Goal: Task Accomplishment & Management: Manage account settings

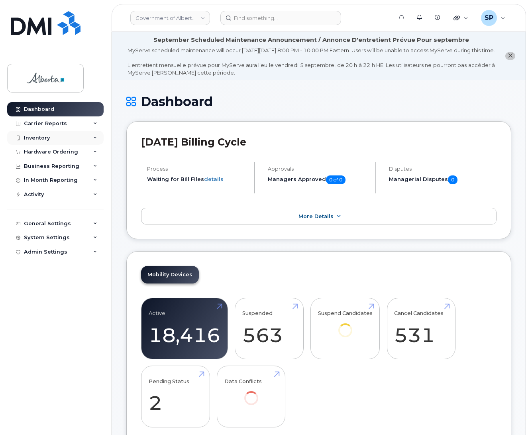
click at [40, 136] on div "Inventory" at bounding box center [37, 138] width 26 height 6
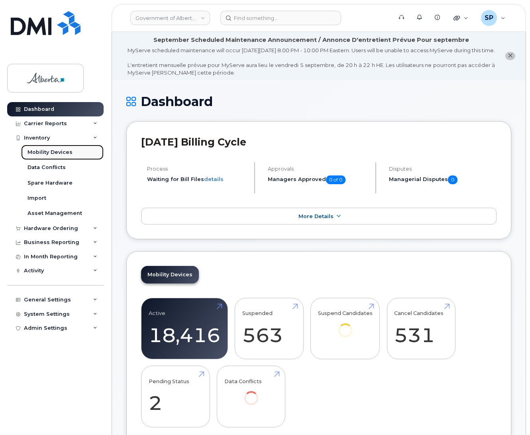
click at [39, 153] on div "Mobility Devices" at bounding box center [49, 152] width 45 height 7
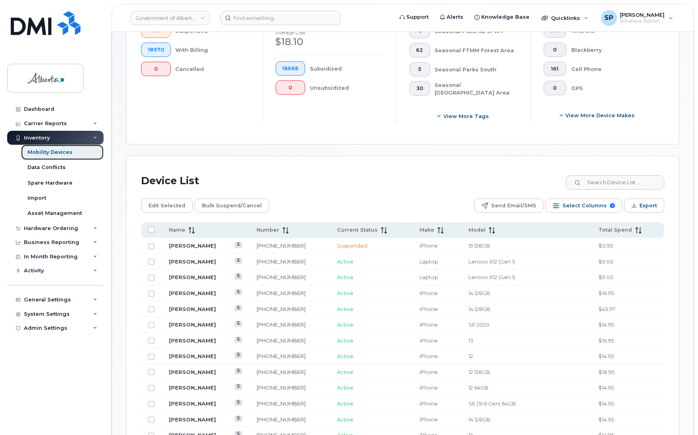
scroll to position [270, 0]
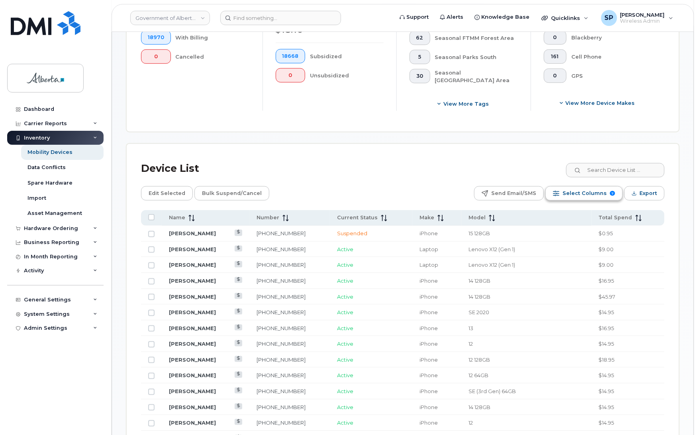
click at [529, 194] on span "Select Columns" at bounding box center [585, 193] width 44 height 12
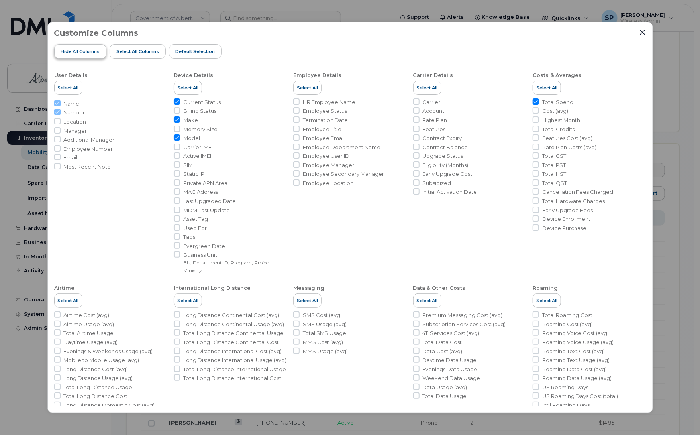
click at [80, 52] on span "Hide All Columns" at bounding box center [80, 51] width 39 height 6
checkbox input "false"
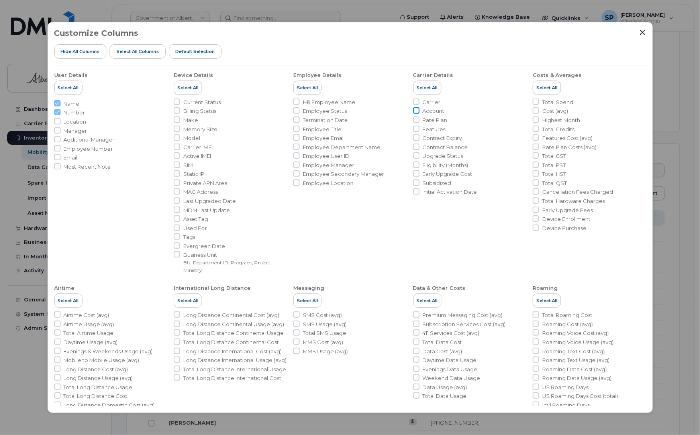
click at [414, 110] on input "Account" at bounding box center [416, 110] width 6 height 6
checkbox input "true"
click at [176, 120] on input "Make" at bounding box center [177, 119] width 6 height 6
checkbox input "true"
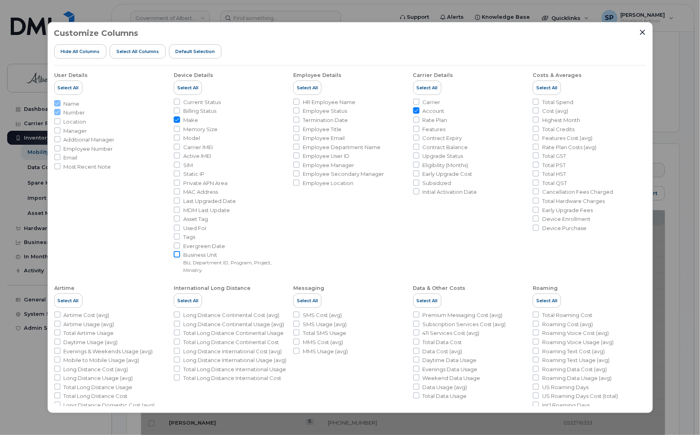
click at [178, 254] on input "Business Unit BU, Department ID, Program, Project, Ministry" at bounding box center [177, 254] width 6 height 6
checkbox input "true"
click at [178, 235] on input "Tags" at bounding box center [177, 236] width 6 height 6
checkbox input "true"
click at [529, 33] on icon "Close" at bounding box center [642, 32] width 6 height 6
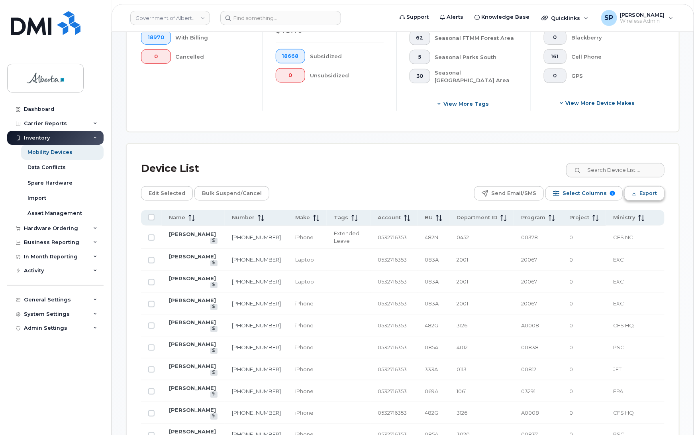
click at [529, 190] on span "Export" at bounding box center [648, 193] width 18 height 12
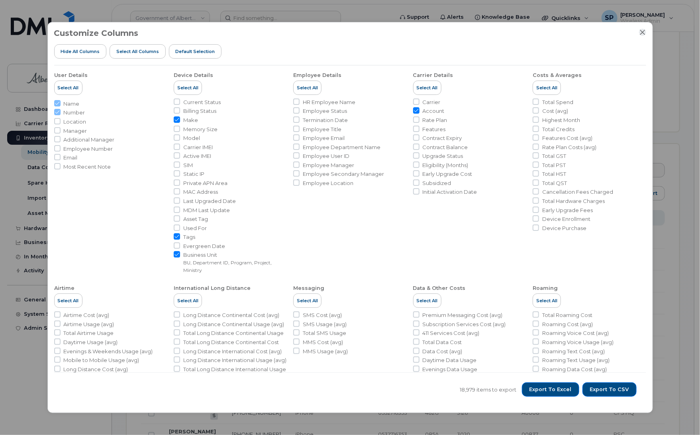
click at [529, 29] on button "Close" at bounding box center [642, 32] width 7 height 7
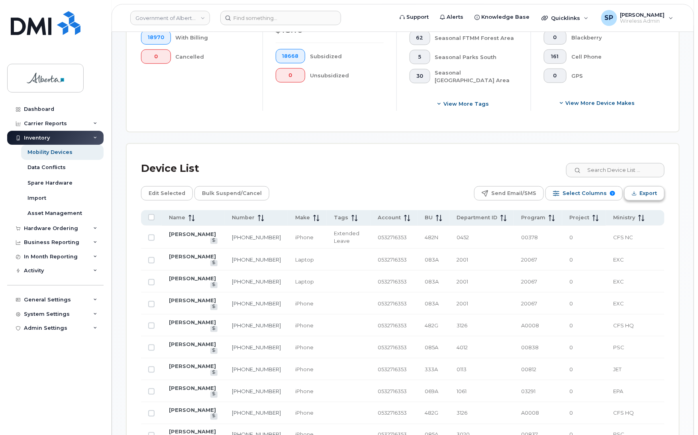
click at [529, 196] on span "Export" at bounding box center [648, 193] width 18 height 12
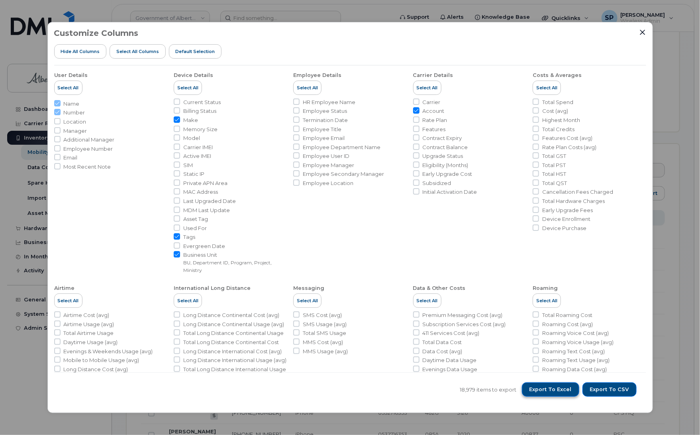
click at [529, 387] on span "Export to Excel" at bounding box center [550, 389] width 42 height 7
click at [529, 31] on icon "Close" at bounding box center [642, 31] width 5 height 5
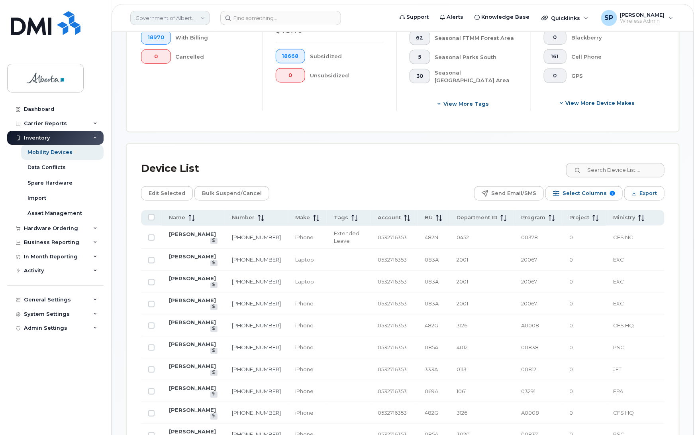
click at [185, 20] on link "Government of Alberta ([GEOGRAPHIC_DATA])" at bounding box center [170, 18] width 80 height 14
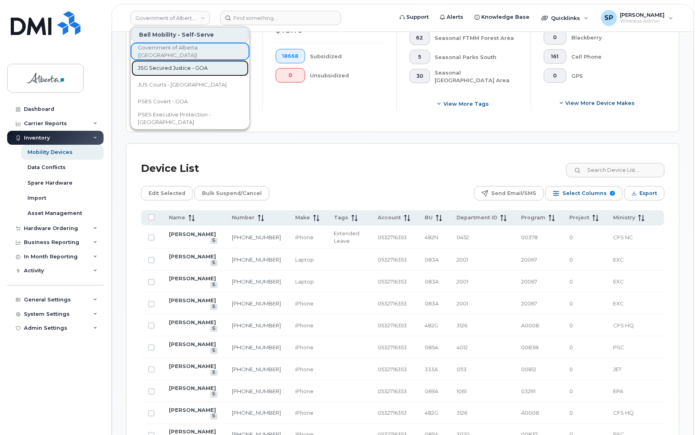
click at [179, 68] on span "JSG Secured Justice - GOA" at bounding box center [173, 68] width 70 height 8
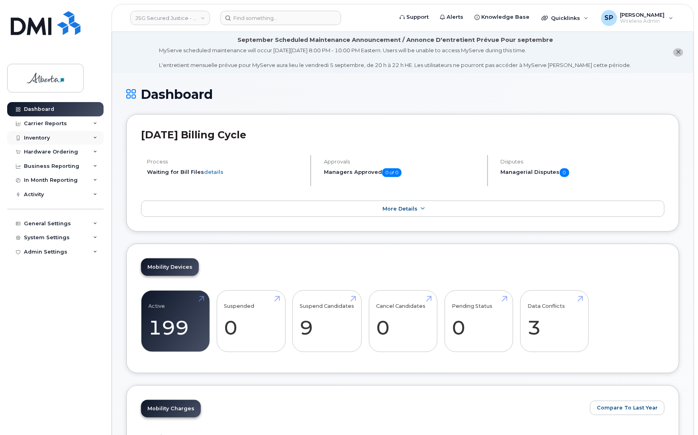
click at [30, 137] on div "Inventory" at bounding box center [37, 138] width 26 height 6
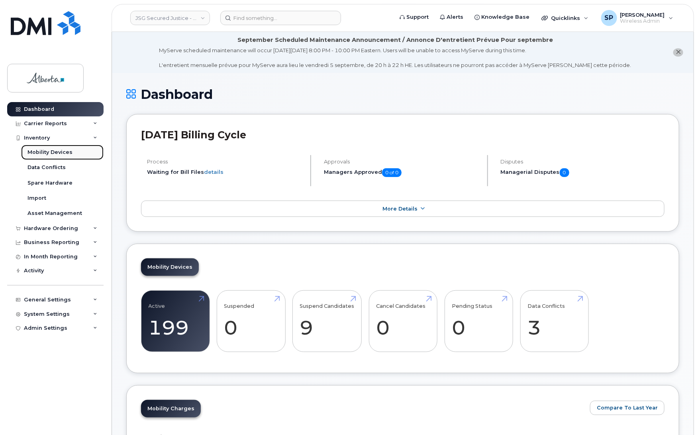
click at [40, 152] on div "Mobility Devices" at bounding box center [49, 152] width 45 height 7
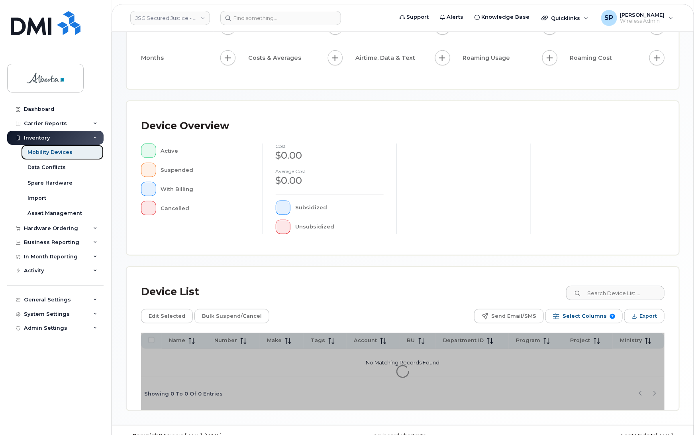
scroll to position [114, 0]
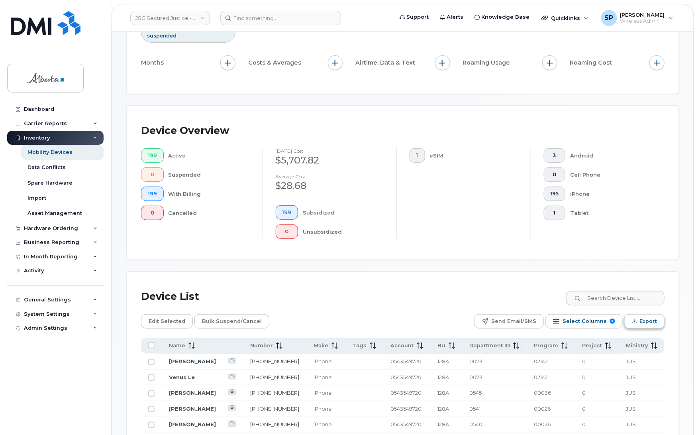
click at [643, 320] on span "Export" at bounding box center [648, 321] width 18 height 12
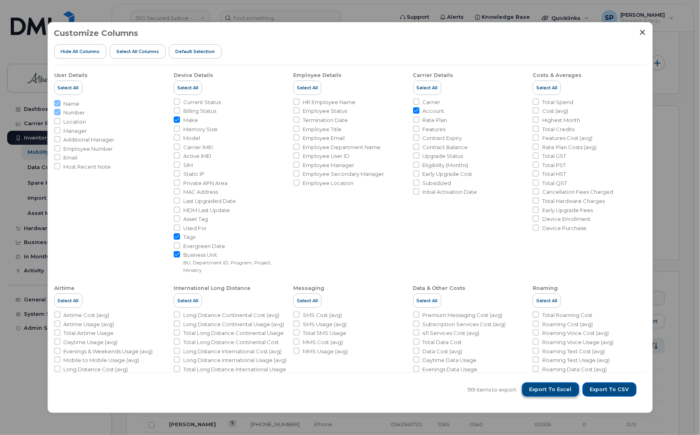
click at [561, 389] on span "Export to Excel" at bounding box center [550, 389] width 42 height 7
click at [641, 34] on icon "Close" at bounding box center [642, 32] width 6 height 6
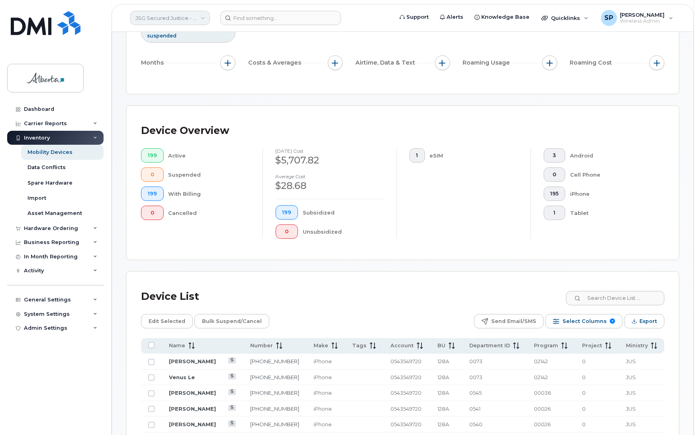
click at [166, 19] on link "JSG Secured Justice - GOA" at bounding box center [170, 18] width 80 height 14
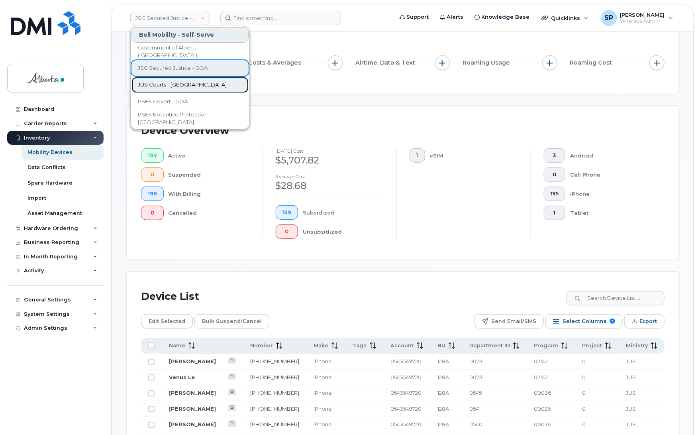
click at [163, 84] on span "JUS Courts - GOA" at bounding box center [182, 85] width 89 height 8
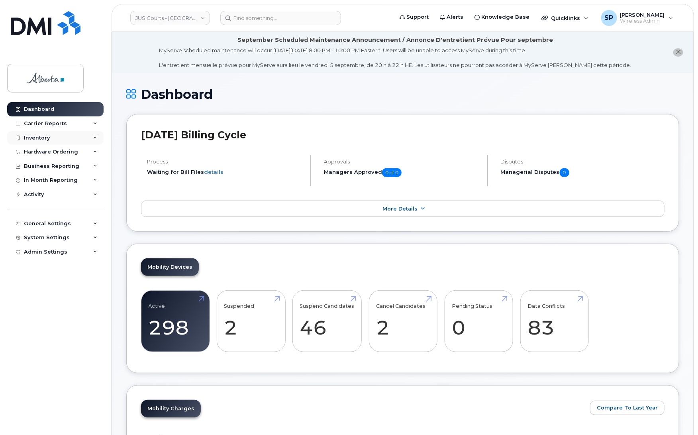
click at [33, 139] on div "Inventory" at bounding box center [37, 138] width 26 height 6
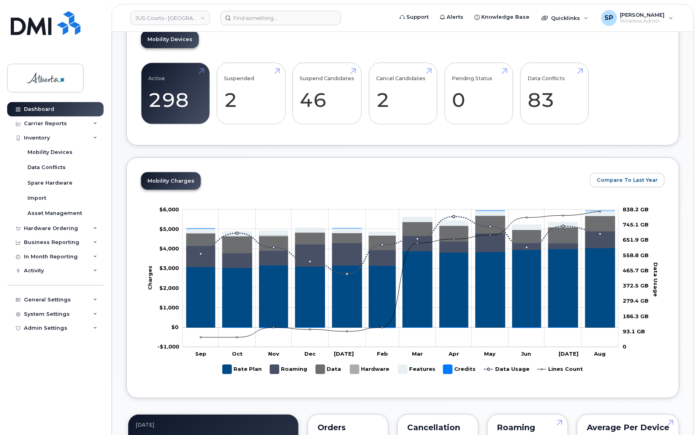
scroll to position [232, 0]
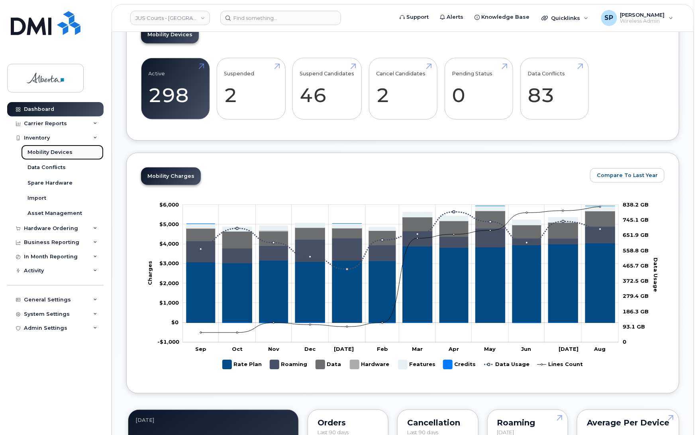
click at [36, 151] on div "Mobility Devices" at bounding box center [49, 152] width 45 height 7
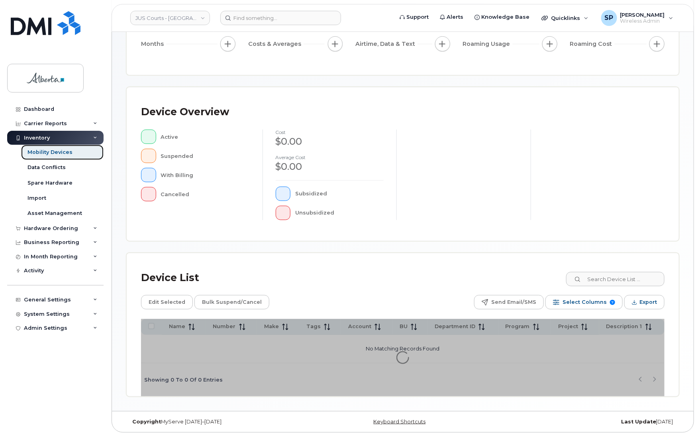
scroll to position [114, 0]
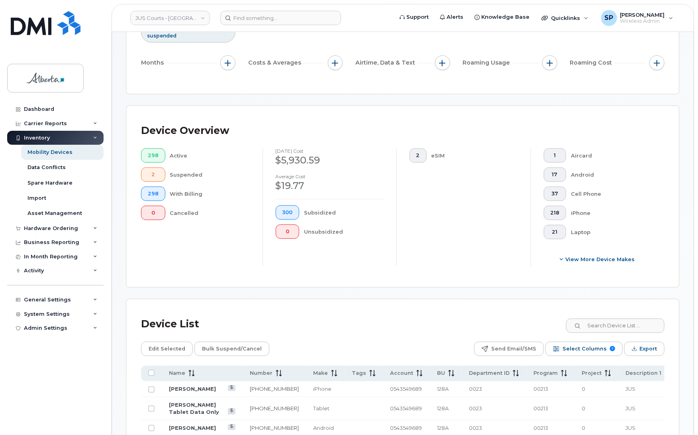
click at [469, 229] on div "2 eSIM" at bounding box center [463, 207] width 134 height 118
click at [639, 349] on span "Export" at bounding box center [648, 349] width 18 height 12
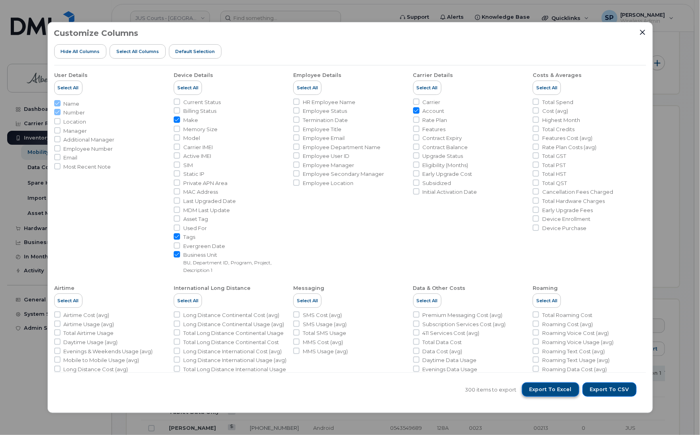
click at [555, 391] on span "Export to Excel" at bounding box center [550, 389] width 42 height 7
click at [644, 31] on icon "Close" at bounding box center [642, 31] width 5 height 5
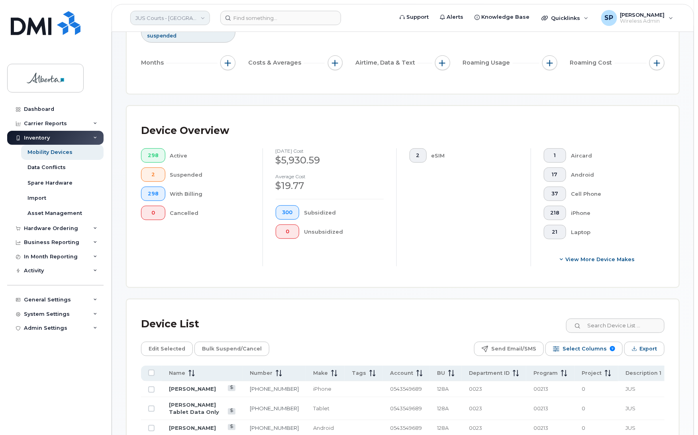
click at [171, 18] on link "JUS Courts - GOA" at bounding box center [170, 18] width 80 height 14
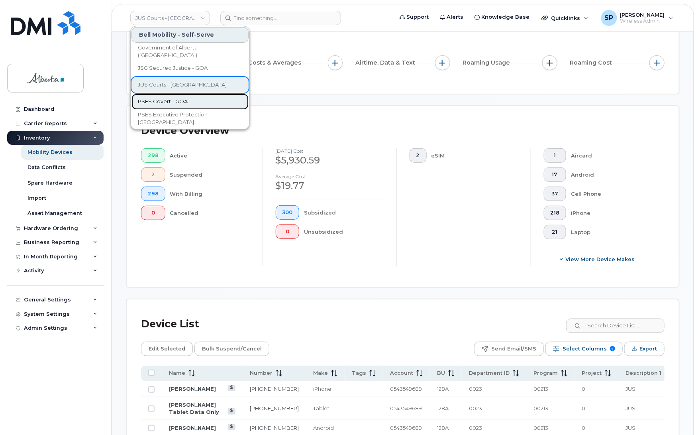
click at [160, 101] on span "PSES Covert - GOA" at bounding box center [163, 102] width 50 height 8
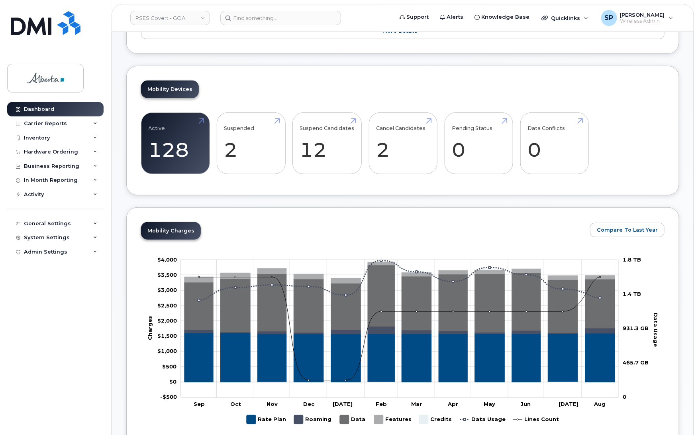
scroll to position [110, 0]
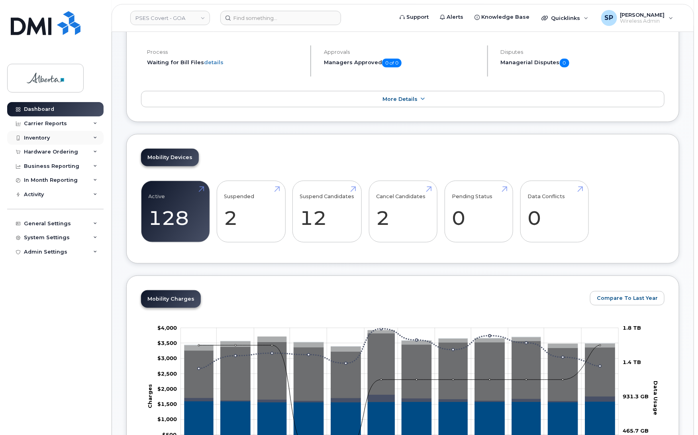
click at [46, 140] on div "Inventory" at bounding box center [37, 138] width 26 height 6
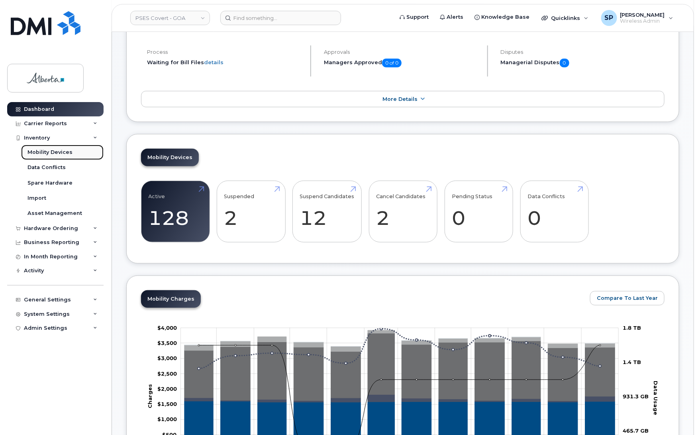
click at [51, 152] on div "Mobility Devices" at bounding box center [49, 152] width 45 height 7
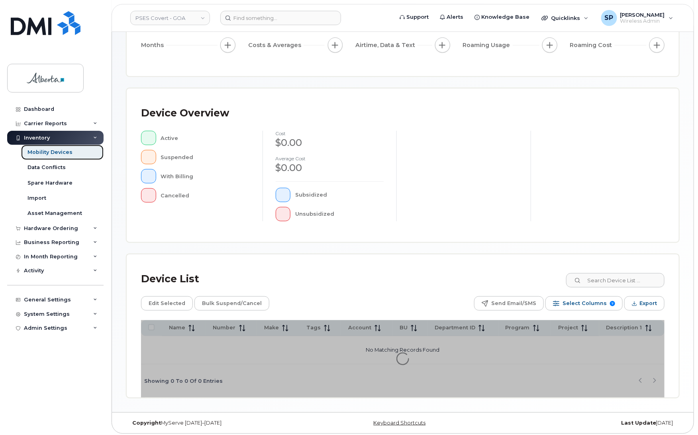
scroll to position [114, 0]
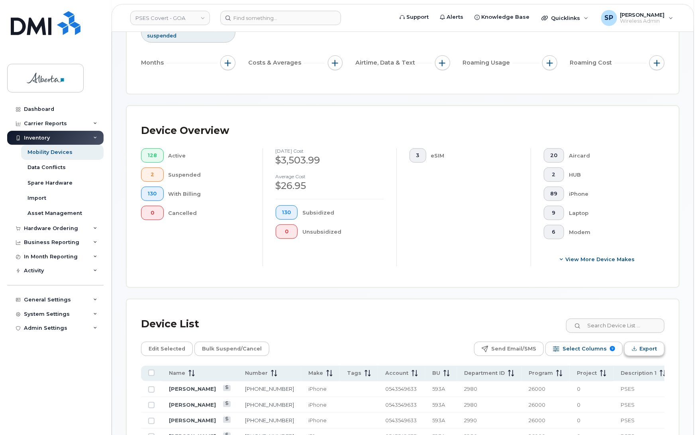
click at [643, 351] on span "Export" at bounding box center [648, 349] width 18 height 12
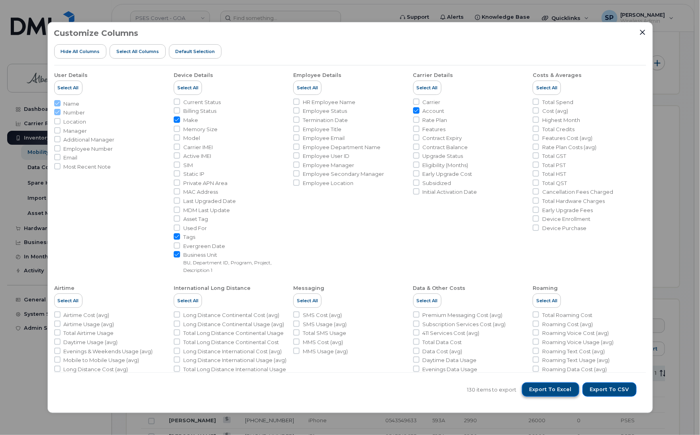
click at [549, 390] on span "Export to Excel" at bounding box center [550, 389] width 42 height 7
click at [441, 32] on div "Customize Columns Hide All Columns Select all Columns Default Selection" at bounding box center [350, 47] width 592 height 37
click at [643, 33] on icon "Close" at bounding box center [642, 31] width 5 height 5
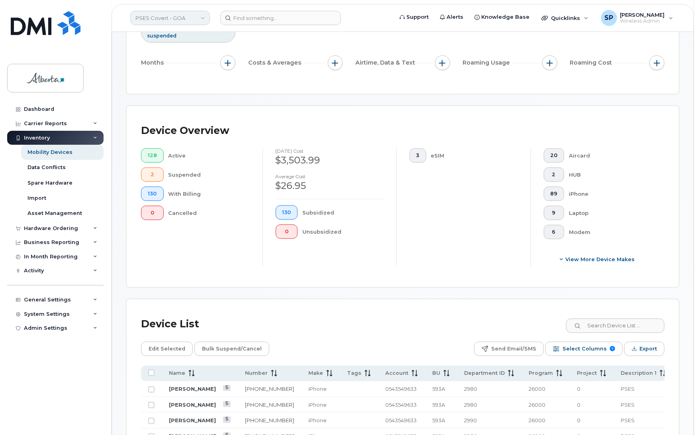
click at [167, 18] on link "PSES Covert - GOA" at bounding box center [170, 18] width 80 height 14
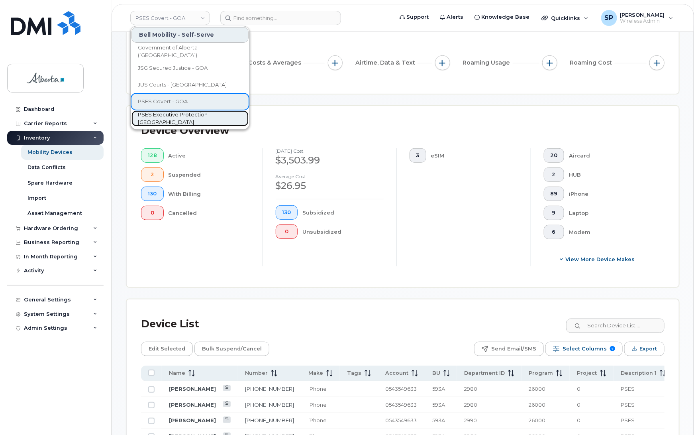
click at [176, 124] on link "PSES Executive Protection - [GEOGRAPHIC_DATA]" at bounding box center [189, 118] width 117 height 16
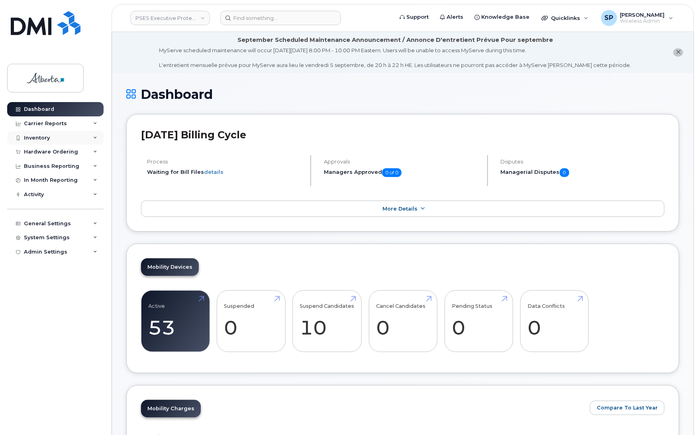
click at [32, 139] on div "Inventory" at bounding box center [37, 138] width 26 height 6
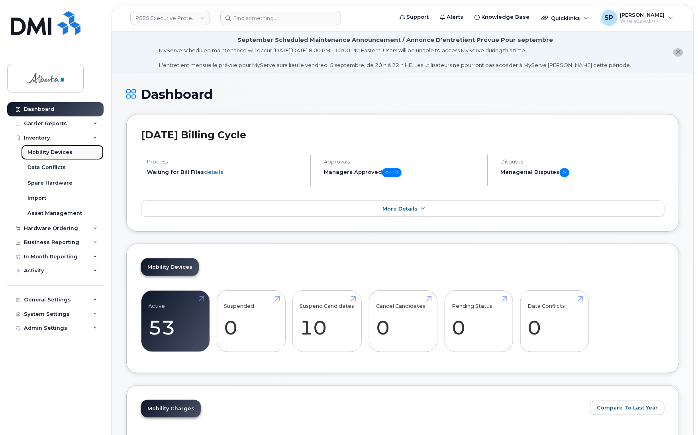
click at [42, 150] on div "Mobility Devices" at bounding box center [49, 152] width 45 height 7
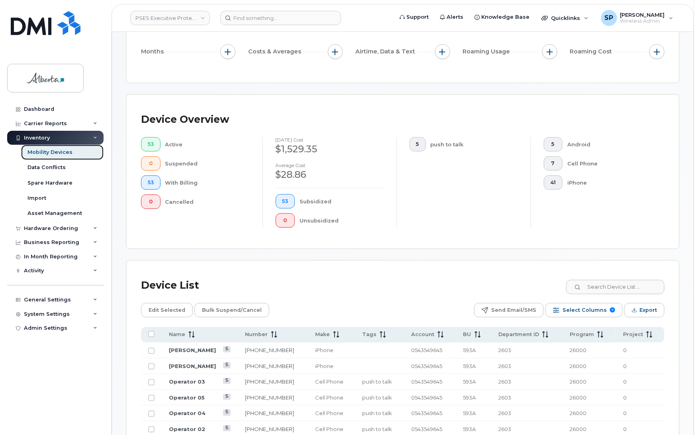
scroll to position [270, 0]
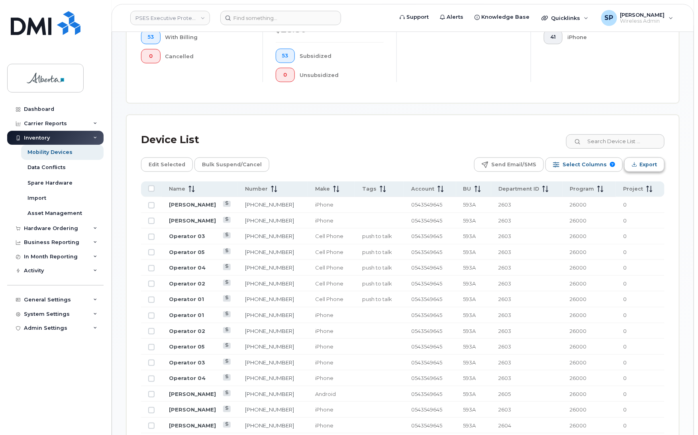
click at [646, 166] on span "Export" at bounding box center [648, 165] width 18 height 12
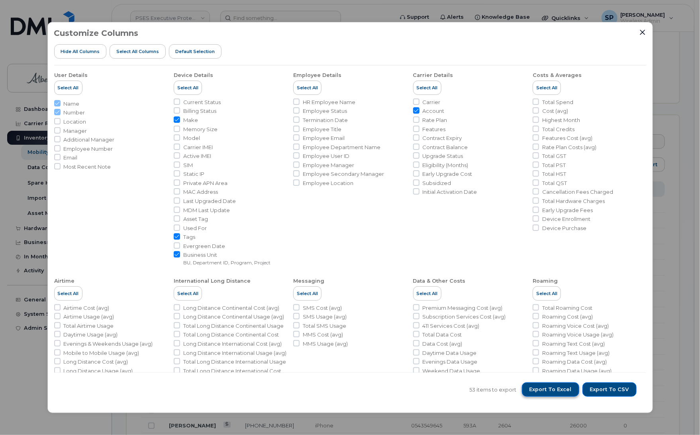
click at [559, 388] on span "Export to Excel" at bounding box center [550, 389] width 42 height 7
click at [418, 41] on div "Customize Columns Hide All Columns Select all Columns Default Selection" at bounding box center [350, 47] width 592 height 37
click at [642, 29] on button "Close" at bounding box center [642, 32] width 7 height 7
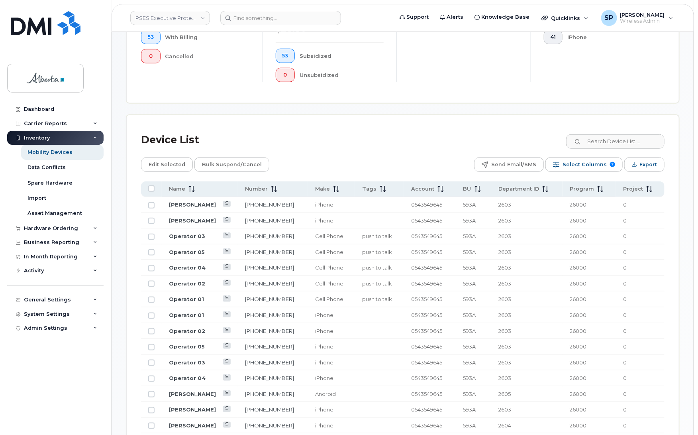
click at [9, 361] on div "Dashboard Carrier Reports Monthly Billing Data Daily Data Pooling Data Behavior…" at bounding box center [56, 262] width 98 height 321
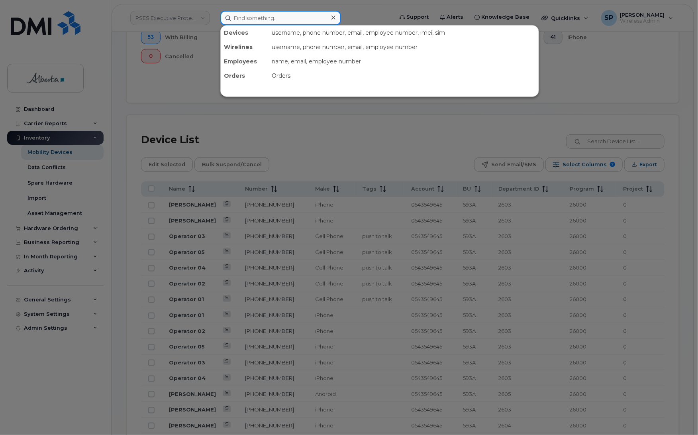
click at [268, 17] on input at bounding box center [280, 18] width 121 height 14
paste input "4033829341"
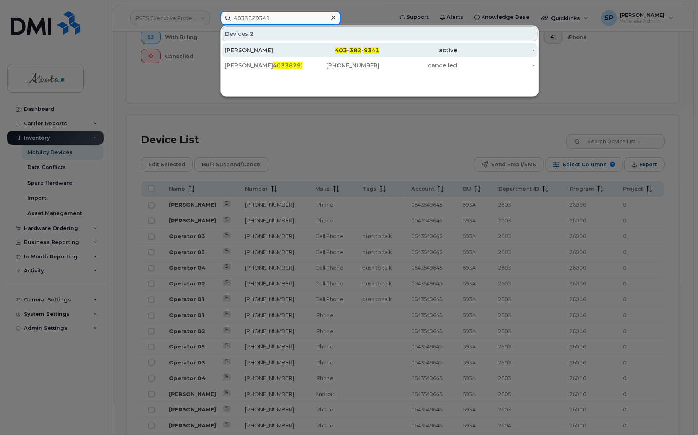
type input "4033829341"
click at [260, 50] on div "[PERSON_NAME]" at bounding box center [264, 50] width 78 height 8
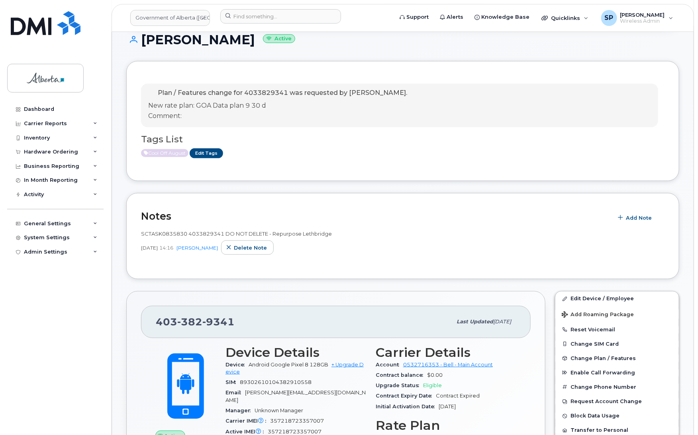
scroll to position [120, 0]
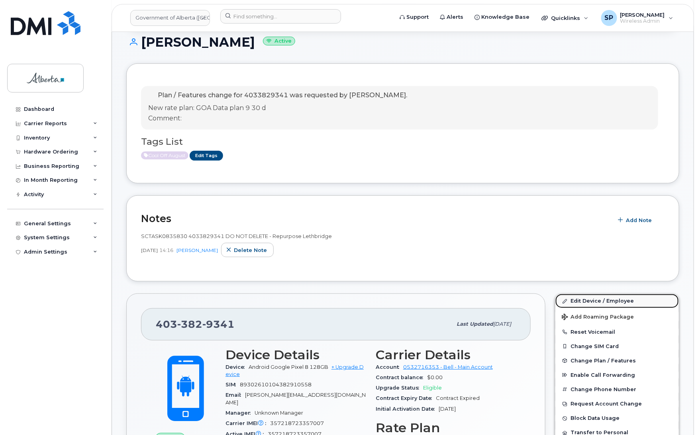
click at [597, 300] on link "Edit Device / Employee" at bounding box center [617, 301] width 124 height 14
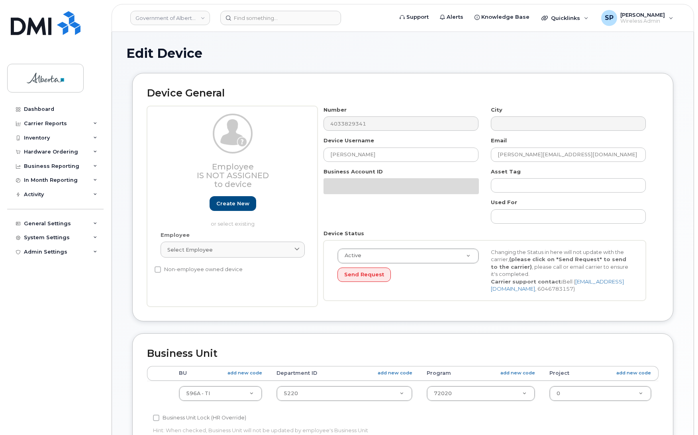
select select "4797729"
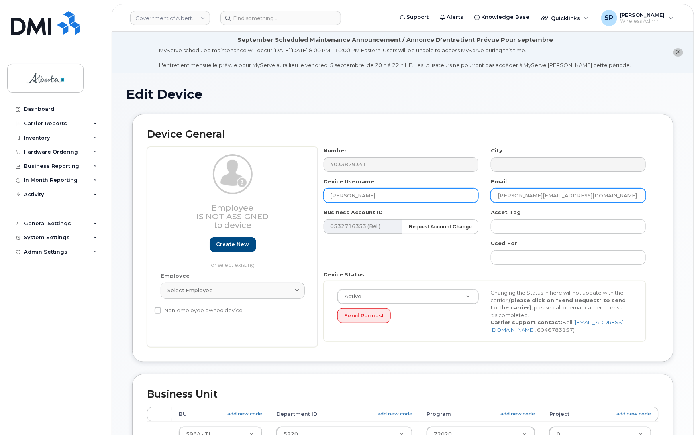
drag, startPoint x: 521, startPoint y: 197, endPoint x: 469, endPoint y: 197, distance: 51.8
click at [469, 197] on div "Number 4033829341 City Device Username [PERSON_NAME] Email [PERSON_NAME][EMAIL_…" at bounding box center [485, 247] width 335 height 200
drag, startPoint x: 349, startPoint y: 189, endPoint x: 303, endPoint y: 184, distance: 46.1
click at [304, 186] on div "Employee Is not assigned to device Create new or select existing Employee Selec…" at bounding box center [403, 247] width 512 height 200
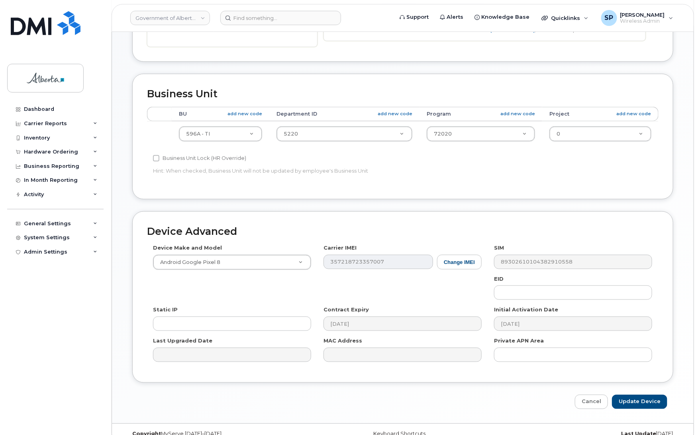
scroll to position [306, 0]
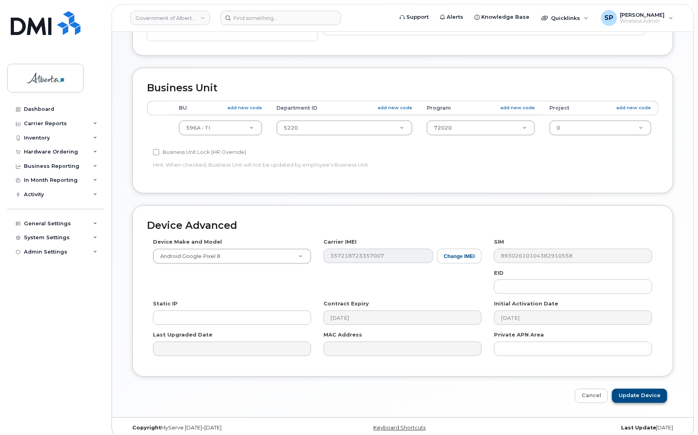
type input "Repurpose Lethbridge"
click at [631, 399] on input "Update Device" at bounding box center [639, 395] width 55 height 15
type input "Saving..."
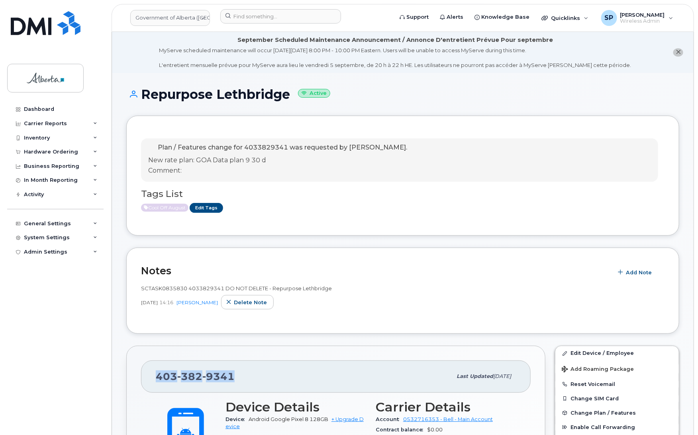
drag, startPoint x: 234, startPoint y: 375, endPoint x: 153, endPoint y: 379, distance: 81.8
click at [153, 379] on div "[PHONE_NUMBER] Last updated [DATE]" at bounding box center [336, 376] width 390 height 32
copy span "[PHONE_NUMBER]"
click at [49, 300] on div "Dashboard Carrier Reports Monthly Billing Data Daily Data Pooling Data Behavior…" at bounding box center [56, 262] width 98 height 321
click at [233, 375] on span "9341" at bounding box center [218, 376] width 32 height 12
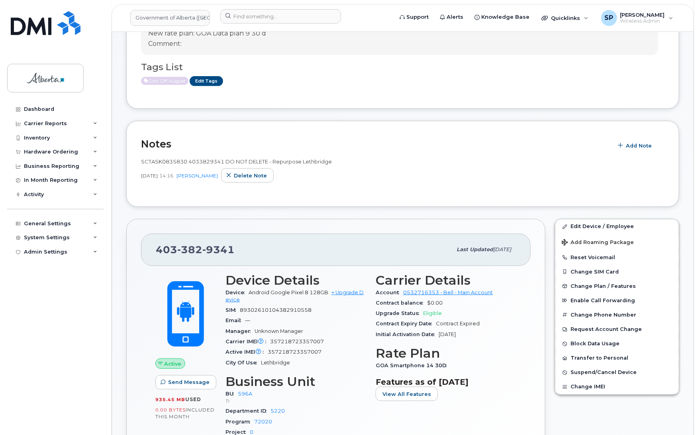
scroll to position [200, 0]
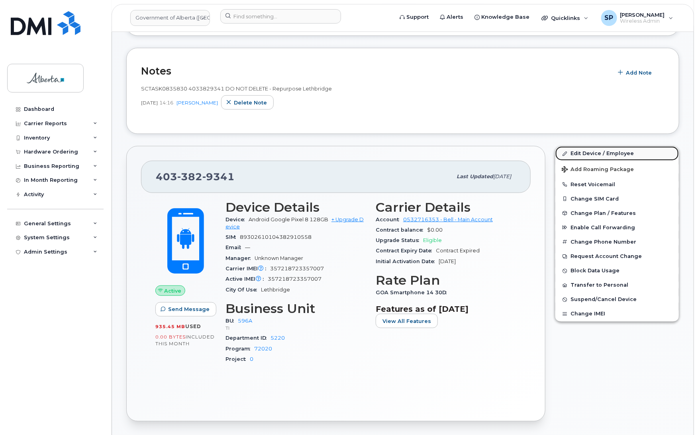
click at [597, 152] on link "Edit Device / Employee" at bounding box center [617, 153] width 124 height 14
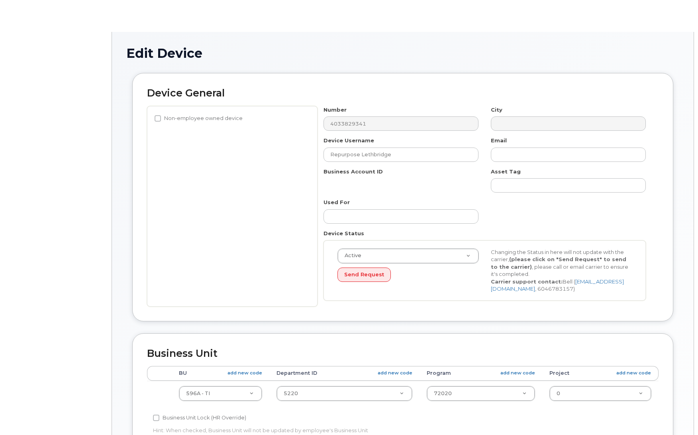
select select "4797729"
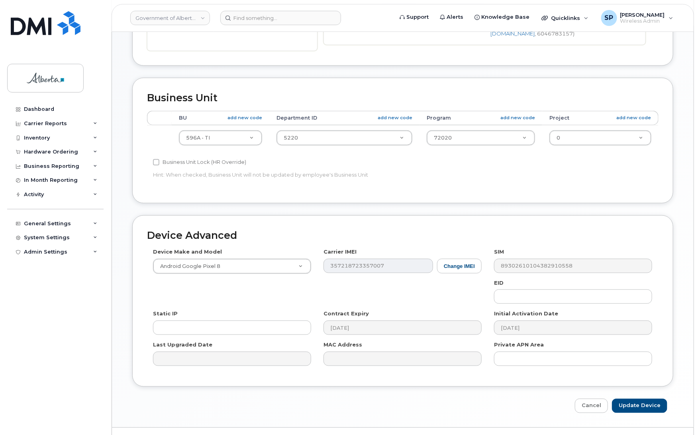
scroll to position [316, 0]
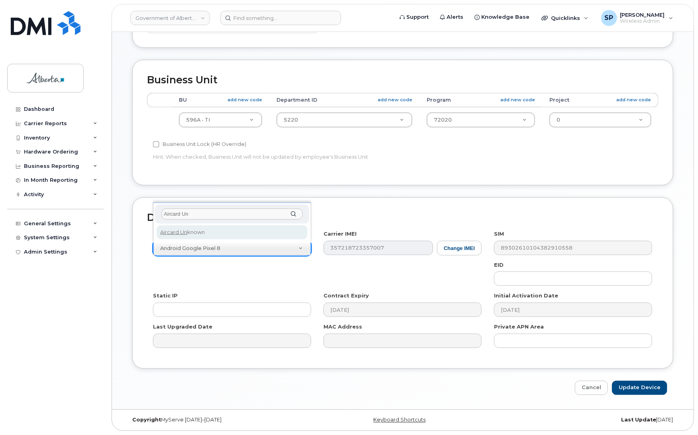
type input "Aircard Un"
drag, startPoint x: 197, startPoint y: 231, endPoint x: 292, endPoint y: 267, distance: 101.4
select select "971"
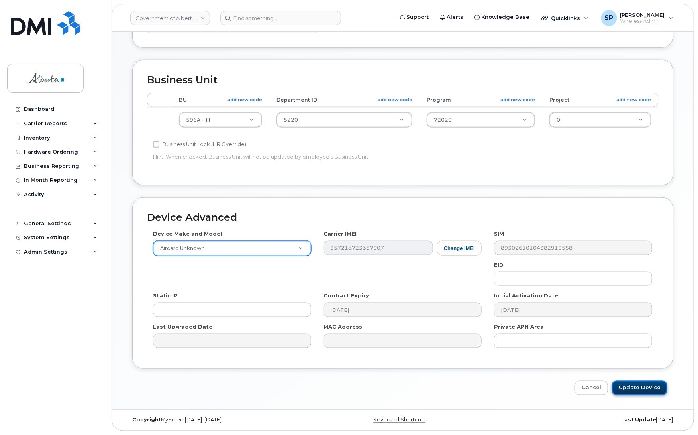
click at [632, 390] on input "Update Device" at bounding box center [639, 387] width 55 height 15
type input "Saving..."
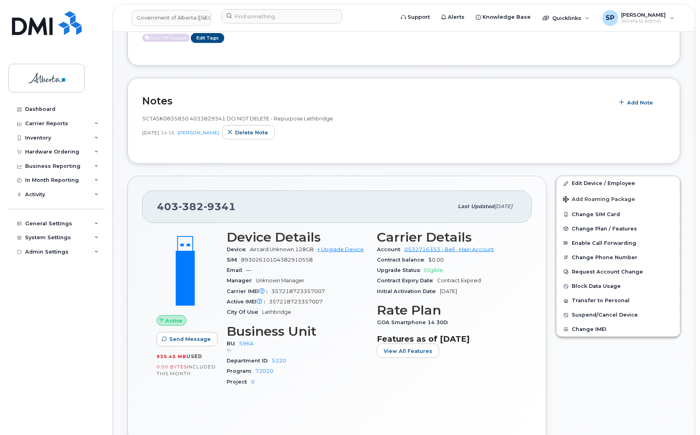
scroll to position [173, 0]
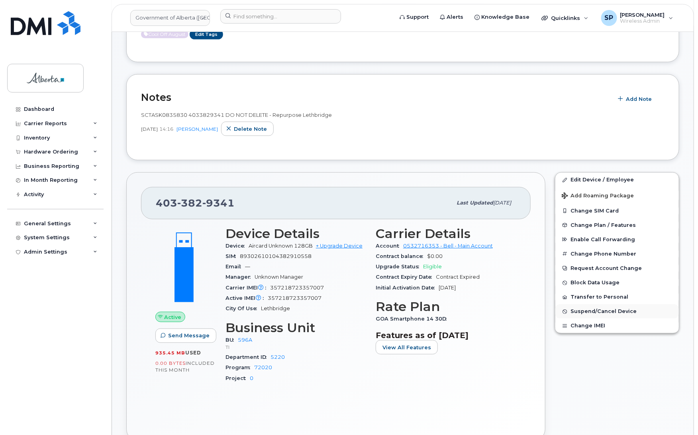
click at [598, 310] on span "Suspend/Cancel Device" at bounding box center [604, 311] width 66 height 6
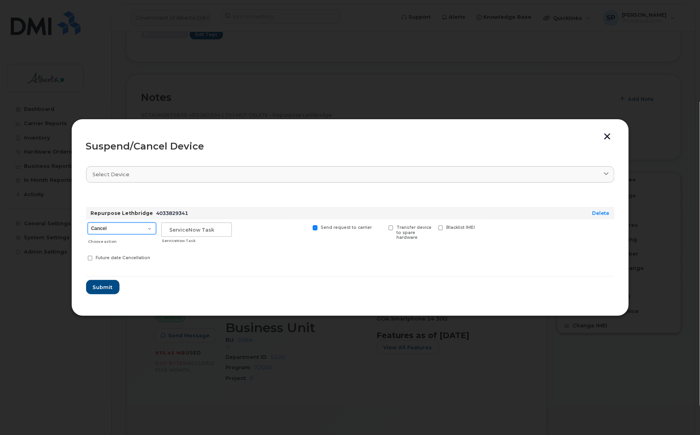
click at [126, 228] on select "Cancel Suspend - Extend Suspension Suspend - Reduced Rate Suspend - Lost Device…" at bounding box center [122, 228] width 69 height 12
select select "[object Object]"
click at [88, 222] on select "Cancel Suspend - Extend Suspension Suspend - Reduced Rate Suspend - Lost Device…" at bounding box center [122, 228] width 69 height 12
click at [191, 231] on input "text" at bounding box center [196, 229] width 71 height 14
paste input "SCTASK0835830"
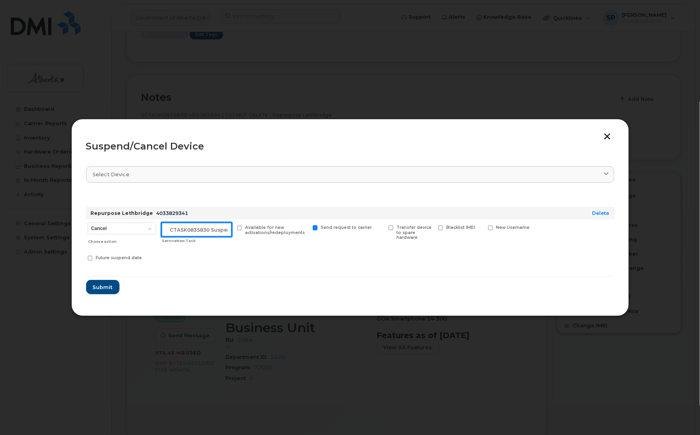
scroll to position [0, 7]
type input "SCTASK0835830 Suspend"
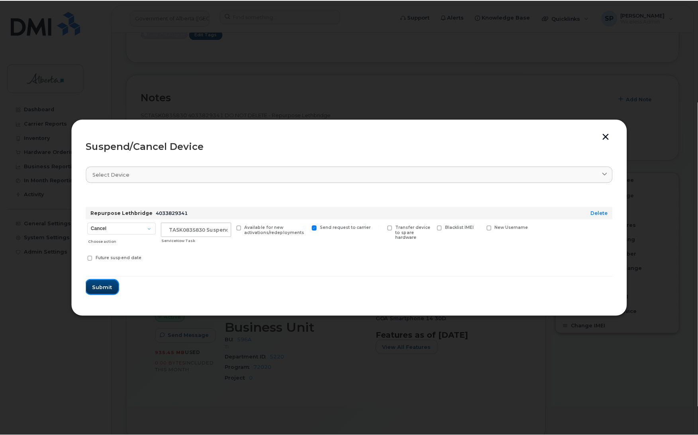
scroll to position [0, 0]
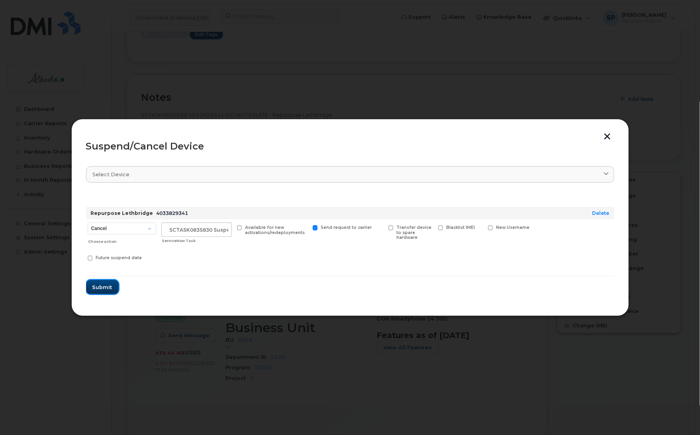
click at [102, 287] on span "Submit" at bounding box center [102, 287] width 20 height 8
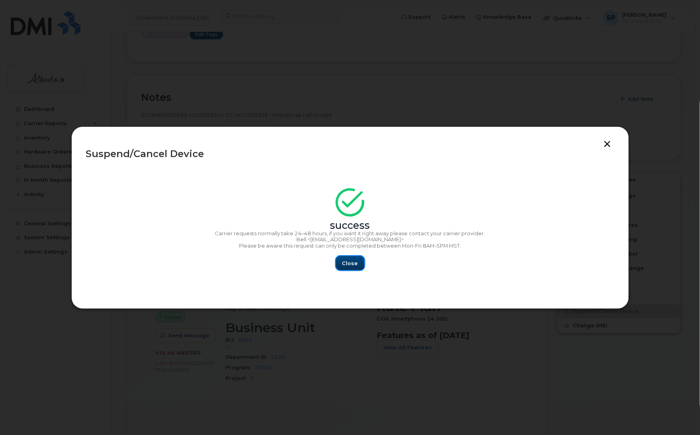
click at [348, 262] on span "Close" at bounding box center [350, 263] width 16 height 8
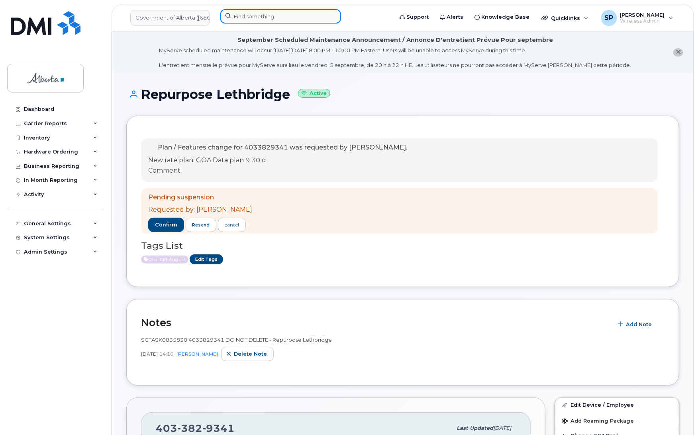
click at [243, 16] on input at bounding box center [280, 16] width 121 height 14
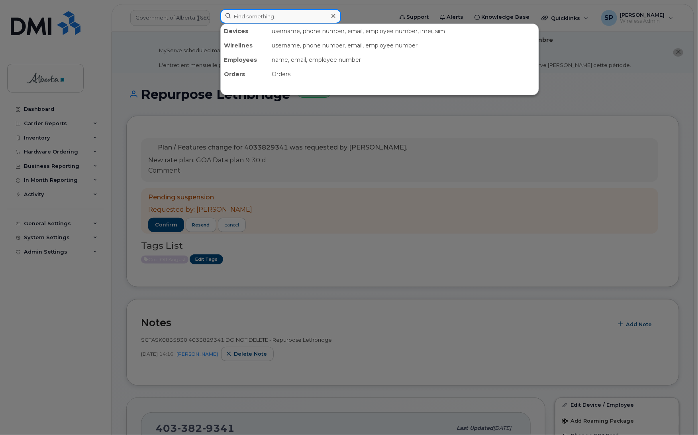
paste input "4034041339"
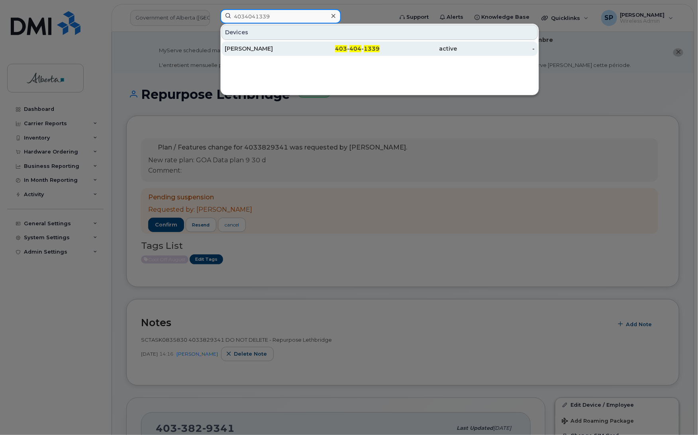
type input "4034041339"
click at [251, 49] on div "[PERSON_NAME]" at bounding box center [264, 49] width 78 height 8
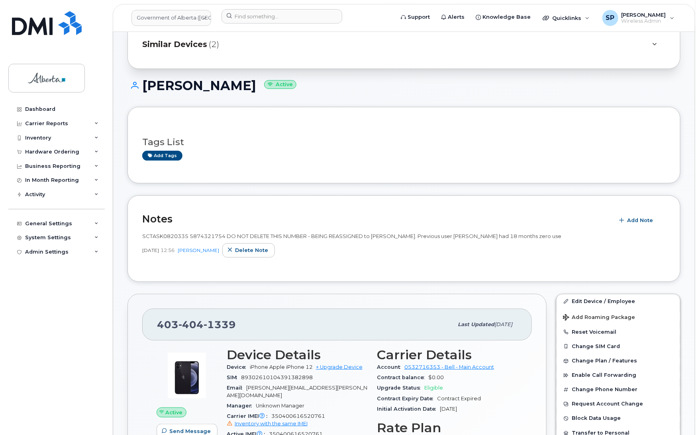
scroll to position [47, 0]
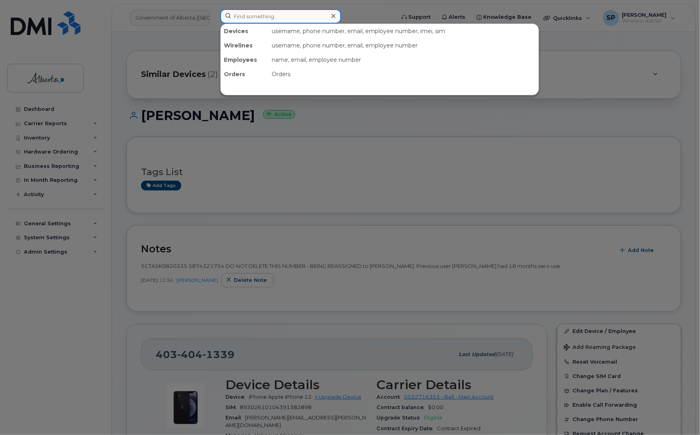
click at [262, 15] on input at bounding box center [280, 16] width 121 height 14
paste input "5874321754"
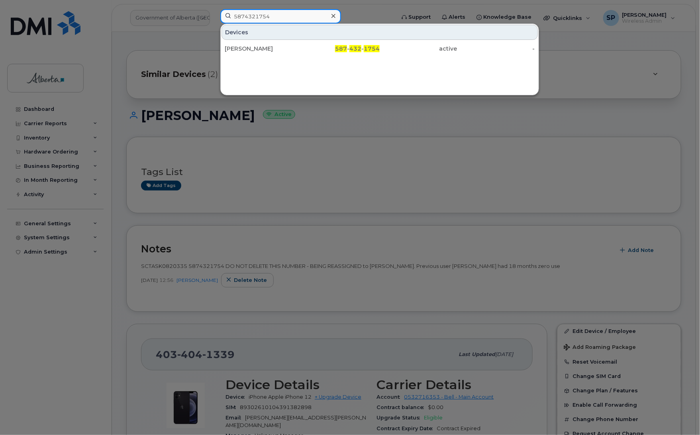
type input "5874321754"
click at [353, 161] on div at bounding box center [350, 217] width 700 height 435
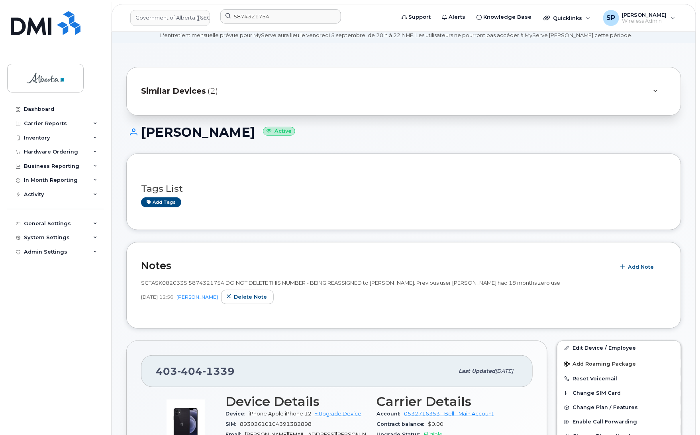
scroll to position [0, 0]
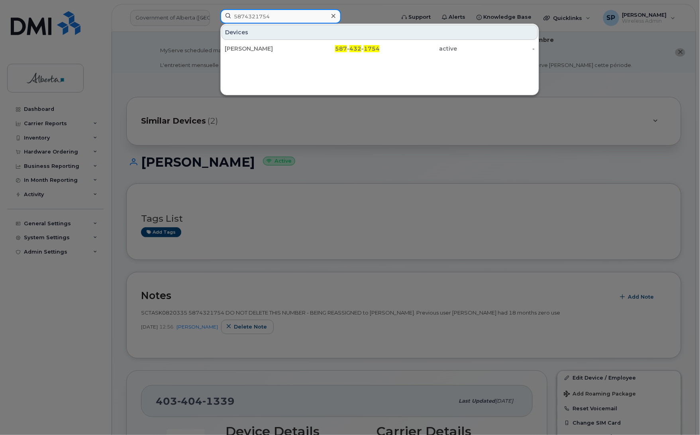
drag, startPoint x: 283, startPoint y: 16, endPoint x: 175, endPoint y: 6, distance: 108.1
click at [214, 9] on div "5874321754 Devices Nola Visser 587 - 432 - 1754 active -" at bounding box center [305, 18] width 182 height 18
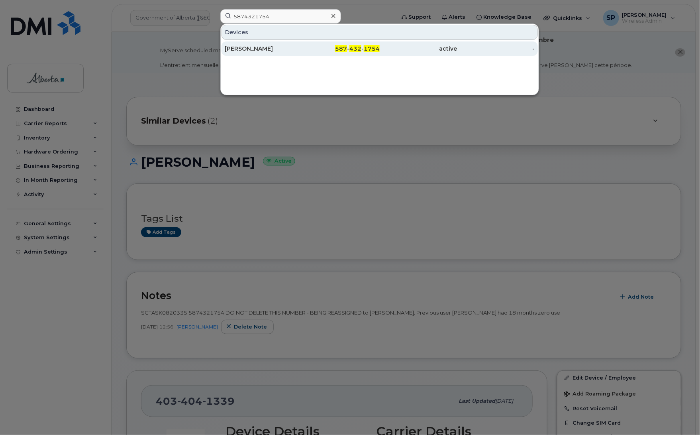
click at [234, 50] on div "[PERSON_NAME]" at bounding box center [264, 49] width 78 height 8
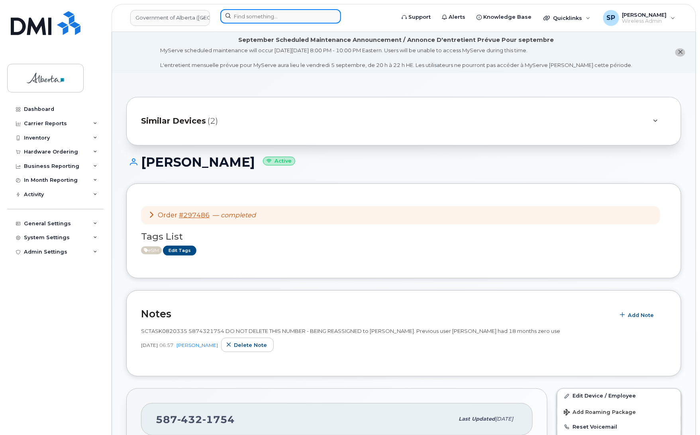
click at [278, 13] on input at bounding box center [280, 16] width 121 height 14
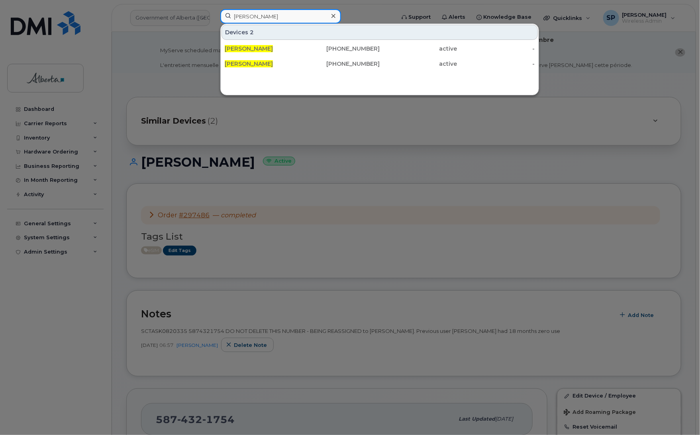
type input "[PERSON_NAME]"
click at [599, 86] on div at bounding box center [350, 217] width 700 height 435
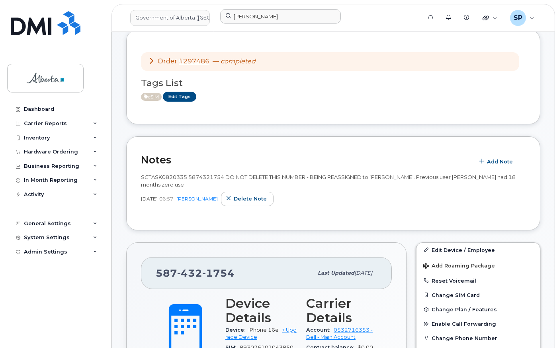
scroll to position [149, 0]
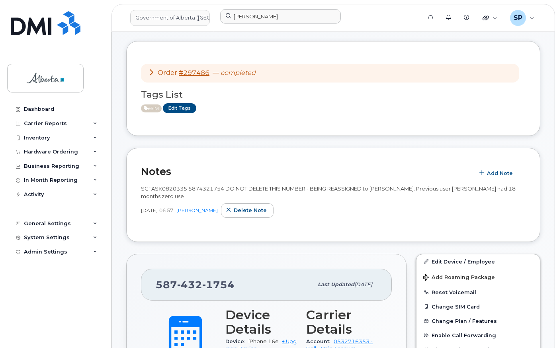
drag, startPoint x: 559, startPoint y: 100, endPoint x: 559, endPoint y: 129, distance: 29.1
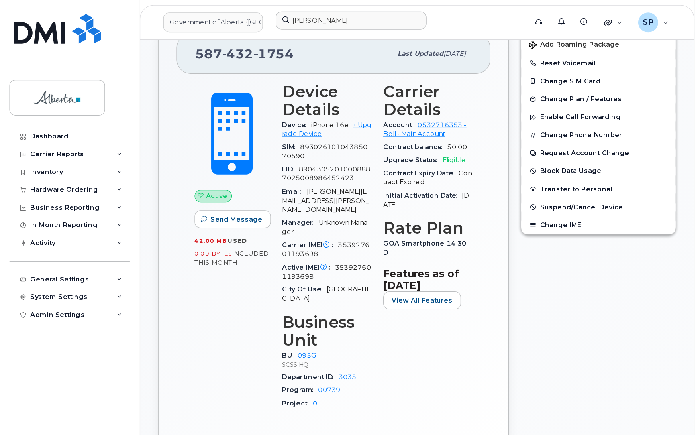
scroll to position [402, 0]
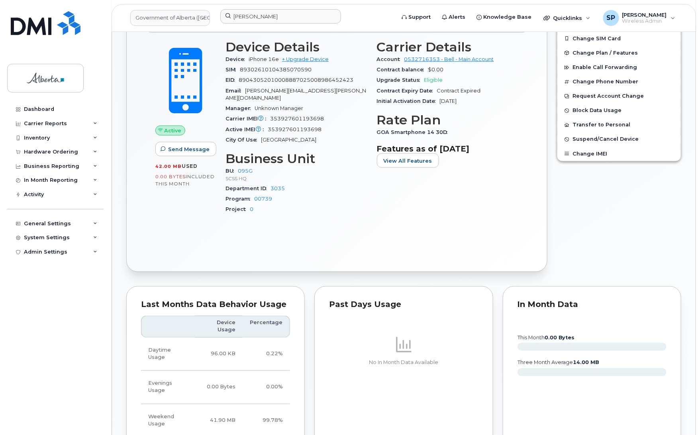
drag, startPoint x: 538, startPoint y: 1, endPoint x: 357, endPoint y: 186, distance: 259.5
click at [357, 186] on div "Department ID 3035" at bounding box center [297, 188] width 142 height 10
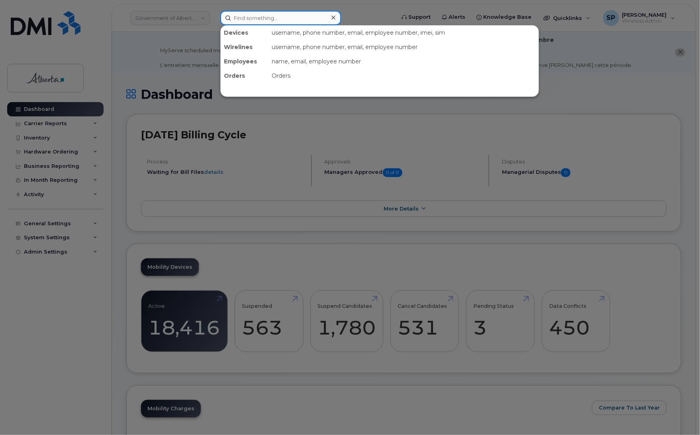
drag, startPoint x: 237, startPoint y: 17, endPoint x: 248, endPoint y: 19, distance: 11.3
click at [241, 18] on input at bounding box center [280, 18] width 121 height 14
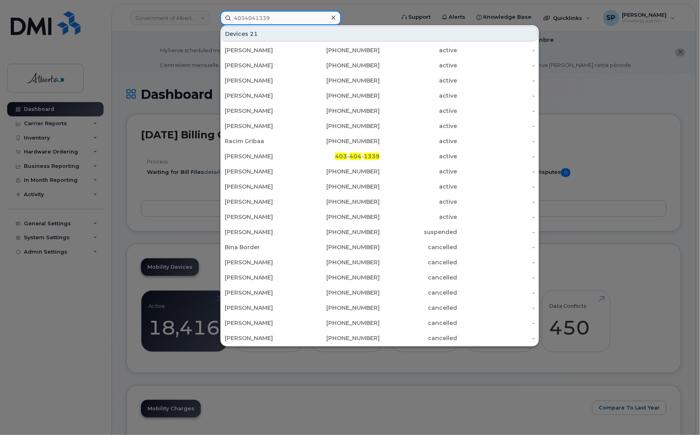
type input "4034041339"
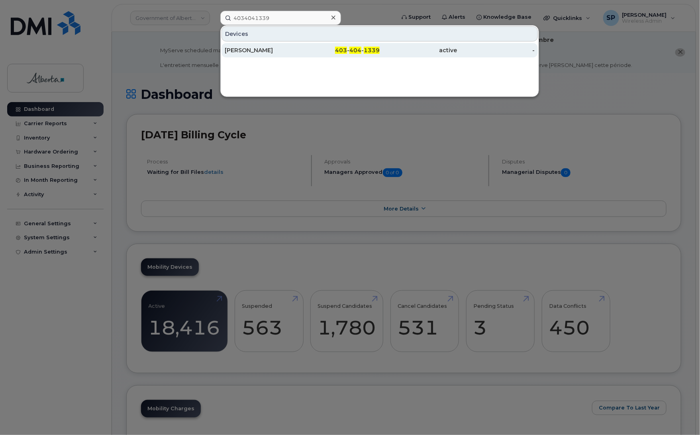
click at [255, 52] on div "[PERSON_NAME]" at bounding box center [264, 50] width 78 height 8
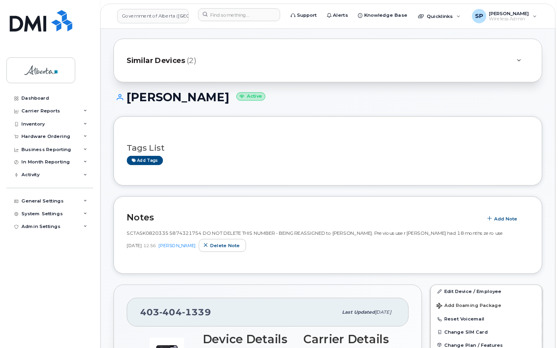
scroll to position [61, 0]
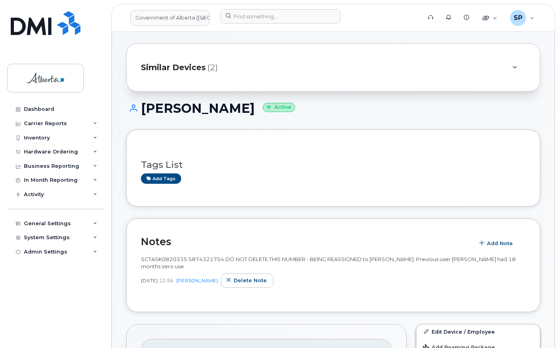
drag, startPoint x: 700, startPoint y: 37, endPoint x: 554, endPoint y: 296, distance: 297.6
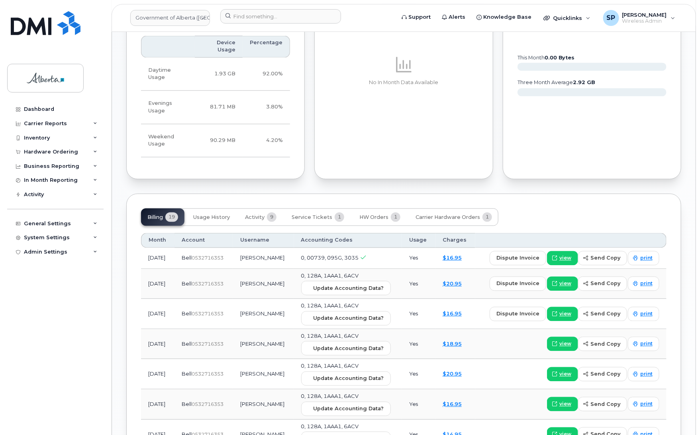
scroll to position [690, 0]
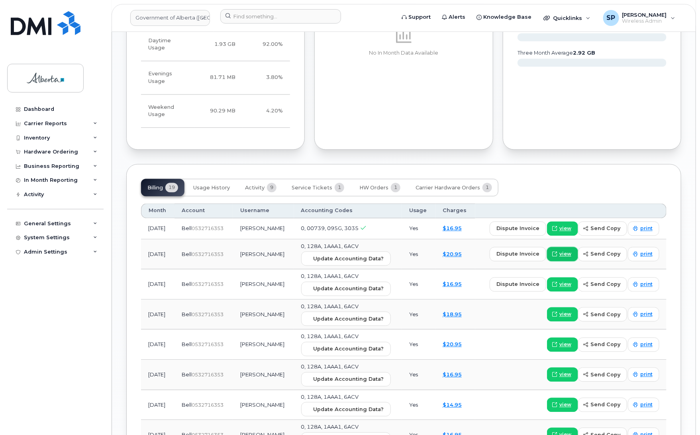
click at [564, 251] on span "view" at bounding box center [565, 254] width 12 height 7
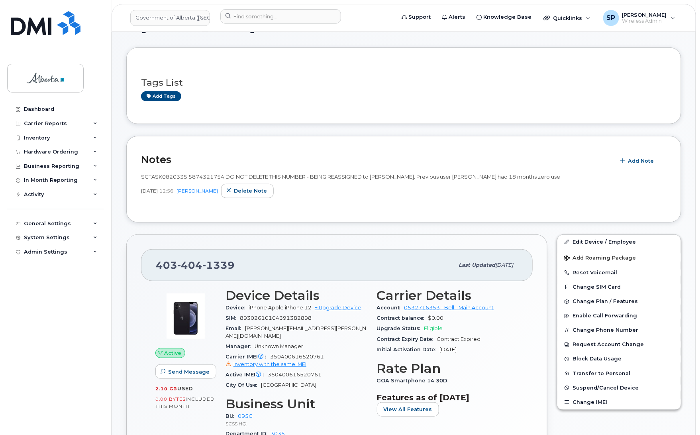
scroll to position [119, 0]
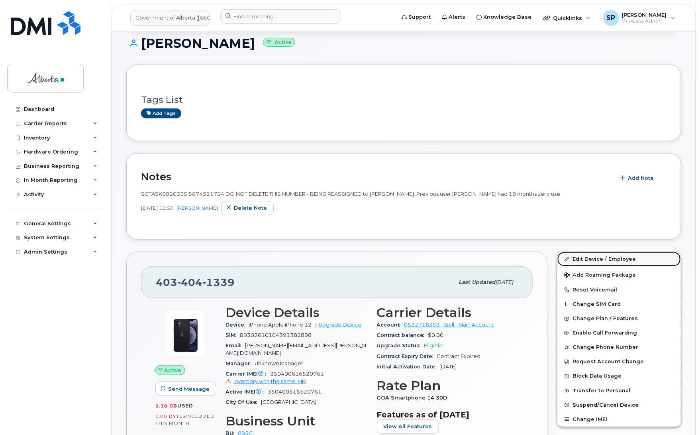
click at [596, 259] on link "Edit Device / Employee" at bounding box center [619, 259] width 124 height 14
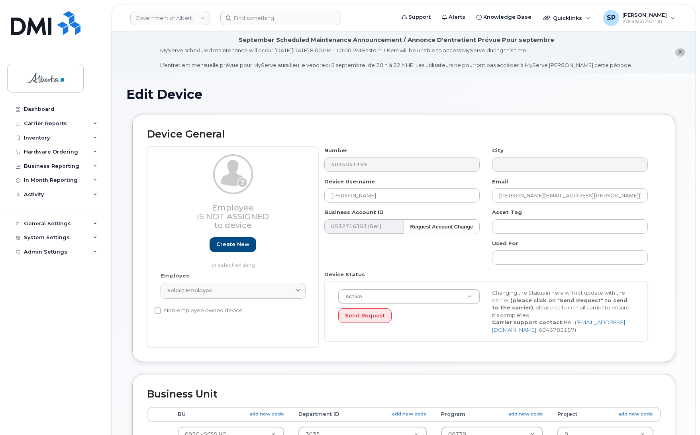
select select "4120333"
drag, startPoint x: 377, startPoint y: 194, endPoint x: 274, endPoint y: 197, distance: 102.8
click at [274, 197] on div "Employee Is not assigned to device Create new or select existing Employee Selec…" at bounding box center [404, 247] width 514 height 200
paste input "ick Mandrusiak"
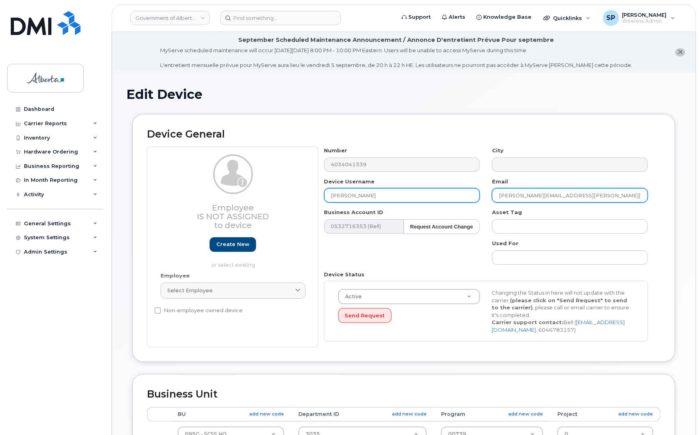
type input "Nick Mandrusiak"
drag, startPoint x: 527, startPoint y: 195, endPoint x: 453, endPoint y: 194, distance: 73.7
click at [453, 194] on div "Number 4034041339 City Device Username Nick Mandrusiak Email Nola.Visser@gov.ab…" at bounding box center [486, 247] width 336 height 200
paste input "ick Mandrusiak"
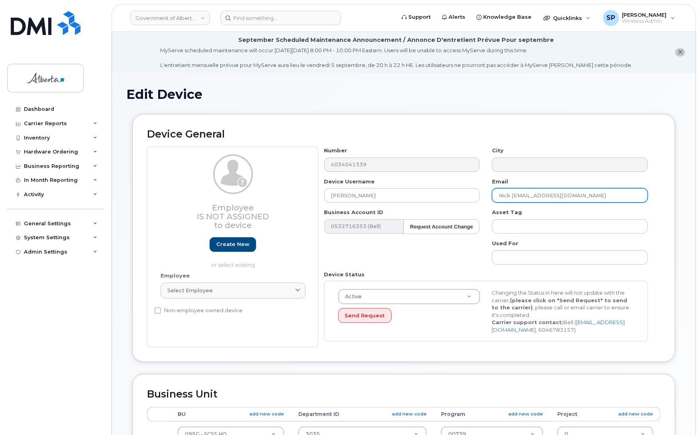
click at [515, 194] on input "Nick Mandrusiak@gov.ab.ca" at bounding box center [570, 195] width 156 height 14
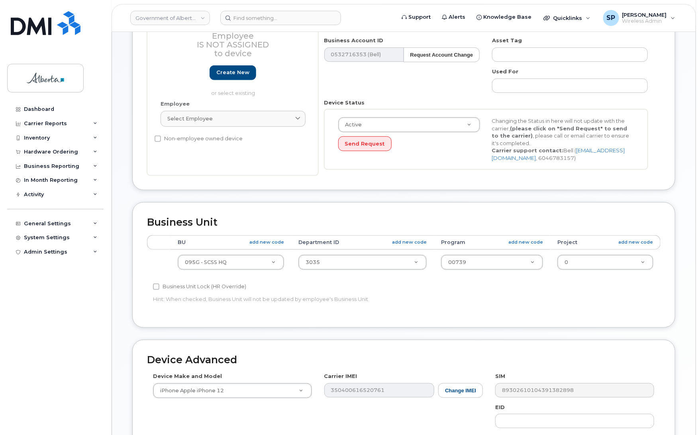
scroll to position [205, 0]
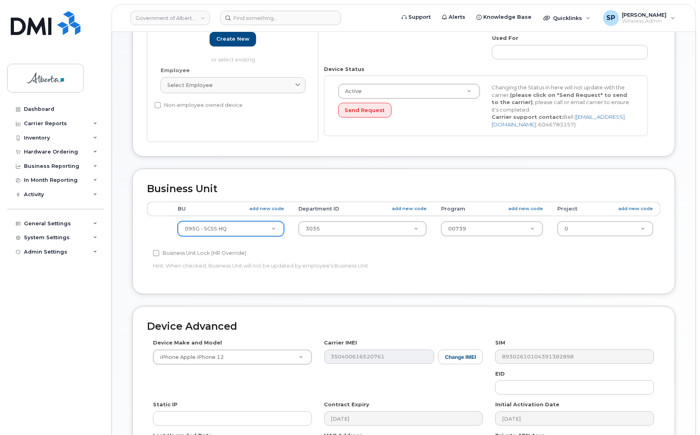
type input "Nick.Mandrusiak@gov.ab.ca"
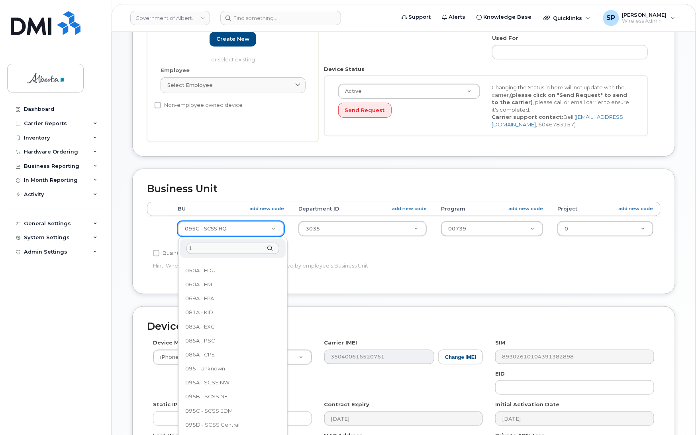
scroll to position [0, 0]
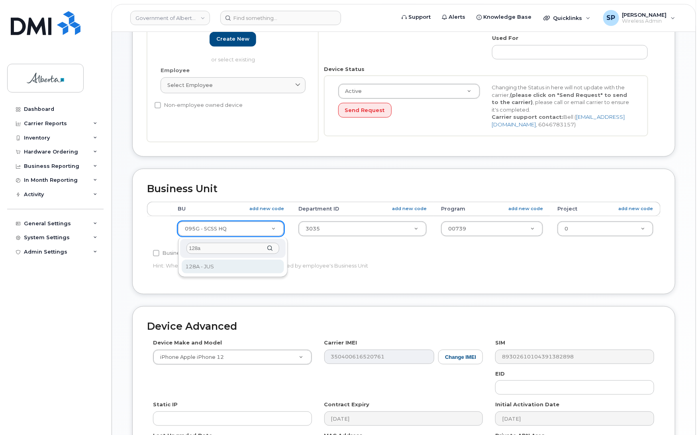
type input "128a"
drag, startPoint x: 216, startPoint y: 271, endPoint x: 227, endPoint y: 270, distance: 11.7
select select "4120330"
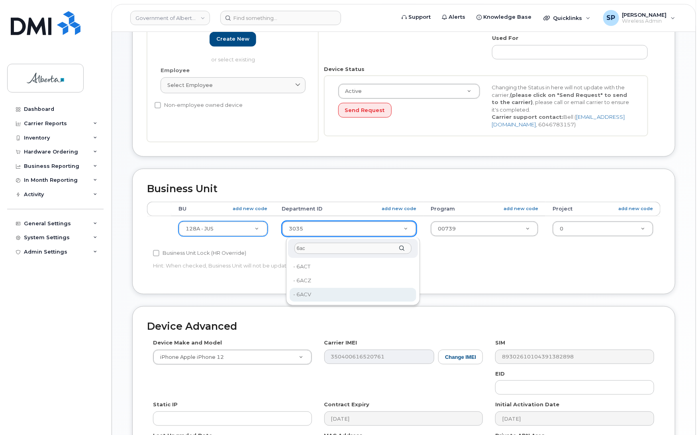
type input "6ac"
type input "4806336"
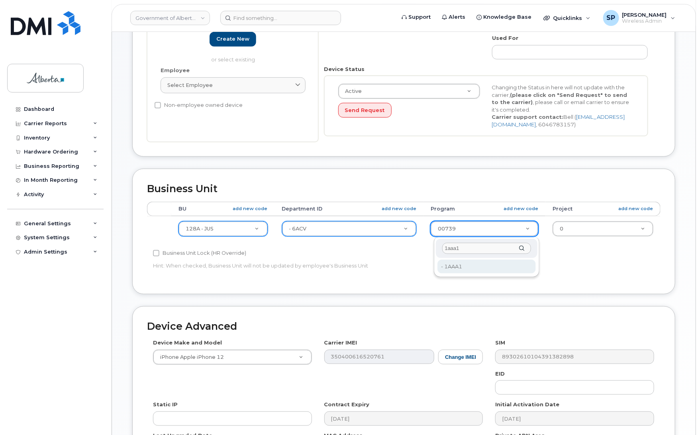
type input "1aaa1"
type input "4753515"
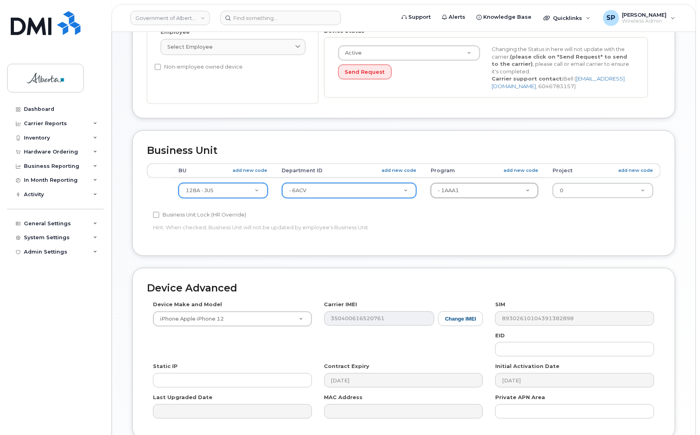
scroll to position [316, 0]
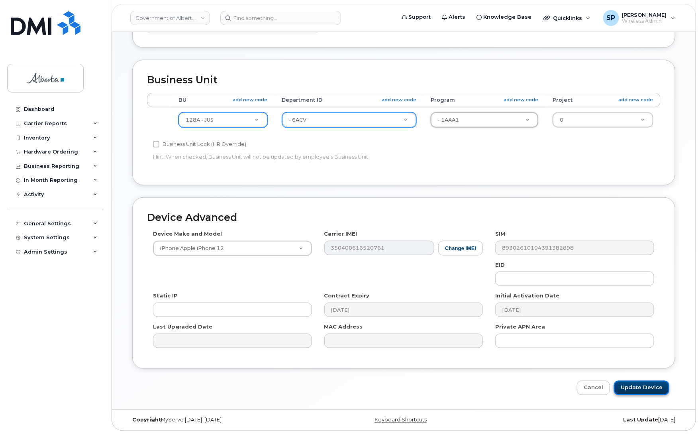
click at [646, 387] on input "Update Device" at bounding box center [641, 387] width 55 height 15
type input "Saving..."
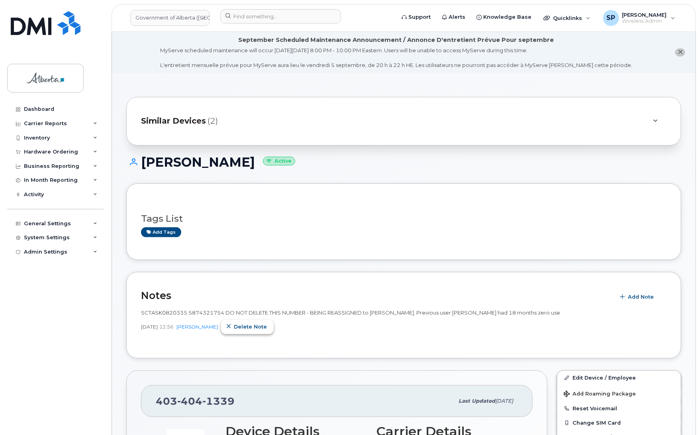
click span "Delete note"
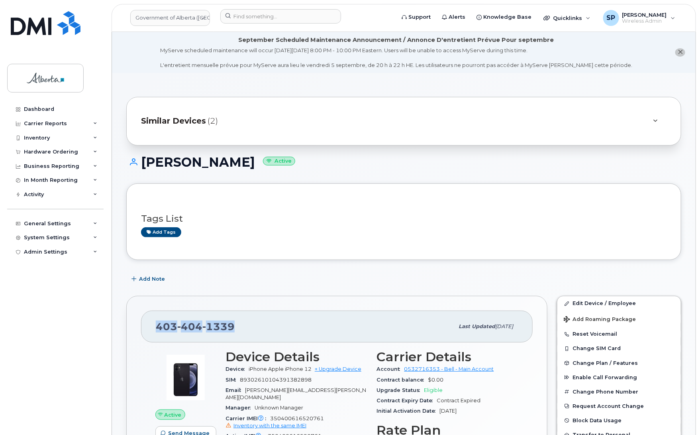
drag, startPoint x: 243, startPoint y: 327, endPoint x: 145, endPoint y: 329, distance: 98.1
click div "[PHONE_NUMBER] Last updated [DATE]"
copy span "[PHONE_NUMBER]"
drag, startPoint x: 254, startPoint y: 161, endPoint x: 144, endPoint y: 166, distance: 110.5
click h1 "[PERSON_NAME] Active"
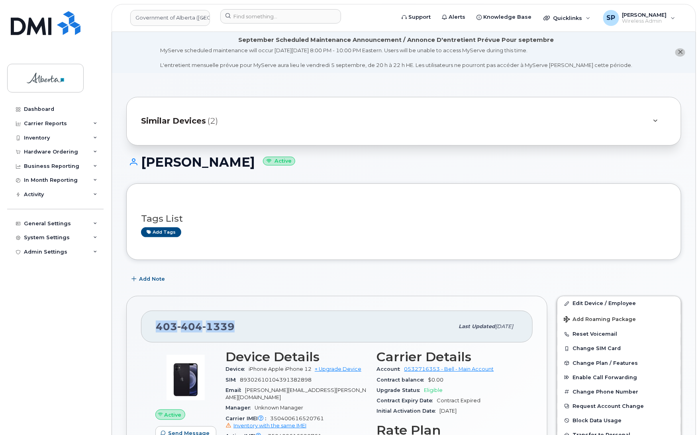
copy h1 "[PERSON_NAME]"
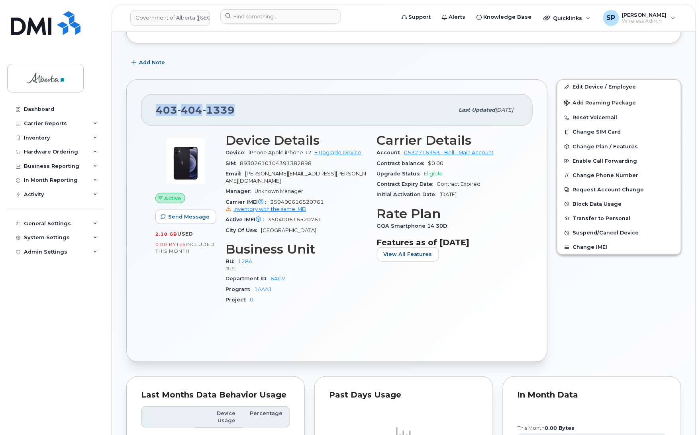
scroll to position [247, 0]
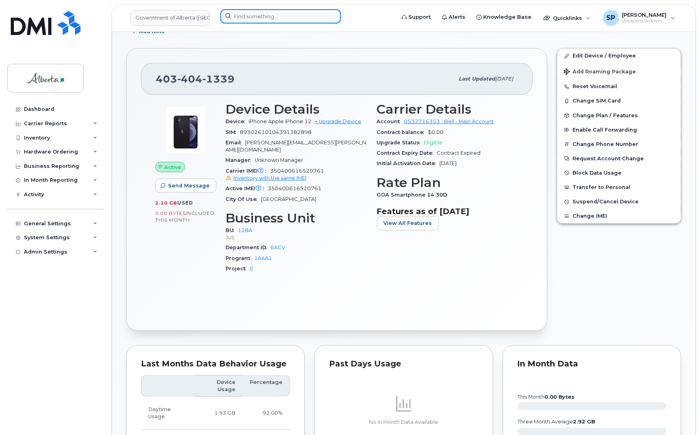
click input
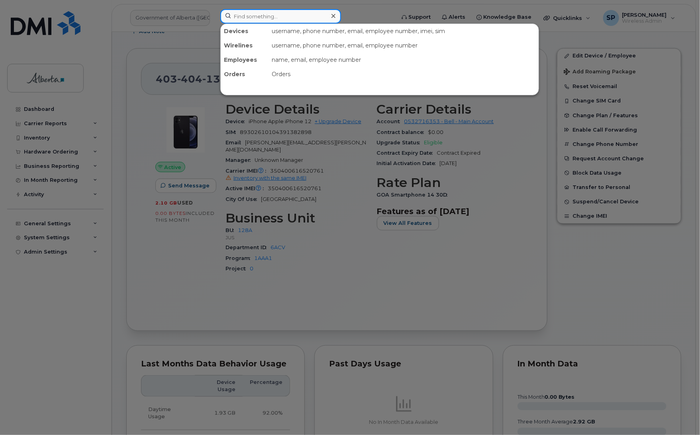
paste input "4034186127"
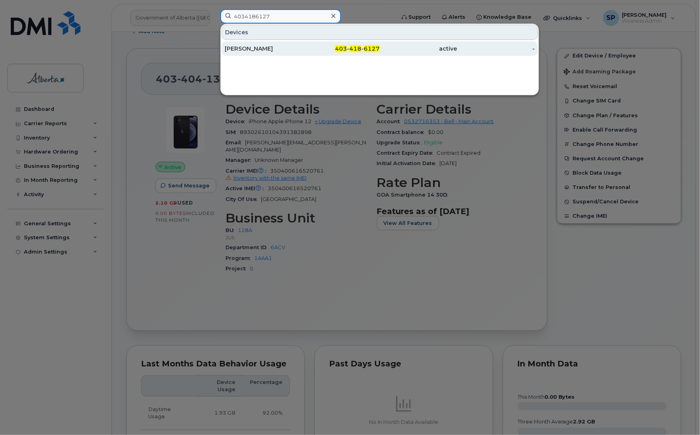
type input "4034186127"
click div "[PERSON_NAME]"
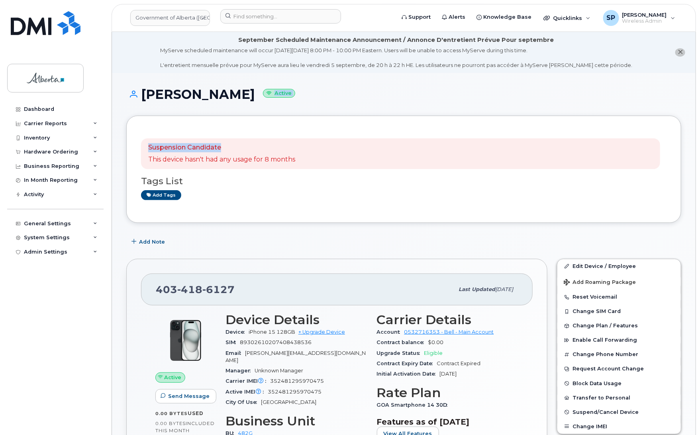
drag, startPoint x: 699, startPoint y: 84, endPoint x: 706, endPoint y: 122, distance: 38.8
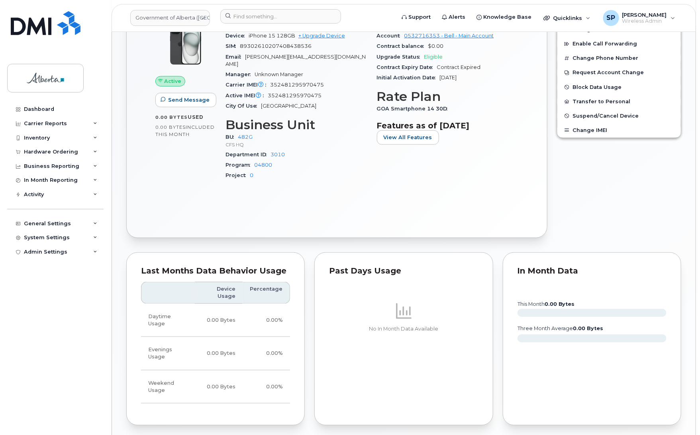
scroll to position [287, 0]
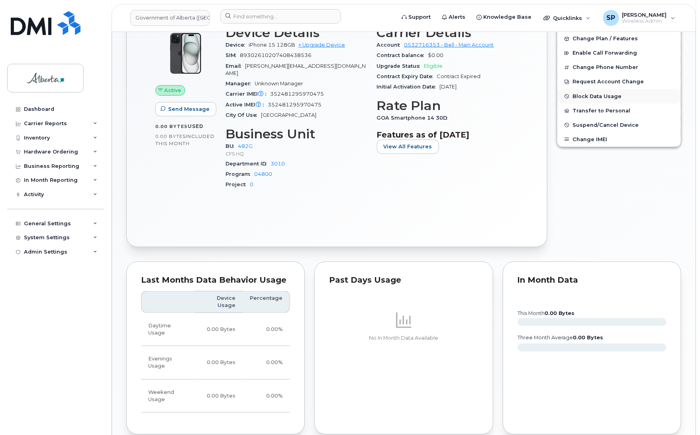
click at [677, 92] on button "Block Data Usage" at bounding box center [619, 96] width 124 height 14
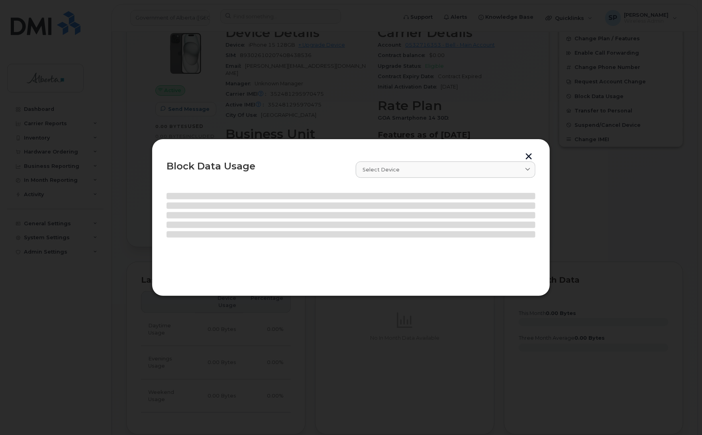
select select
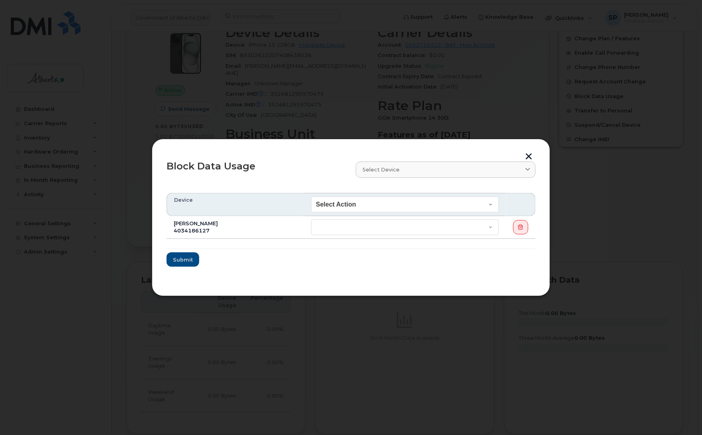
click at [530, 153] on button "button" at bounding box center [529, 157] width 12 height 8
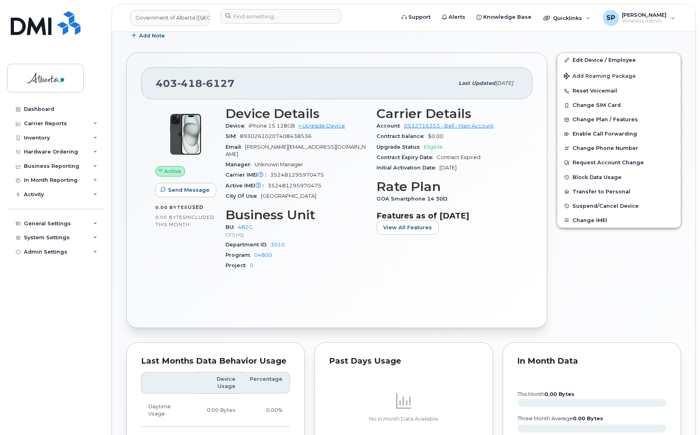
scroll to position [204, 0]
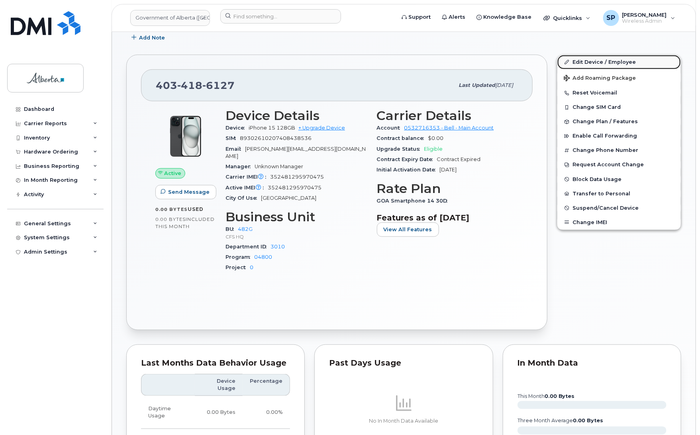
click at [618, 61] on link "Edit Device / Employee" at bounding box center [619, 62] width 124 height 14
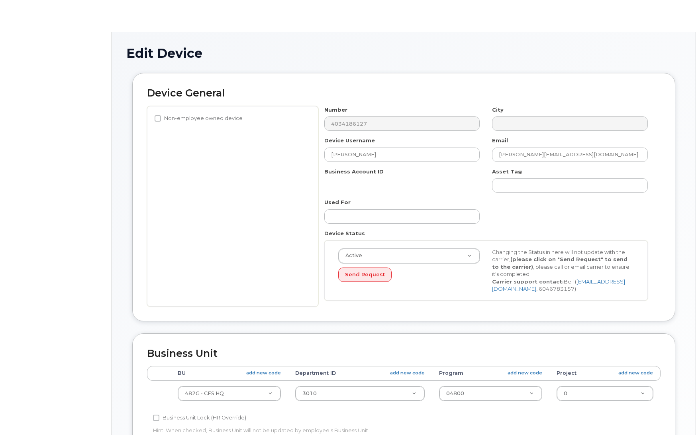
select select "4120337"
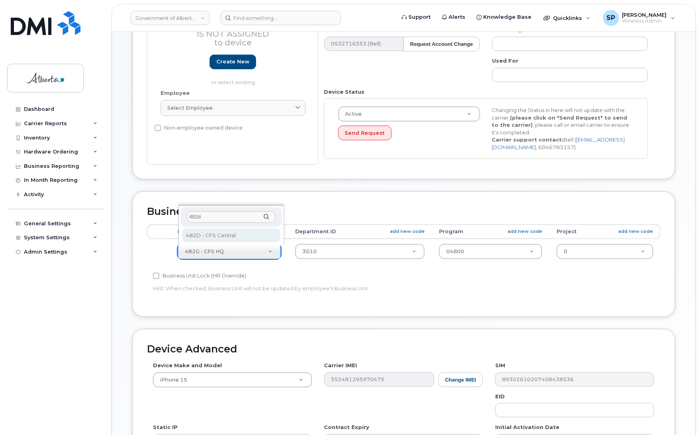
type input "482d"
select select "4749742"
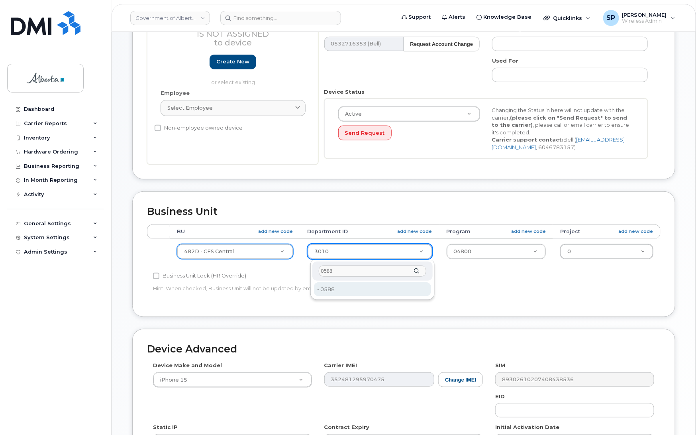
type input "0588"
type input "4752333"
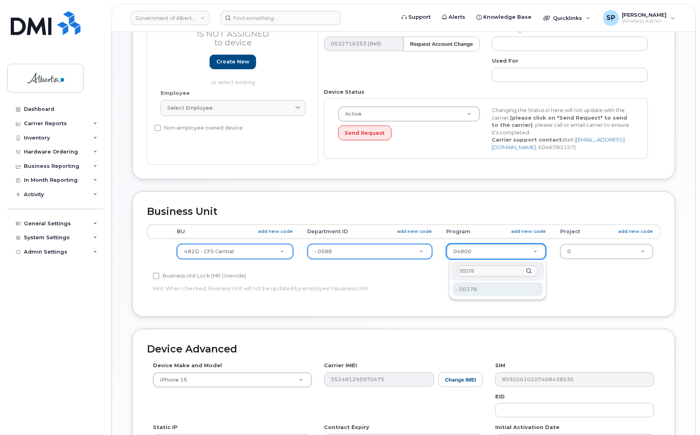
type input "00378"
type input "4124524"
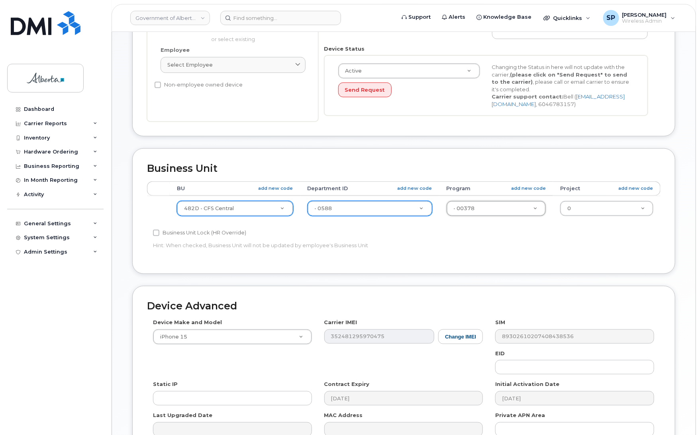
scroll to position [316, 0]
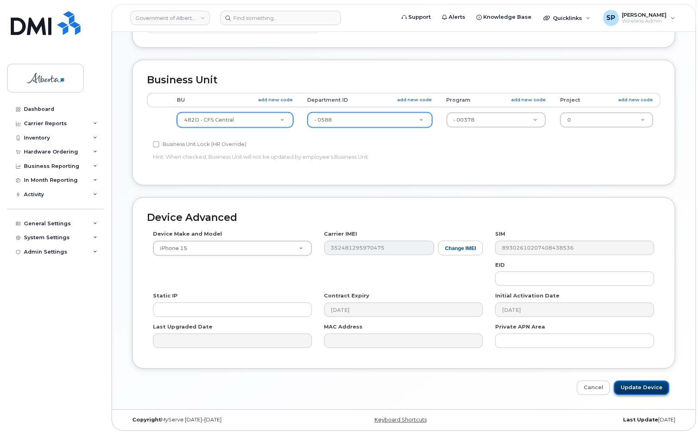
click at [630, 389] on input "Update Device" at bounding box center [641, 387] width 55 height 15
type input "Saving..."
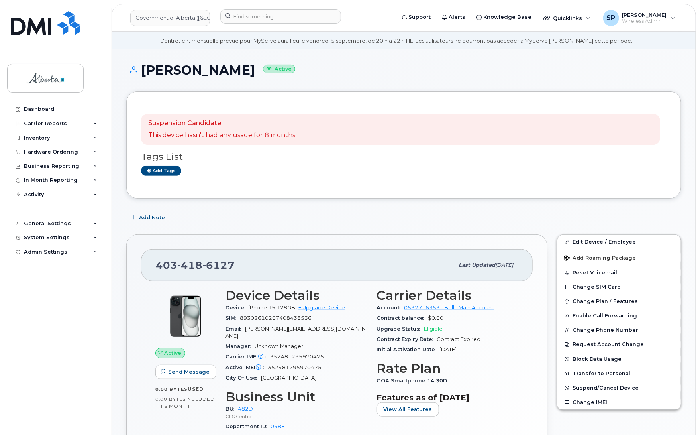
scroll to position [17, 0]
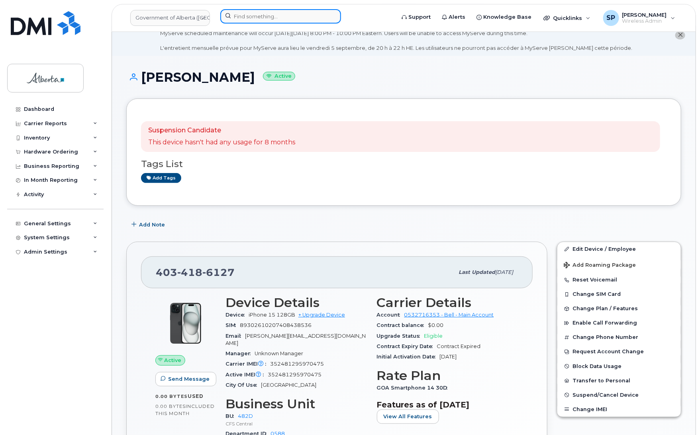
click at [273, 13] on input at bounding box center [280, 16] width 121 height 14
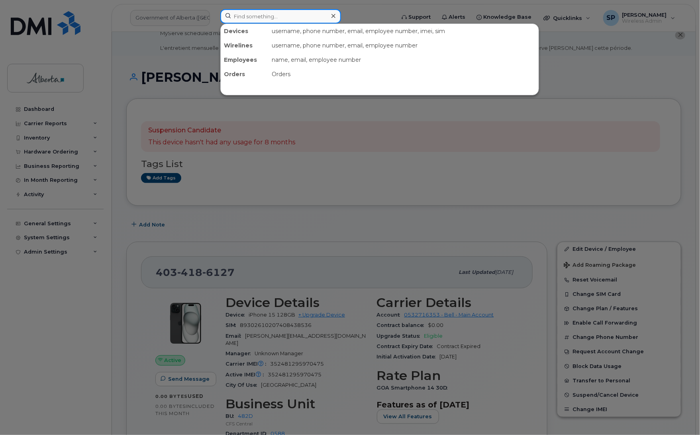
paste input "5873410902"
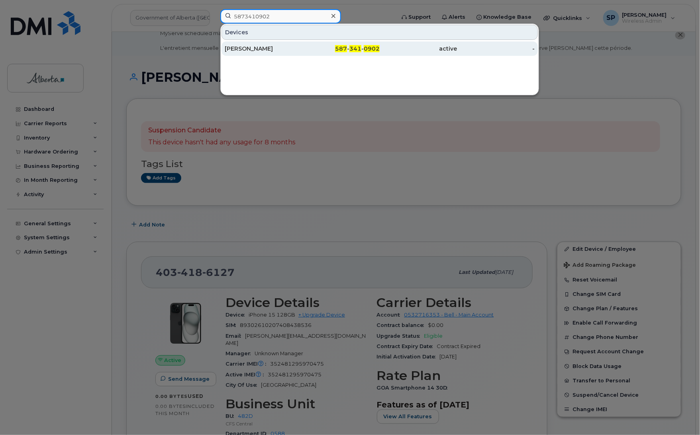
type input "5873410902"
click at [255, 50] on div "[PERSON_NAME]" at bounding box center [264, 49] width 78 height 8
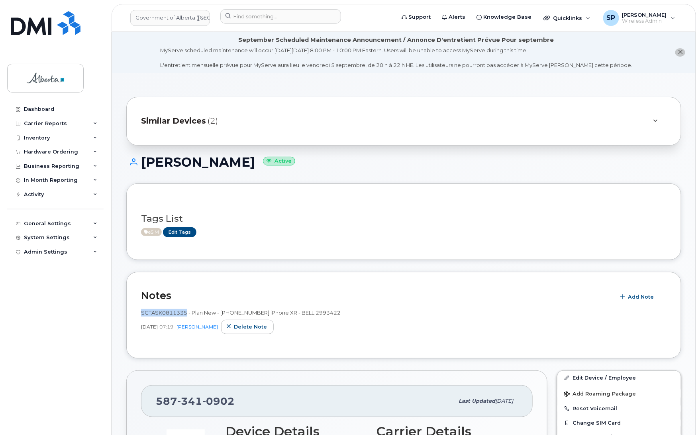
drag, startPoint x: 185, startPoint y: 311, endPoint x: 141, endPoint y: 311, distance: 43.8
click at [141, 311] on span "SCTASK0811335 - Plan New - (1) 5873410902 iPhone XR - BELL 2993422" at bounding box center [241, 312] width 200 height 6
copy span "SCTASK0811335"
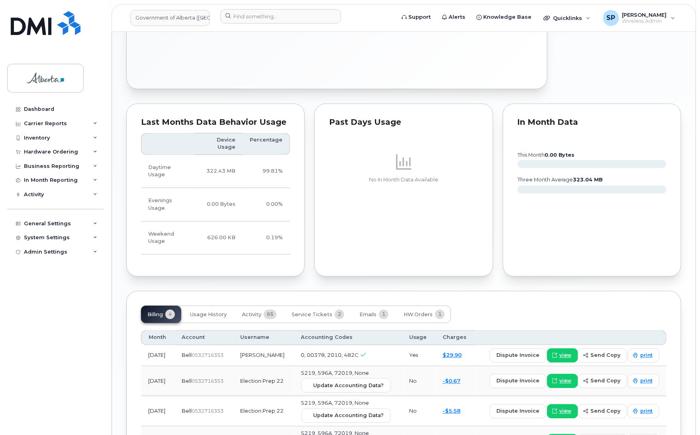
scroll to position [618, 0]
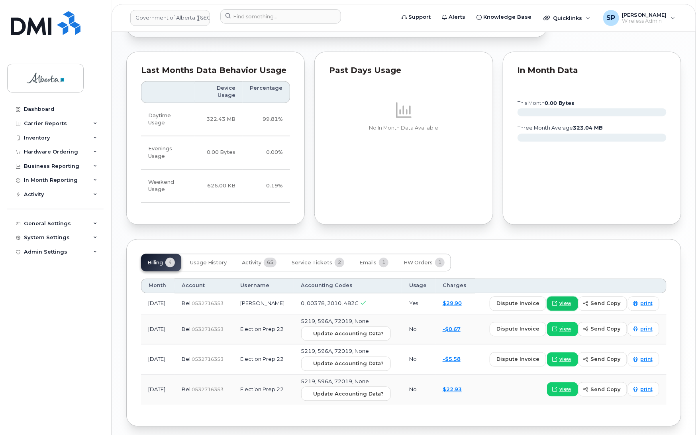
click at [569, 300] on span "view" at bounding box center [565, 303] width 12 height 7
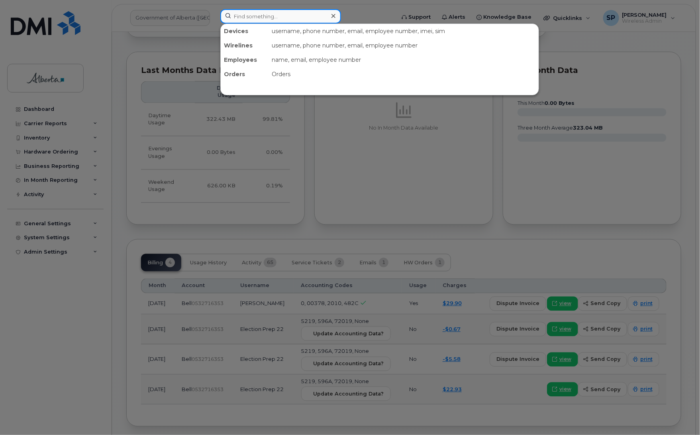
click at [289, 17] on input at bounding box center [280, 16] width 121 height 14
paste input "7802675767"
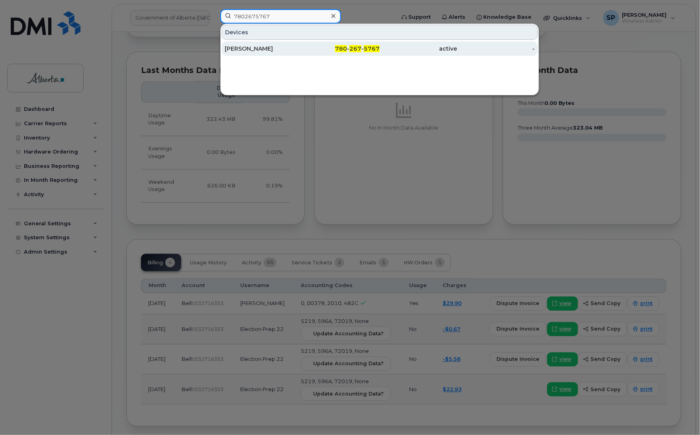
type input "7802675767"
click at [250, 46] on div "Aaron Rose" at bounding box center [264, 49] width 78 height 8
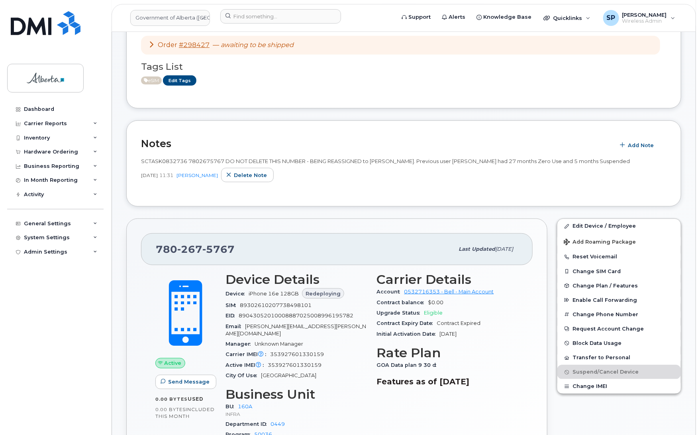
scroll to position [131, 0]
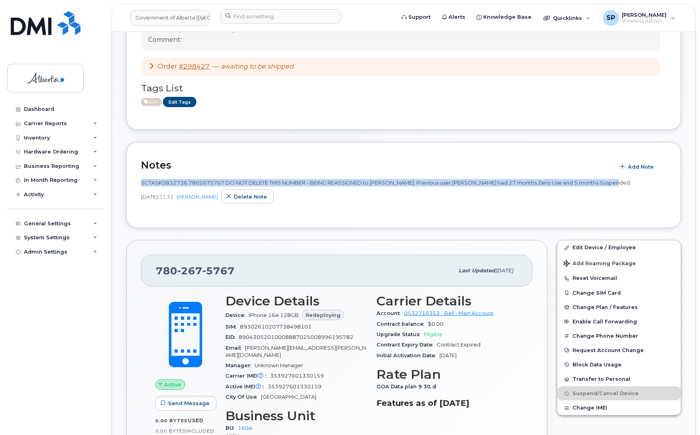
drag, startPoint x: 616, startPoint y: 180, endPoint x: 123, endPoint y: 177, distance: 492.9
click div "[PERSON_NAME] Active Plan / Features change for 7802675767 was requested by [PE…"
copy span "SCTASK0832736 7802675767 DO NOT DELETE THIS NUMBER - BEING REASSIGNED to [PERSO…"
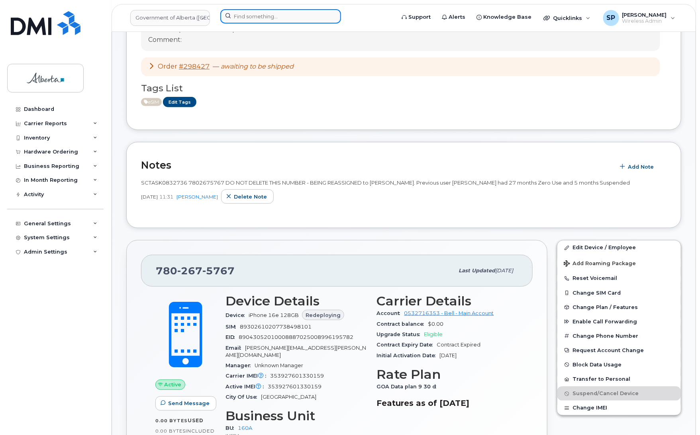
click input
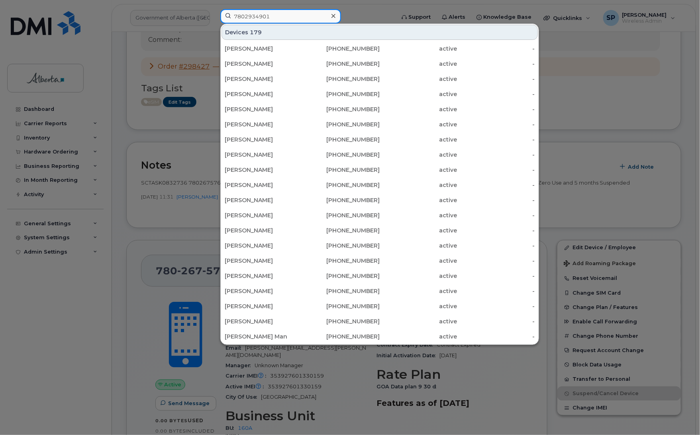
type input "7802934901"
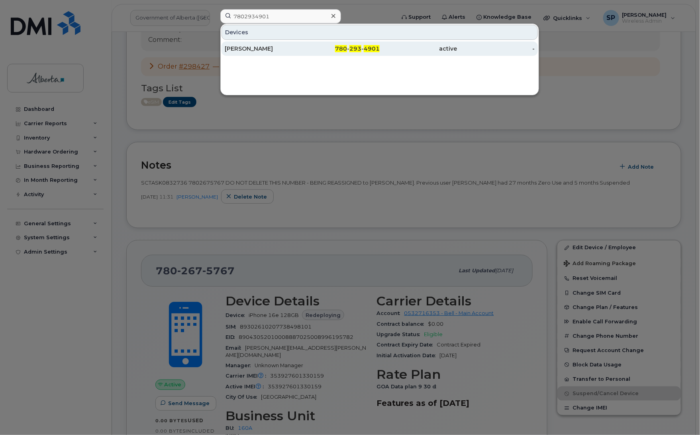
click div "[PERSON_NAME]"
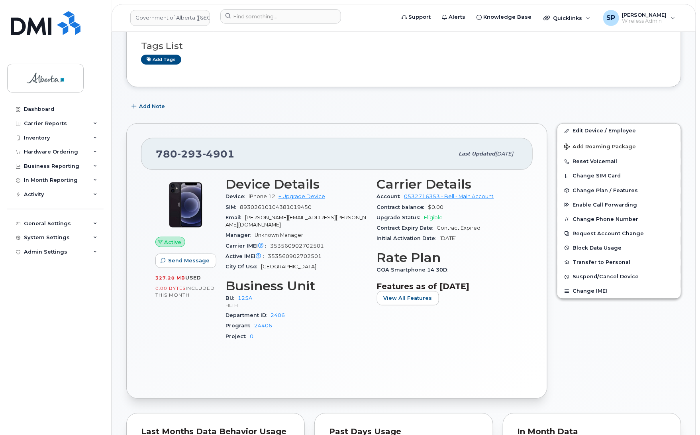
scroll to position [106, 0]
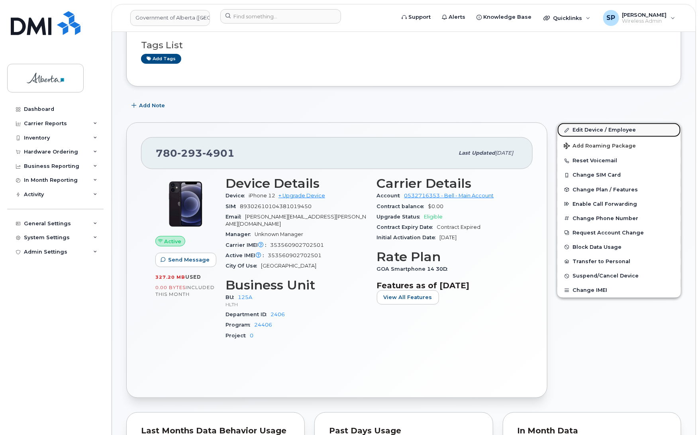
click at [582, 130] on link "Edit Device / Employee" at bounding box center [619, 130] width 124 height 14
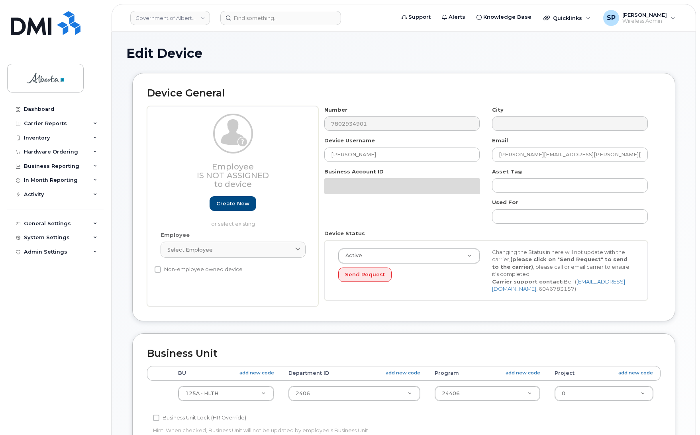
select select "4120335"
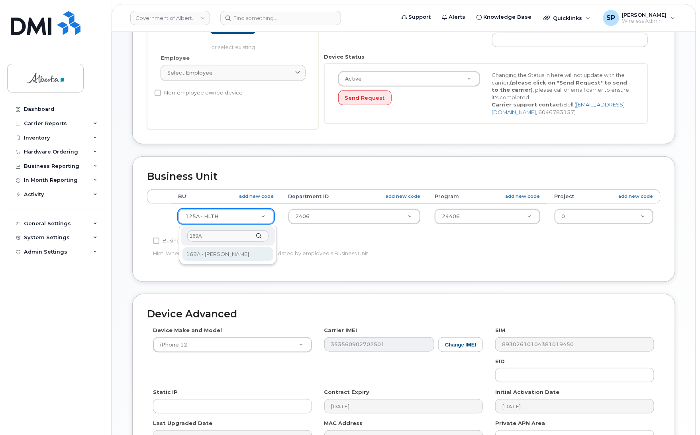
type input "169A"
select select "4681667"
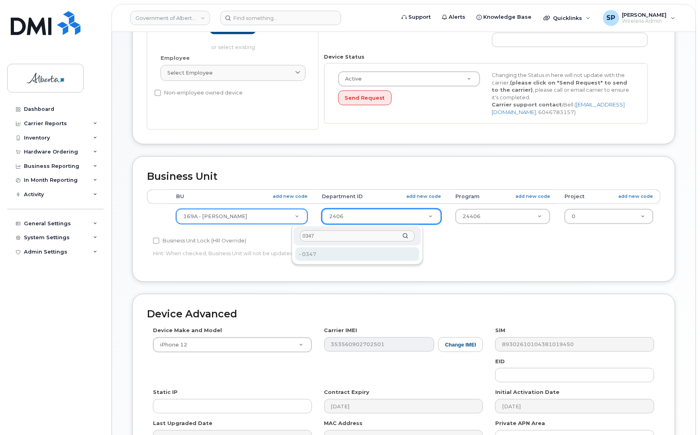
type input "0347"
type input "4752196"
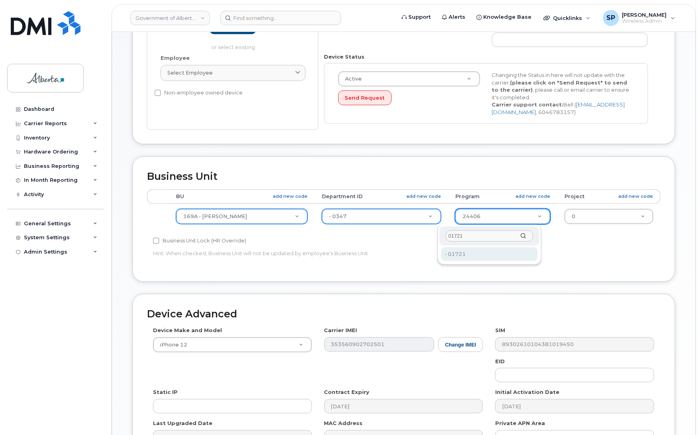
type input "01721"
type input "4753347"
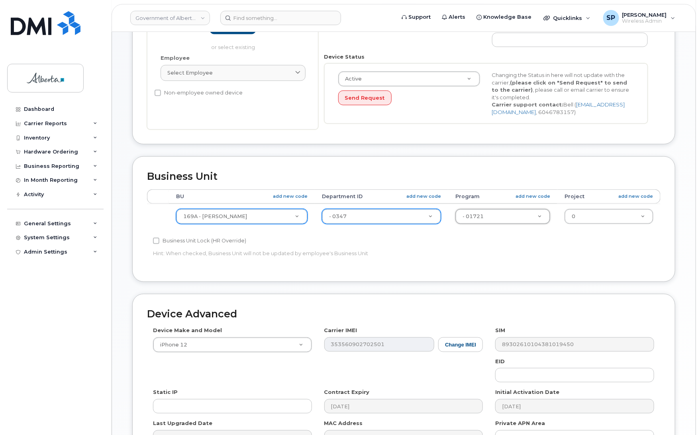
scroll to position [316, 0]
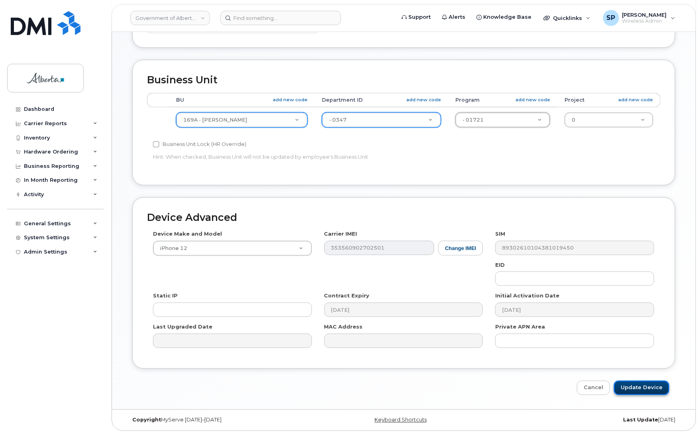
click at [646, 390] on input "Update Device" at bounding box center [641, 387] width 55 height 15
type input "Saving..."
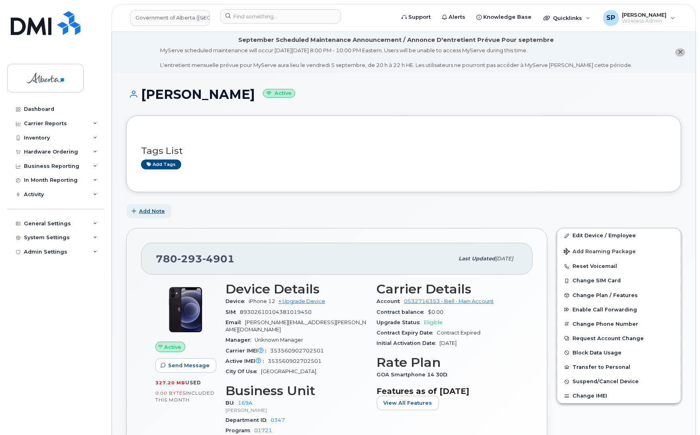
click at [153, 210] on span "Add Note" at bounding box center [152, 211] width 26 height 8
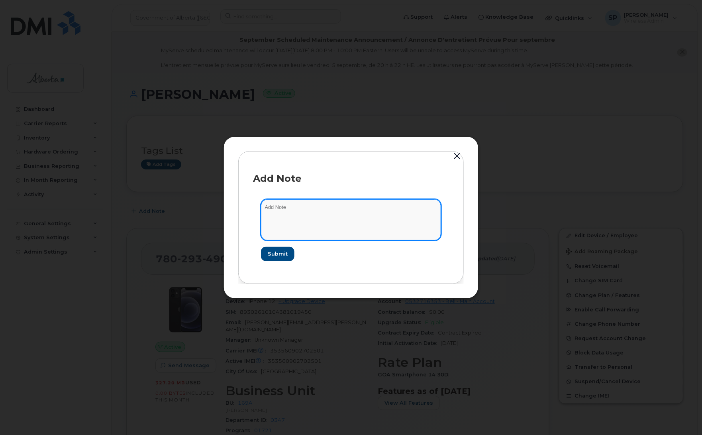
click at [343, 220] on textarea at bounding box center [351, 219] width 180 height 41
paste textarea "353560902702501"
paste textarea "DX3G63U90F00"
click at [369, 212] on textarea "User changed from Health to Transportation - EPS updated the codes. iPhone 12 I…" at bounding box center [351, 219] width 180 height 41
type textarea "User changed from Health to Transportation - EPS updated the codes. iPhone 12 I…"
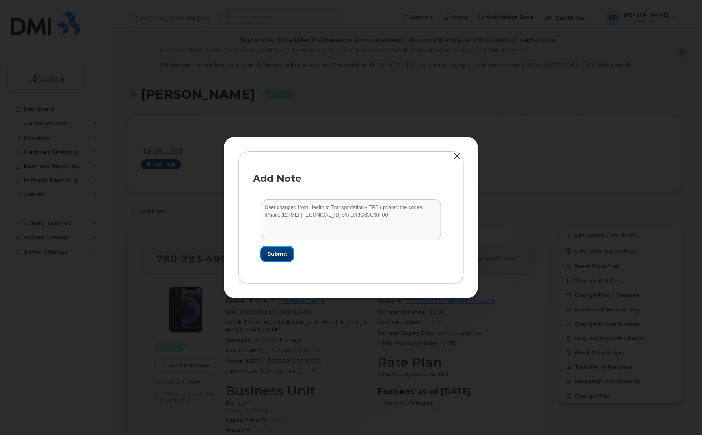
click at [275, 253] on span "Submit" at bounding box center [277, 254] width 20 height 8
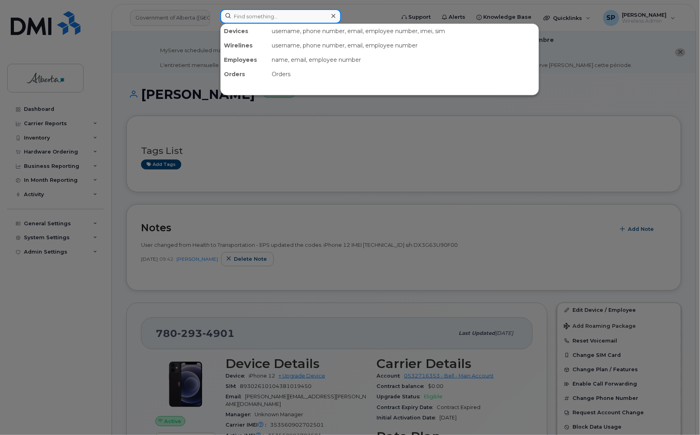
click at [277, 10] on input at bounding box center [280, 16] width 121 height 14
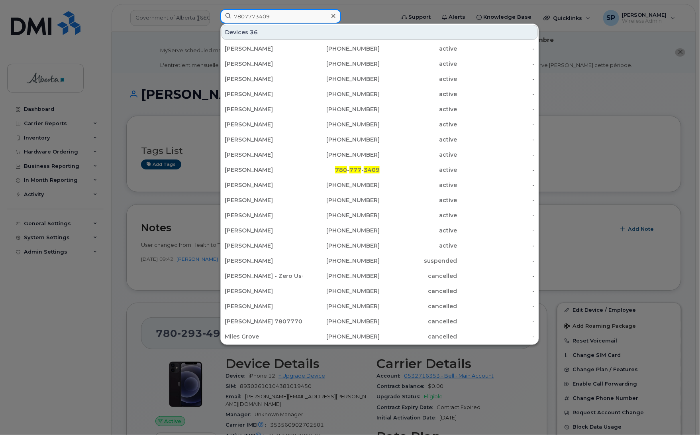
type input "7807773409"
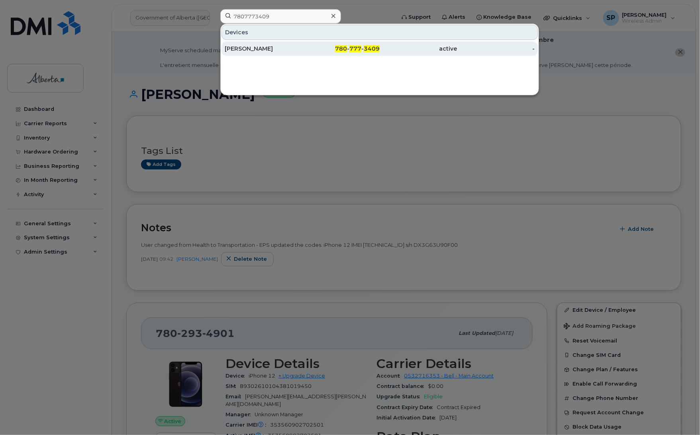
click at [250, 54] on div "[PERSON_NAME]" at bounding box center [264, 48] width 78 height 14
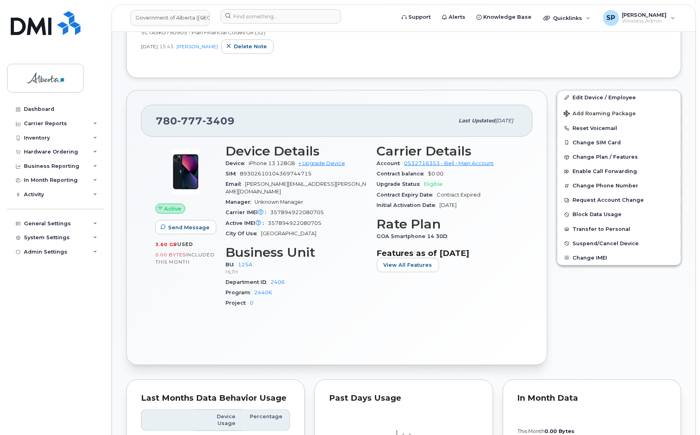
scroll to position [142, 0]
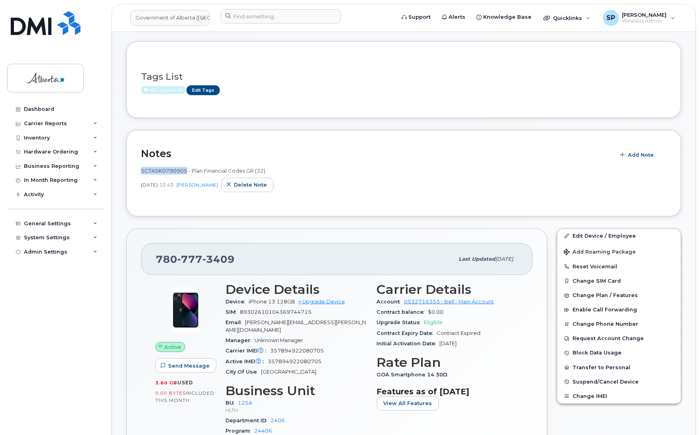
drag, startPoint x: 186, startPoint y: 170, endPoint x: 140, endPoint y: 172, distance: 45.9
click at [140, 172] on div "Notes Add Note SCTASK0790905 - Plan Financial Codes GR (32) Jun 03, 2025 15:43 …" at bounding box center [403, 173] width 555 height 86
copy span "SCTASK0790905"
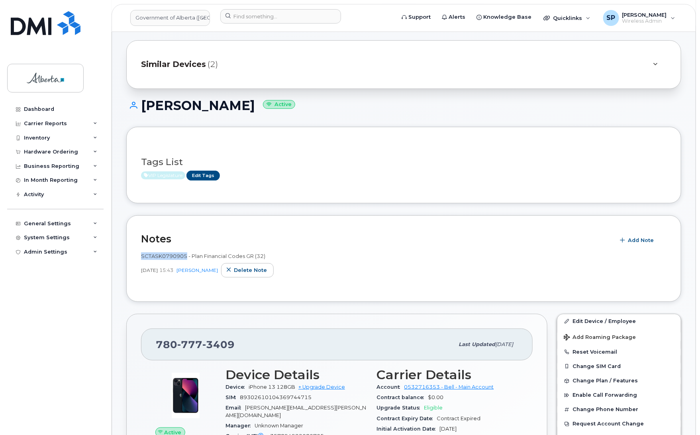
scroll to position [0, 0]
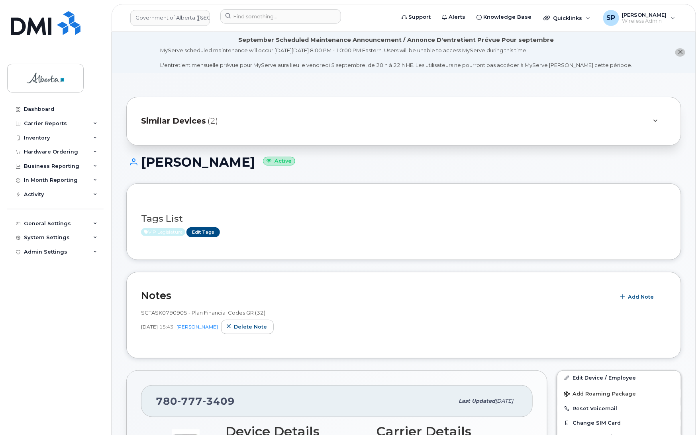
click at [639, 167] on h1 "Melissa Crane Active" at bounding box center [403, 162] width 555 height 14
click at [632, 60] on li "September Scheduled Maintenance Announcement / Annonce D'entretient Prévue Pour…" at bounding box center [404, 52] width 584 height 41
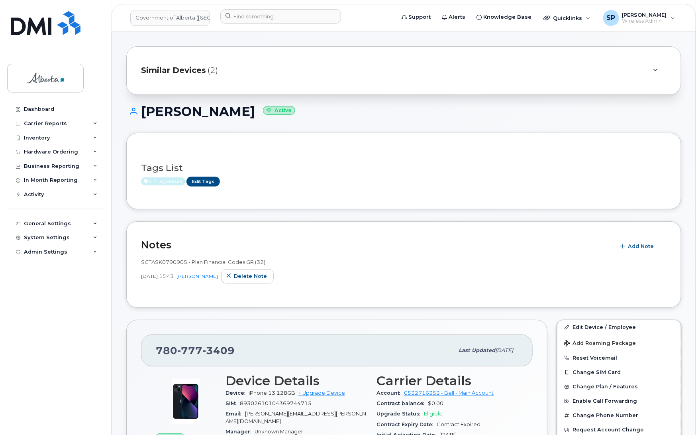
scroll to position [48, 0]
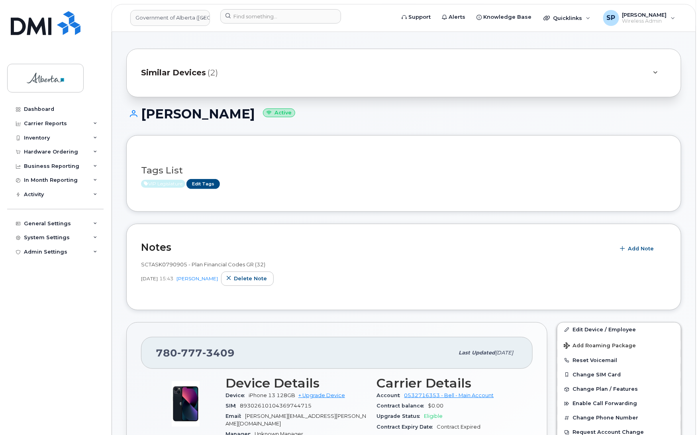
click at [590, 330] on link "Edit Device / Employee" at bounding box center [619, 329] width 124 height 14
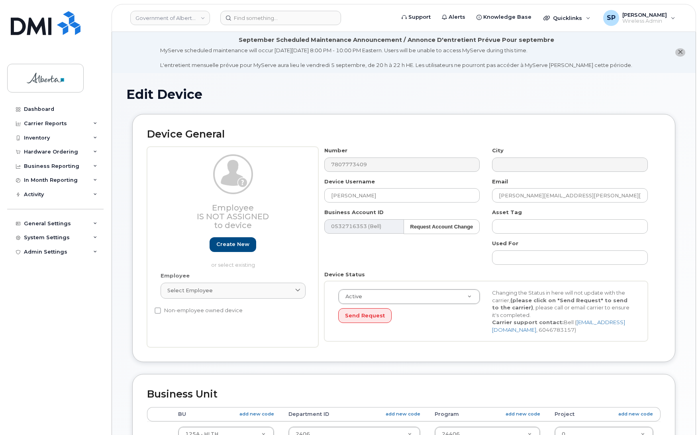
select select "4120335"
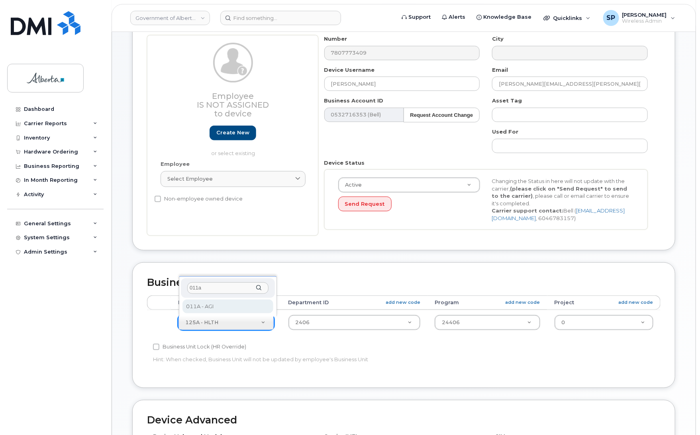
type input "011a"
select select "4120336"
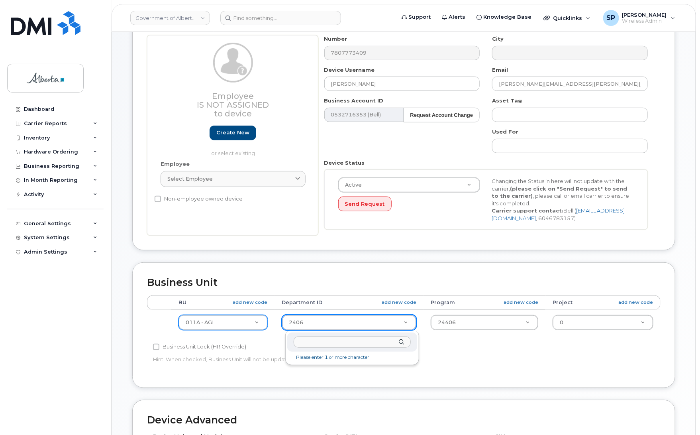
drag, startPoint x: 313, startPoint y: 323, endPoint x: 276, endPoint y: 325, distance: 37.5
type input "1000"
drag, startPoint x: 305, startPoint y: 357, endPoint x: 353, endPoint y: 352, distance: 48.5
type input "4751942"
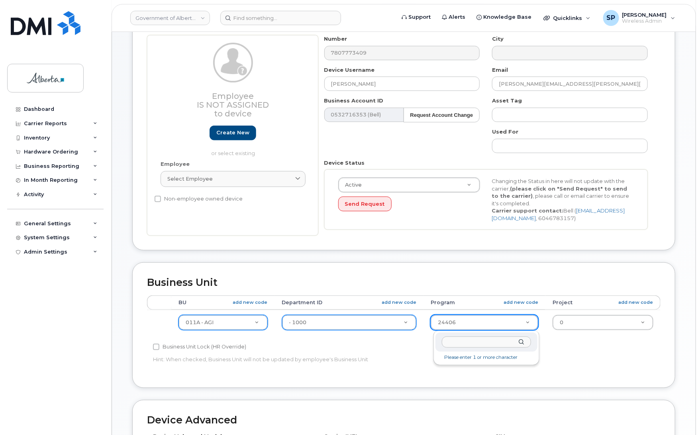
drag, startPoint x: 469, startPoint y: 323, endPoint x: 435, endPoint y: 323, distance: 33.5
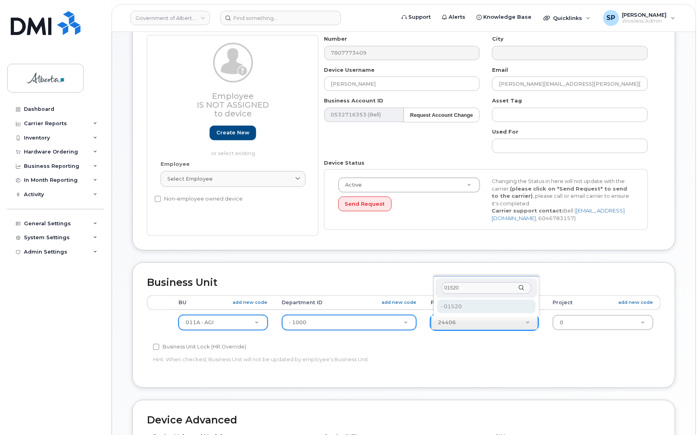
type input "01520"
type input "4753229"
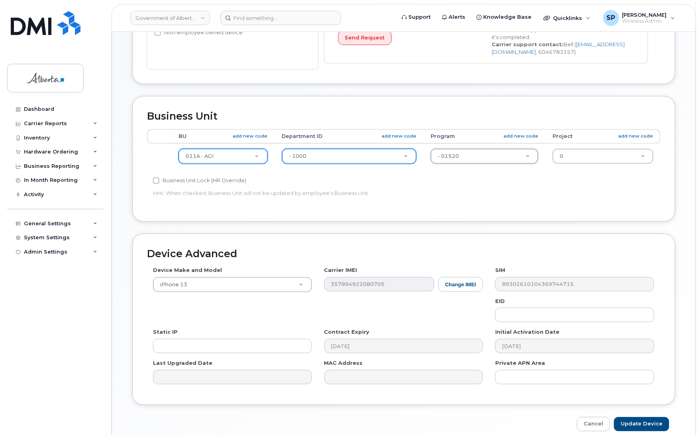
scroll to position [302, 0]
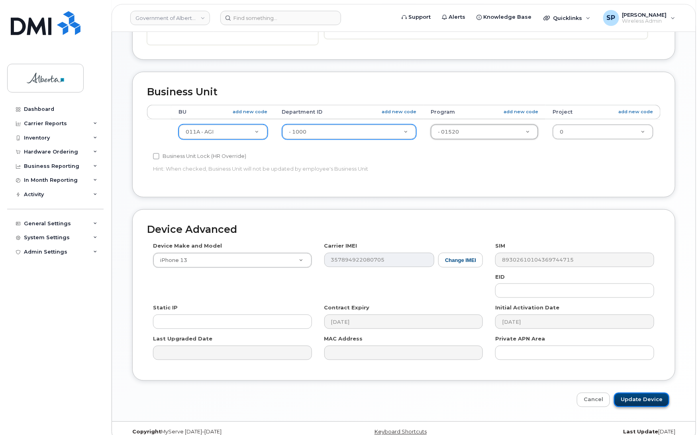
click at [633, 402] on input "Update Device" at bounding box center [641, 399] width 55 height 15
type input "Saving..."
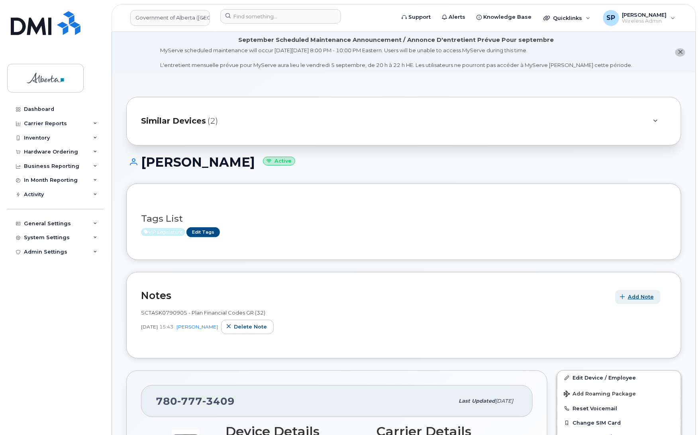
click at [632, 297] on span "Add Note" at bounding box center [641, 297] width 26 height 8
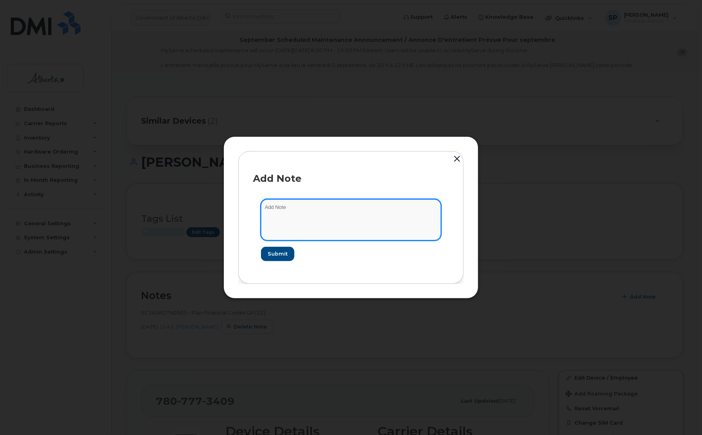
click at [359, 208] on textarea at bounding box center [351, 219] width 180 height 41
paste textarea "357894922080705"
paste textarea "MXQJG9V7FR"
type textarea "User changed ministries Health to Agriculture and Irrigation [DATE] - codes wer…"
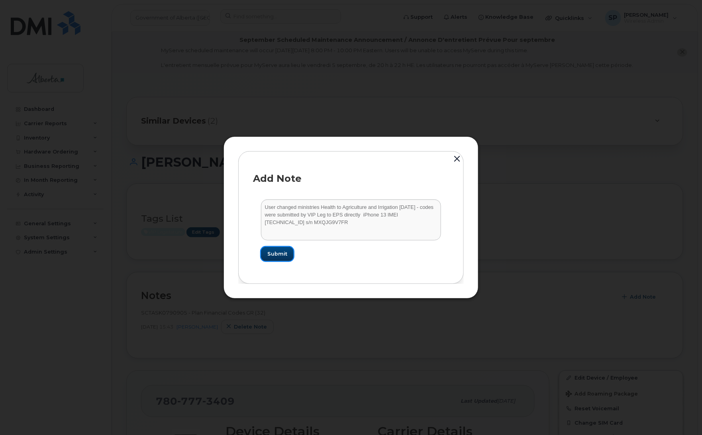
click at [281, 252] on span "Submit" at bounding box center [277, 254] width 20 height 8
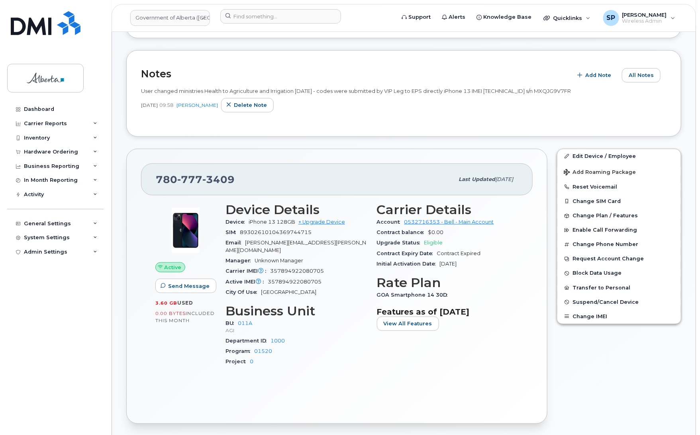
scroll to position [227, 0]
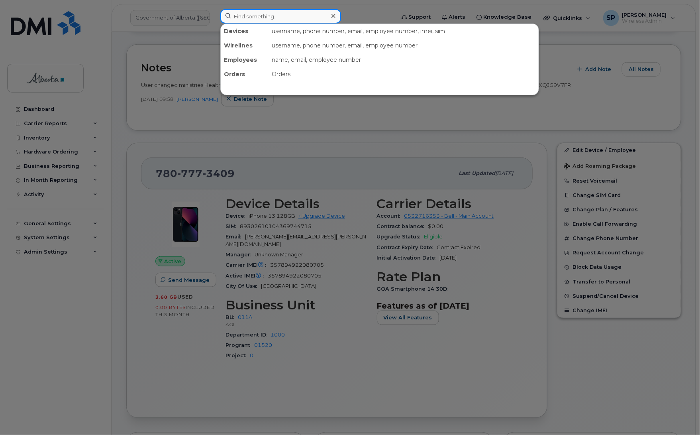
click at [270, 15] on input at bounding box center [280, 16] width 121 height 14
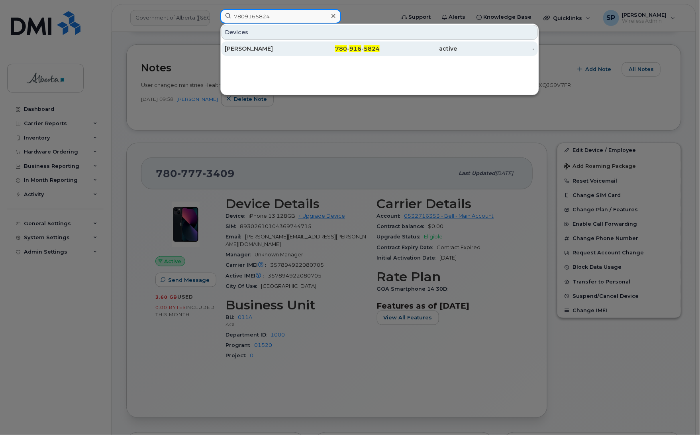
type input "7809165824"
click at [261, 48] on div "[PERSON_NAME]" at bounding box center [264, 49] width 78 height 8
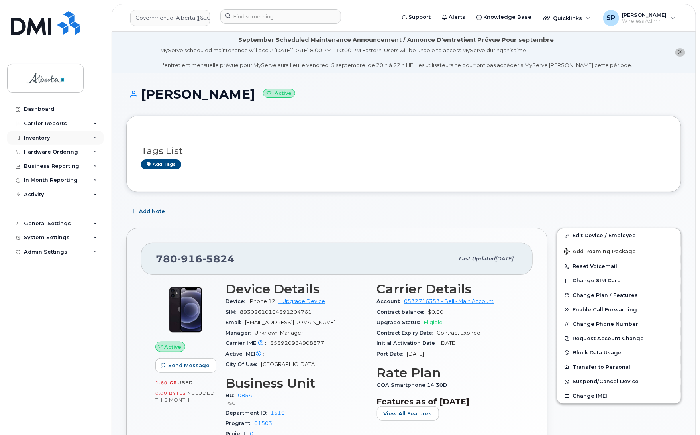
click at [39, 138] on div "Inventory" at bounding box center [37, 138] width 26 height 6
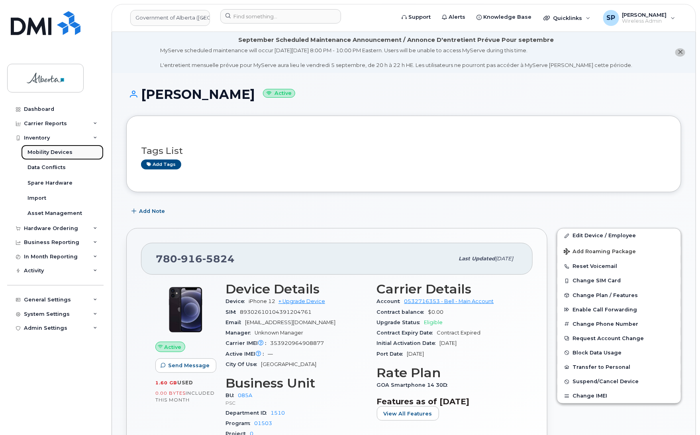
click at [44, 151] on div "Mobility Devices" at bounding box center [49, 152] width 45 height 7
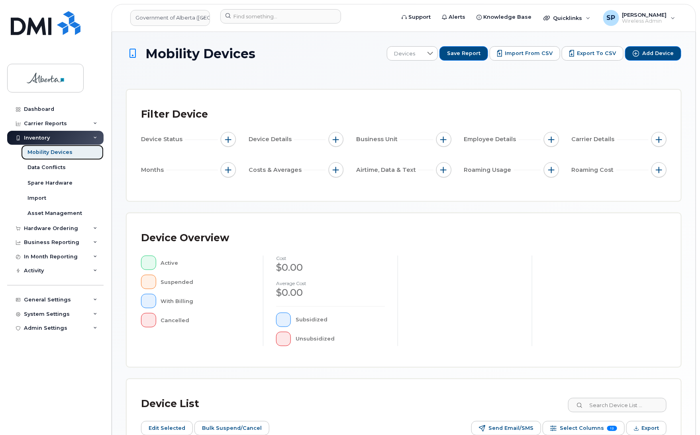
click at [60, 153] on div "Mobility Devices" at bounding box center [49, 152] width 45 height 7
click at [538, 54] on span "Import from CSV" at bounding box center [529, 53] width 48 height 7
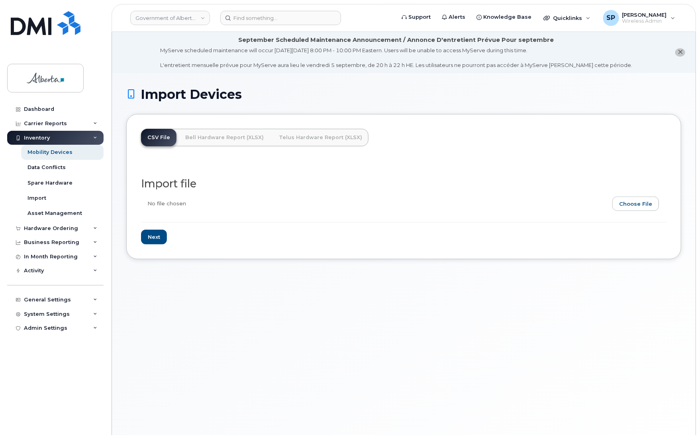
click at [624, 202] on input "file" at bounding box center [400, 205] width 519 height 18
type input "C:\fakepath\DEPTID CHANGE [DATE].csv"
click at [155, 236] on input "Next" at bounding box center [154, 236] width 26 height 15
type input "Loading..."
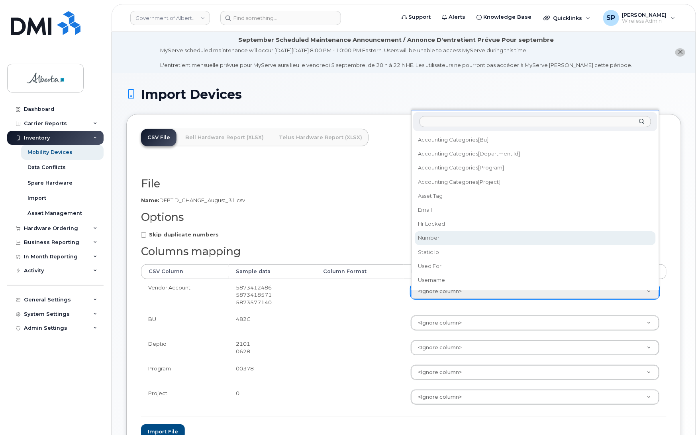
select select "number"
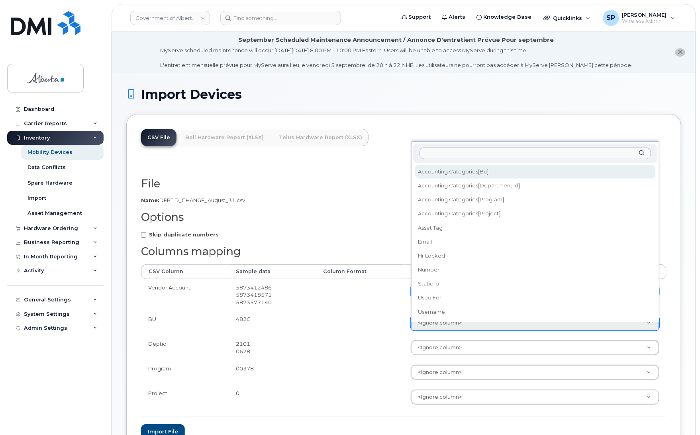
select select "accounting_categories[BU]"
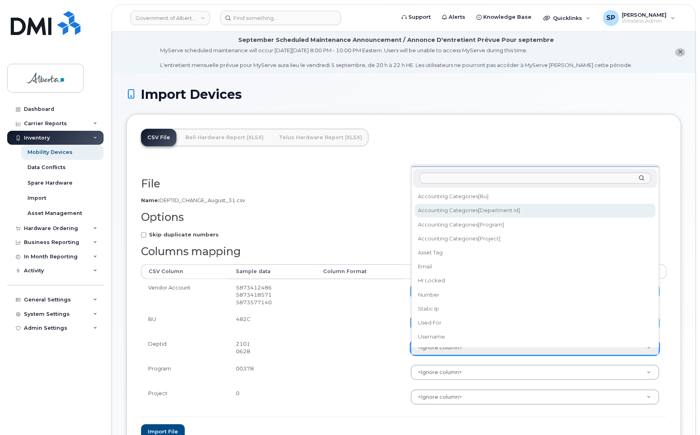
select select "accounting_categories[Department ID]"
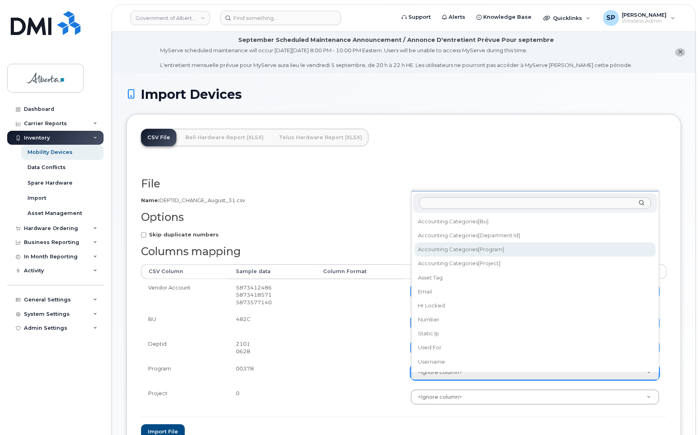
select select "accounting_categories[Program]"
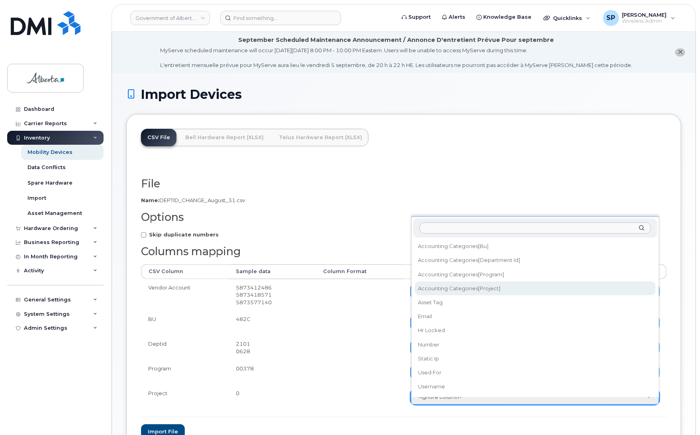
select select "accounting_categories[Project]"
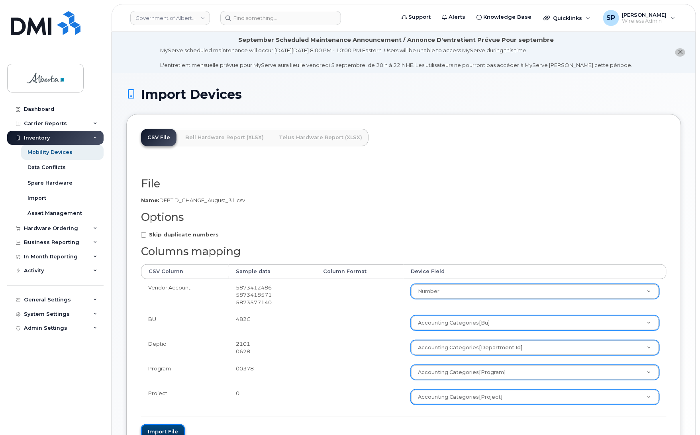
click at [166, 429] on button "Import file" at bounding box center [163, 431] width 44 height 15
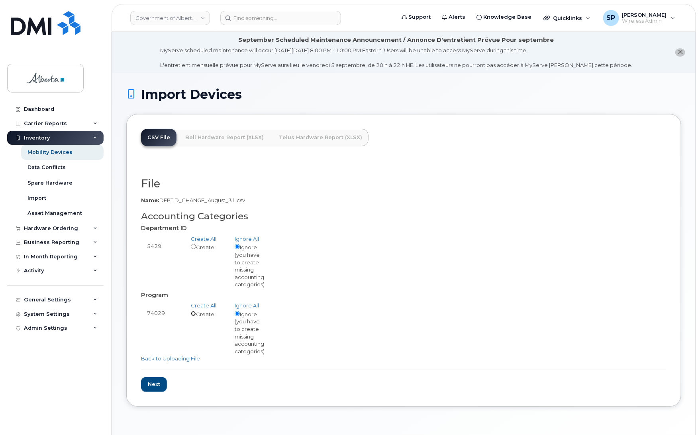
click at [192, 314] on input "radio" at bounding box center [193, 313] width 5 height 5
radio input "true"
click at [198, 237] on link "Create All" at bounding box center [203, 238] width 25 height 6
radio input "true"
click at [149, 387] on input "Next" at bounding box center [154, 384] width 26 height 15
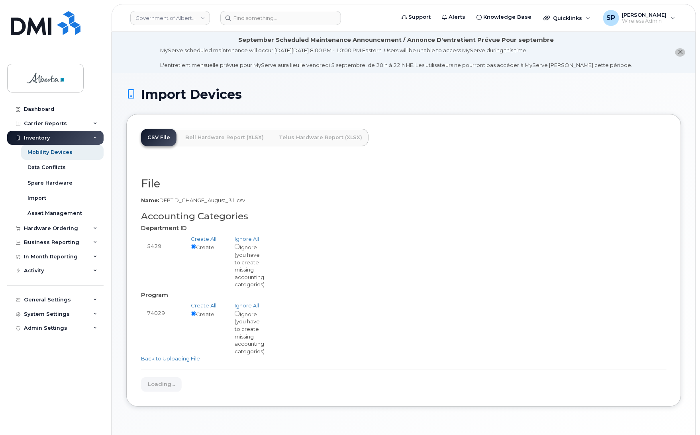
type input "Loading..."
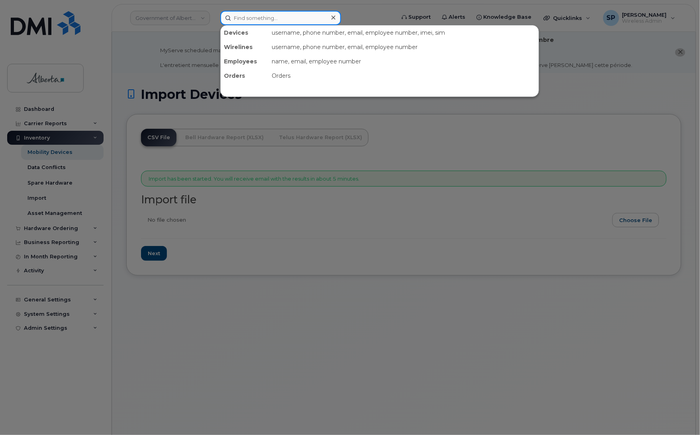
click at [273, 16] on input at bounding box center [280, 18] width 121 height 14
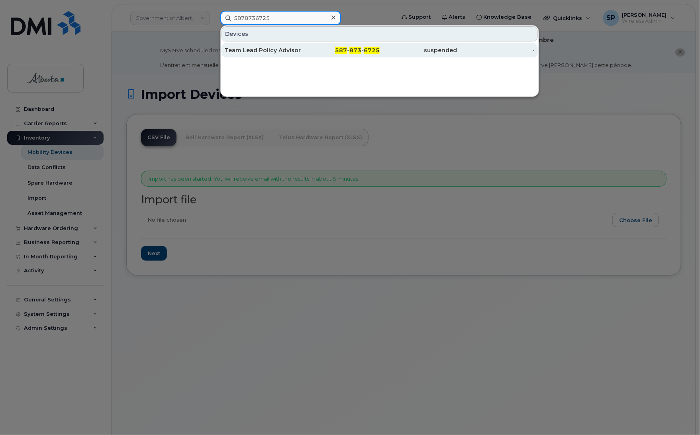
type input "5878736725"
click at [275, 53] on div "Team Lead Policy Advisor Vacant" at bounding box center [264, 50] width 78 height 8
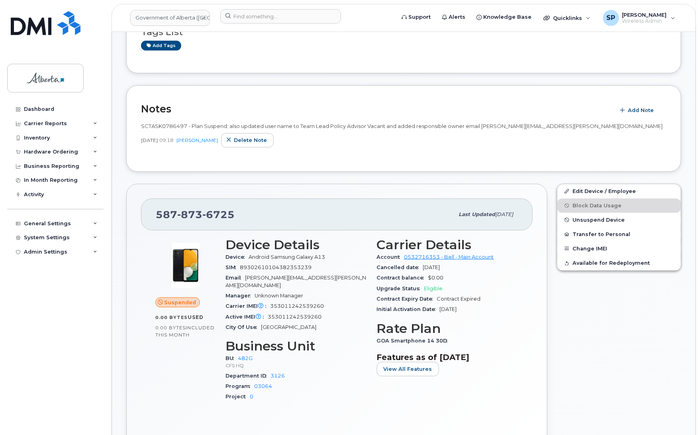
scroll to position [182, 0]
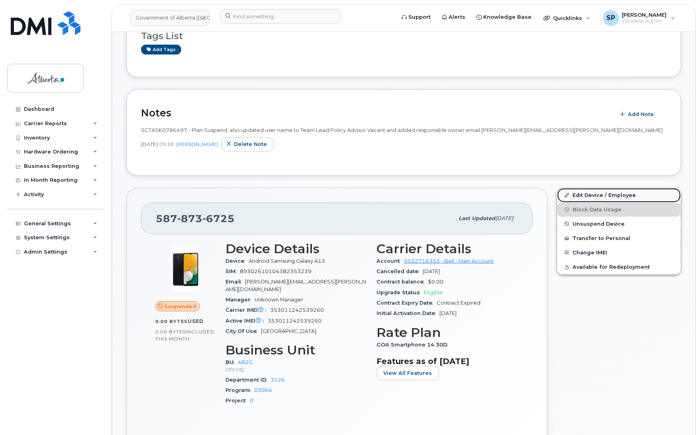
click at [600, 194] on link "Edit Device / Employee" at bounding box center [619, 195] width 124 height 14
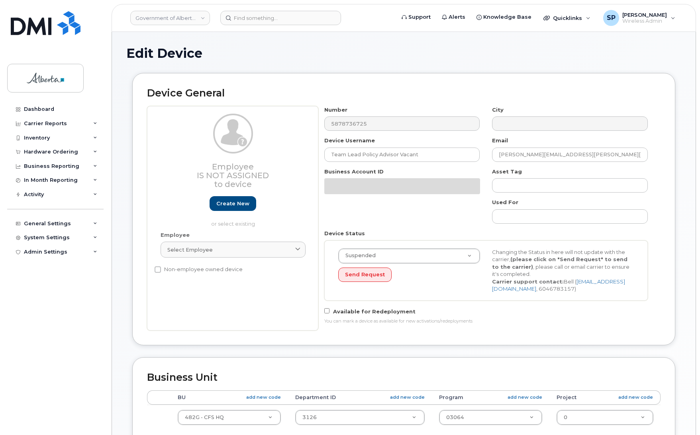
select select "4120337"
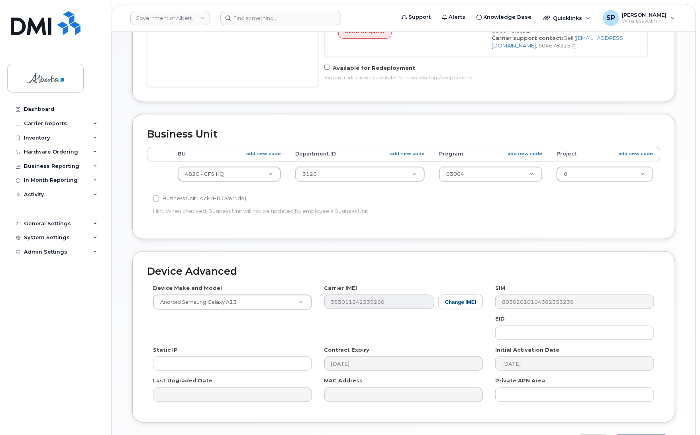
scroll to position [285, 0]
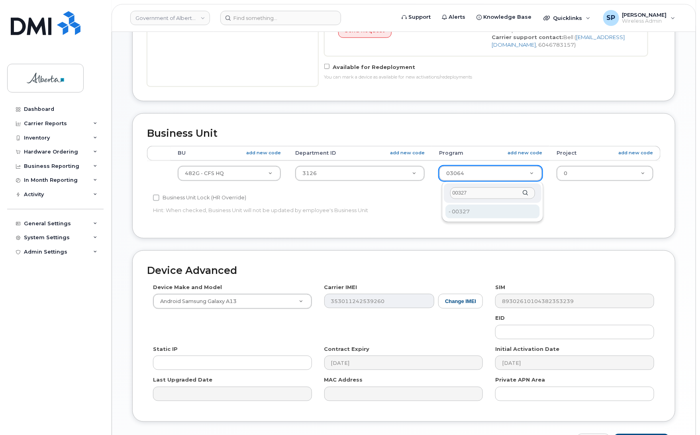
type input "00327"
type input "4124530"
drag, startPoint x: 700, startPoint y: 267, endPoint x: 702, endPoint y: 331, distance: 63.8
click at [700, 331] on html "Government of Alberta (GOA) Support Alerts Knowledge Base Quicklinks Suspend / …" at bounding box center [350, 101] width 700 height 773
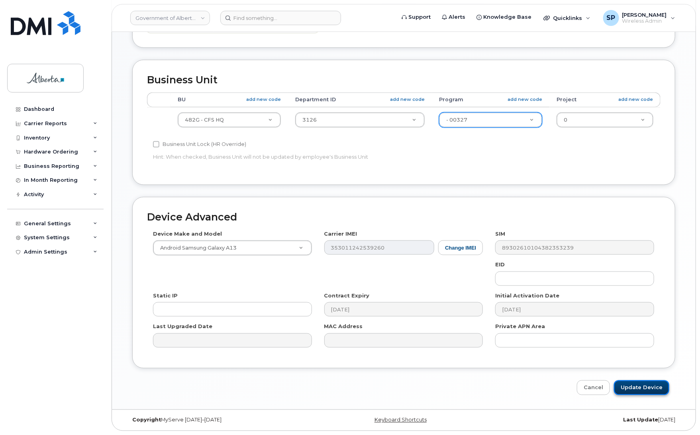
click at [656, 387] on input "Update Device" at bounding box center [641, 387] width 55 height 15
type input "Saving..."
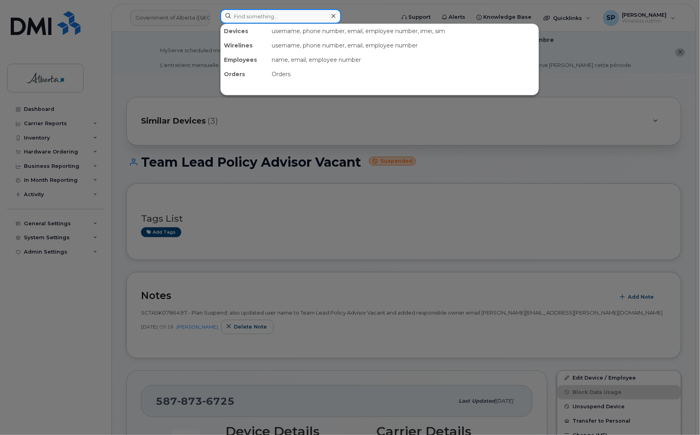
click at [264, 15] on input at bounding box center [280, 16] width 121 height 14
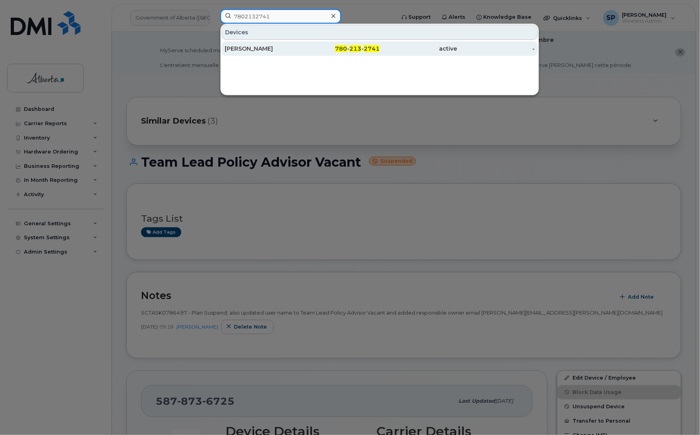
type input "7802132741"
click at [256, 51] on div "Emma Demuth" at bounding box center [264, 49] width 78 height 8
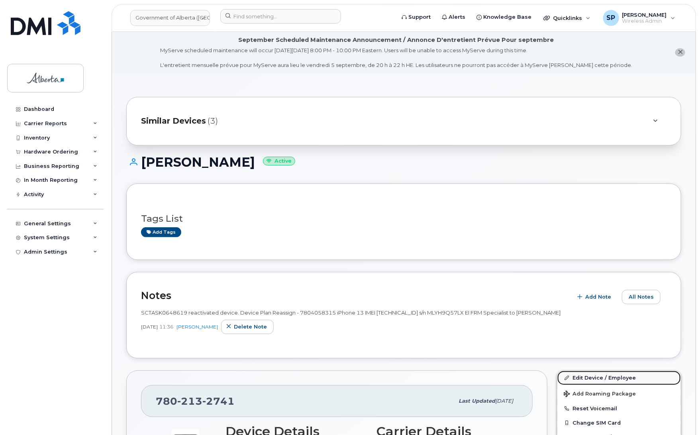
click at [594, 378] on link "Edit Device / Employee" at bounding box center [619, 378] width 124 height 14
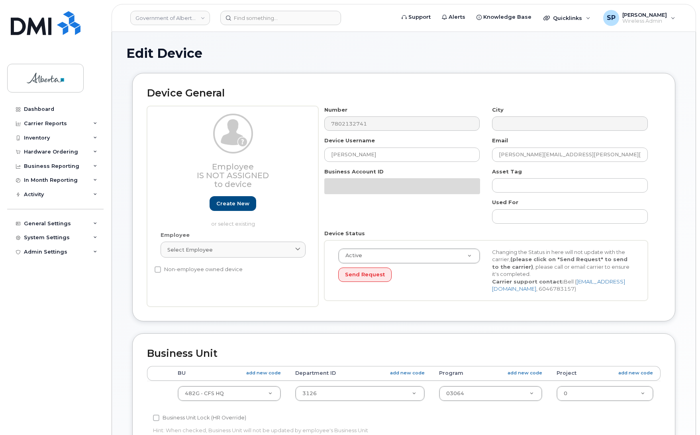
select select "4120337"
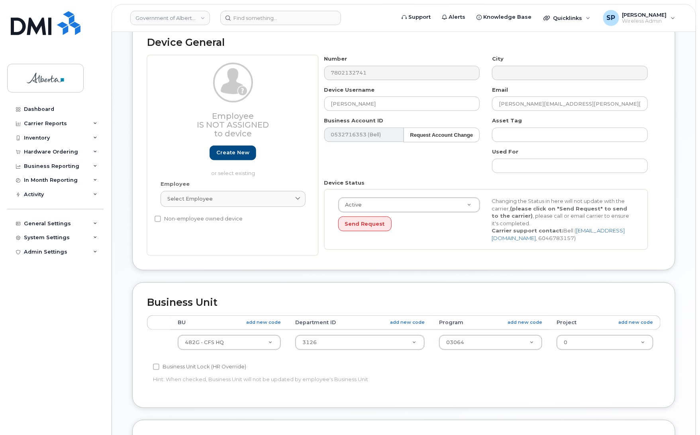
scroll to position [178, 0]
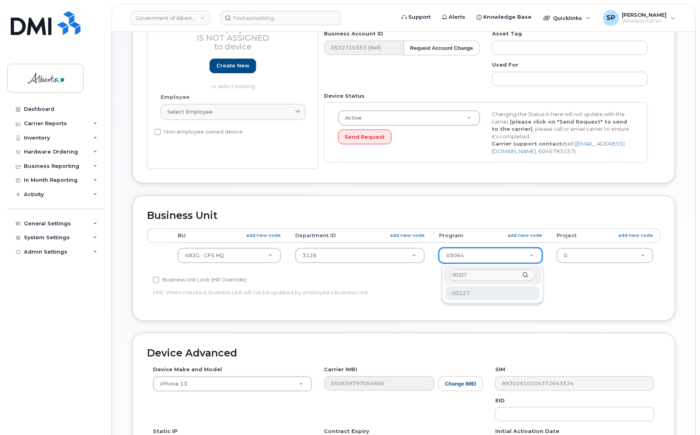
type input "00327"
type input "4124530"
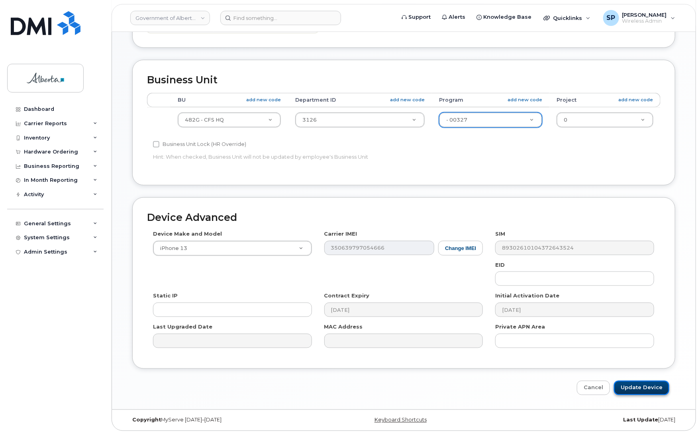
click at [639, 385] on input "Update Device" at bounding box center [641, 387] width 55 height 15
type input "Saving..."
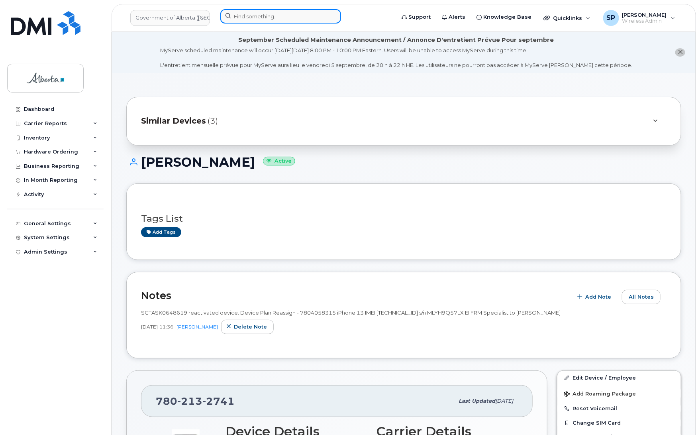
click at [279, 17] on input at bounding box center [280, 16] width 121 height 14
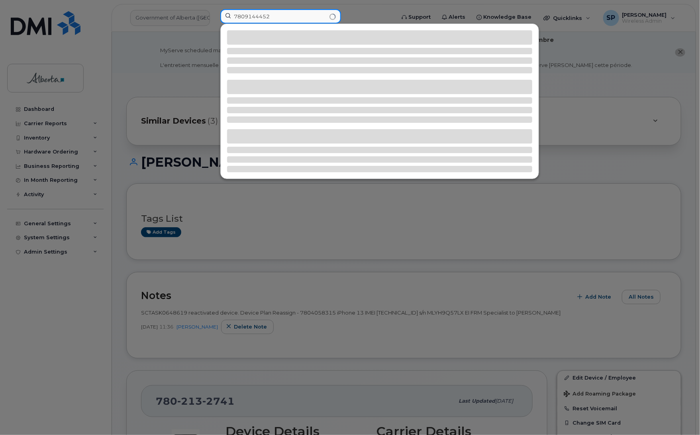
type input "7809144452"
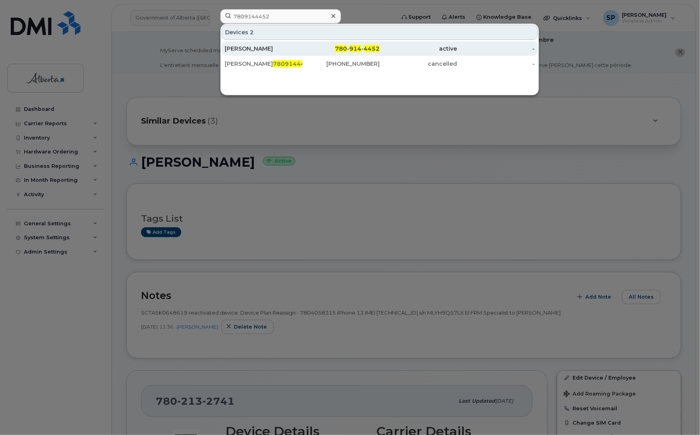
click at [263, 45] on div "Waleed Phulpoto" at bounding box center [264, 48] width 78 height 14
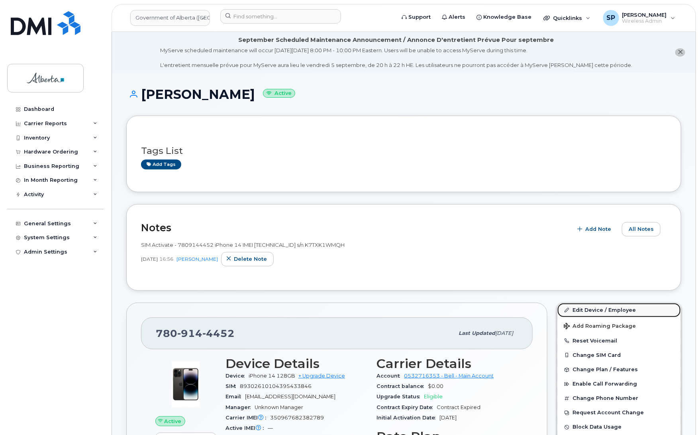
click at [584, 309] on link "Edit Device / Employee" at bounding box center [619, 310] width 124 height 14
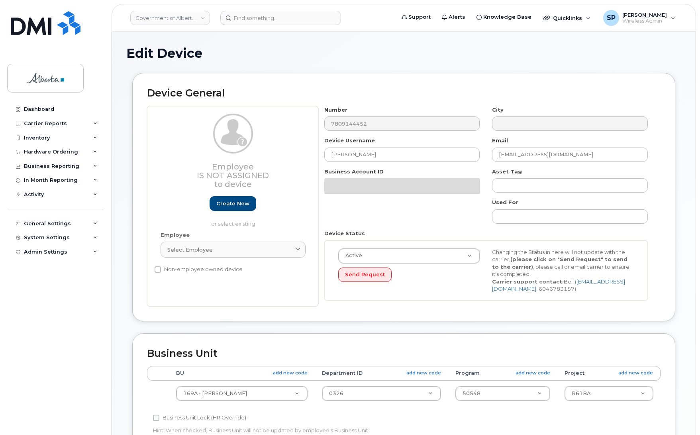
select select "4681667"
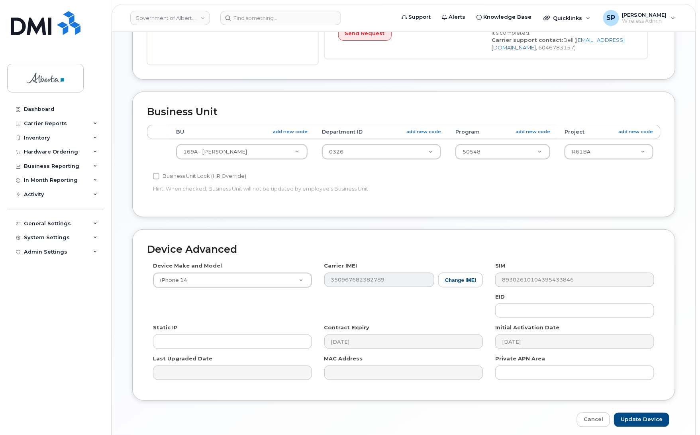
scroll to position [288, 0]
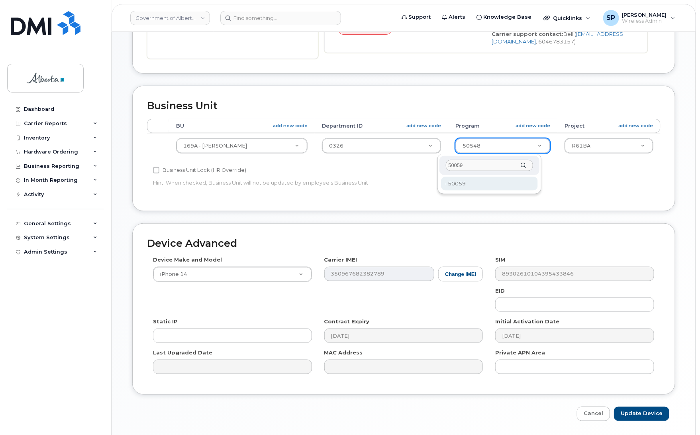
type input "50059"
type input "4753331"
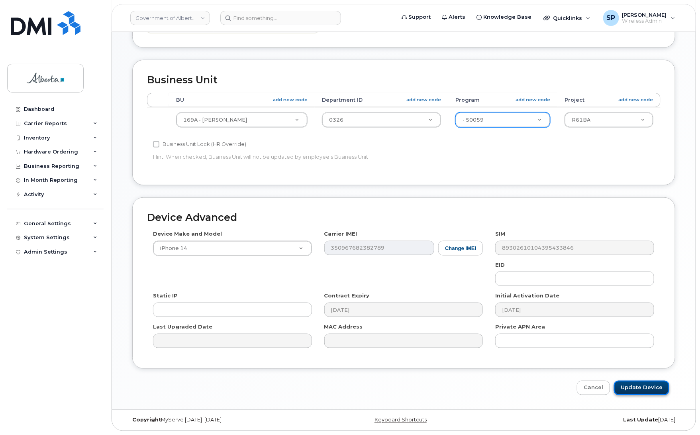
click at [630, 387] on input "Update Device" at bounding box center [641, 387] width 55 height 15
type input "Saving..."
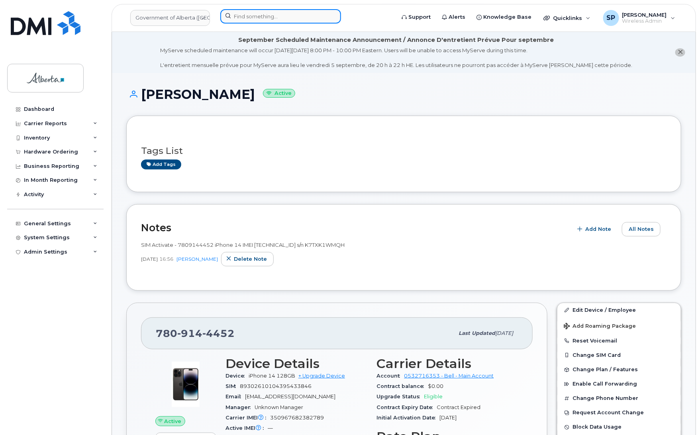
click at [258, 10] on input at bounding box center [280, 16] width 121 height 14
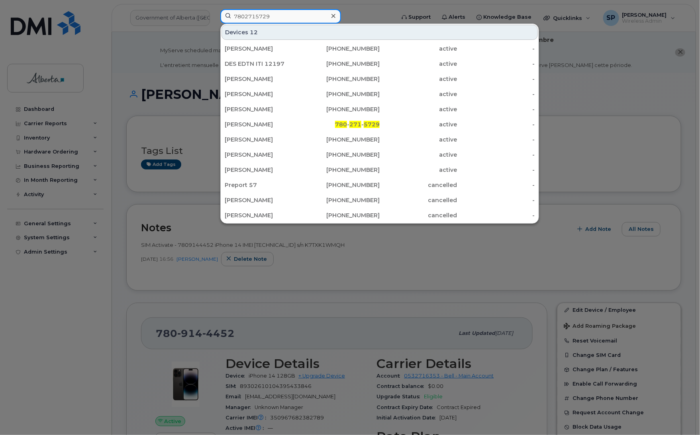
type input "7802715729"
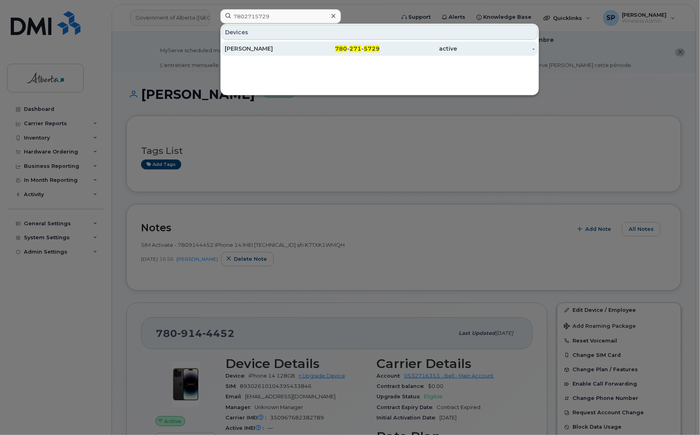
click at [245, 54] on div "[PERSON_NAME]" at bounding box center [264, 48] width 78 height 14
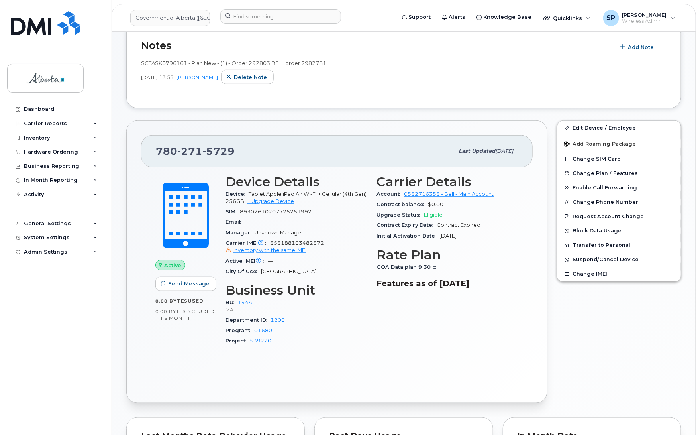
scroll to position [220, 0]
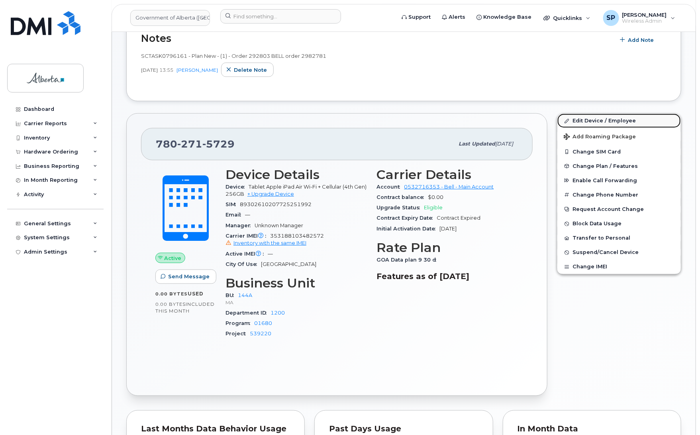
click at [602, 120] on link "Edit Device / Employee" at bounding box center [619, 121] width 124 height 14
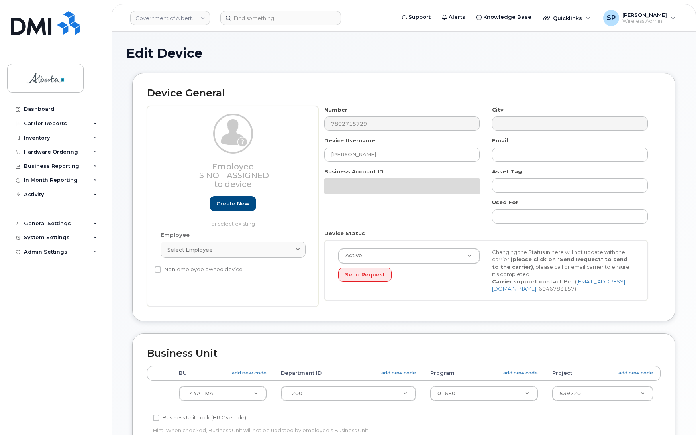
select select "4120338"
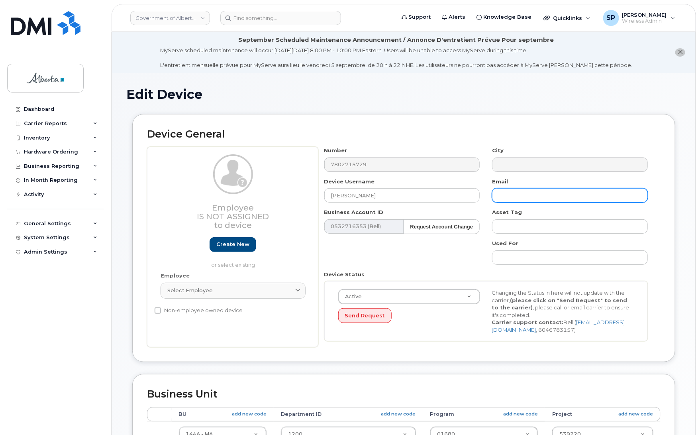
click at [573, 192] on input "text" at bounding box center [570, 195] width 156 height 14
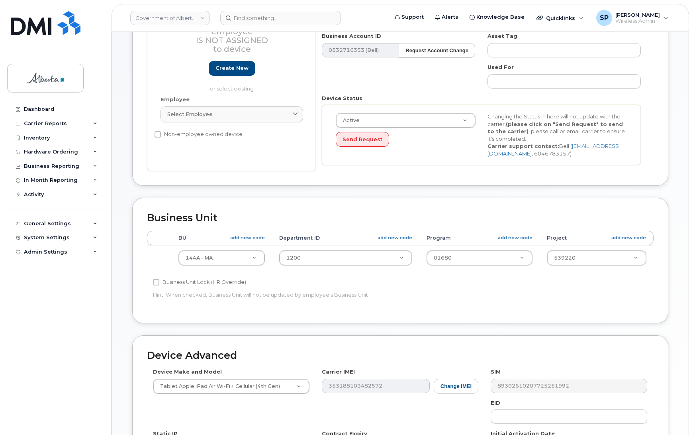
scroll to position [176, 0]
type input "[PERSON_NAME][EMAIL_ADDRESS][PERSON_NAME][DOMAIN_NAME]"
type input "0"
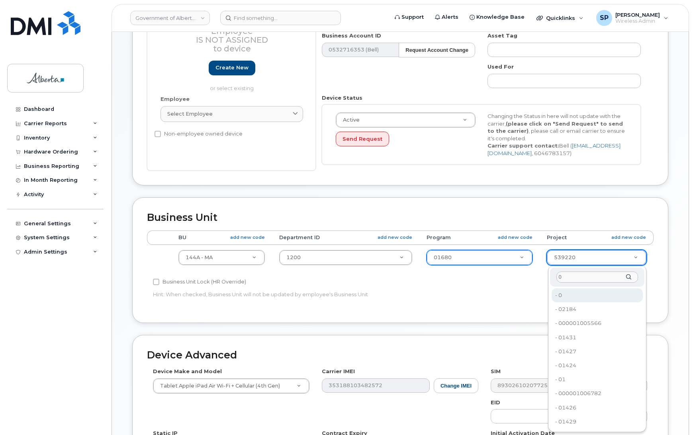
type input "0"
type input "4753728"
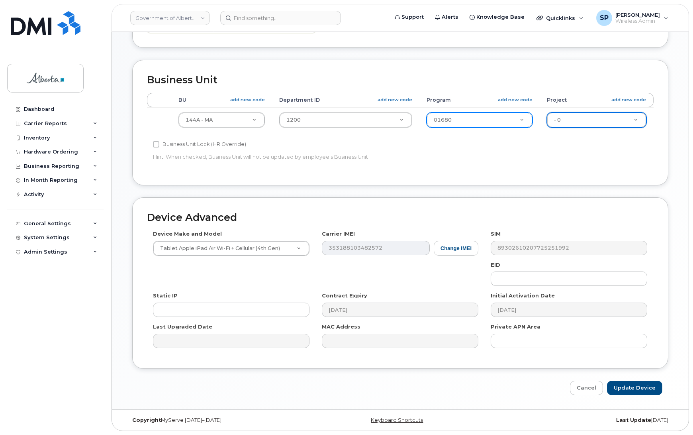
scroll to position [312, 0]
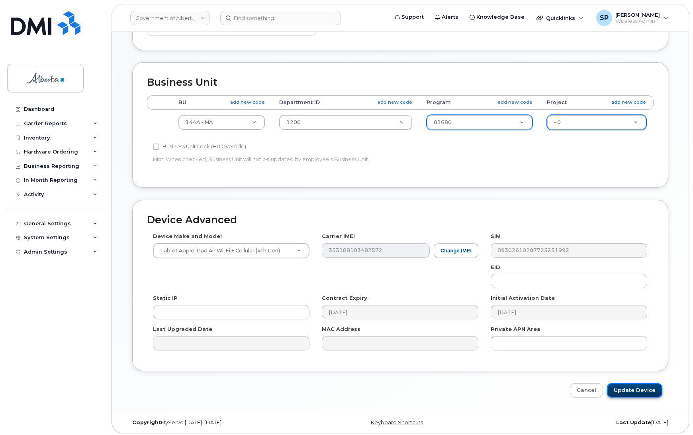
click at [630, 391] on input "Update Device" at bounding box center [634, 390] width 55 height 15
type input "Saving..."
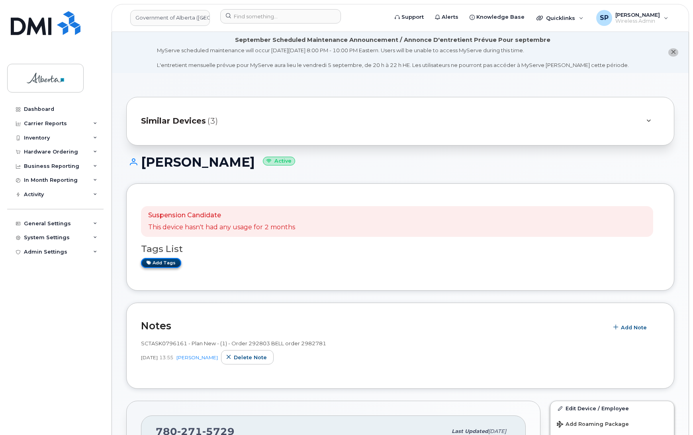
click at [163, 260] on link "Add tags" at bounding box center [161, 263] width 40 height 10
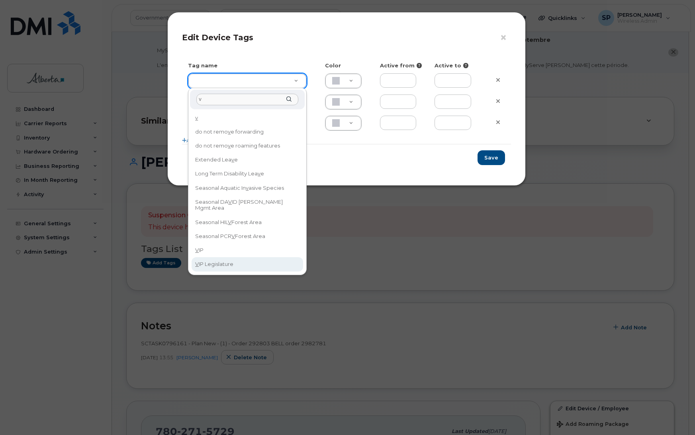
type input "v"
type input "VIP Legislature"
type input "CAF0F6"
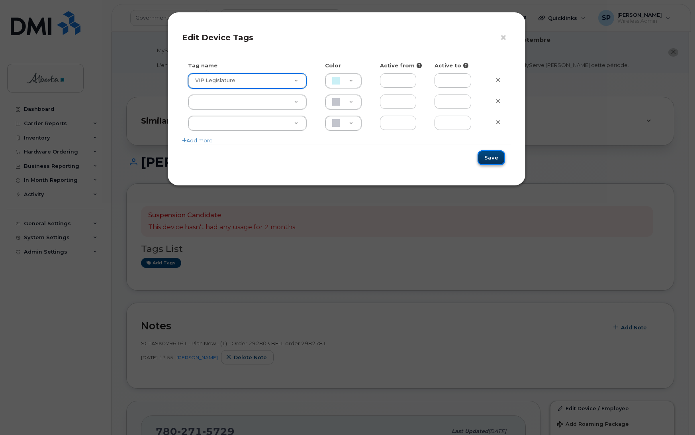
click at [493, 159] on button "Save" at bounding box center [491, 157] width 27 height 15
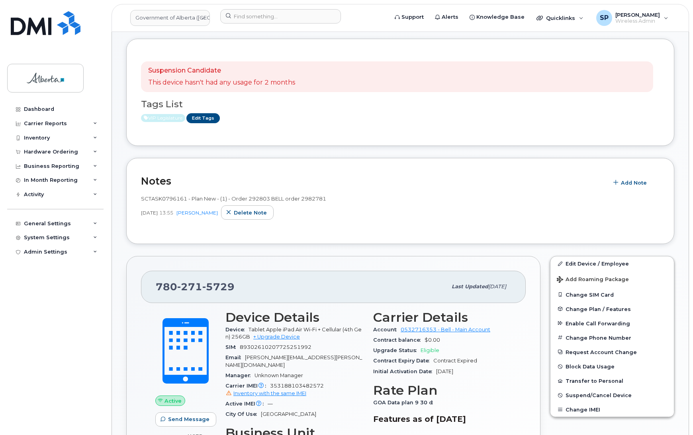
scroll to position [153, 0]
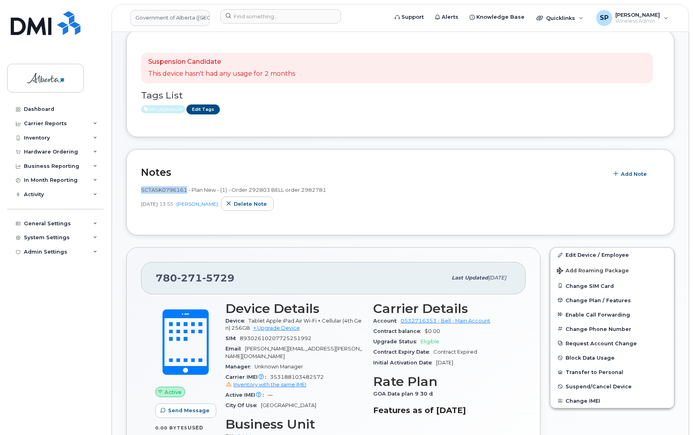
drag, startPoint x: 186, startPoint y: 190, endPoint x: 140, endPoint y: 188, distance: 45.9
click at [140, 188] on div "Notes Add Note SCTASK0796161 - Plan New - (1) - Order 292803 BELL order 2982781…" at bounding box center [400, 192] width 548 height 86
copy span "SCTASK0796161"
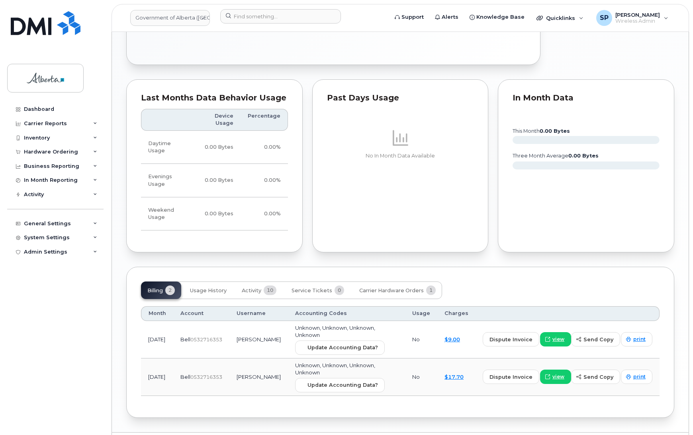
scroll to position [629, 0]
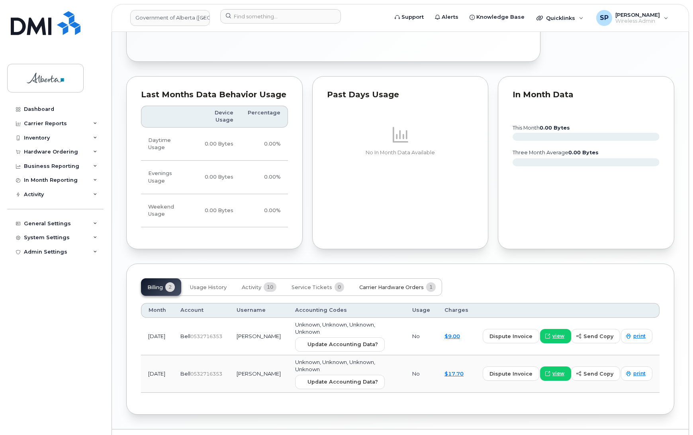
click at [381, 284] on span "Carrier Hardware Orders" at bounding box center [391, 287] width 65 height 6
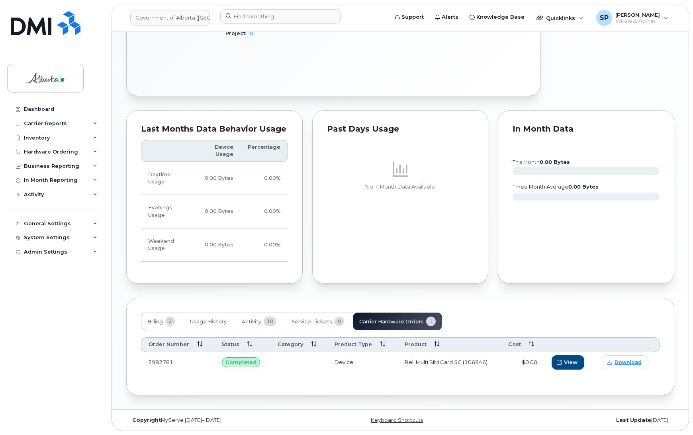
scroll to position [590, 0]
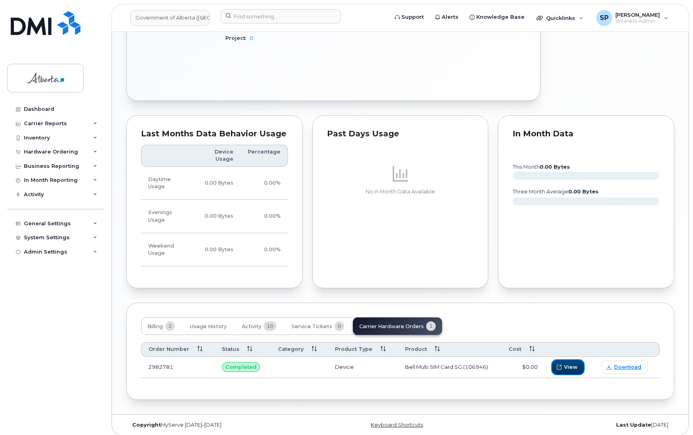
click at [575, 363] on span "View" at bounding box center [571, 367] width 14 height 8
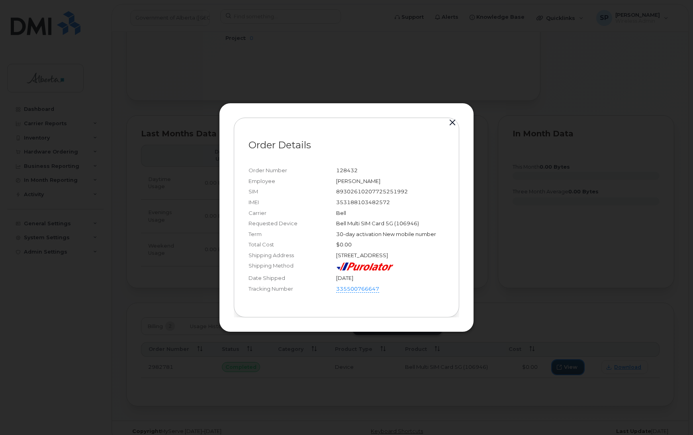
scroll to position [588, 0]
click at [454, 119] on button "button" at bounding box center [454, 122] width 12 height 11
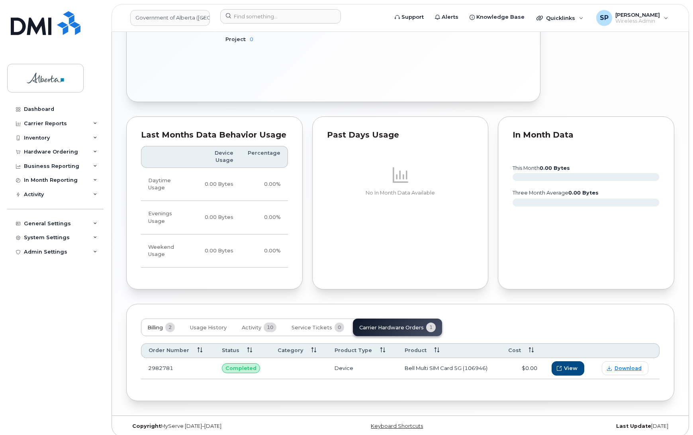
click at [158, 325] on span "Billing" at bounding box center [155, 327] width 16 height 6
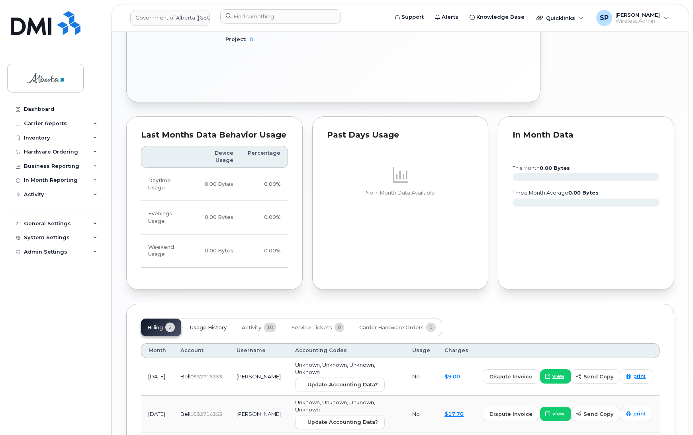
click at [208, 324] on span "Usage History" at bounding box center [208, 327] width 37 height 6
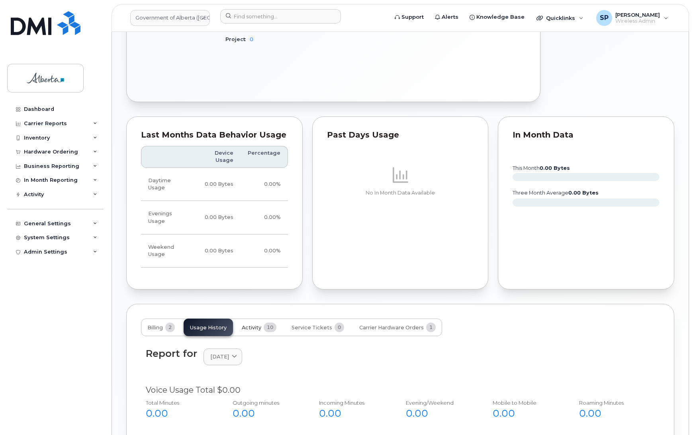
click at [259, 324] on span "Activity" at bounding box center [252, 327] width 20 height 6
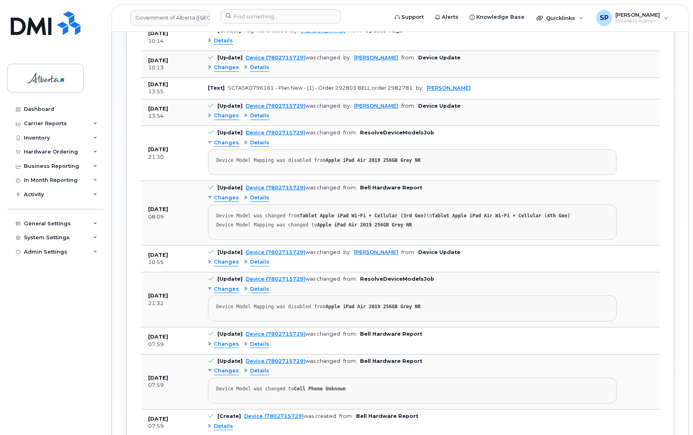
scroll to position [925, 0]
click at [229, 260] on span "Changes" at bounding box center [226, 261] width 25 height 8
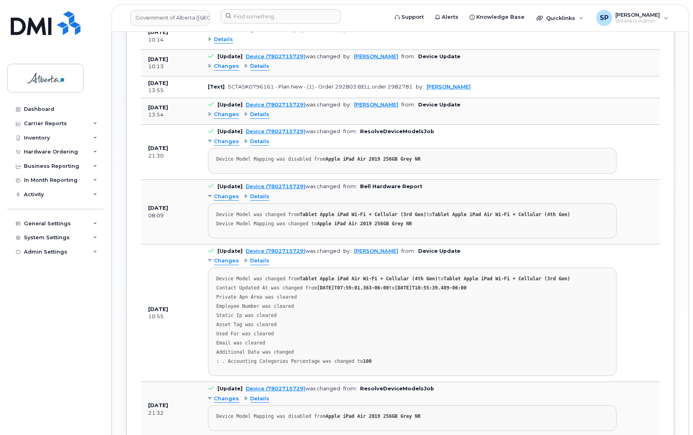
click at [229, 260] on span "Changes" at bounding box center [226, 261] width 25 height 8
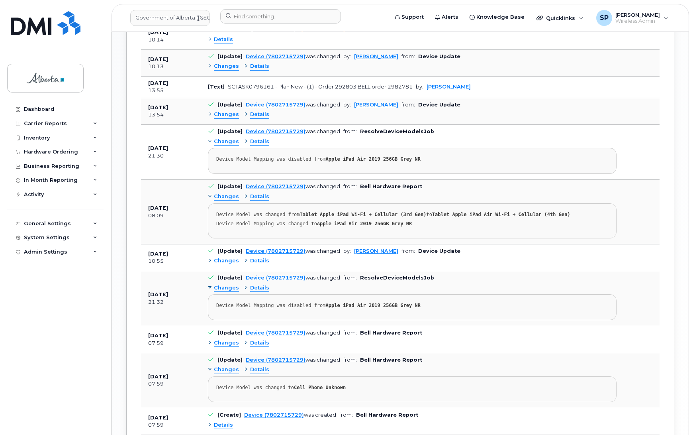
click at [228, 194] on span "Changes" at bounding box center [226, 197] width 25 height 8
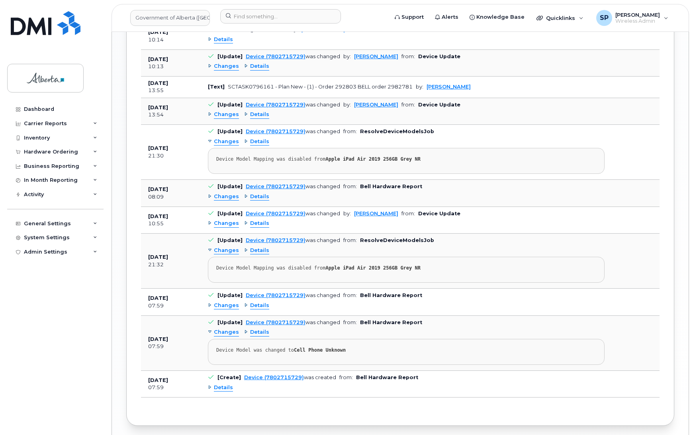
click at [232, 138] on span "Changes" at bounding box center [226, 142] width 25 height 8
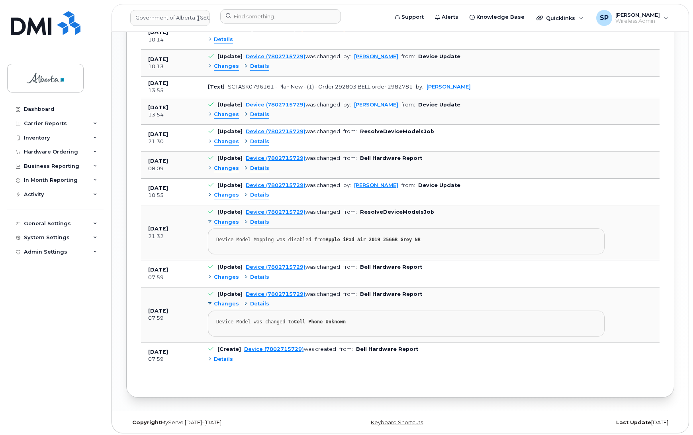
click at [222, 358] on span "Details" at bounding box center [223, 359] width 19 height 8
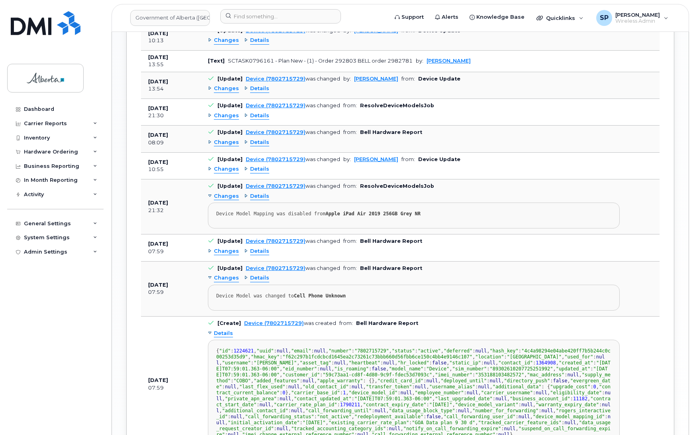
scroll to position [947, 0]
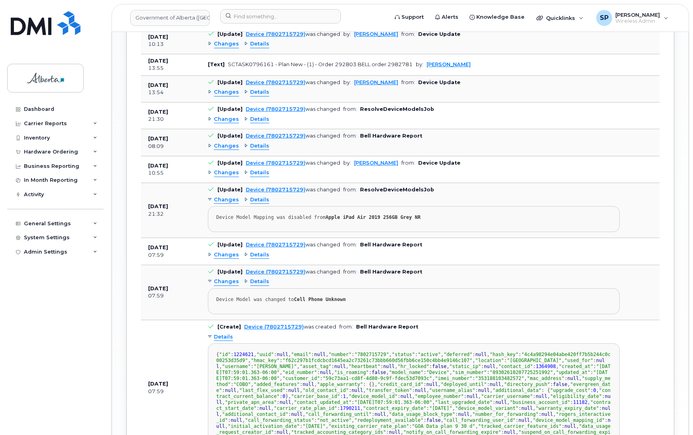
click at [230, 252] on span "Changes" at bounding box center [226, 255] width 25 height 8
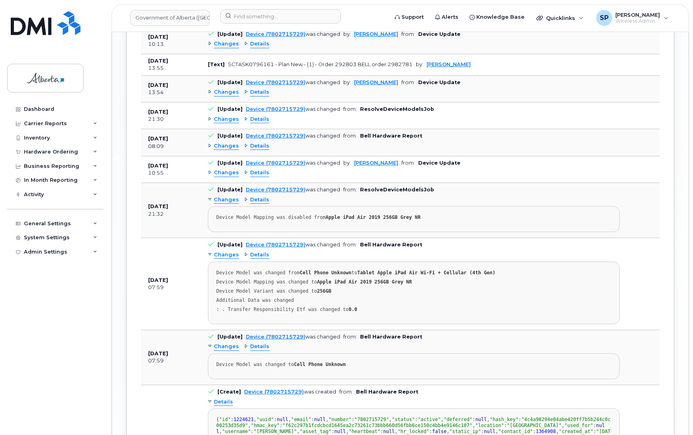
click at [230, 252] on span "Changes" at bounding box center [226, 255] width 25 height 8
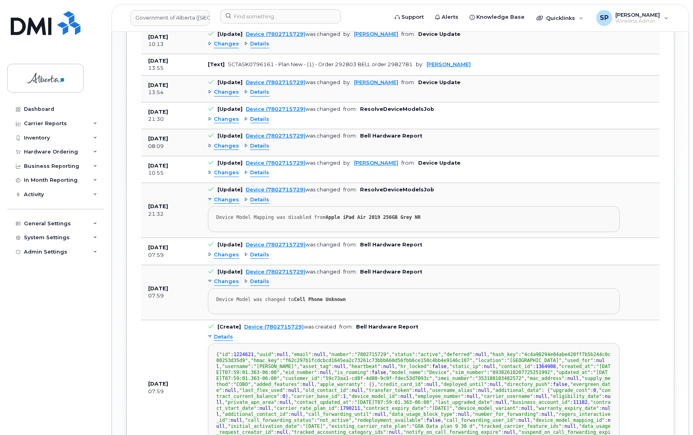
click at [229, 197] on span "Changes" at bounding box center [226, 200] width 25 height 8
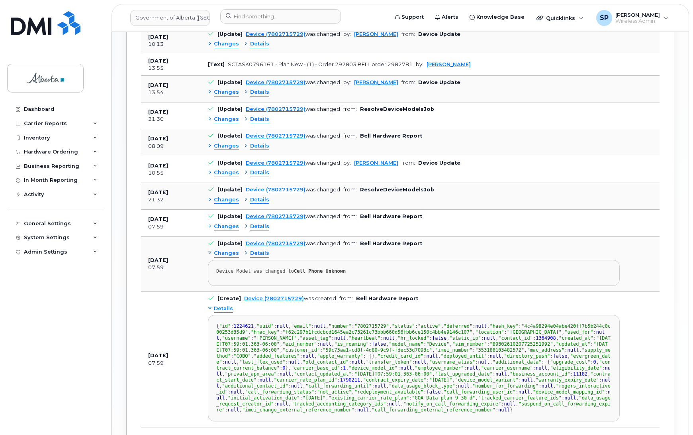
click at [234, 169] on span "Changes" at bounding box center [226, 173] width 25 height 8
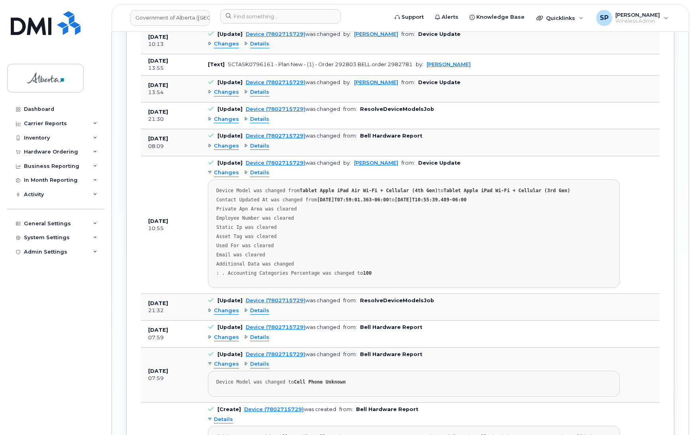
click at [234, 169] on span "Changes" at bounding box center [226, 173] width 25 height 8
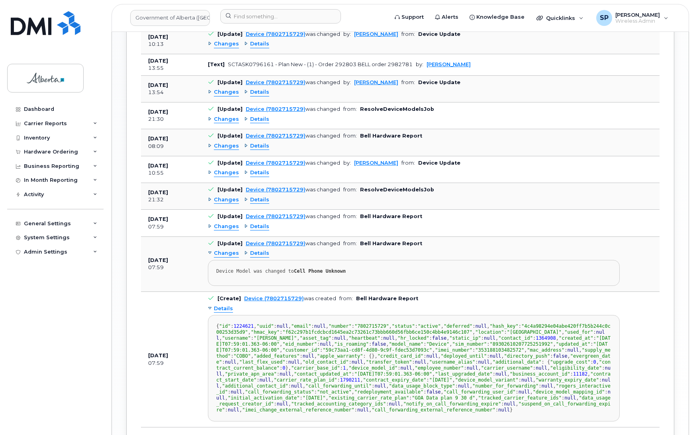
click at [234, 142] on span "Changes" at bounding box center [226, 146] width 25 height 8
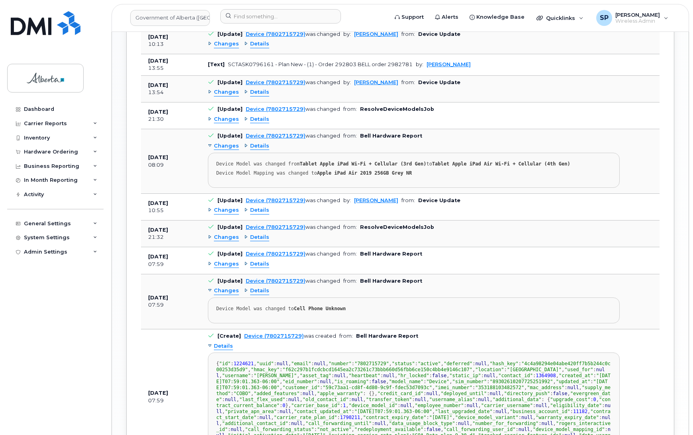
drag, startPoint x: 228, startPoint y: 141, endPoint x: 228, endPoint y: 136, distance: 5.6
click at [228, 142] on span "Changes" at bounding box center [226, 146] width 25 height 8
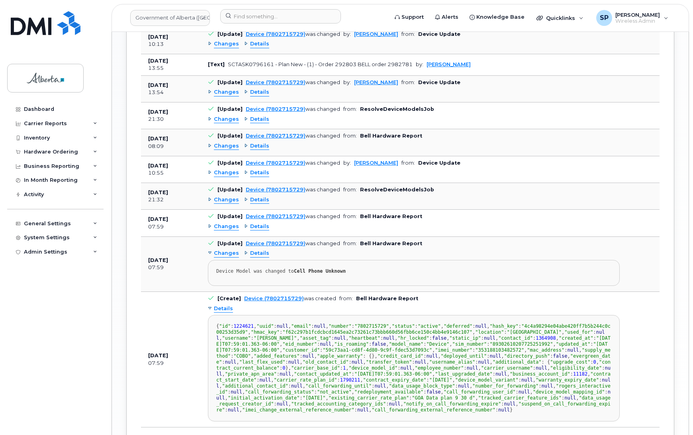
click at [229, 116] on span "Changes" at bounding box center [226, 120] width 25 height 8
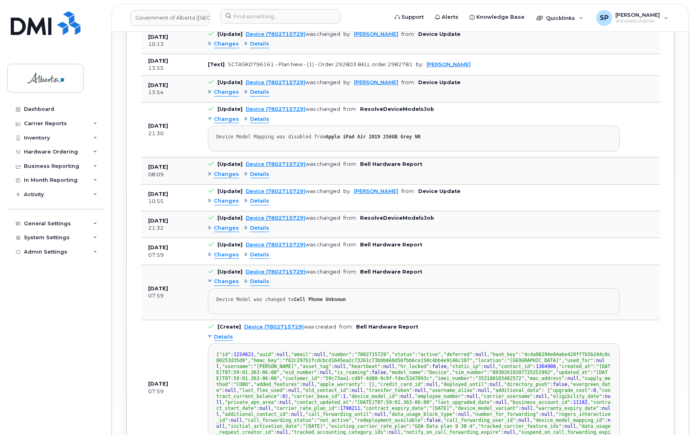
drag, startPoint x: 229, startPoint y: 116, endPoint x: 229, endPoint y: 107, distance: 9.6
click at [229, 116] on span "Changes" at bounding box center [226, 120] width 25 height 8
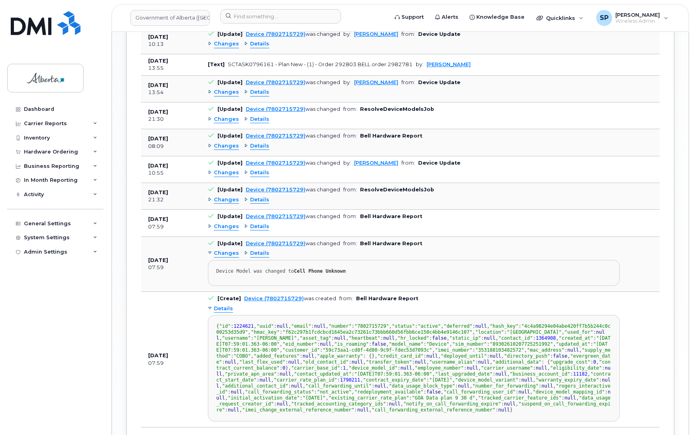
click at [229, 88] on span "Changes" at bounding box center [226, 92] width 25 height 8
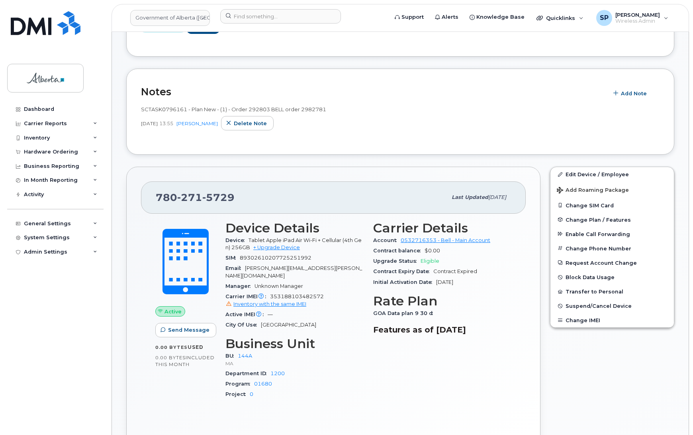
scroll to position [221, 0]
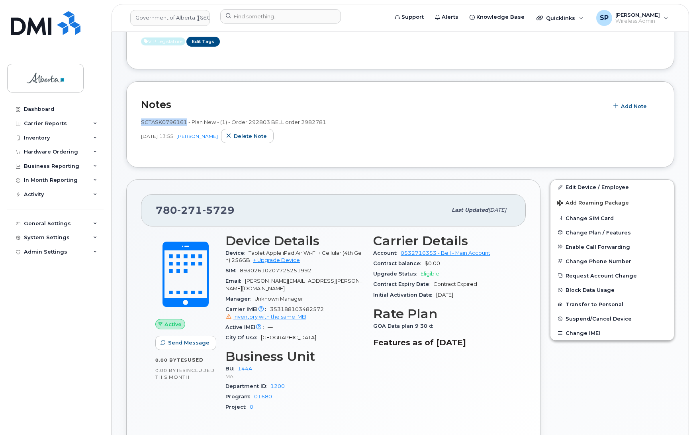
drag, startPoint x: 186, startPoint y: 120, endPoint x: 141, endPoint y: 116, distance: 45.6
click at [141, 116] on div "SCTASK0796161 - Plan New - (1) - Order 292803 BELL order 2982781 Aug 27, 2025 1…" at bounding box center [400, 133] width 519 height 39
copy span "SCTASK0796161"
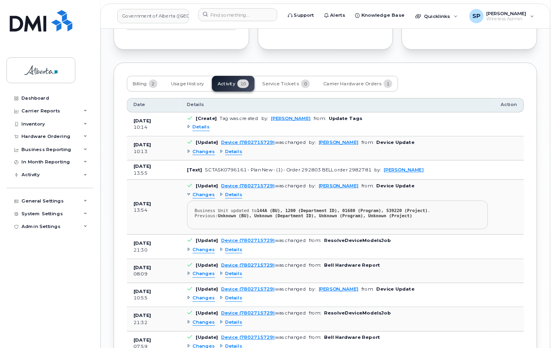
scroll to position [845, 0]
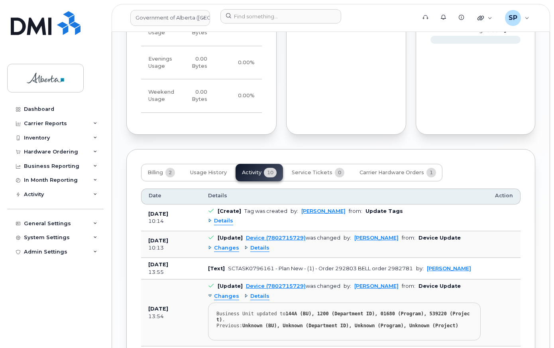
drag, startPoint x: 694, startPoint y: 66, endPoint x: 499, endPoint y: 306, distance: 309.5
click at [499, 306] on td at bounding box center [504, 312] width 33 height 67
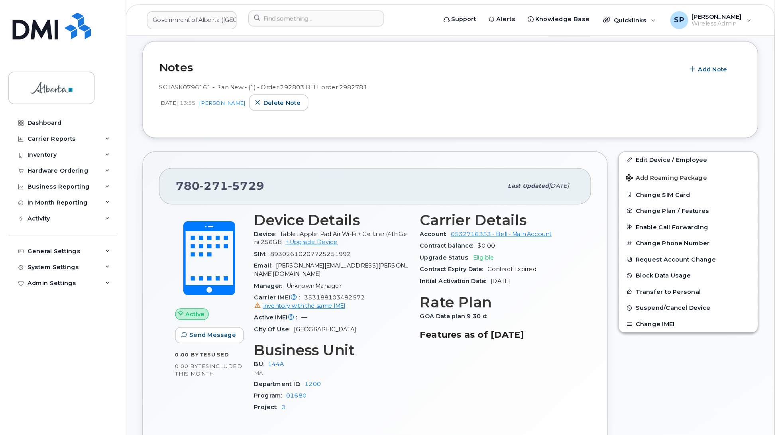
scroll to position [266, 0]
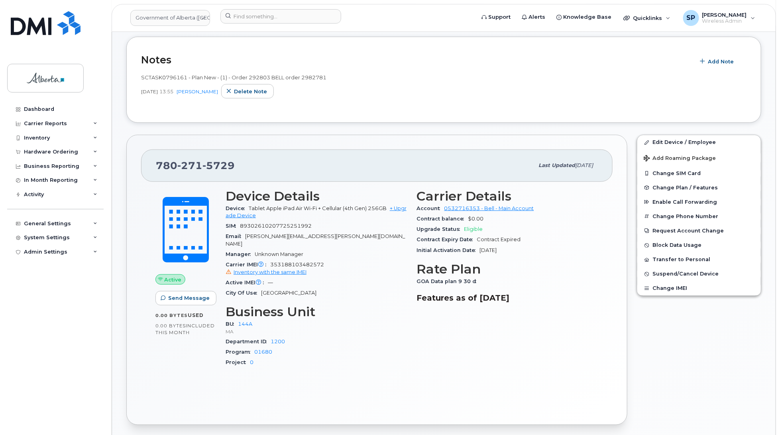
drag, startPoint x: 555, startPoint y: 207, endPoint x: 309, endPoint y: 357, distance: 287.7
click at [309, 357] on div "Project 0" at bounding box center [317, 362] width 182 height 10
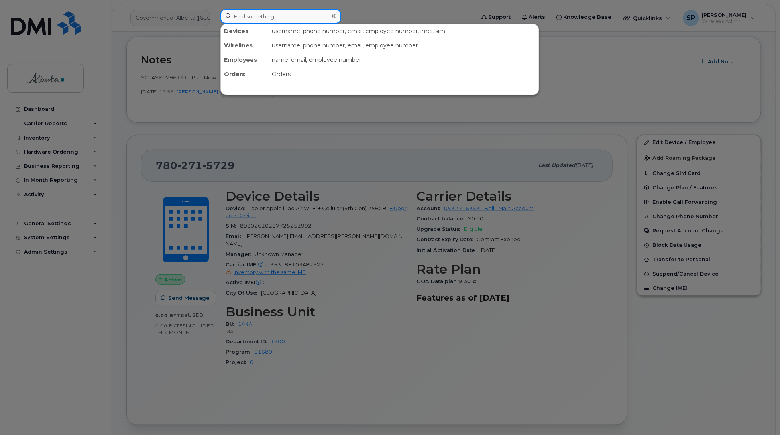
click at [252, 19] on input at bounding box center [280, 16] width 121 height 14
click at [276, 16] on input at bounding box center [280, 16] width 121 height 14
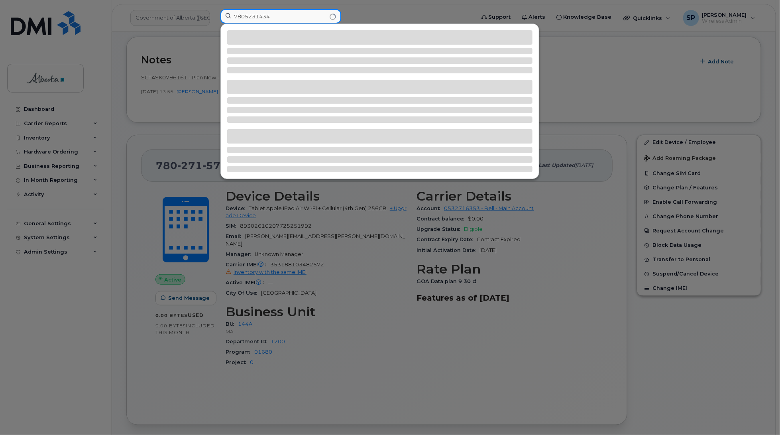
type input "7805231434"
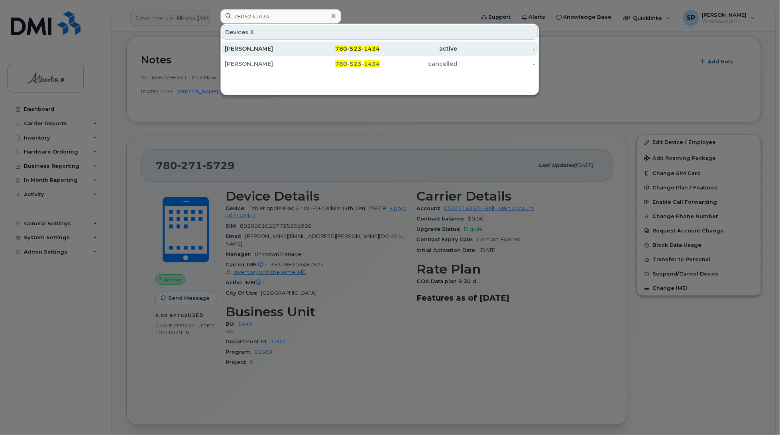
click at [255, 51] on div "Robyn Auger" at bounding box center [264, 49] width 78 height 8
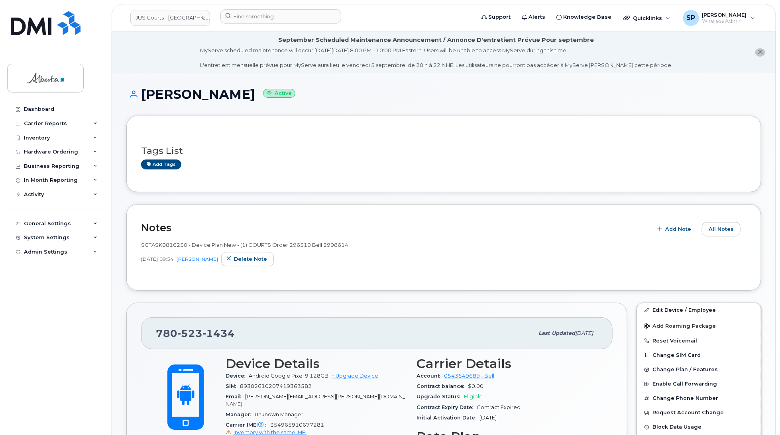
drag, startPoint x: 775, startPoint y: 1, endPoint x: 582, endPoint y: 159, distance: 249.1
click at [582, 159] on div "Add tags" at bounding box center [440, 164] width 599 height 10
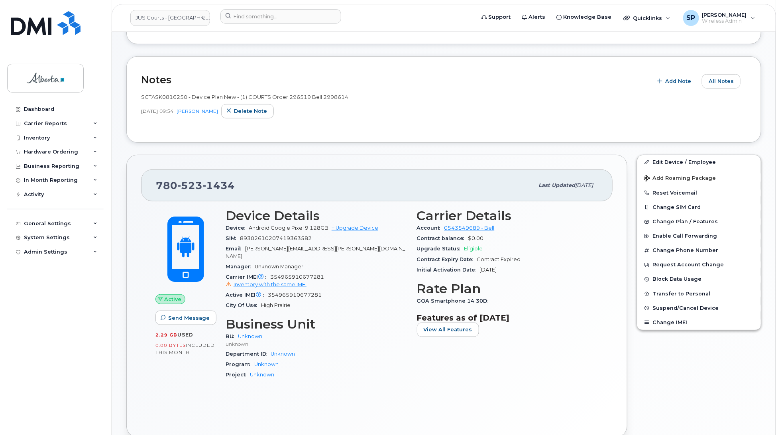
scroll to position [166, 0]
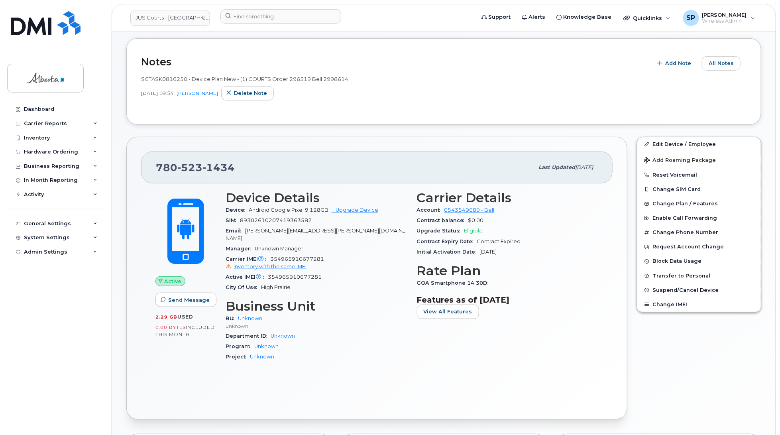
click at [701, 334] on div "Edit Device / Employee Add Roaming Package Reset Voicemail Change SIM Card Chan…" at bounding box center [699, 278] width 134 height 292
drag, startPoint x: 779, startPoint y: 286, endPoint x: 767, endPoint y: 355, distance: 70.7
click at [767, 355] on body "JUS Courts - GOA Support Alerts Knowledge Base Quicklinks Suspend / Cancel Devi…" at bounding box center [390, 285] width 780 height 903
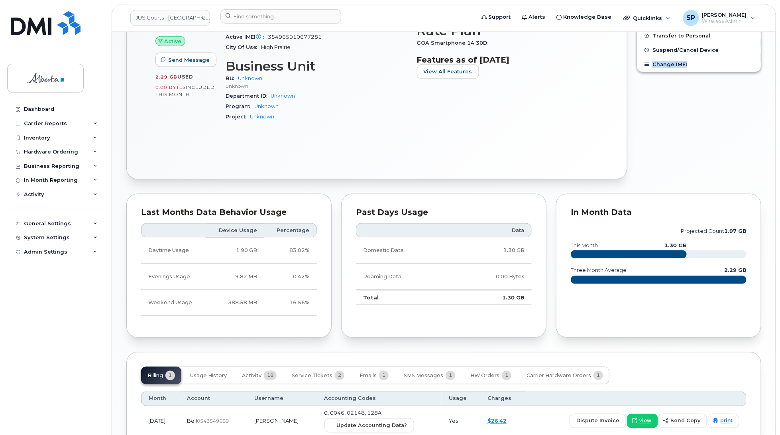
scroll to position [463, 0]
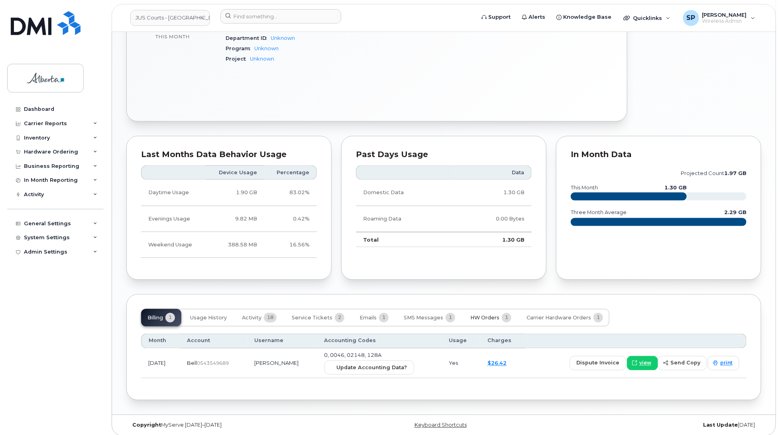
click at [481, 315] on span "HW Orders" at bounding box center [484, 318] width 29 height 6
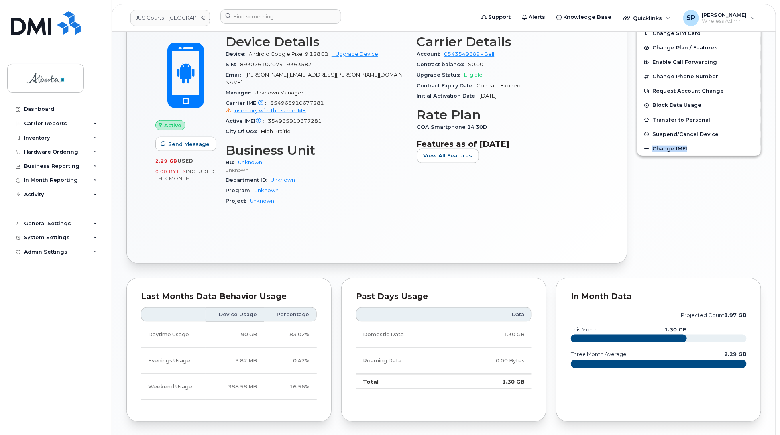
scroll to position [306, 0]
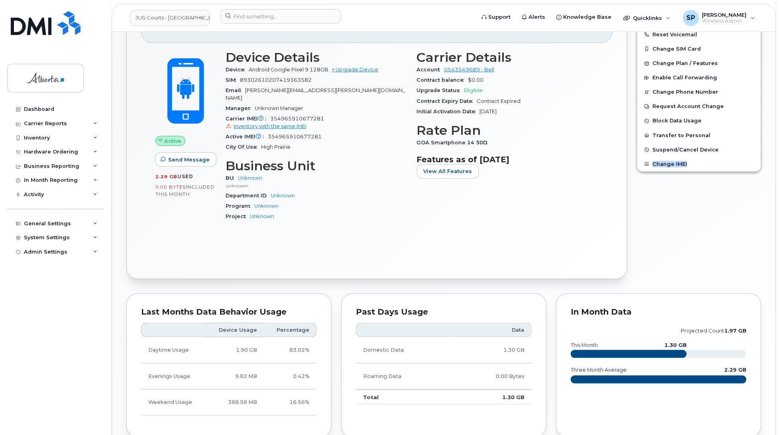
click at [758, 251] on div "Edit Device / Employee Add Roaming Package Reset Voicemail Change SIM Card Chan…" at bounding box center [699, 138] width 134 height 292
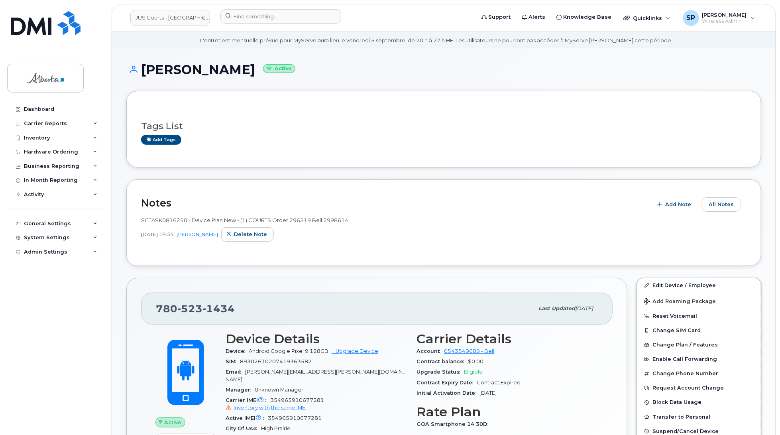
scroll to position [23, 0]
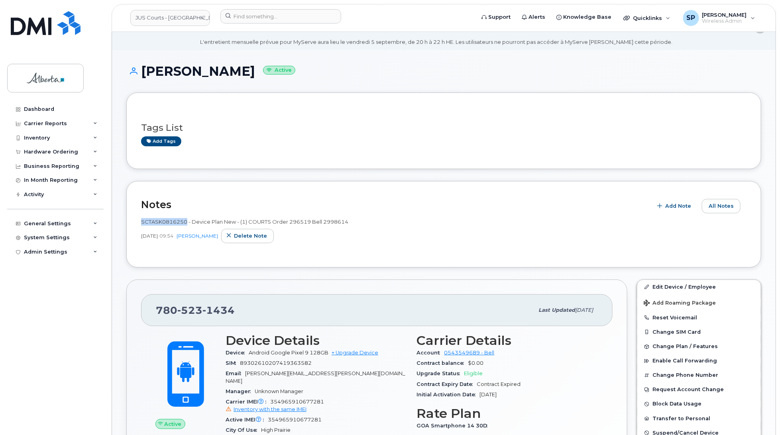
drag, startPoint x: 186, startPoint y: 218, endPoint x: 137, endPoint y: 218, distance: 48.2
click at [137, 218] on div "Notes Add Note All Notes SCTASK0816250 - Device Plan New - (1) COURTS Order 296…" at bounding box center [443, 224] width 635 height 86
copy span "SCTASK0816250"
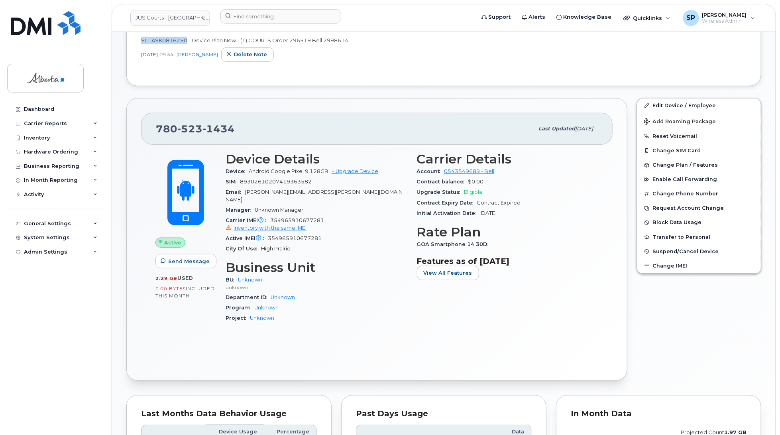
scroll to position [209, 0]
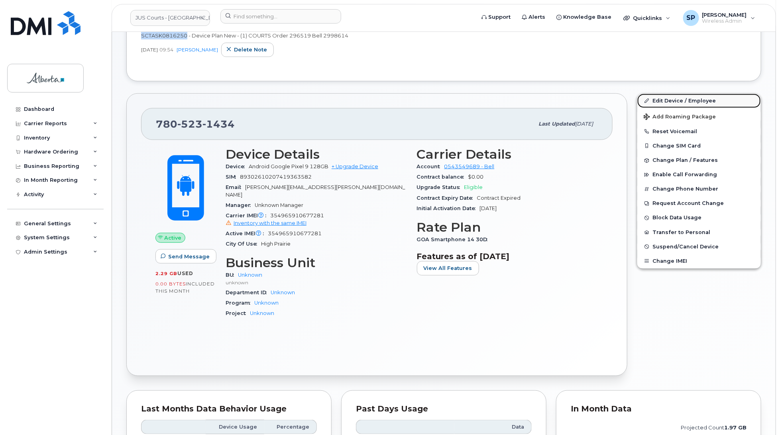
click at [670, 101] on link "Edit Device / Employee" at bounding box center [699, 101] width 124 height 14
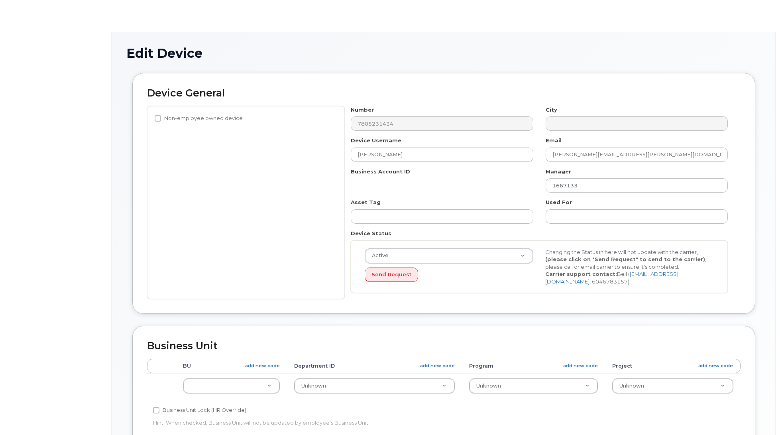
select select "5747073"
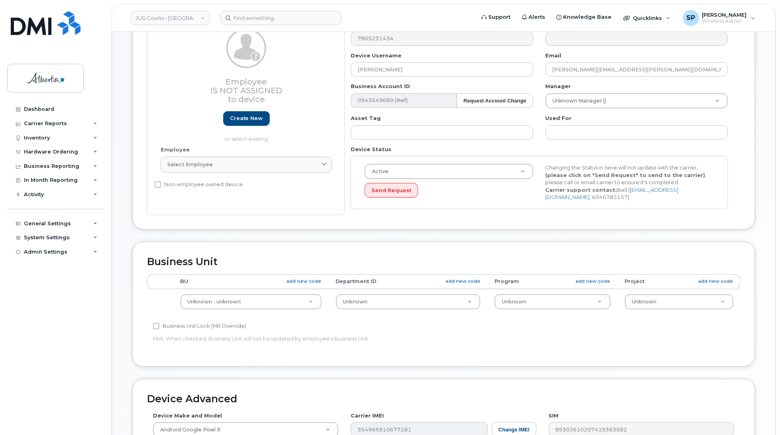
scroll to position [124, 0]
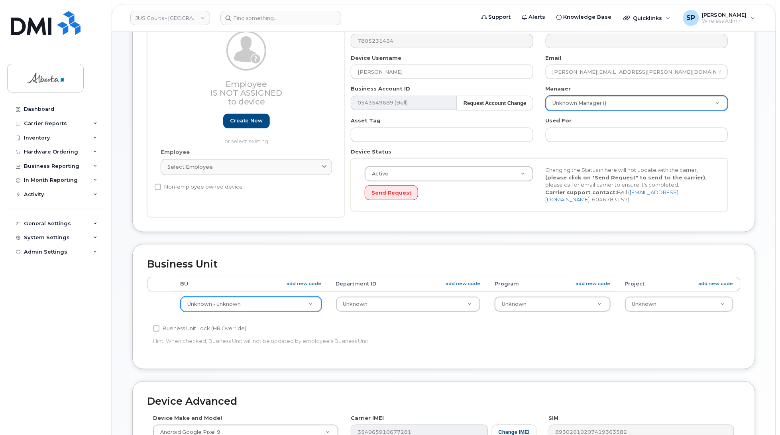
type input "1"
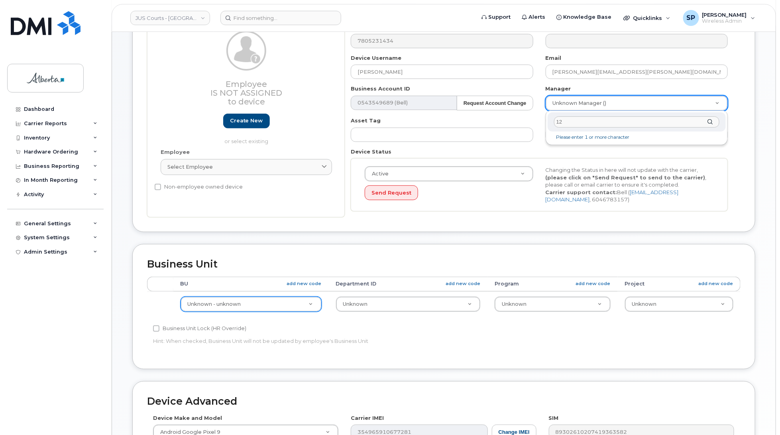
type input "128"
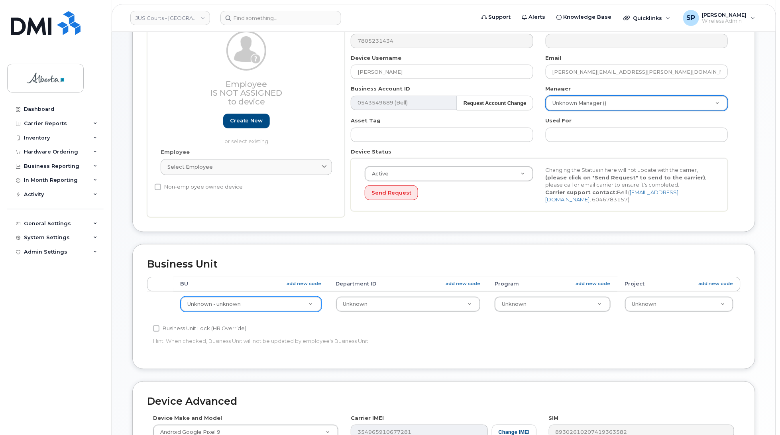
type input "1"
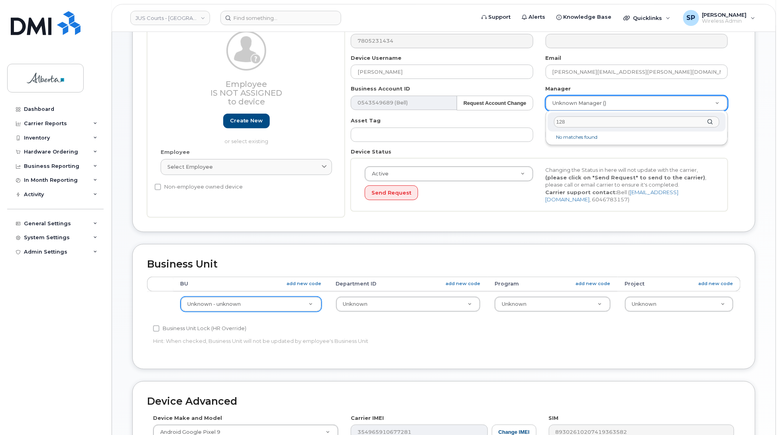
type input "128a"
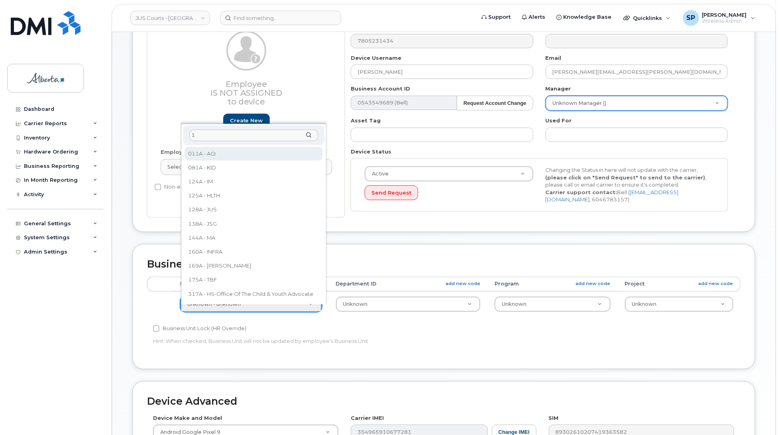
scroll to position [0, 0]
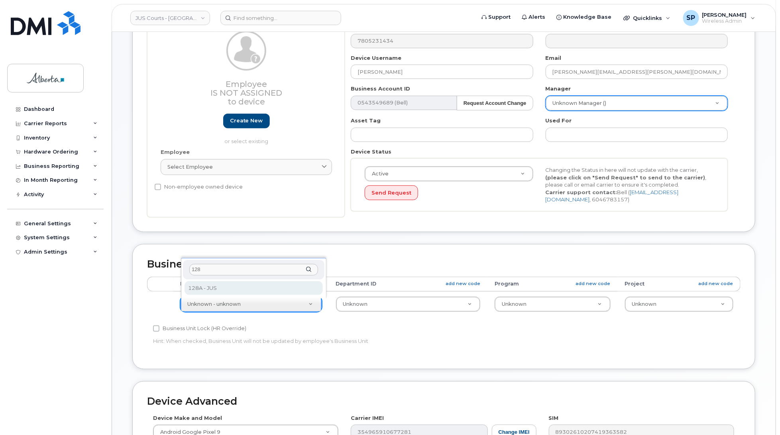
type input "128"
select select "5747101"
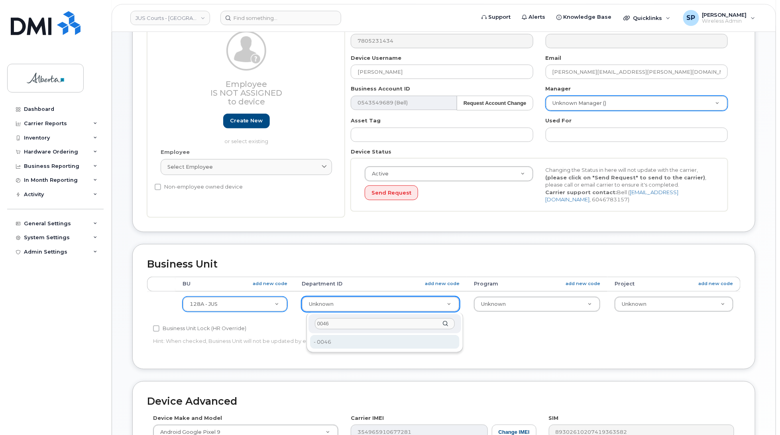
type input "0046"
type input "35667375"
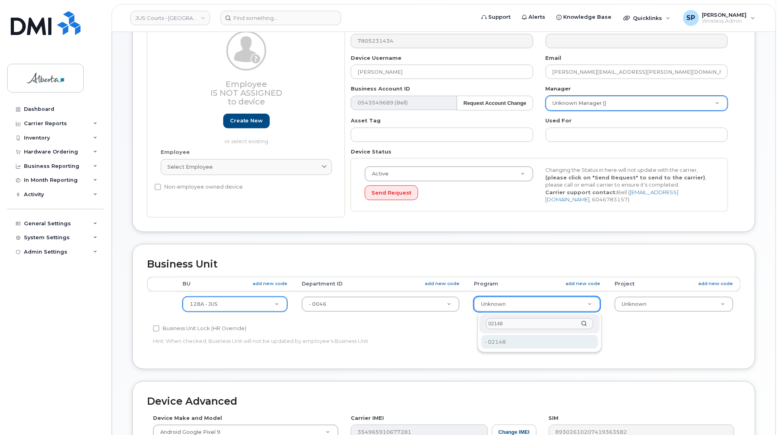
type input "02148"
type input "5750498"
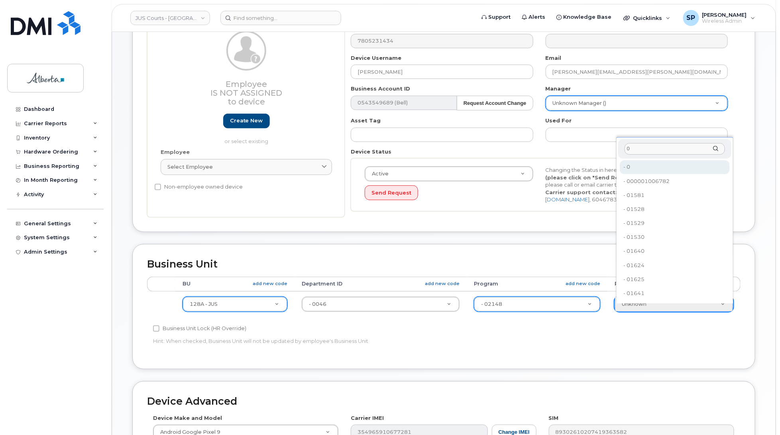
type input "0"
type input "5751436"
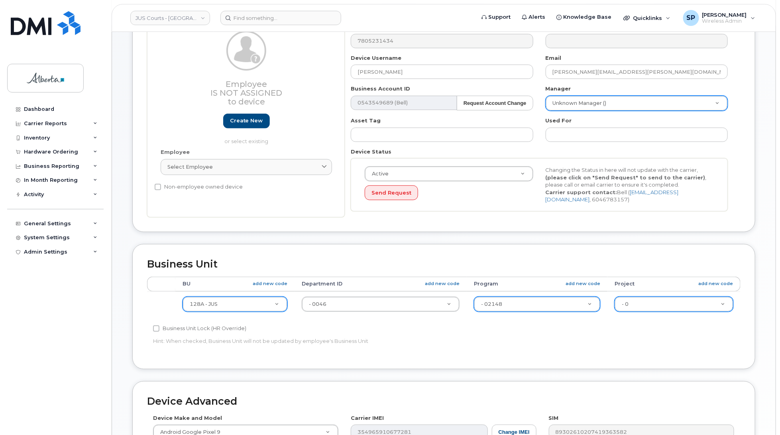
drag, startPoint x: 598, startPoint y: 324, endPoint x: 706, endPoint y: 311, distance: 108.3
click at [604, 323] on div "BU add new code Department ID add new code Program add new code Project add new…" at bounding box center [443, 300] width 593 height 47
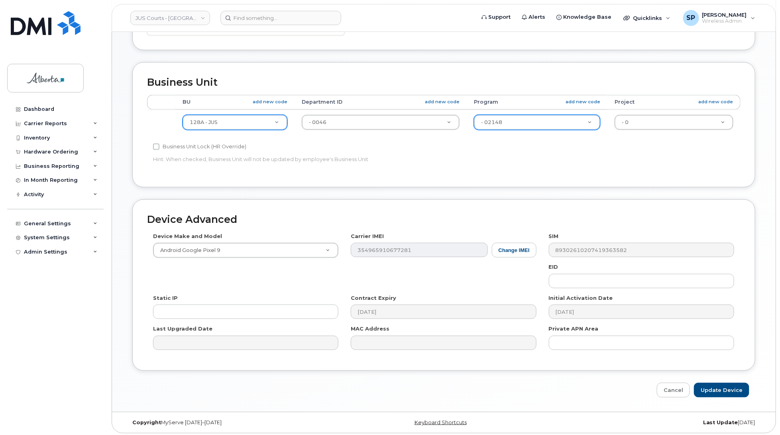
scroll to position [309, 0]
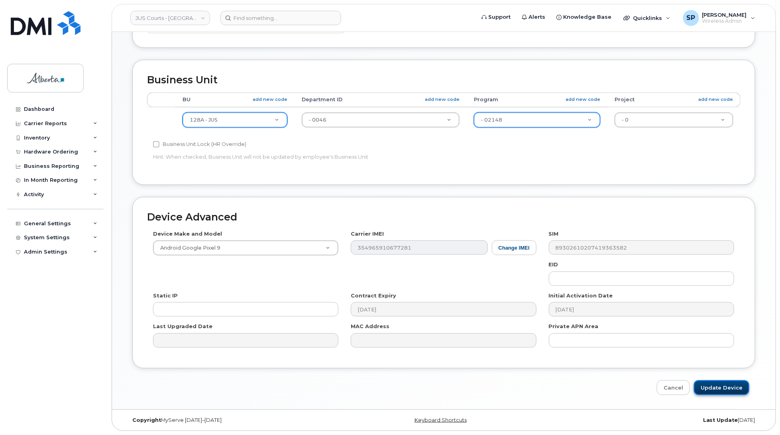
click at [708, 389] on input "Update Device" at bounding box center [721, 387] width 55 height 15
type input "Saving..."
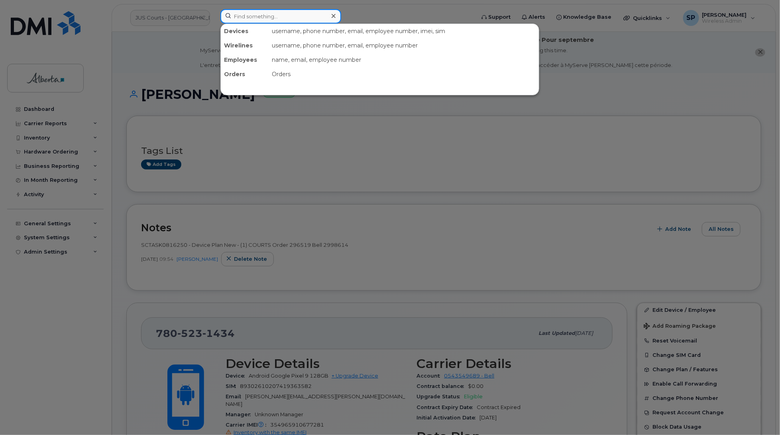
click at [255, 15] on input at bounding box center [280, 16] width 121 height 14
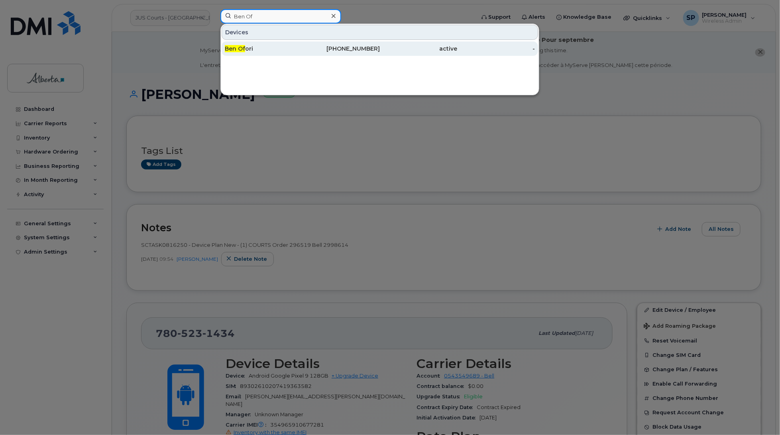
type input "Ben Of"
click at [249, 50] on div "Ben Of ori" at bounding box center [264, 49] width 78 height 8
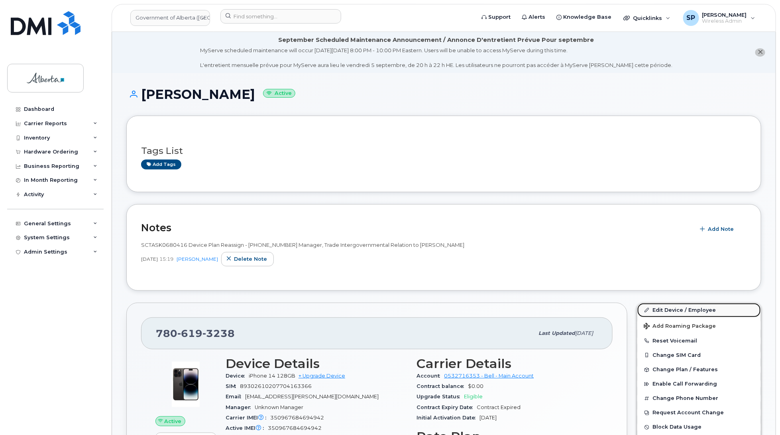
click at [688, 311] on link "Edit Device / Employee" at bounding box center [699, 310] width 124 height 14
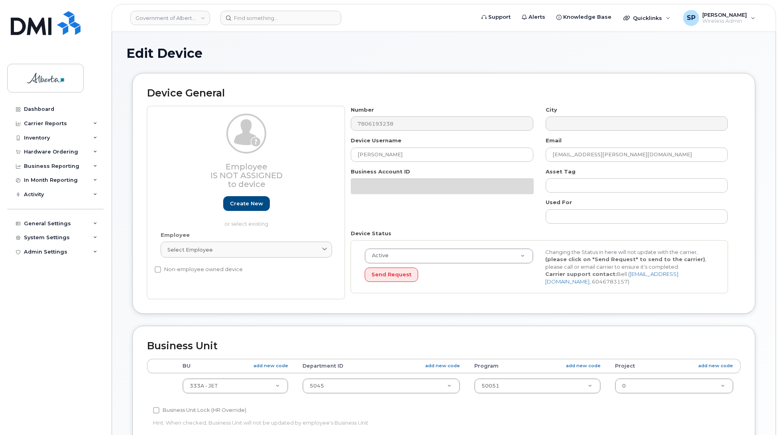
select select "4206363"
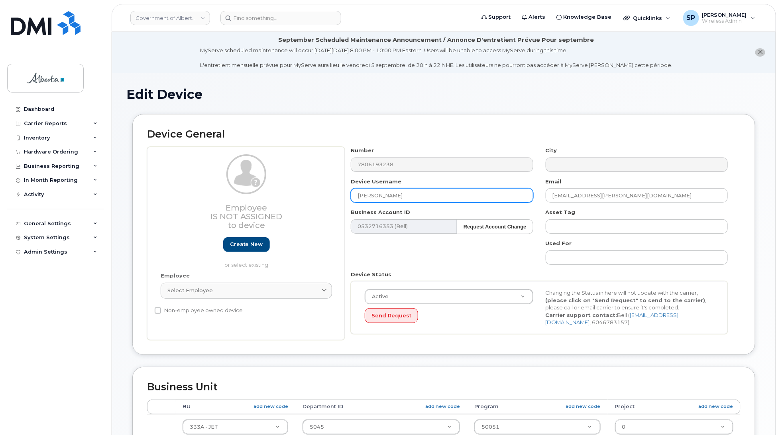
click at [451, 196] on input "[PERSON_NAME]" at bounding box center [442, 195] width 182 height 14
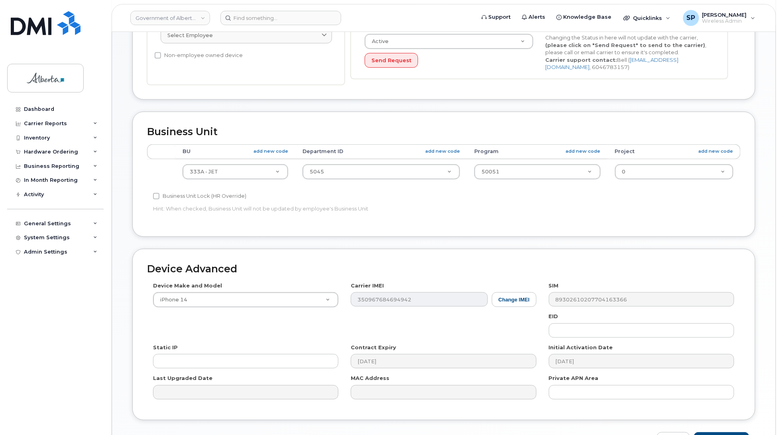
scroll to position [261, 0]
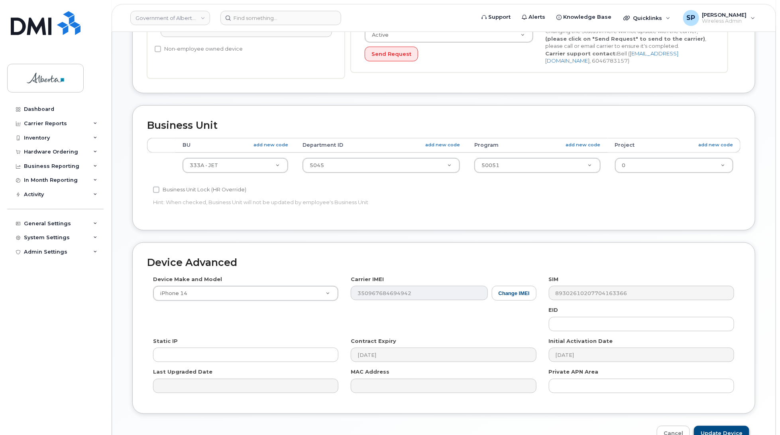
type input "[PERSON_NAME]"
click at [710, 430] on input "Update Device" at bounding box center [721, 433] width 55 height 15
type input "Saving..."
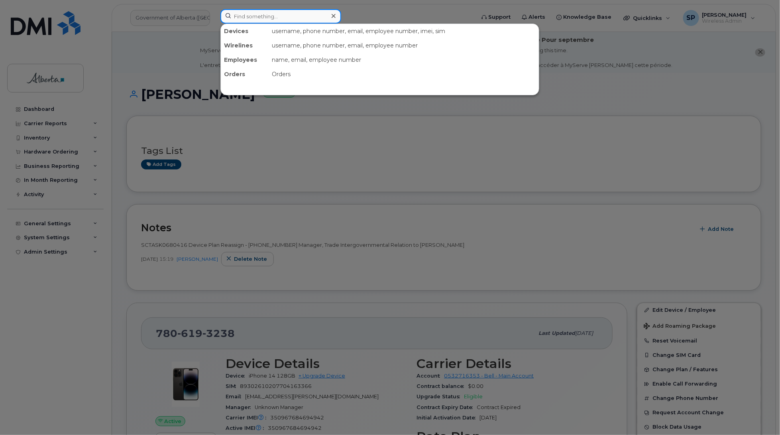
click at [238, 12] on input at bounding box center [280, 16] width 121 height 14
paste input "Britany Link"
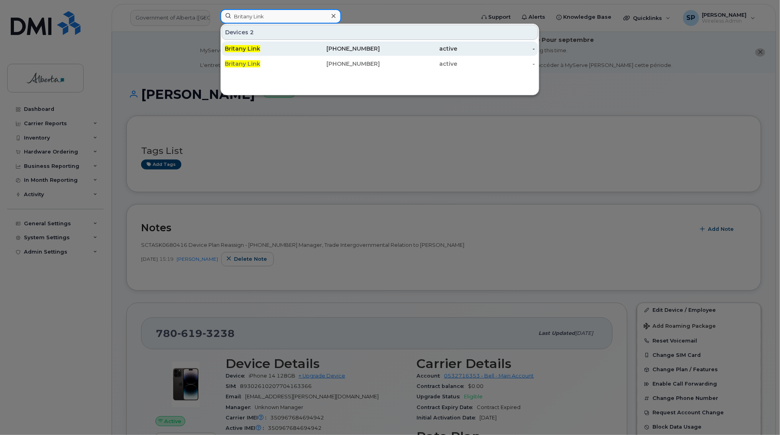
type input "Britany Link"
click at [255, 50] on span "Britany Link" at bounding box center [242, 48] width 35 height 7
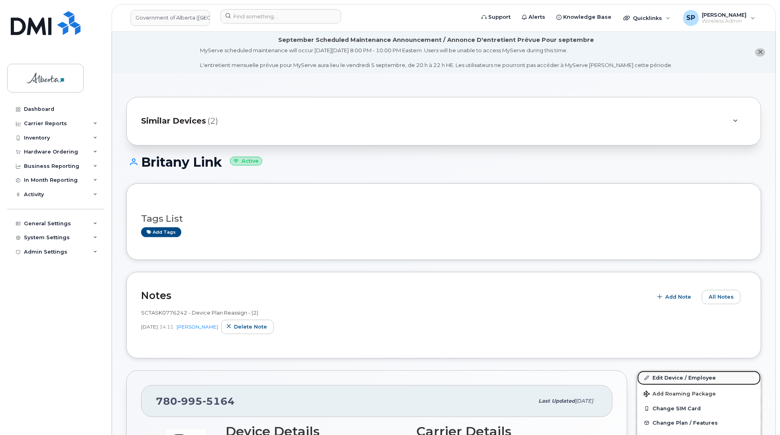
click at [676, 380] on link "Edit Device / Employee" at bounding box center [699, 378] width 124 height 14
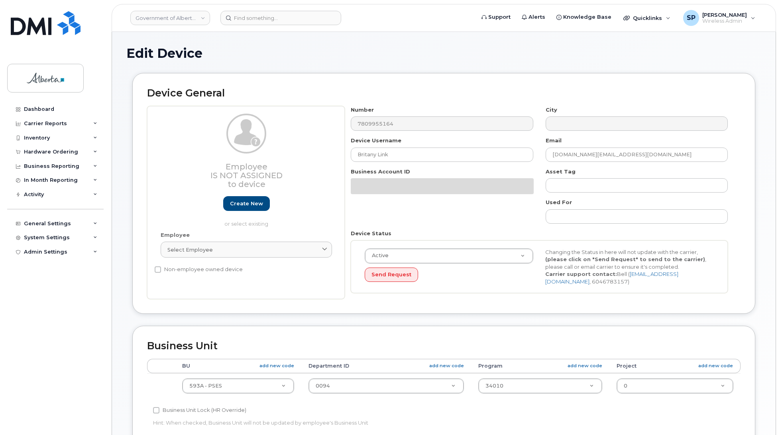
select select "4797682"
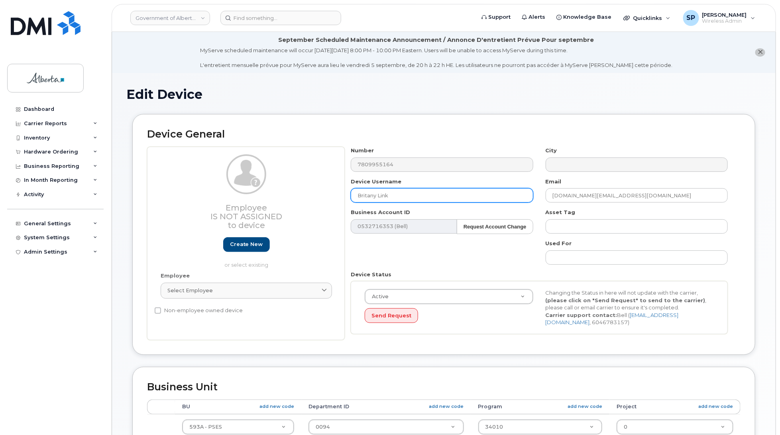
click at [449, 196] on input "Britany Link" at bounding box center [442, 195] width 182 height 14
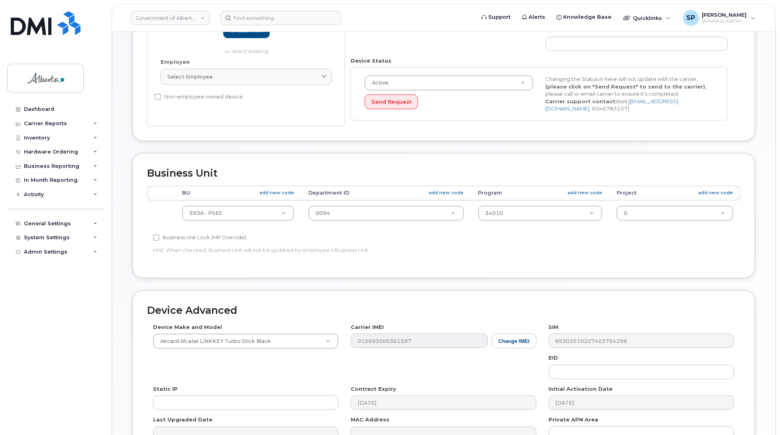
scroll to position [287, 0]
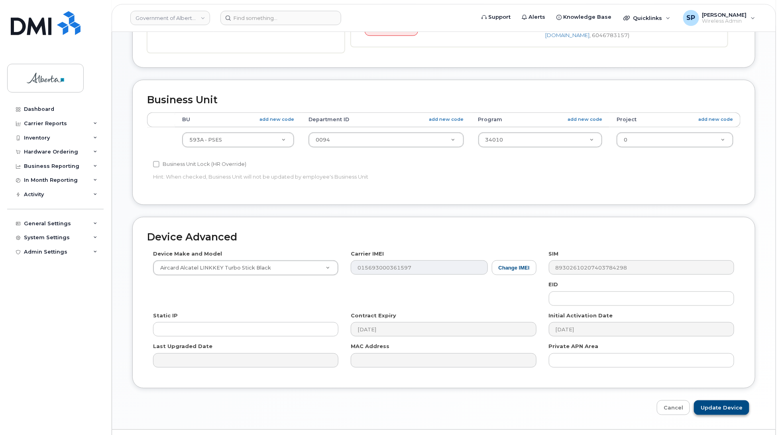
type input "Britany Link"
click at [720, 410] on input "Update Device" at bounding box center [721, 407] width 55 height 15
type input "Saving..."
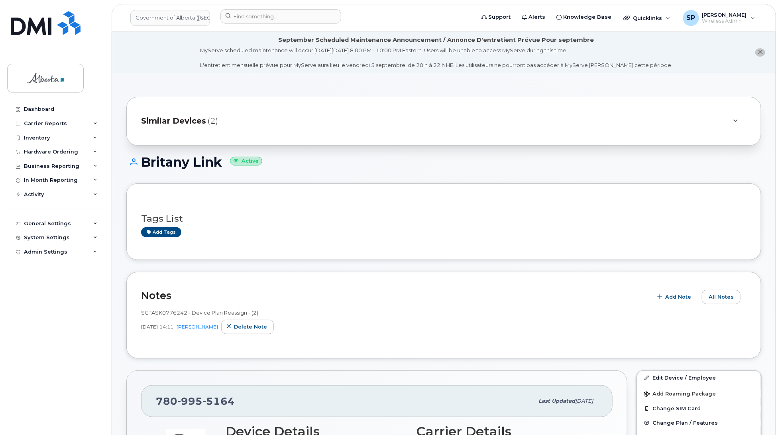
click at [270, 15] on input at bounding box center [280, 16] width 121 height 14
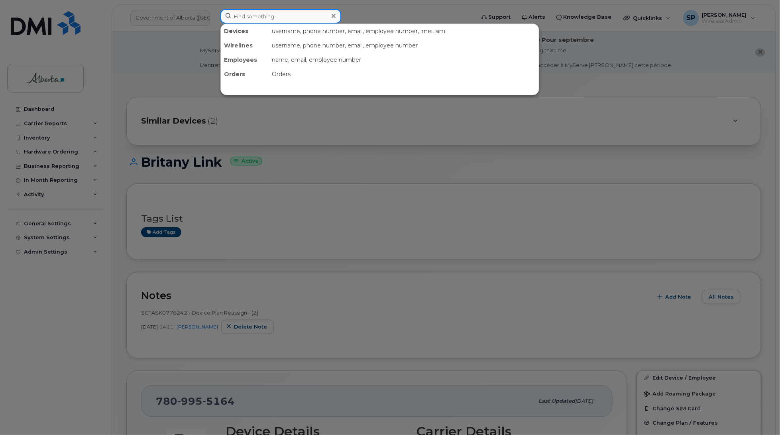
paste input "4034373995"
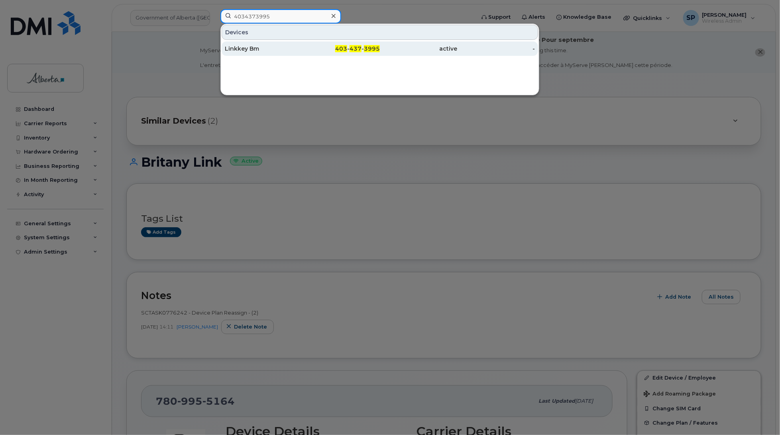
type input "4034373995"
click at [249, 49] on div "Linkkey Bm" at bounding box center [264, 49] width 78 height 8
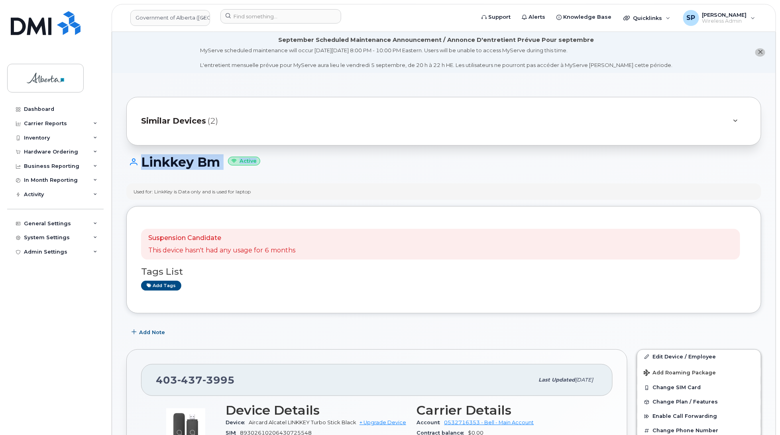
drag, startPoint x: 779, startPoint y: 106, endPoint x: 787, endPoint y: 167, distance: 60.7
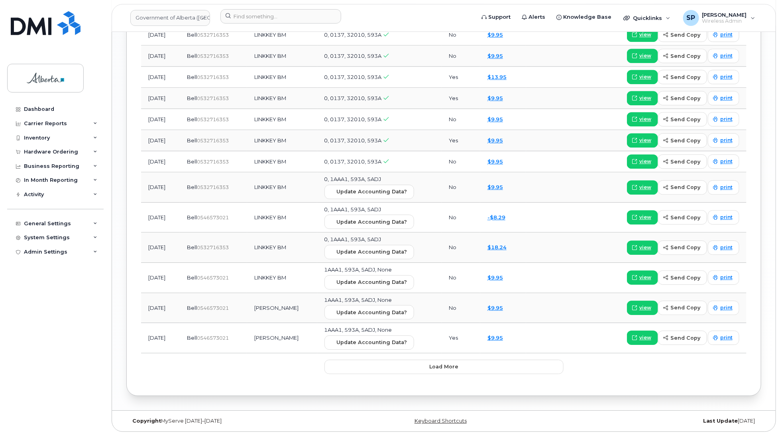
scroll to position [1078, 0]
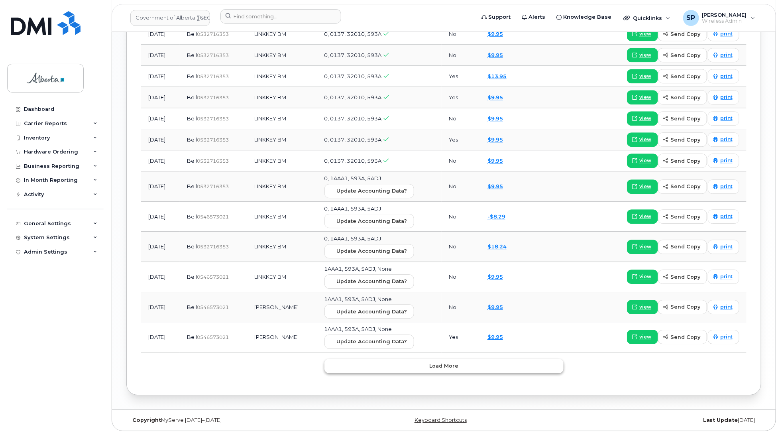
click at [435, 365] on span "Load more" at bounding box center [443, 366] width 29 height 8
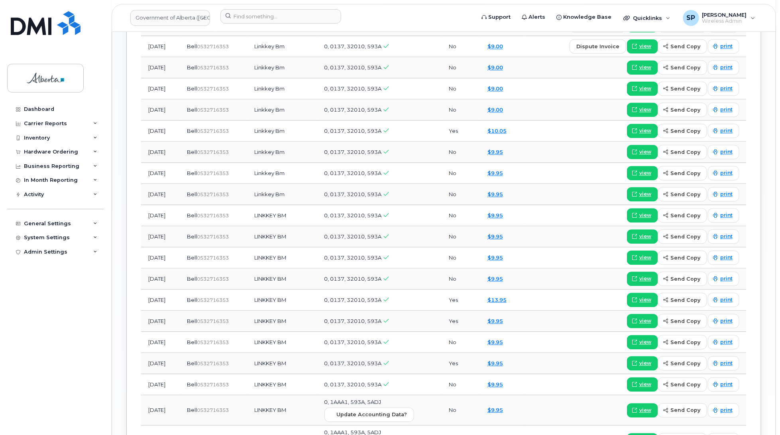
scroll to position [610, 0]
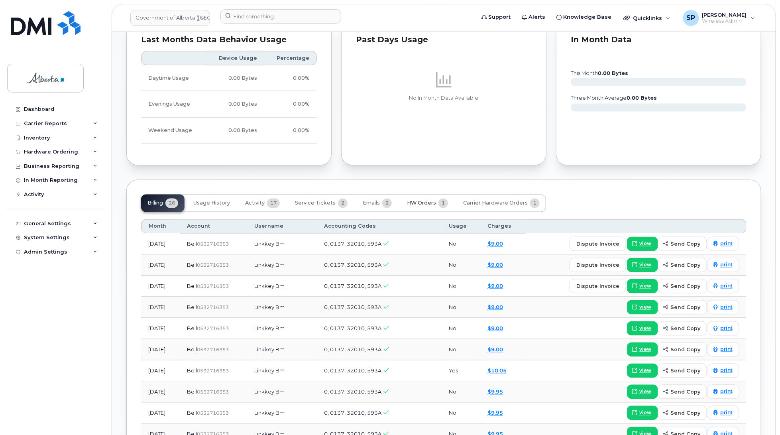
click at [422, 209] on button "HW Orders 1" at bounding box center [427, 203] width 54 height 18
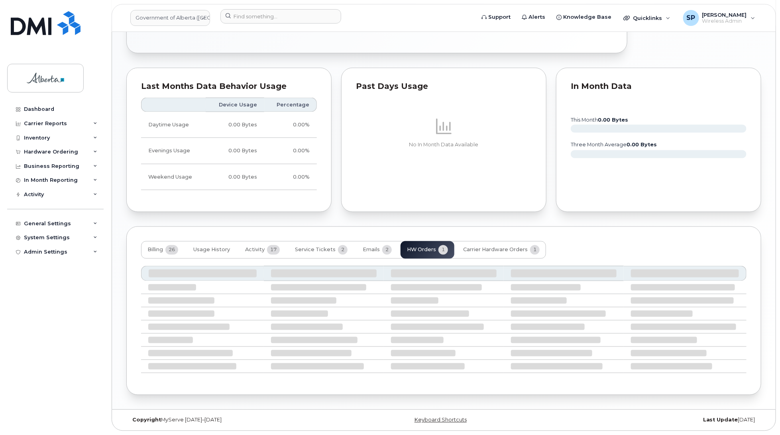
scroll to position [515, 0]
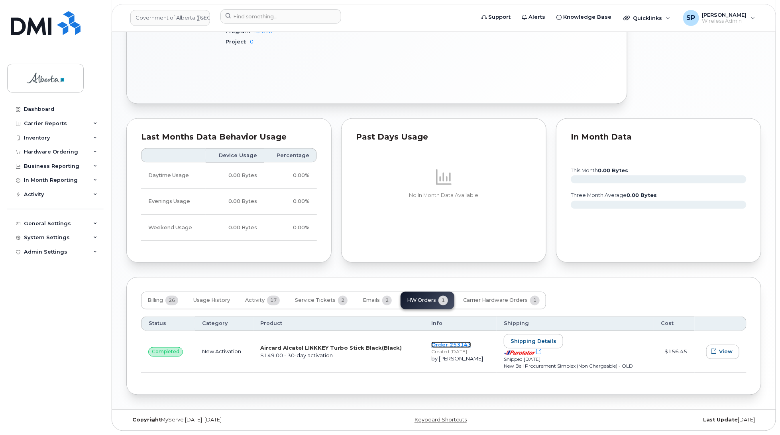
click at [441, 344] on link "Order 253143" at bounding box center [451, 344] width 40 height 6
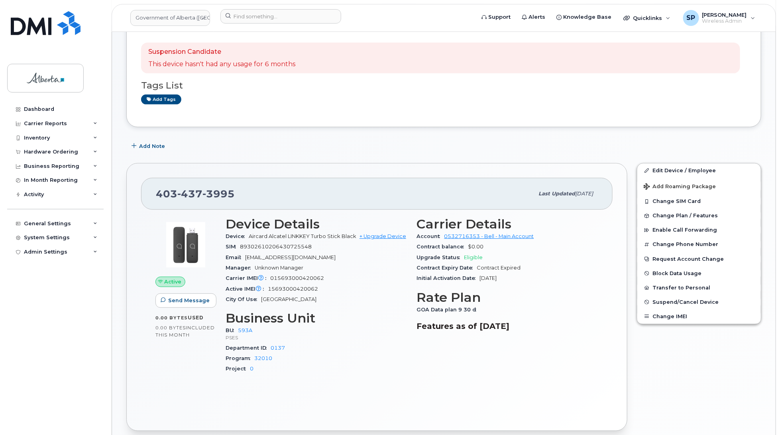
scroll to position [182, 0]
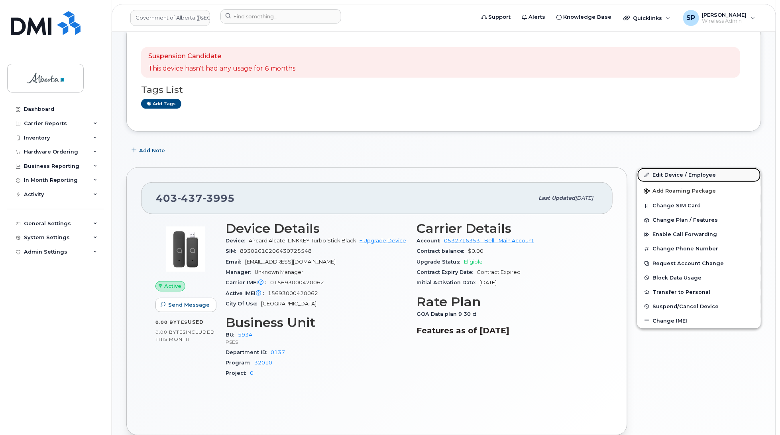
click at [668, 174] on link "Edit Device / Employee" at bounding box center [699, 175] width 124 height 14
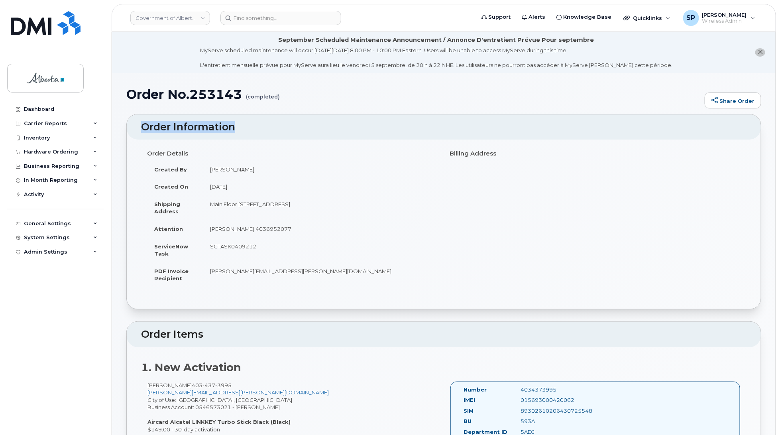
drag, startPoint x: 779, startPoint y: 112, endPoint x: 782, endPoint y: 126, distance: 14.6
drag, startPoint x: 258, startPoint y: 245, endPoint x: 209, endPoint y: 248, distance: 49.1
click at [209, 248] on td "SCTASK0409212" at bounding box center [320, 249] width 235 height 25
copy td "SCTASK0409212"
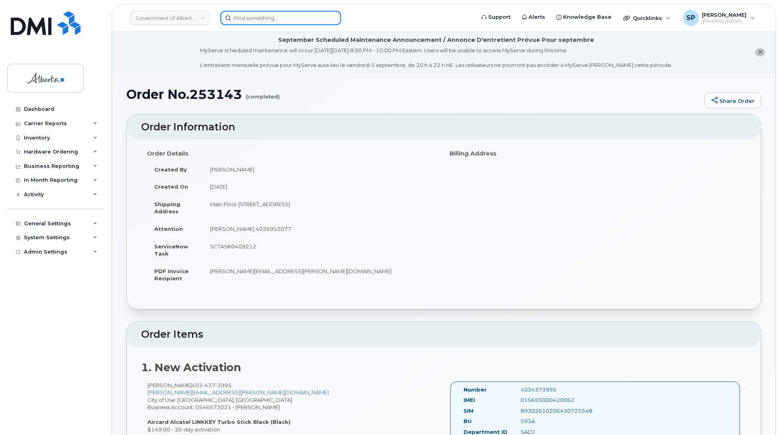
click at [245, 20] on input at bounding box center [280, 18] width 121 height 14
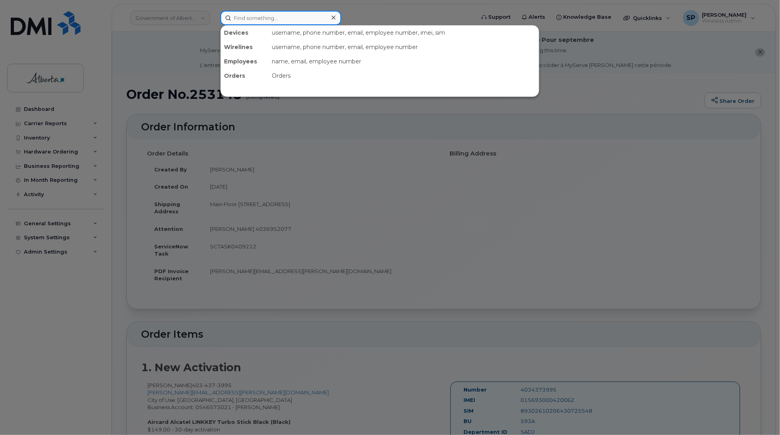
paste input "4033047065"
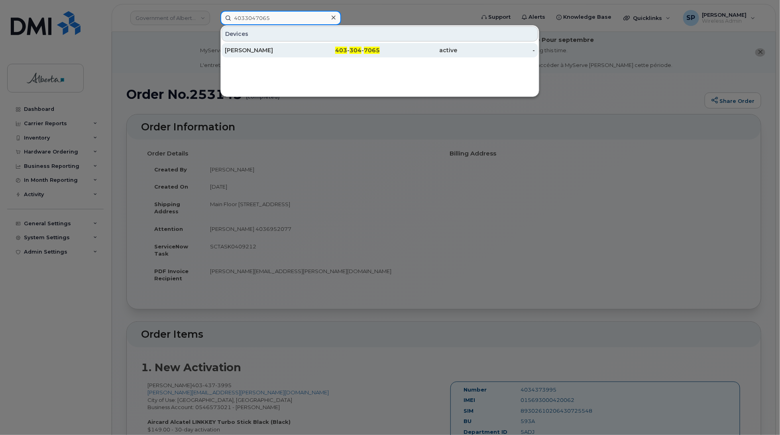
type input "4033047065"
click at [247, 52] on div "Colleen Oneill" at bounding box center [264, 50] width 78 height 8
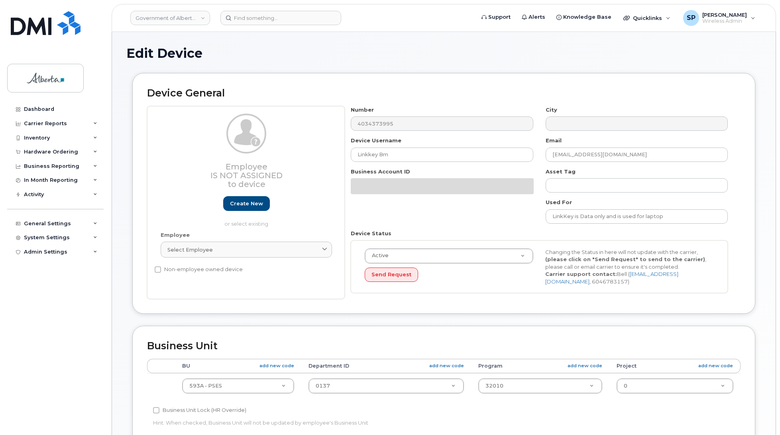
select select "4797682"
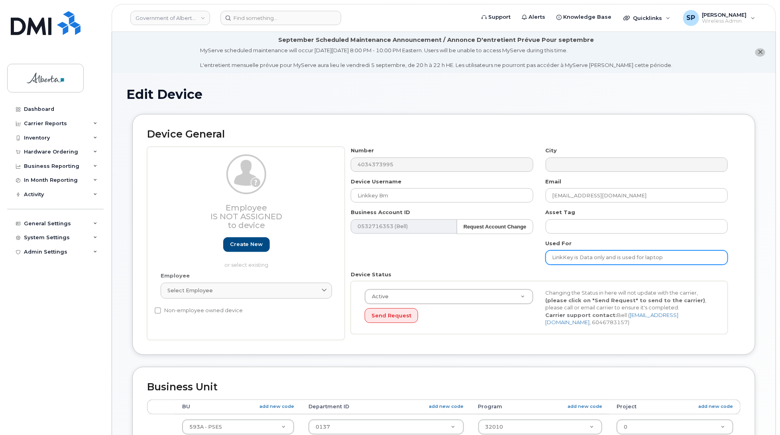
drag, startPoint x: 673, startPoint y: 257, endPoint x: 513, endPoint y: 255, distance: 159.8
click at [513, 255] on div "Number 4034373995 City Device Username Linkkey Bm Email amarlata.seth@gov.ab.ca…" at bounding box center [539, 243] width 389 height 193
paste input "-664446"
click at [628, 259] on input "L-664446" at bounding box center [636, 257] width 182 height 14
paste input "s/n 45Z8733"
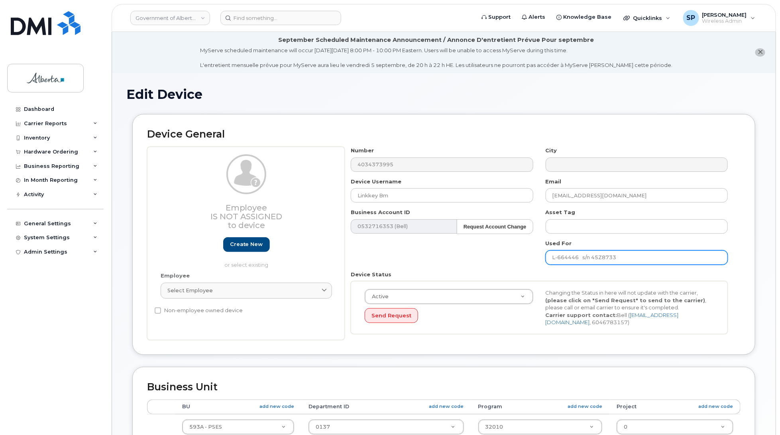
drag, startPoint x: 624, startPoint y: 256, endPoint x: 537, endPoint y: 257, distance: 87.3
click at [537, 257] on div "Number 4034373995 City Device Username Linkkey Bm Email amarlata.seth@gov.ab.ca…" at bounding box center [539, 243] width 389 height 193
type input "L-664446 s/n 45Z8733"
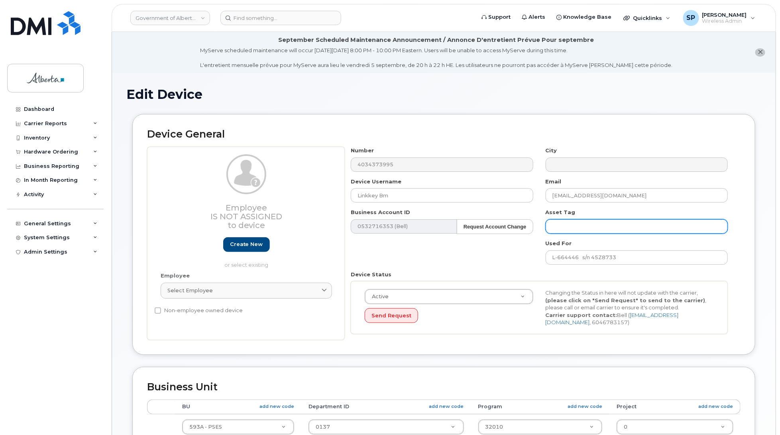
click at [563, 224] on input "text" at bounding box center [636, 226] width 182 height 14
paste input "L-664446 s/n 45Z8733"
click at [582, 225] on input "L-664446 s/n 45Z8733" at bounding box center [636, 226] width 182 height 14
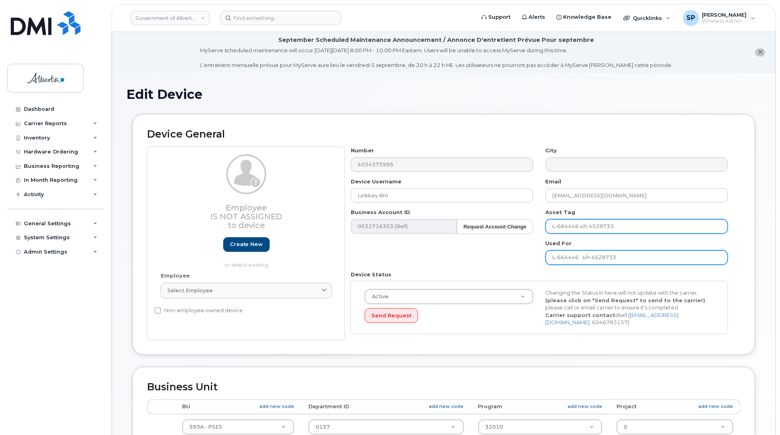
type input "L-664446 s/n 45Z8733"
drag, startPoint x: 627, startPoint y: 255, endPoint x: 518, endPoint y: 253, distance: 108.8
click at [518, 253] on div "Number 4034373995 City Device Username Linkkey Bm Email amarlata.seth@gov.ab.ca…" at bounding box center [539, 243] width 389 height 193
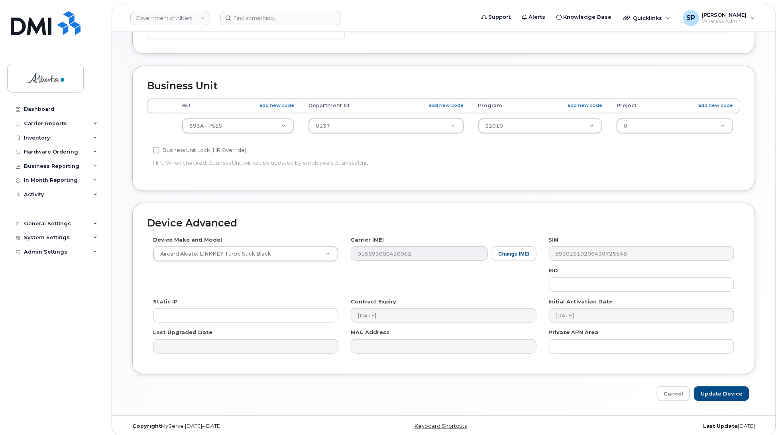
scroll to position [308, 0]
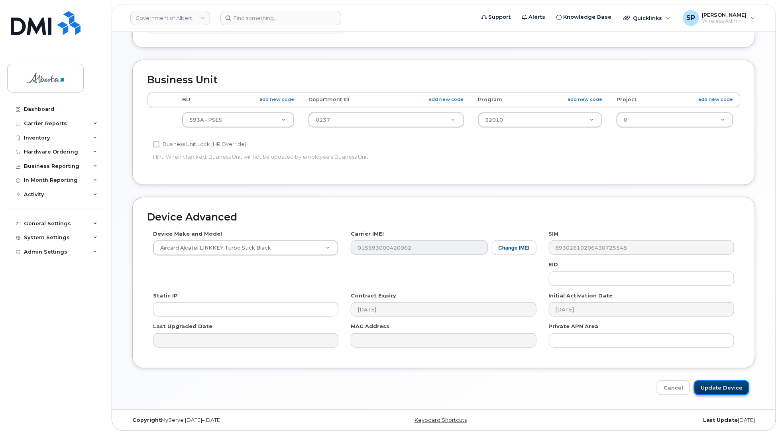
click at [714, 383] on input "Update Device" at bounding box center [721, 387] width 55 height 15
type input "Saving..."
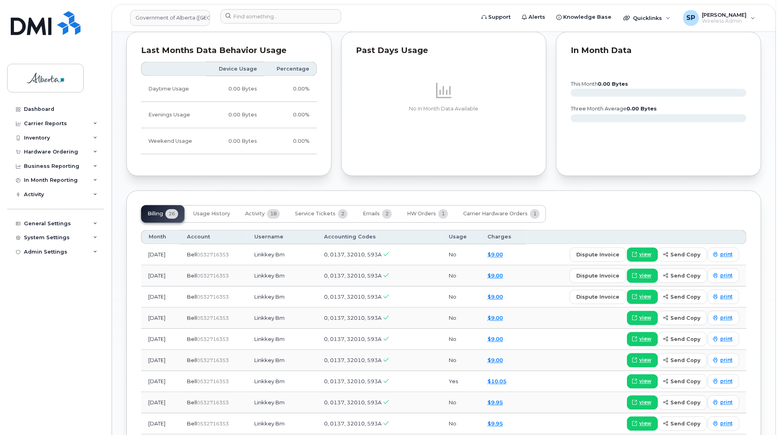
scroll to position [573, 0]
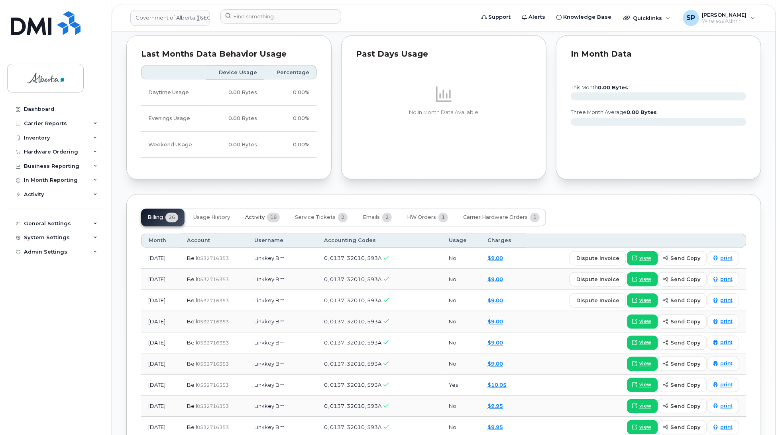
click at [253, 221] on span "Activity" at bounding box center [255, 217] width 20 height 6
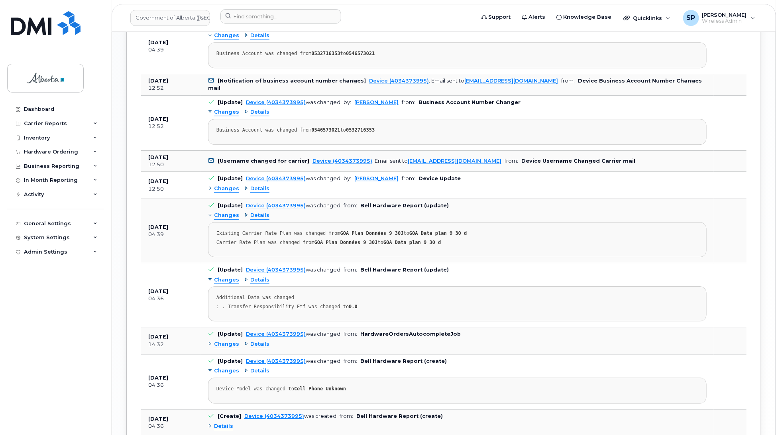
scroll to position [1119, 0]
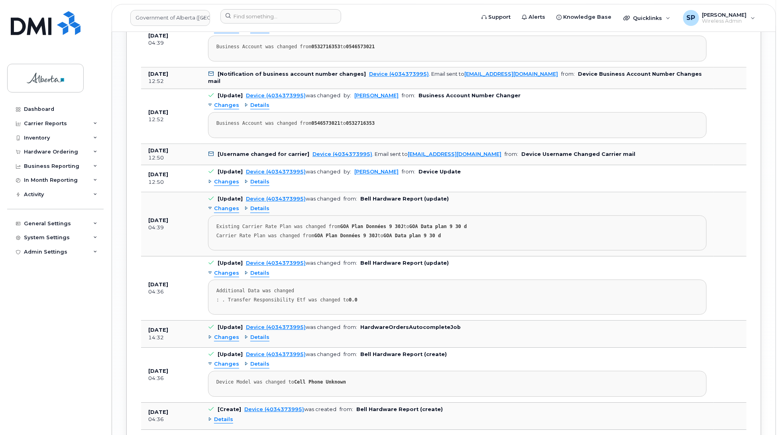
click at [228, 186] on span "Changes" at bounding box center [226, 182] width 25 height 8
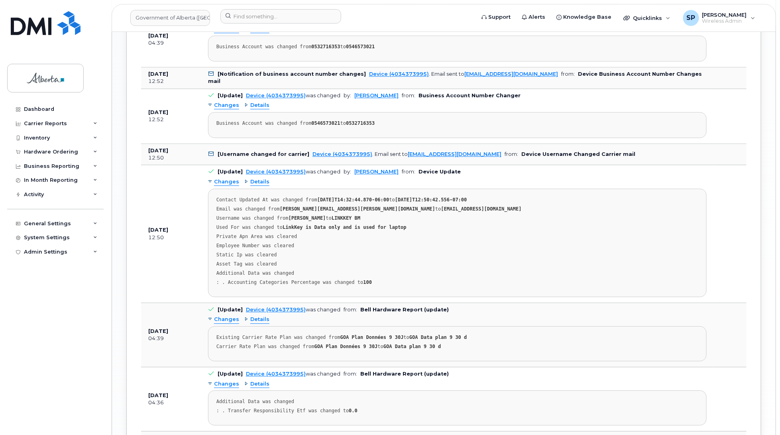
click at [228, 186] on span "Changes" at bounding box center [226, 182] width 25 height 8
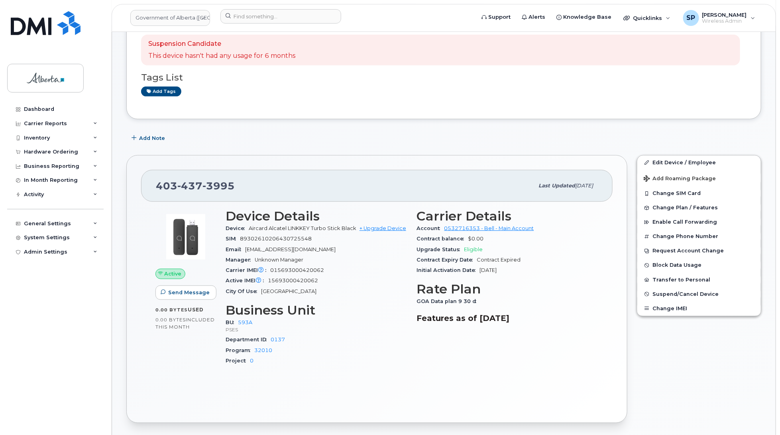
scroll to position [214, 0]
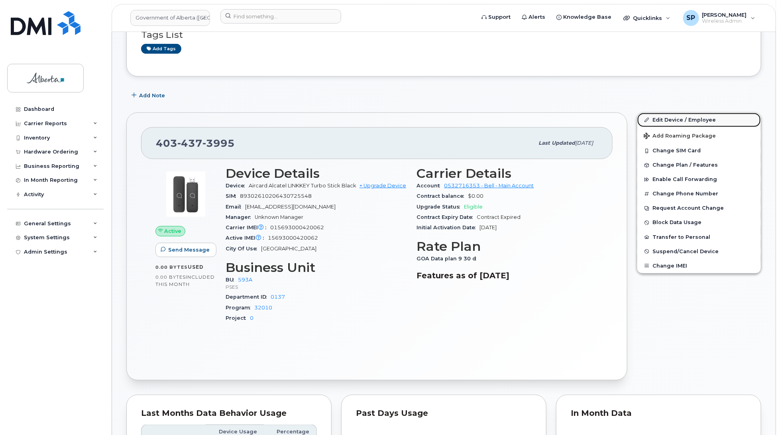
click at [671, 119] on link "Edit Device / Employee" at bounding box center [699, 120] width 124 height 14
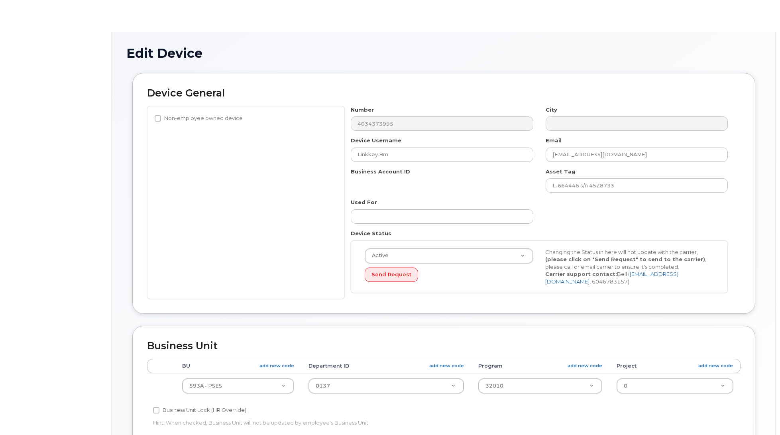
select select "4797682"
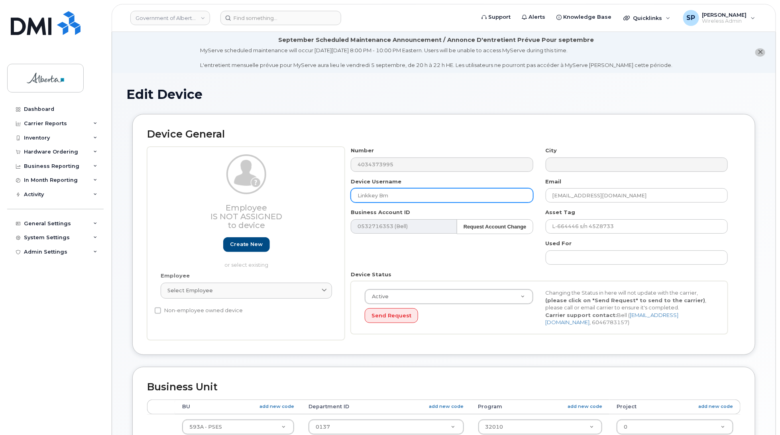
drag, startPoint x: 397, startPoint y: 192, endPoint x: 315, endPoint y: 206, distance: 83.3
click at [315, 206] on div "Employee Is not assigned to device Create new or select existing Employee Selec…" at bounding box center [443, 243] width 593 height 193
paste input "[PERSON_NAME]"
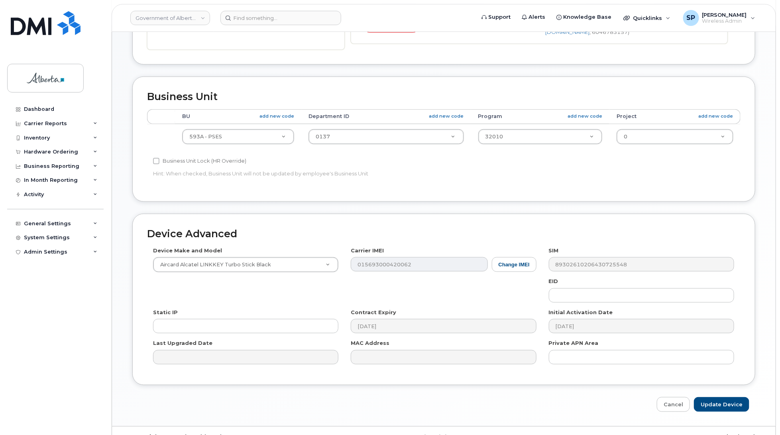
scroll to position [308, 0]
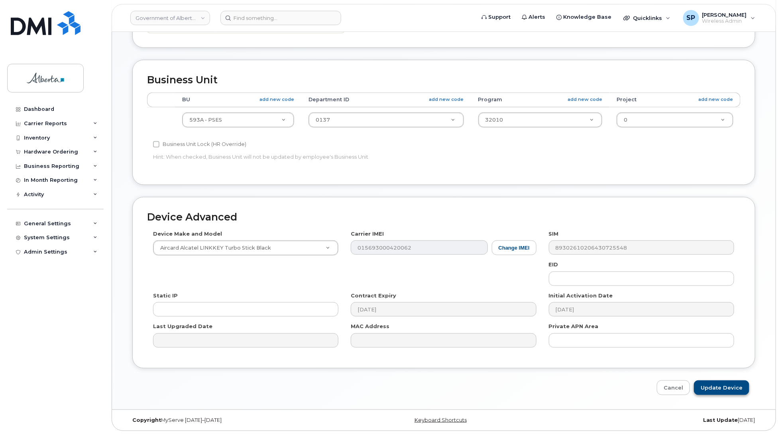
type input "[PERSON_NAME]"
click at [712, 383] on input "Update Device" at bounding box center [721, 387] width 55 height 15
type input "Saving..."
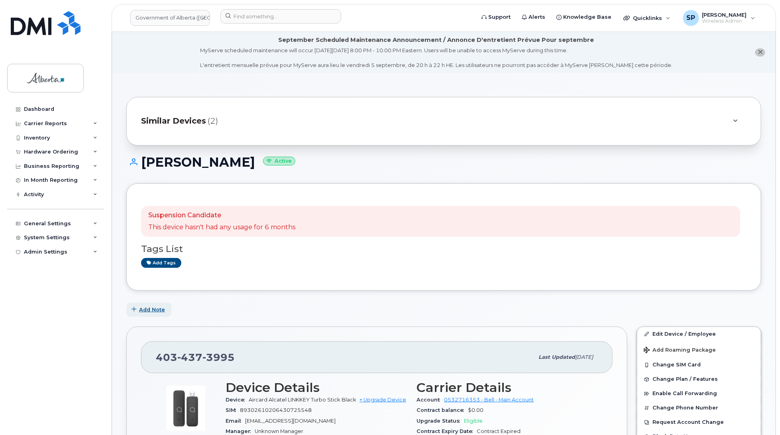
click at [154, 309] on span "Add Note" at bounding box center [152, 310] width 26 height 8
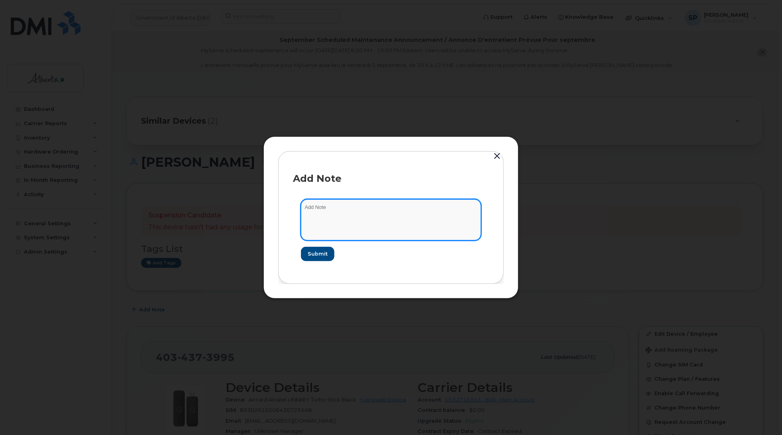
click at [337, 206] on textarea at bounding box center [391, 219] width 180 height 41
paste textarea "Device Plan Reassign - 4034373995 Alta LINKKEY IMEI 015693000420062 Laura Diaz …"
type textarea "Device Plan Reassign - 4034373995 Alta LINKKEY IMEI 015693000420062 Laura Diaz …"
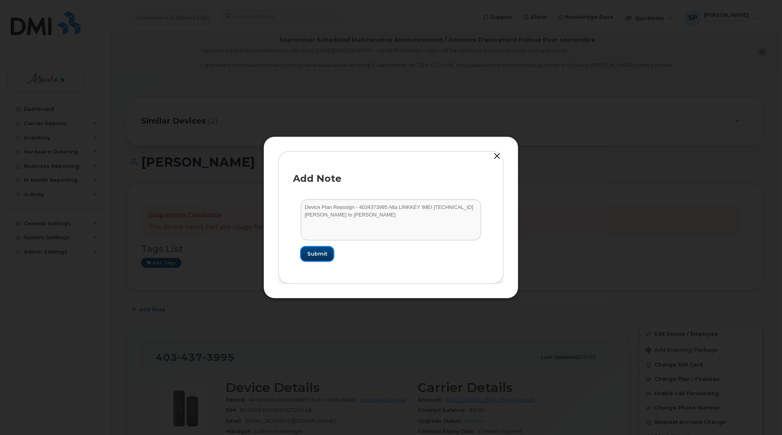
click at [321, 254] on span "Submit" at bounding box center [317, 254] width 20 height 8
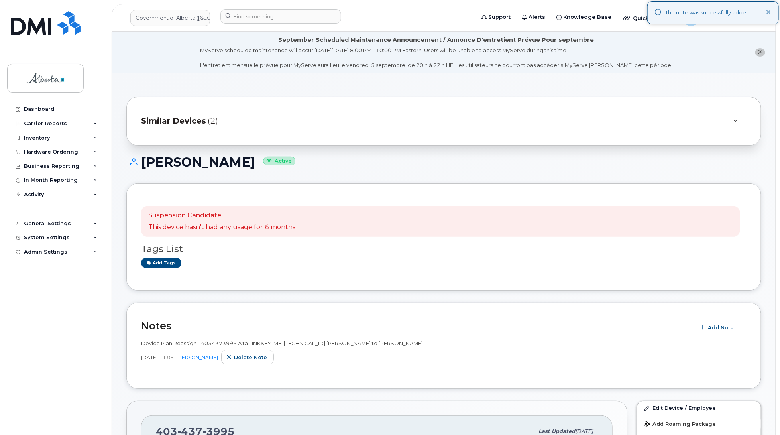
drag, startPoint x: 235, startPoint y: 163, endPoint x: 132, endPoint y: 165, distance: 103.2
click at [132, 165] on h1 "Amarlata Seth Active" at bounding box center [443, 162] width 635 height 14
copy h1 "Amarlata Seth"
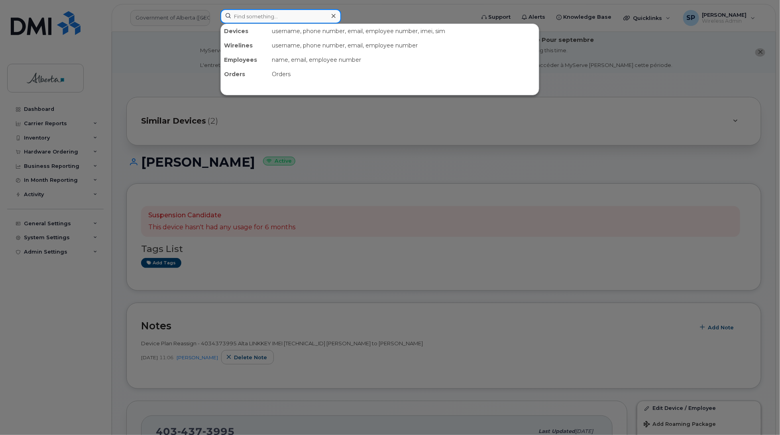
click at [233, 13] on input at bounding box center [280, 16] width 121 height 14
paste input "7808936293"
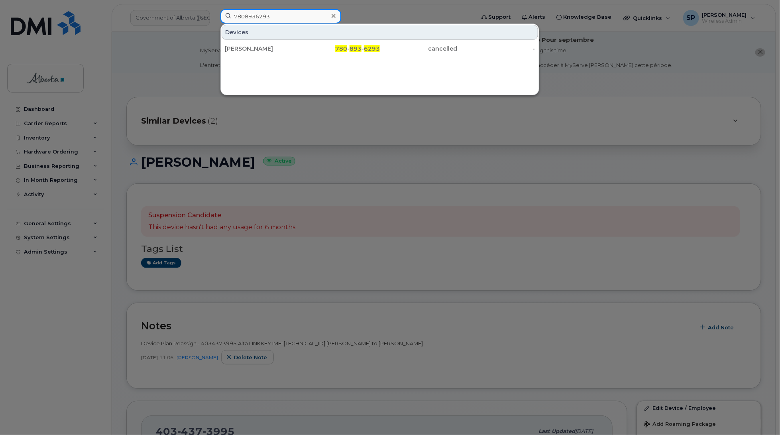
type input "7808936293"
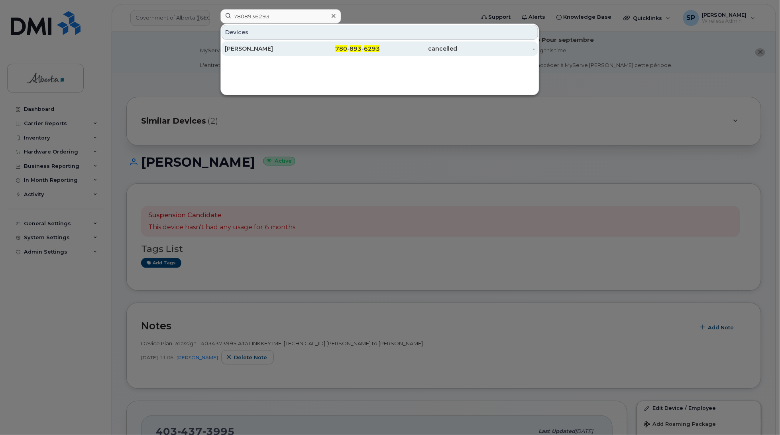
click at [283, 51] on div "Trent Jonson" at bounding box center [264, 49] width 78 height 8
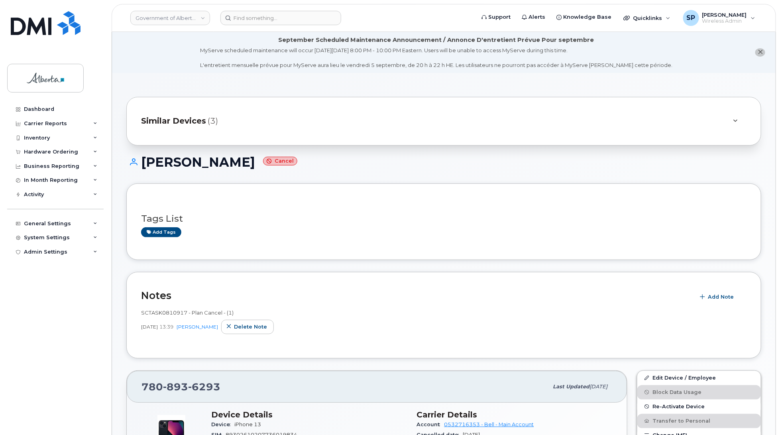
click at [580, 245] on div "Tags List Add tags" at bounding box center [443, 221] width 635 height 76
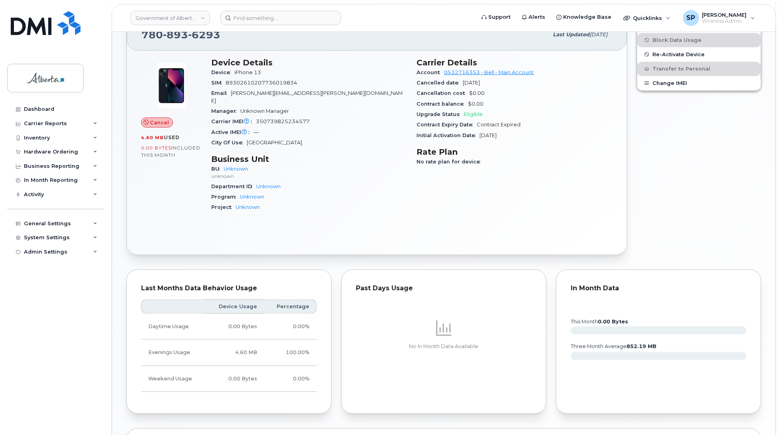
scroll to position [484, 0]
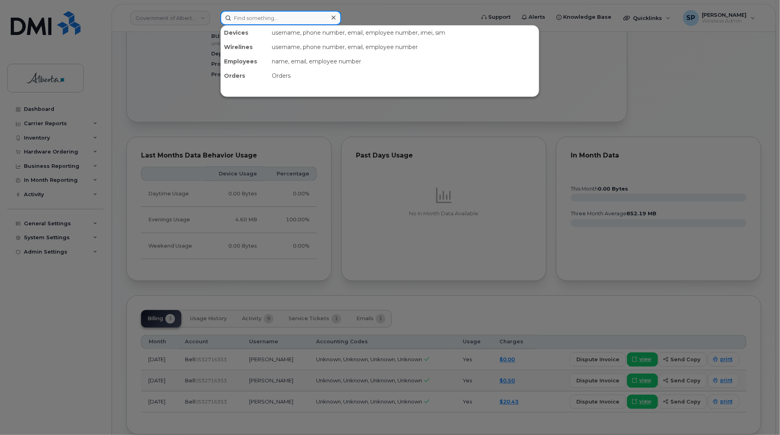
click at [241, 19] on input at bounding box center [280, 18] width 121 height 14
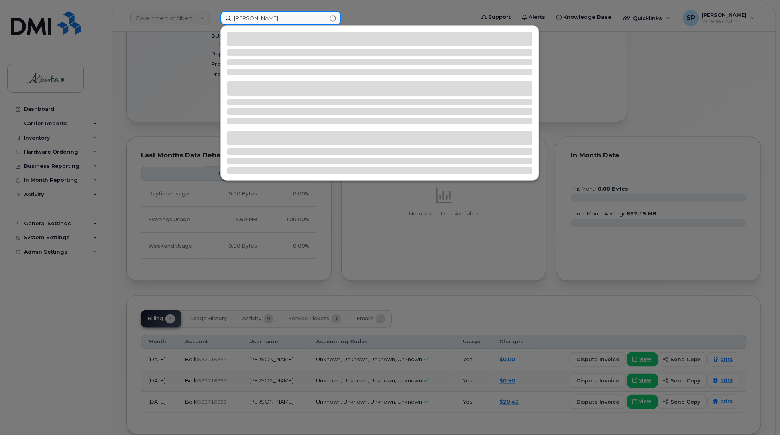
type input "Kun Wang"
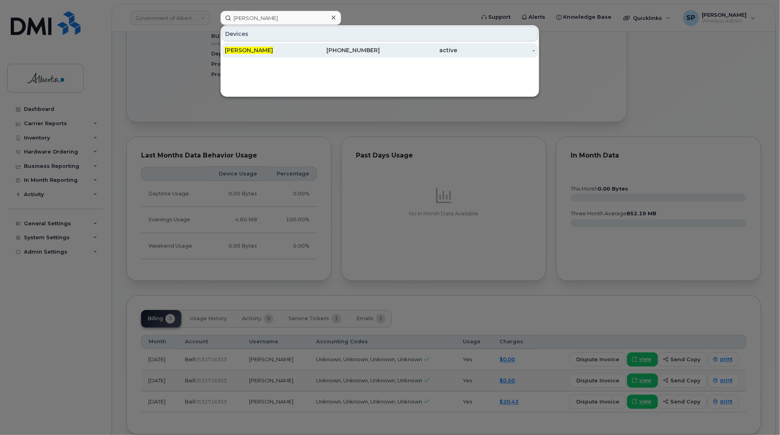
click at [252, 48] on span "Kun Wang" at bounding box center [249, 50] width 48 height 7
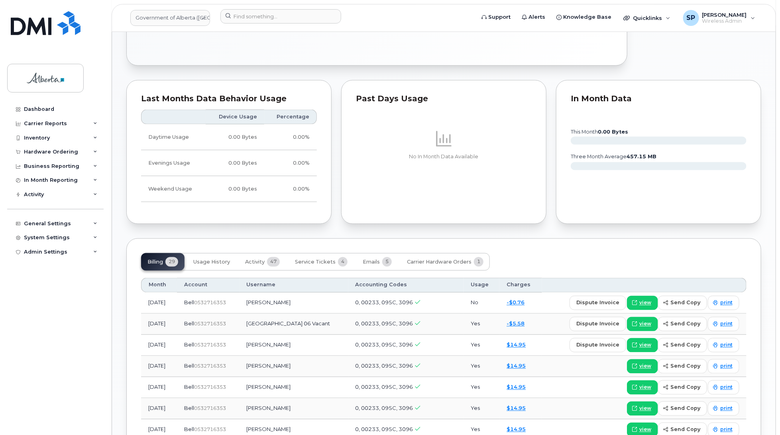
scroll to position [657, 0]
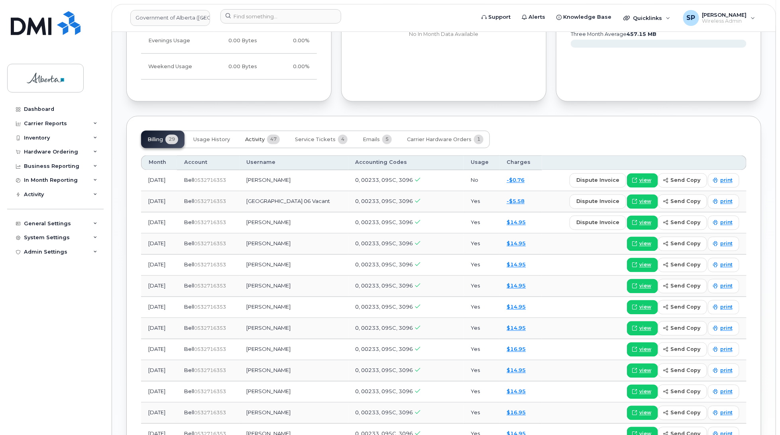
click at [246, 142] on span "Activity" at bounding box center [255, 140] width 20 height 6
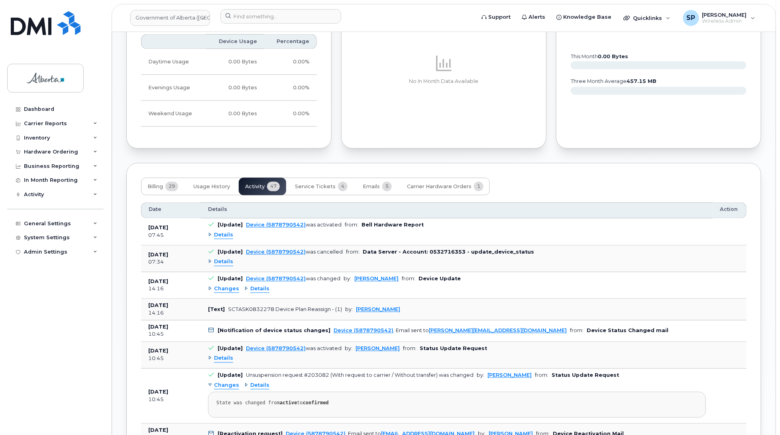
scroll to position [0, 0]
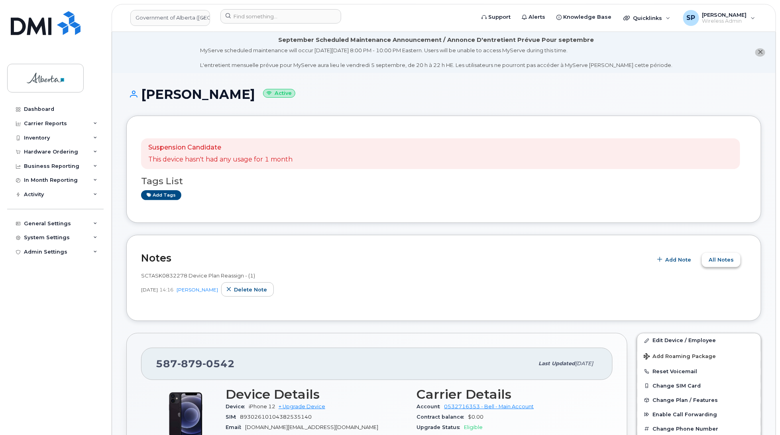
click at [726, 256] on span "All Notes" at bounding box center [720, 260] width 25 height 8
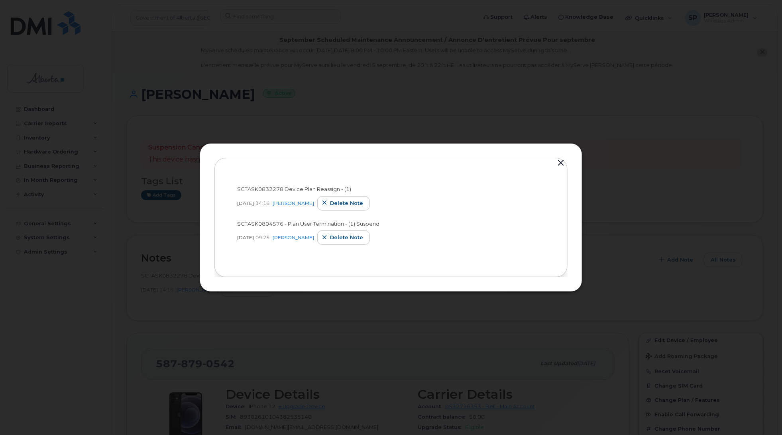
click at [558, 162] on button "button" at bounding box center [561, 162] width 12 height 11
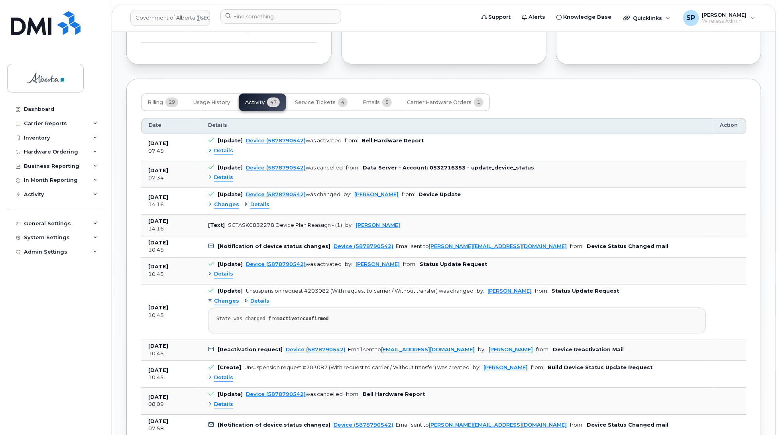
scroll to position [674, 0]
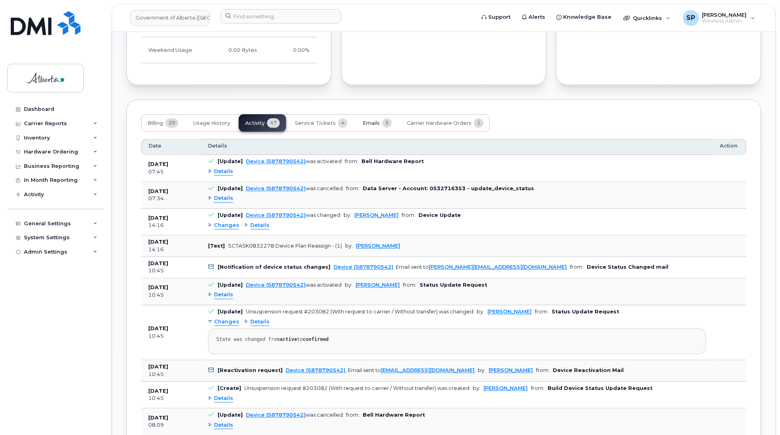
click at [369, 123] on span "Emails" at bounding box center [371, 123] width 17 height 6
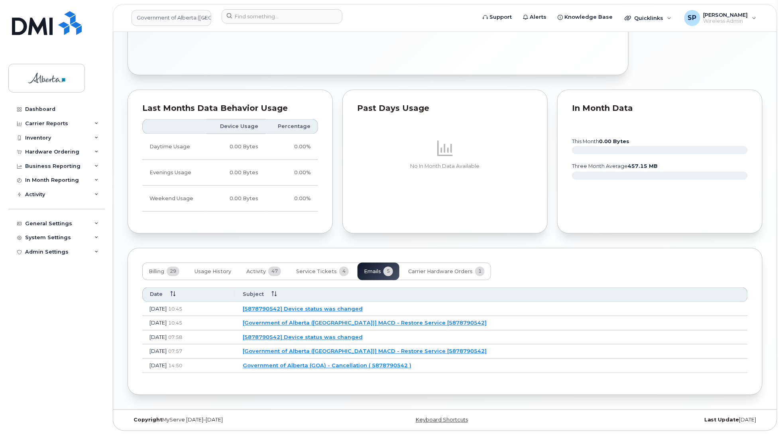
scroll to position [528, 0]
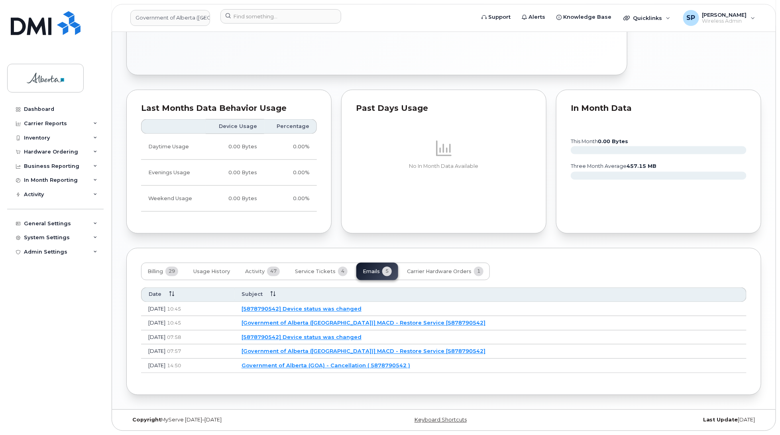
click at [413, 322] on link "[Government of Alberta ([GEOGRAPHIC_DATA])] MACD - Restore Service [5878790542]" at bounding box center [363, 323] width 244 height 6
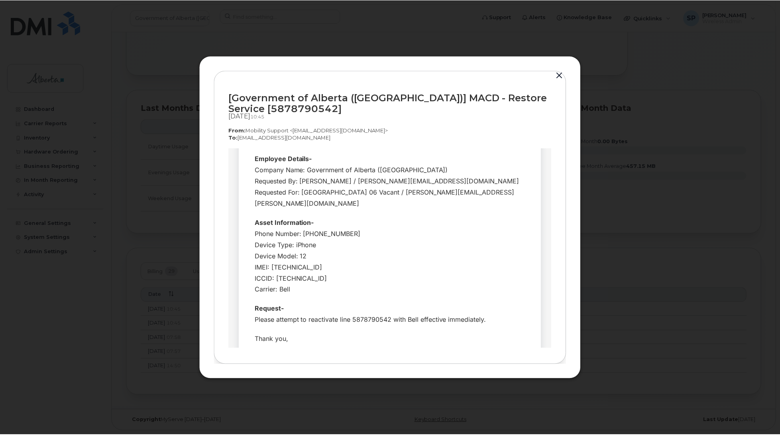
scroll to position [0, 0]
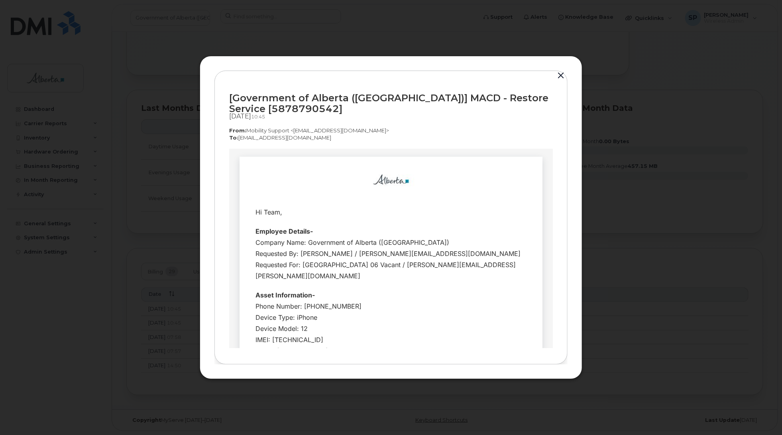
drag, startPoint x: 551, startPoint y: 233, endPoint x: 787, endPoint y: 344, distance: 261.1
click at [560, 73] on button "button" at bounding box center [561, 75] width 12 height 11
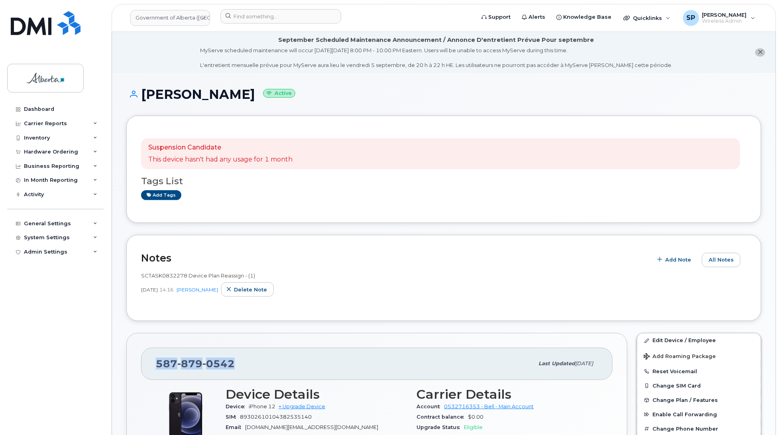
drag, startPoint x: 237, startPoint y: 361, endPoint x: 157, endPoint y: 365, distance: 80.6
click at [157, 365] on div "[PHONE_NUMBER]" at bounding box center [345, 363] width 378 height 17
copy span "[PHONE_NUMBER]"
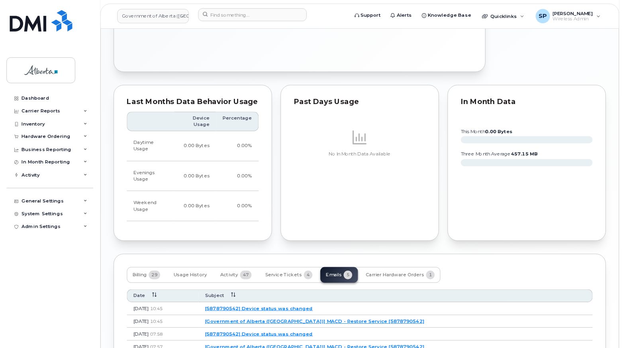
scroll to position [528, 0]
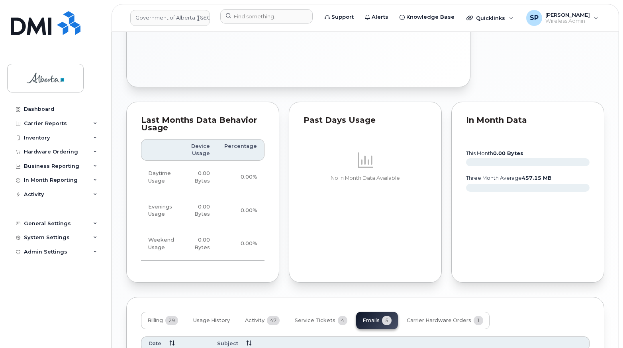
drag, startPoint x: 739, startPoint y: 0, endPoint x: 584, endPoint y: 292, distance: 330.6
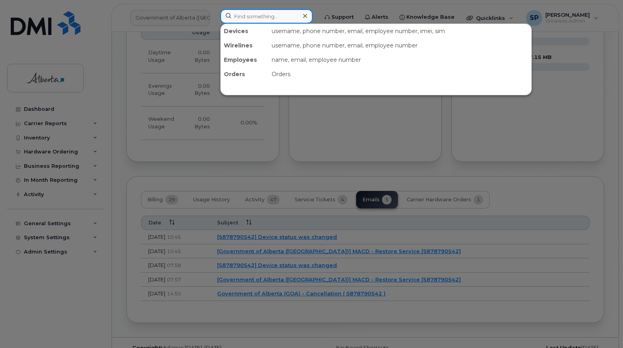
click at [255, 18] on input at bounding box center [266, 16] width 92 height 14
paste input "5879872449"
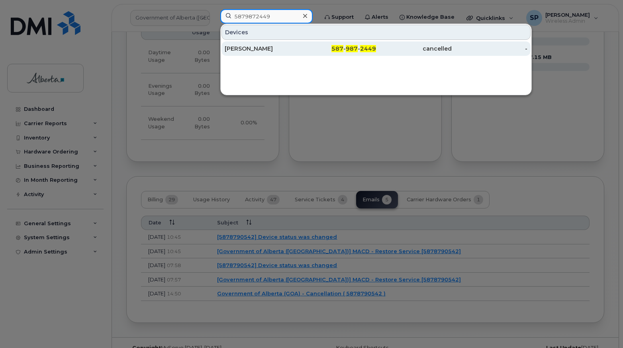
type input "5879872449"
click at [243, 48] on div "[PERSON_NAME]" at bounding box center [263, 49] width 76 height 8
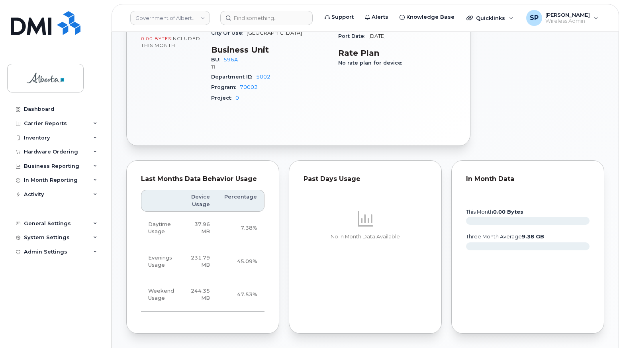
scroll to position [384, 0]
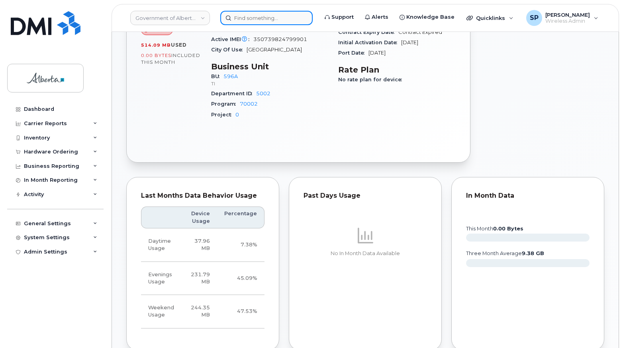
click at [257, 16] on input at bounding box center [266, 18] width 92 height 14
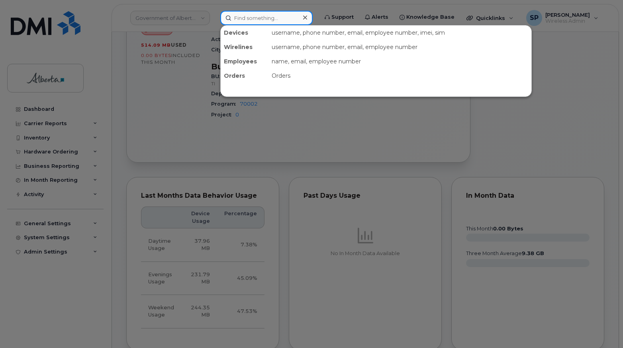
paste input "5879863244"
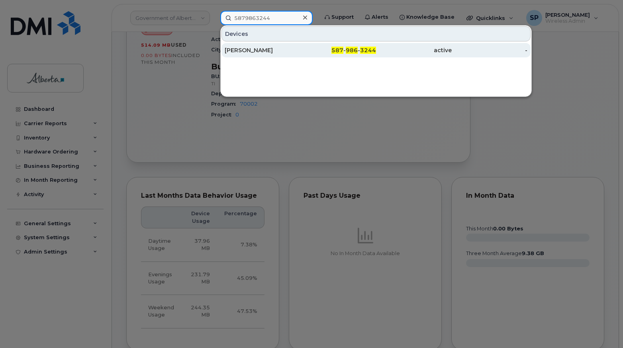
type input "5879863244"
click at [251, 52] on div "[PERSON_NAME]" at bounding box center [263, 50] width 76 height 8
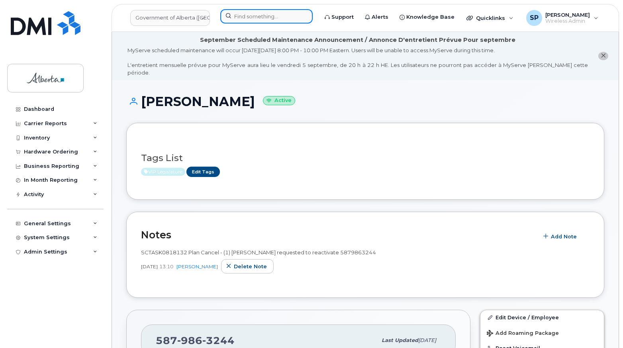
click at [246, 11] on input at bounding box center [266, 16] width 92 height 14
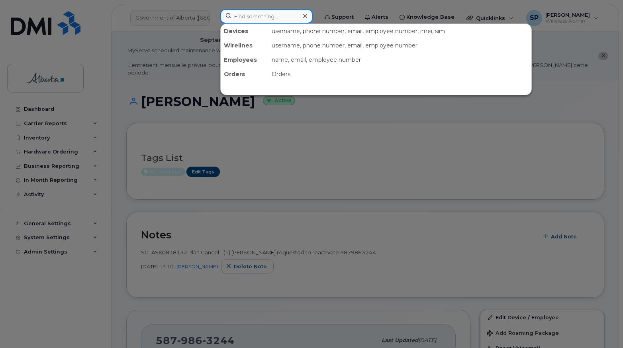
paste input "7804029500"
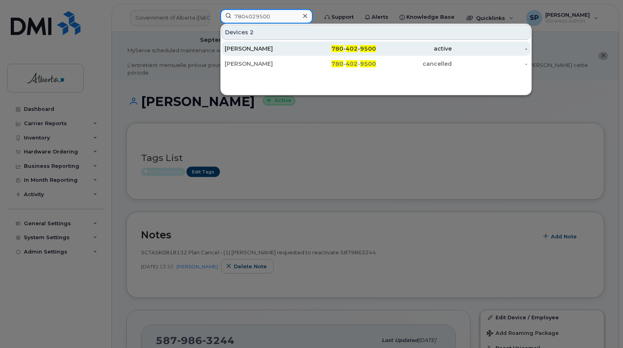
type input "7804029500"
click at [257, 50] on div "Mandy Woollacott" at bounding box center [263, 49] width 76 height 8
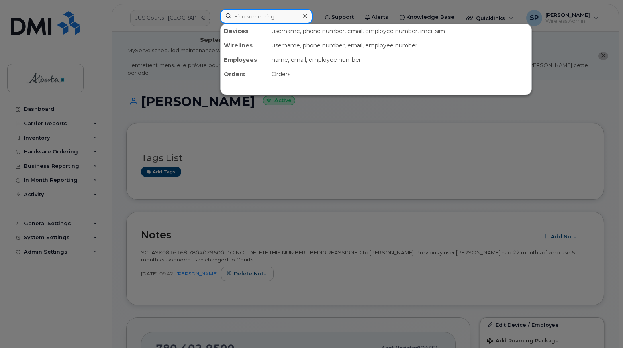
click at [234, 16] on input at bounding box center [266, 16] width 92 height 14
paste input "7809778373"
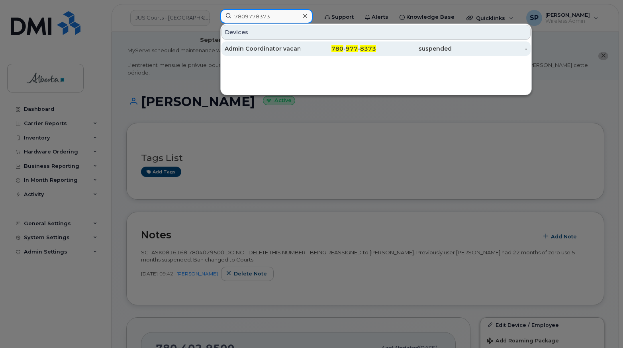
type input "7809778373"
click at [266, 51] on div "Admin Coordinator vacant" at bounding box center [263, 49] width 76 height 8
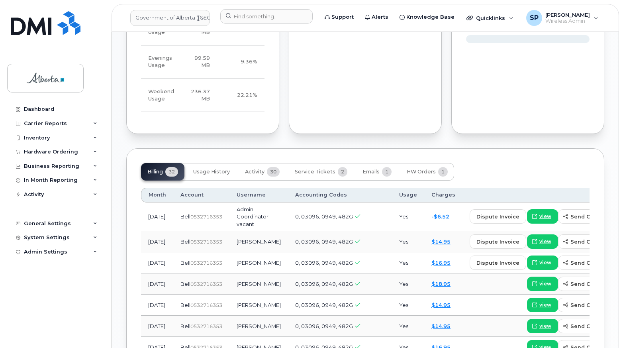
scroll to position [718, 0]
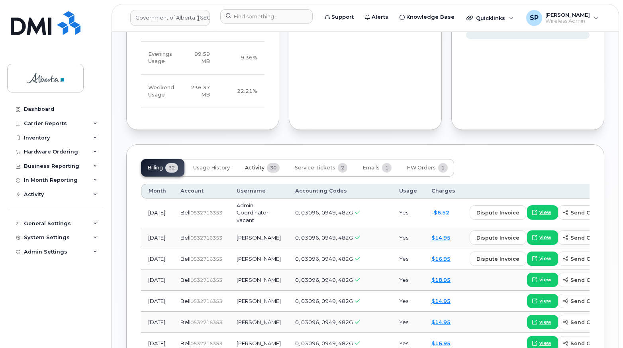
click at [252, 165] on span "Activity" at bounding box center [255, 168] width 20 height 6
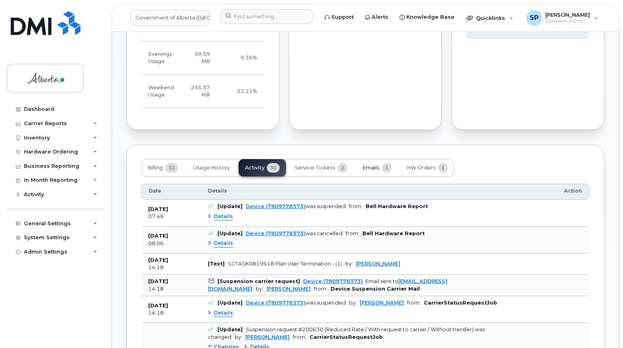
click at [367, 159] on button "Emails 1" at bounding box center [377, 168] width 42 height 18
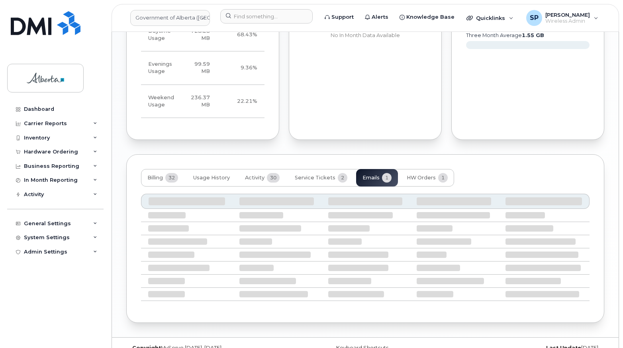
scroll to position [630, 0]
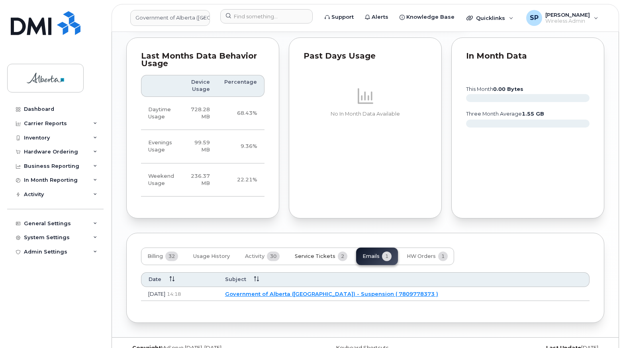
click at [311, 253] on span "Service Tickets" at bounding box center [315, 256] width 41 height 6
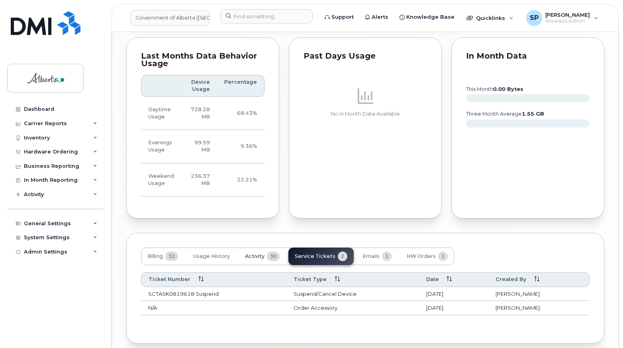
click at [257, 253] on span "Activity" at bounding box center [255, 256] width 20 height 6
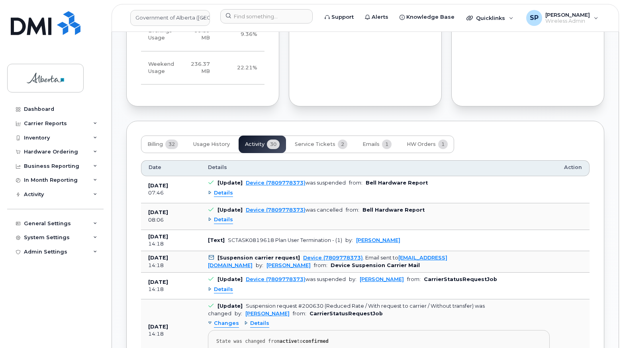
scroll to position [779, 0]
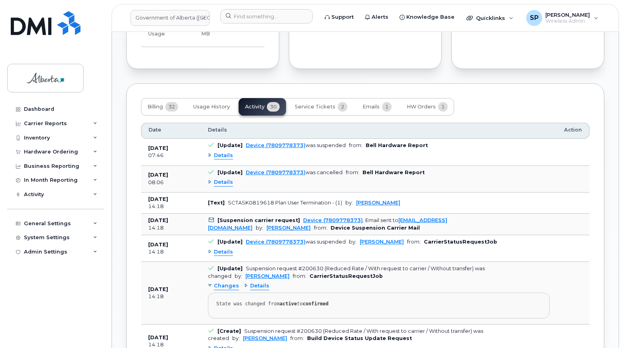
click at [222, 178] on span "Details" at bounding box center [223, 182] width 19 height 8
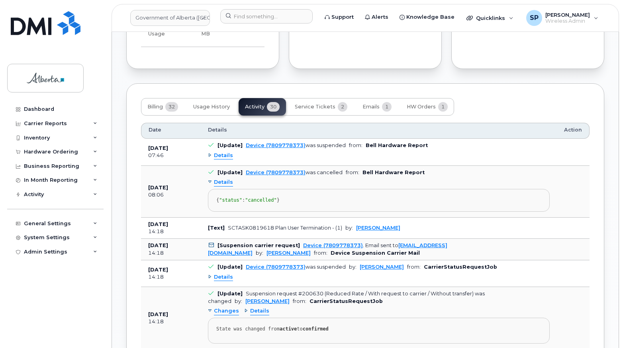
click at [222, 178] on span "Details" at bounding box center [223, 182] width 19 height 8
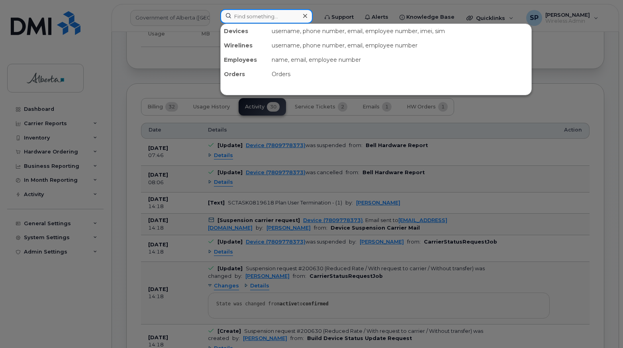
click at [259, 18] on input at bounding box center [266, 16] width 92 height 14
paste input "7807781538"
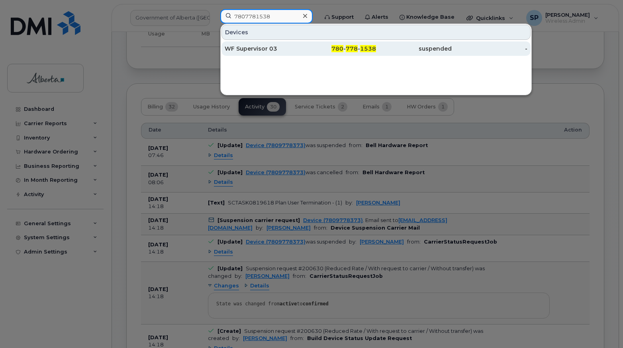
type input "7807781538"
click at [267, 48] on div "WF Supervisor 03" at bounding box center [263, 49] width 76 height 8
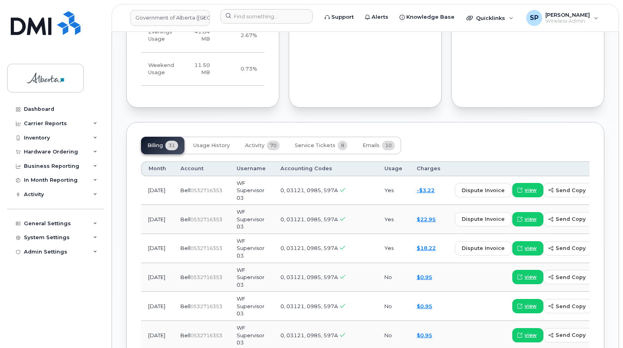
scroll to position [742, 0]
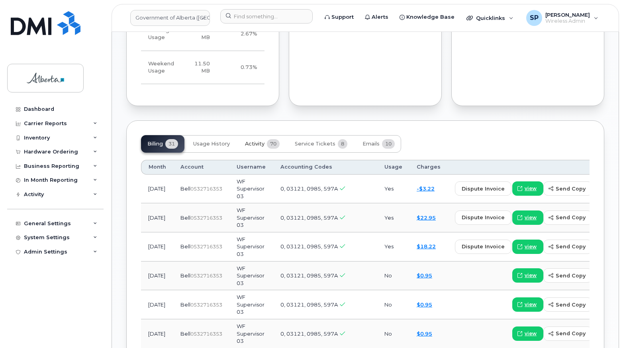
click at [255, 141] on span "Activity" at bounding box center [255, 144] width 20 height 6
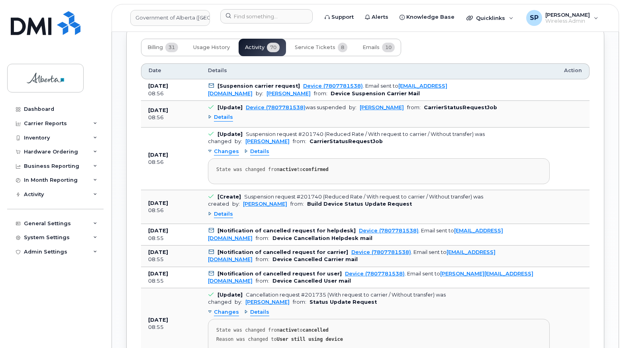
scroll to position [816, 0]
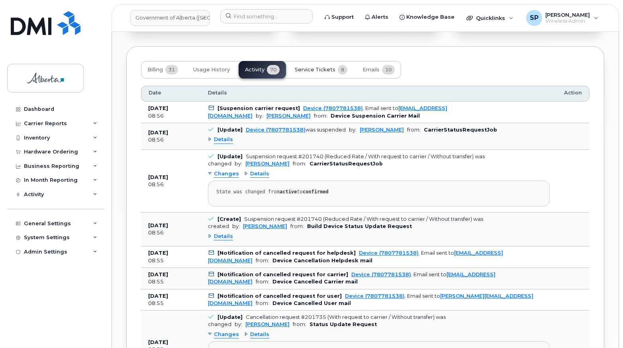
click at [320, 67] on span "Service Tickets" at bounding box center [315, 70] width 41 height 6
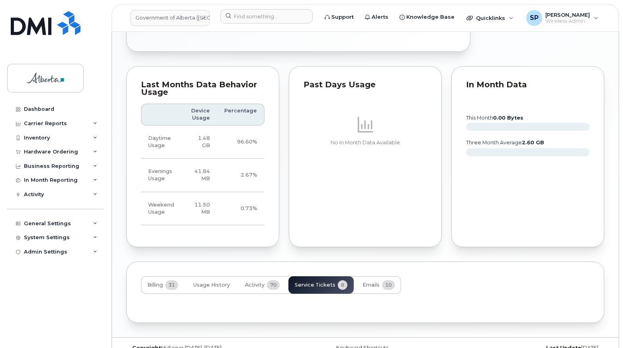
scroll to position [735, 0]
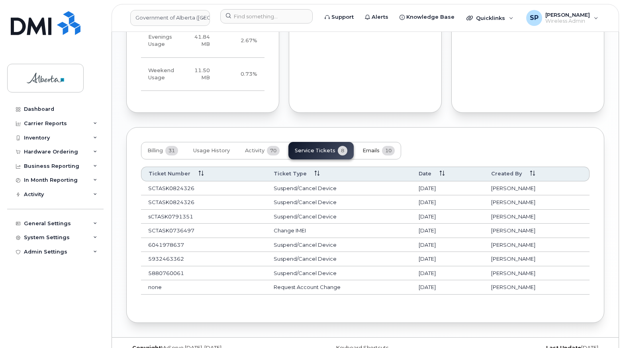
click at [366, 147] on span "Emails" at bounding box center [371, 150] width 17 height 6
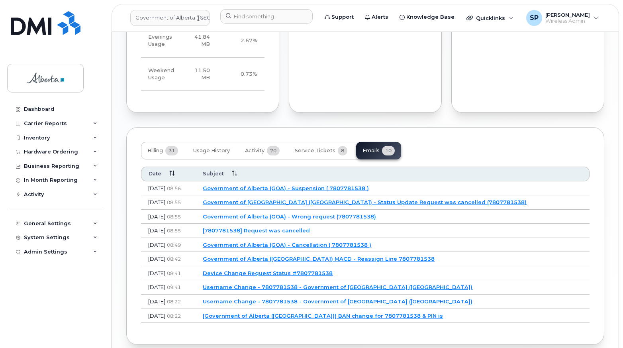
click at [292, 241] on link "Government of Alberta (GOA) - Cancellation ( 7807781538 )" at bounding box center [287, 244] width 169 height 6
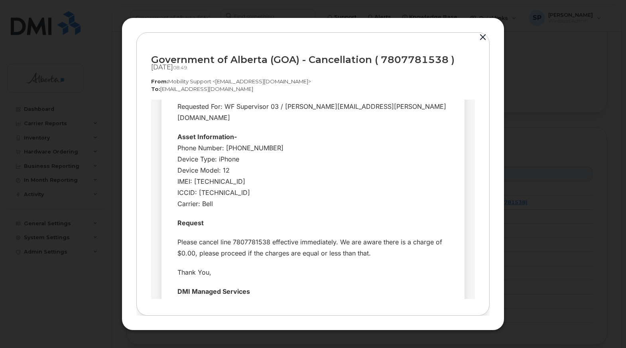
scroll to position [0, 0]
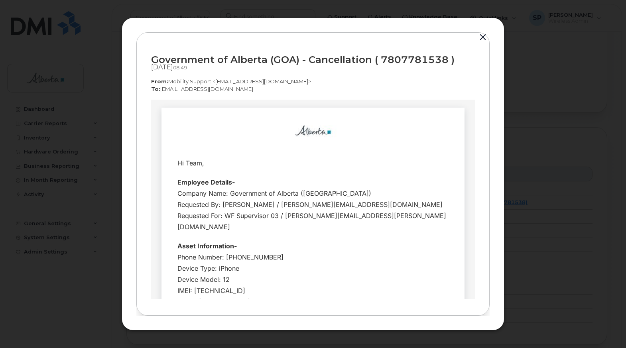
click at [484, 36] on button "button" at bounding box center [483, 37] width 12 height 11
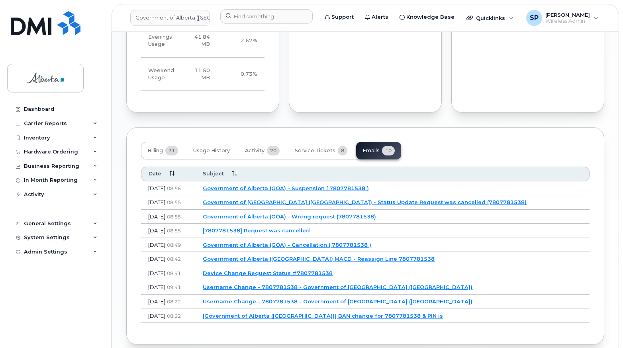
click at [310, 227] on link "[7807781538] Request was cancelled" at bounding box center [256, 230] width 107 height 6
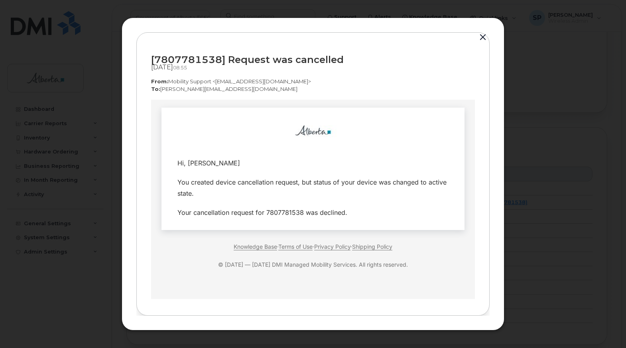
click at [483, 37] on button "button" at bounding box center [483, 37] width 12 height 11
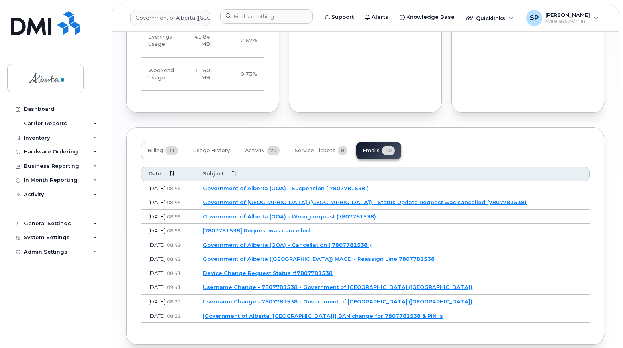
click at [353, 213] on link "Government of Alberta (GOA) - Wrong request (7807781538)" at bounding box center [289, 216] width 173 height 6
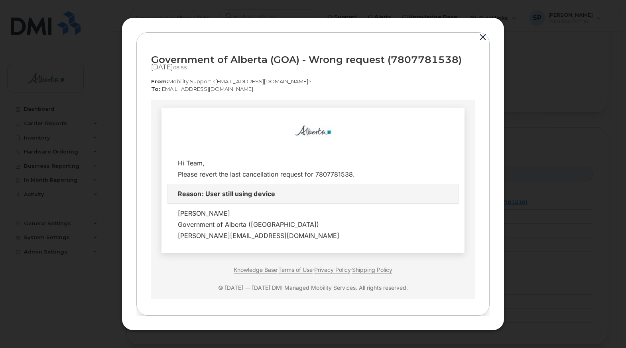
click at [485, 39] on button "button" at bounding box center [483, 37] width 12 height 11
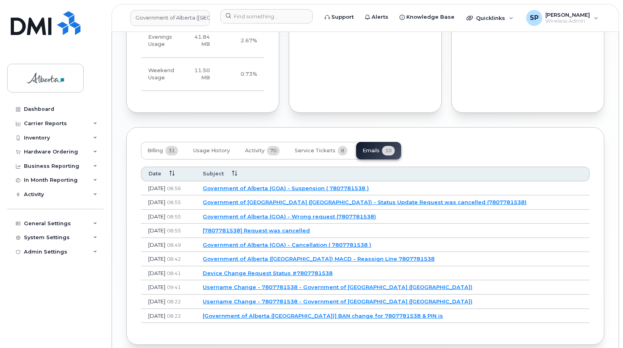
click at [476, 309] on td "[Government of Alberta (GOA)] BAN change for 7807781538 & PIN is" at bounding box center [393, 316] width 394 height 14
click at [27, 137] on div "Inventory" at bounding box center [37, 138] width 26 height 6
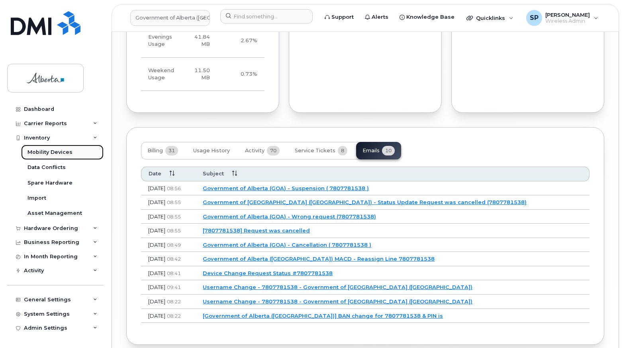
click at [52, 153] on div "Mobility Devices" at bounding box center [49, 152] width 45 height 7
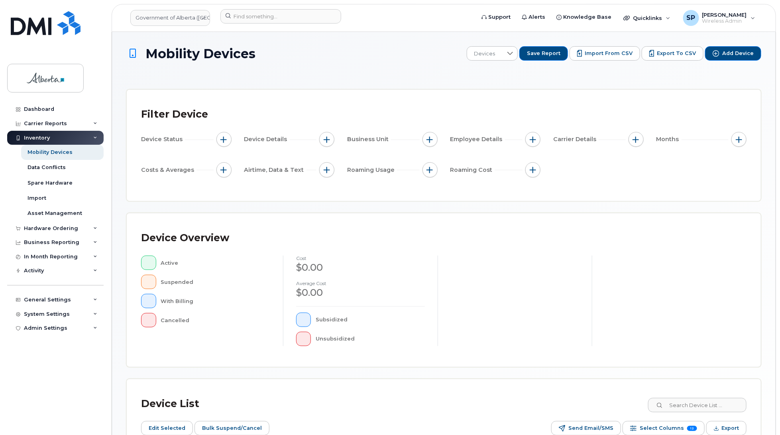
drag, startPoint x: 559, startPoint y: 3, endPoint x: 580, endPoint y: 182, distance: 180.6
click at [580, 182] on div "Filter Device Device Status Device Details Business Unit Employee Details Carri…" at bounding box center [443, 145] width 605 height 82
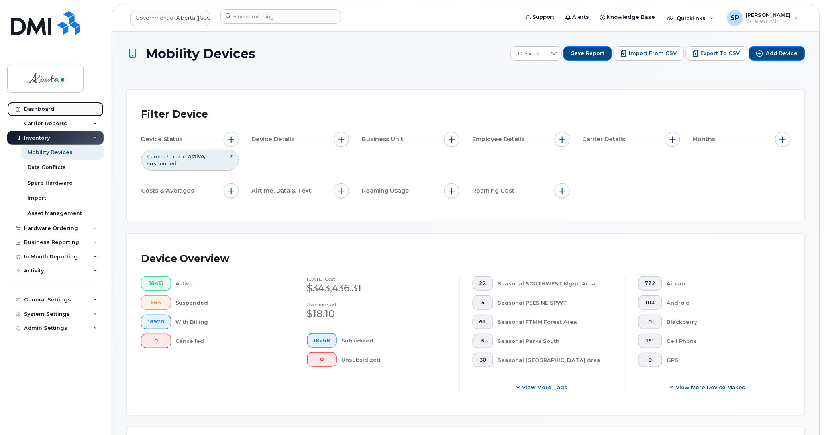
click at [39, 108] on div "Dashboard" at bounding box center [39, 109] width 30 height 6
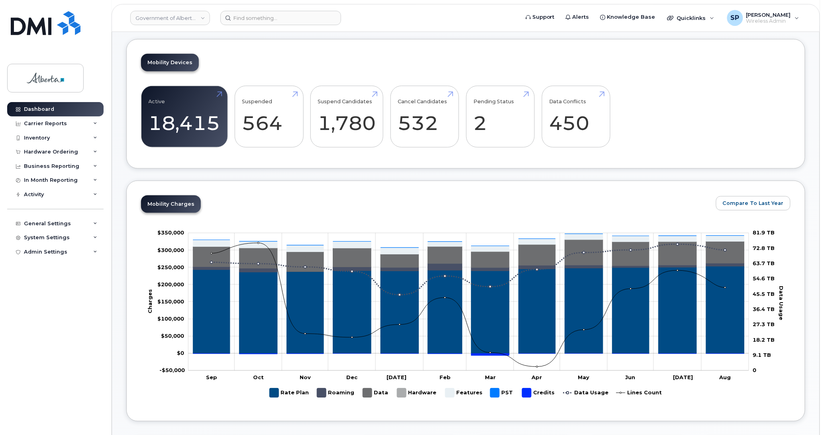
scroll to position [206, 0]
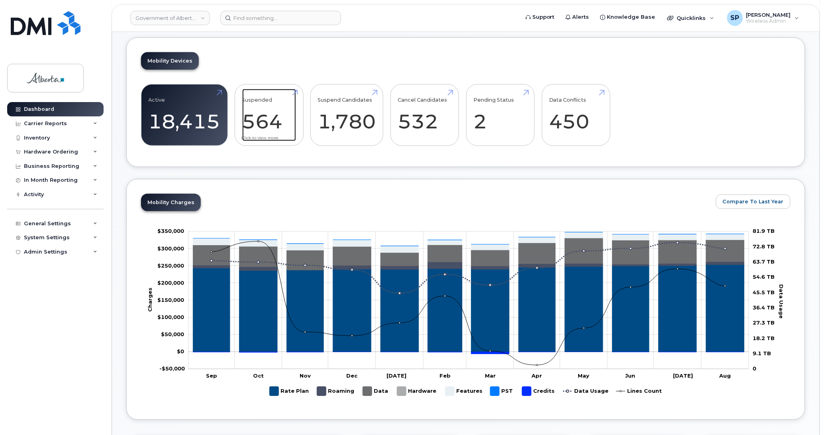
click at [262, 125] on link "Suspended 564 56300%" at bounding box center [269, 115] width 54 height 53
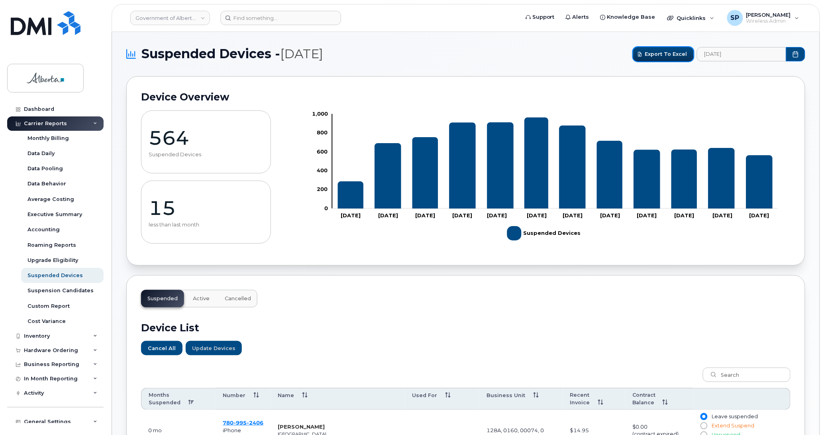
click at [665, 56] on span "Export to Excel" at bounding box center [666, 54] width 42 height 8
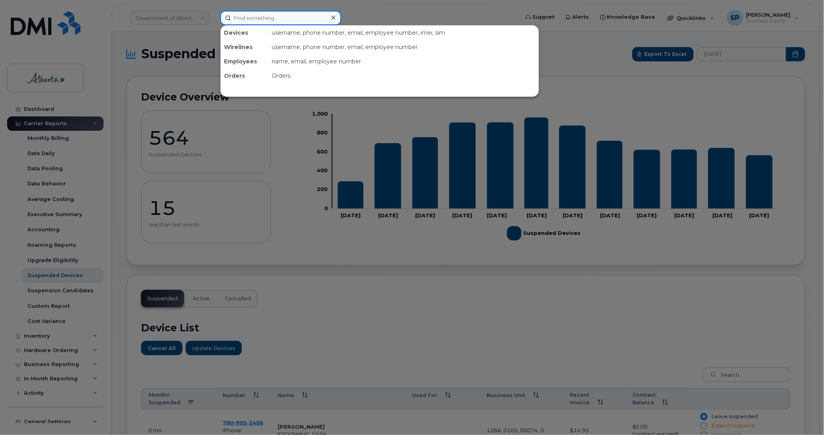
click at [282, 15] on input at bounding box center [280, 18] width 121 height 14
paste input "4035891640"
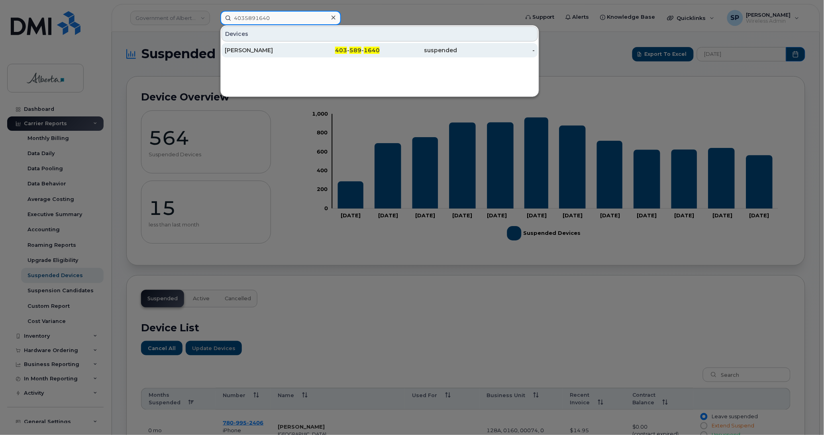
type input "4035891640"
click at [267, 52] on div "[PERSON_NAME]" at bounding box center [264, 50] width 78 height 8
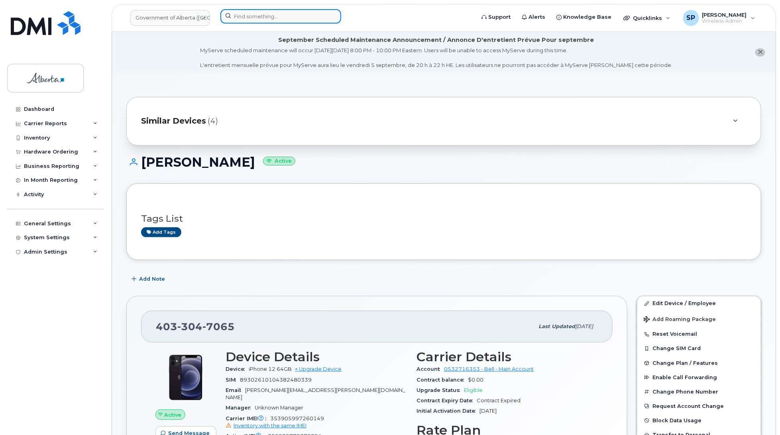
click at [250, 13] on input at bounding box center [280, 16] width 121 height 14
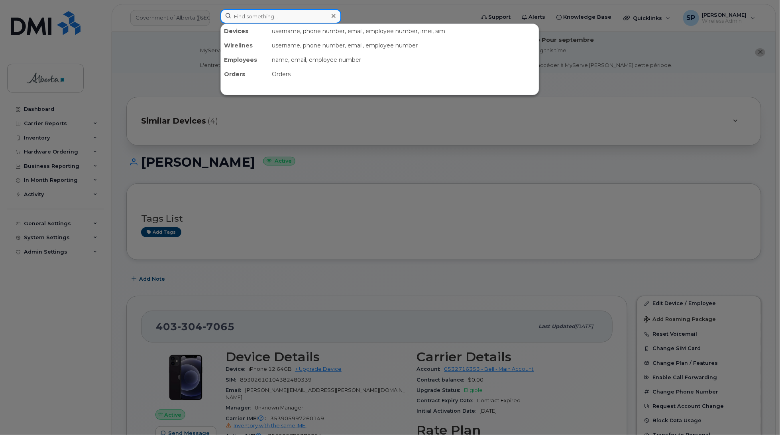
paste input "5879837790"
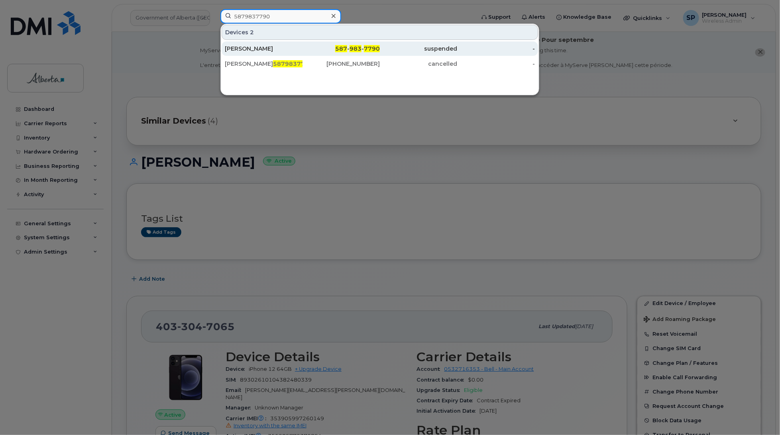
type input "5879837790"
click at [253, 50] on div "[PERSON_NAME]" at bounding box center [264, 49] width 78 height 8
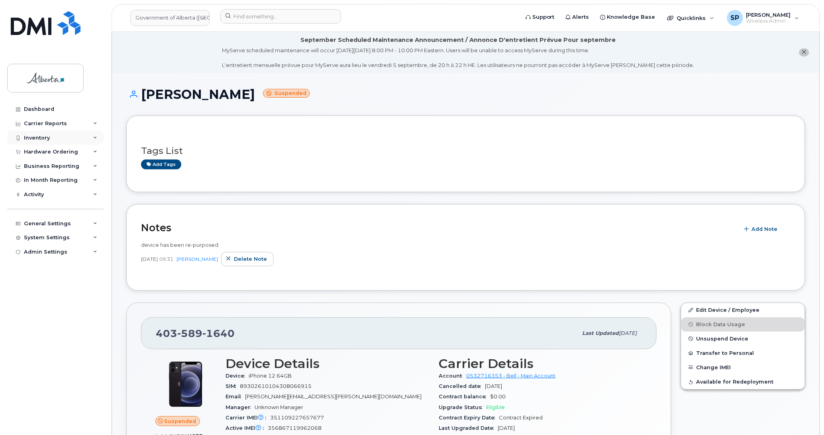
click at [42, 135] on div "Inventory" at bounding box center [37, 138] width 26 height 6
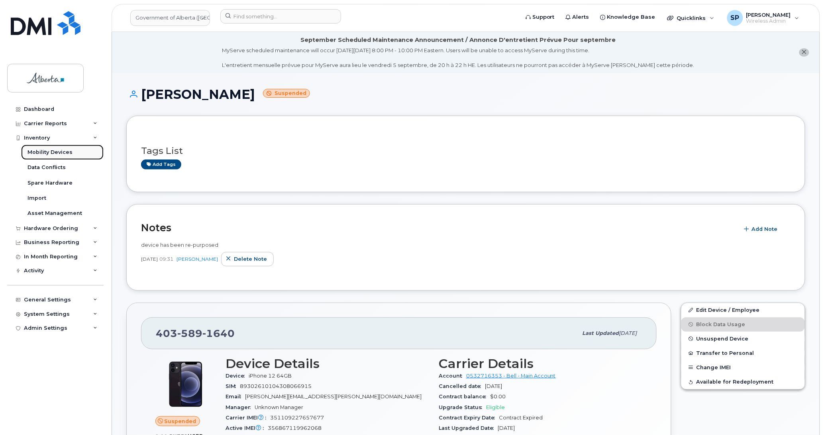
click at [44, 157] on link "Mobility Devices" at bounding box center [62, 152] width 82 height 15
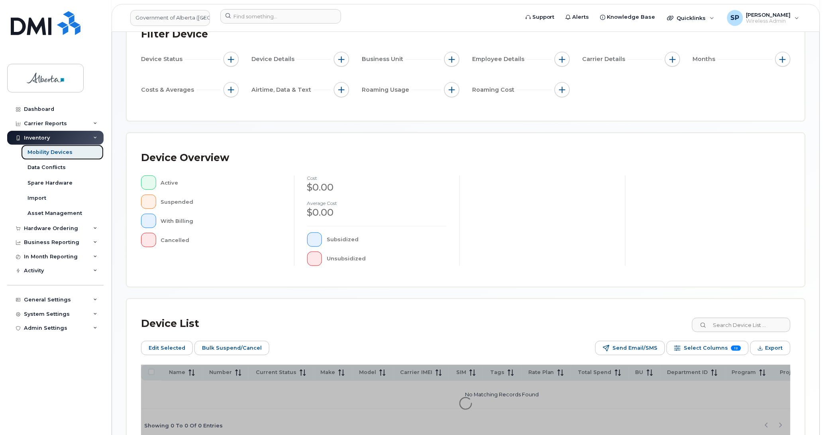
scroll to position [130, 0]
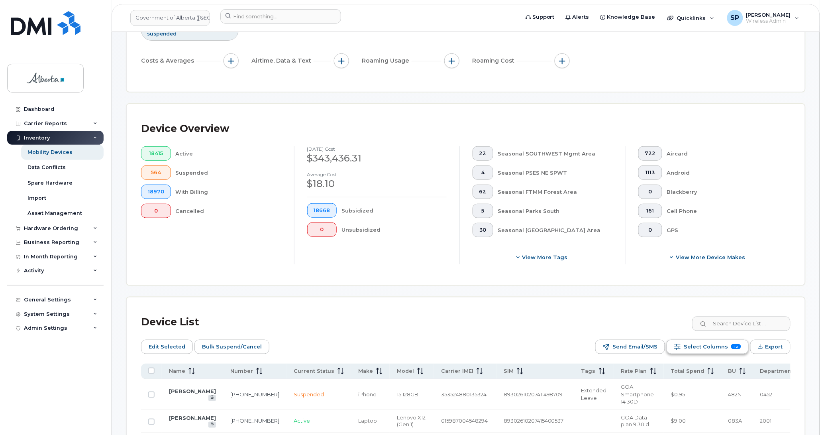
click at [696, 347] on span "Select Columns" at bounding box center [706, 347] width 44 height 12
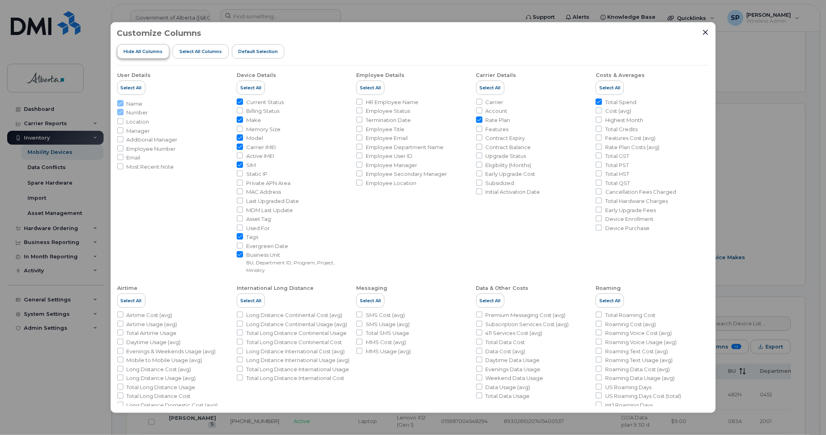
click at [139, 51] on span "Hide All Columns" at bounding box center [143, 51] width 39 height 6
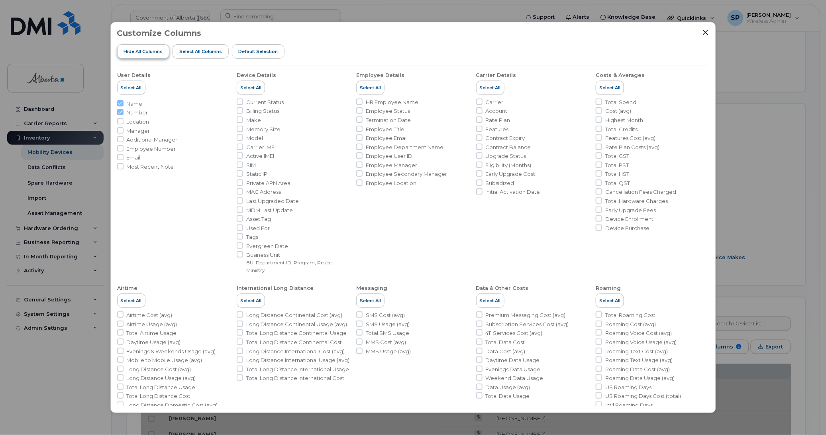
checkbox input "false"
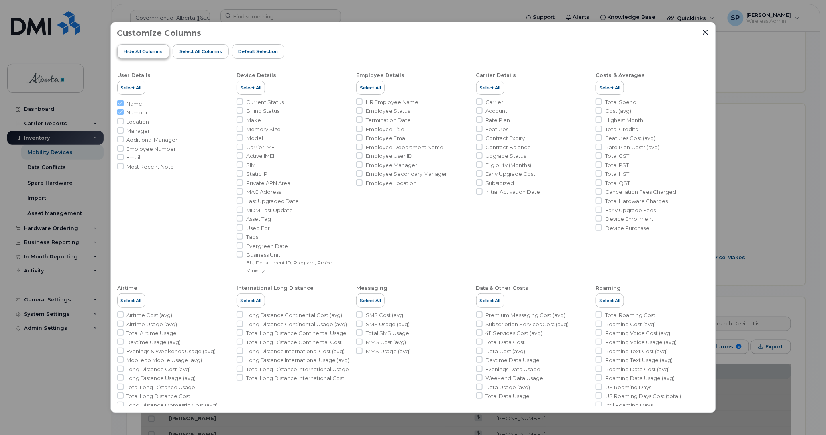
checkbox input "false"
click at [239, 103] on input "Current Status" at bounding box center [240, 101] width 6 height 6
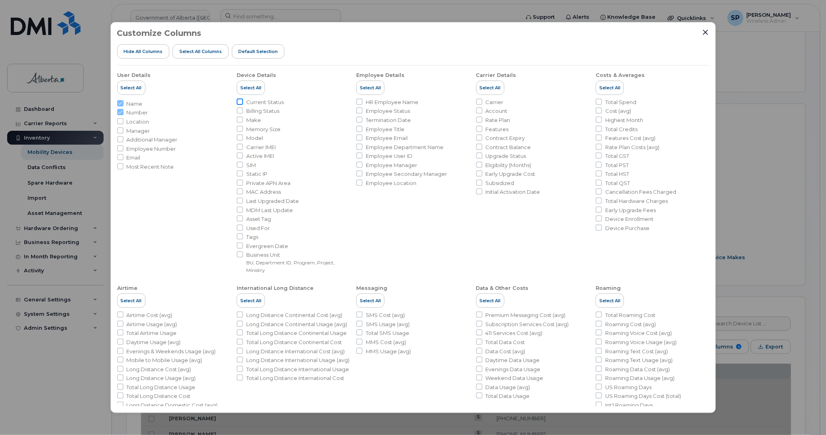
checkbox input "true"
click at [239, 120] on input "Make" at bounding box center [240, 119] width 6 height 6
checkbox input "true"
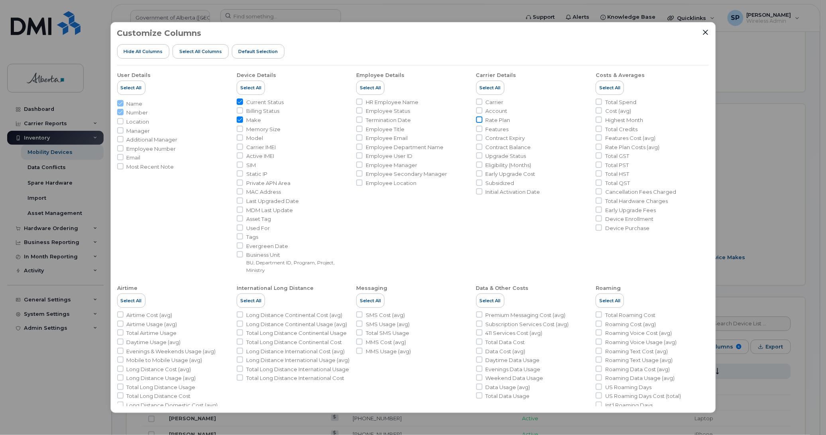
click at [476, 120] on input "Rate Plan" at bounding box center [479, 119] width 6 height 6
checkbox input "true"
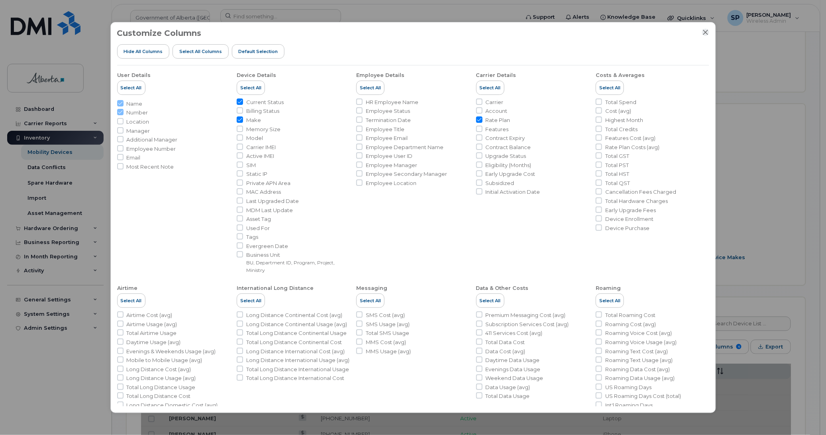
click at [706, 33] on icon "Close" at bounding box center [705, 31] width 5 height 5
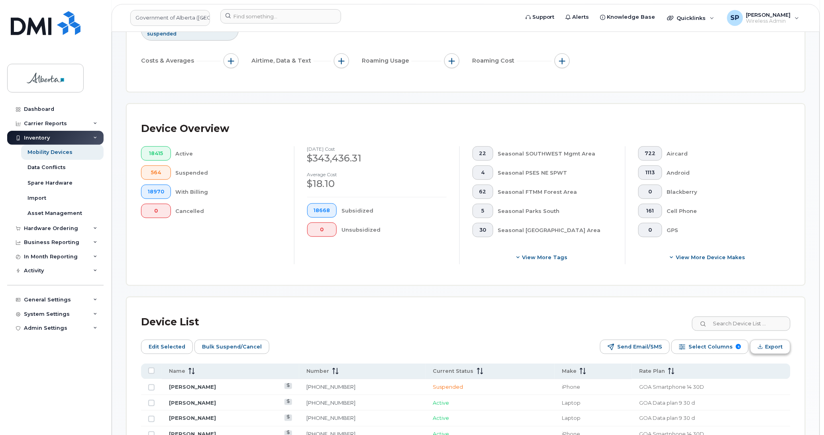
click at [774, 349] on span "Export" at bounding box center [774, 347] width 18 height 12
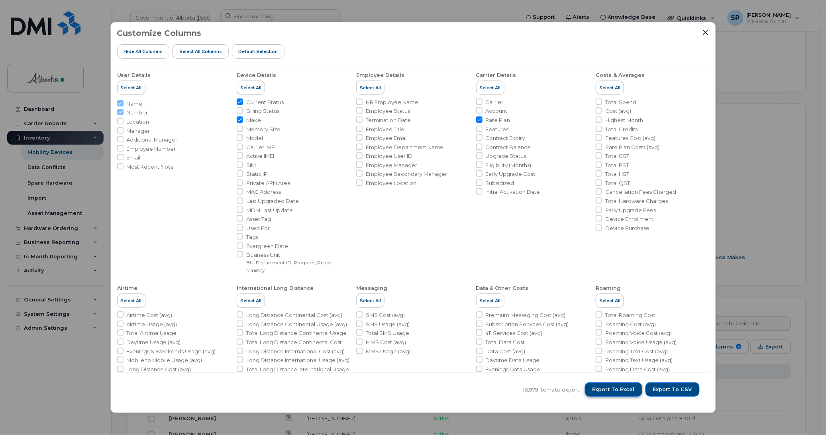
click at [629, 390] on span "Export to Excel" at bounding box center [613, 389] width 42 height 7
click at [706, 29] on icon "Close" at bounding box center [705, 32] width 6 height 6
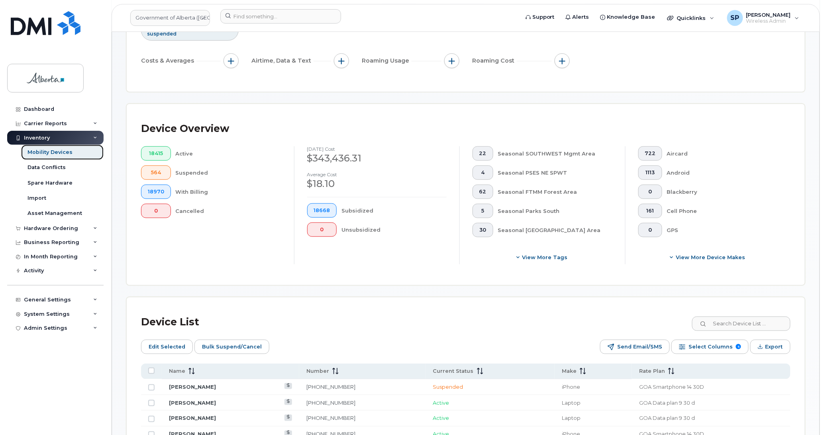
click at [43, 155] on div "Mobility Devices" at bounding box center [49, 152] width 45 height 7
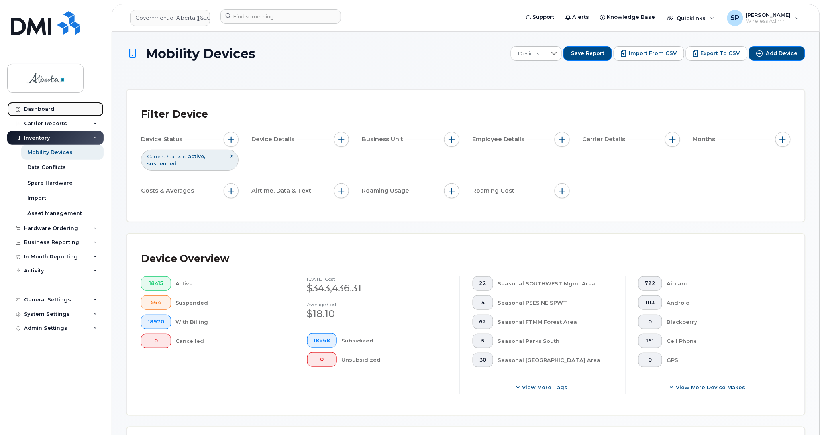
click at [45, 107] on div "Dashboard" at bounding box center [39, 109] width 30 height 6
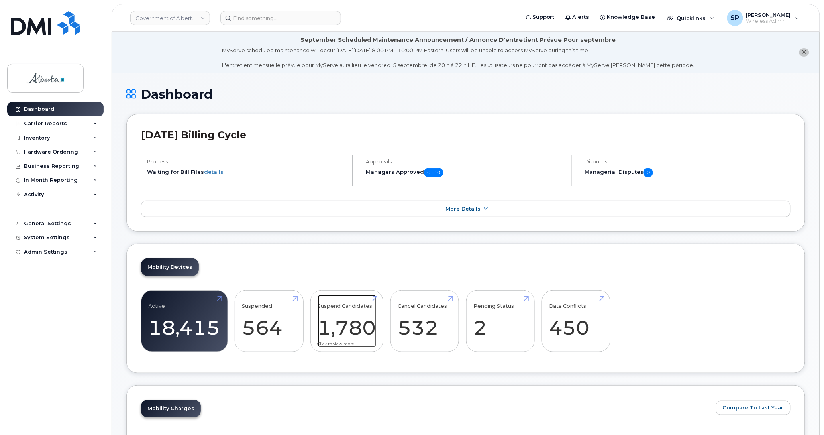
click at [365, 331] on link "Suspend Candidates 1,780" at bounding box center [347, 321] width 58 height 53
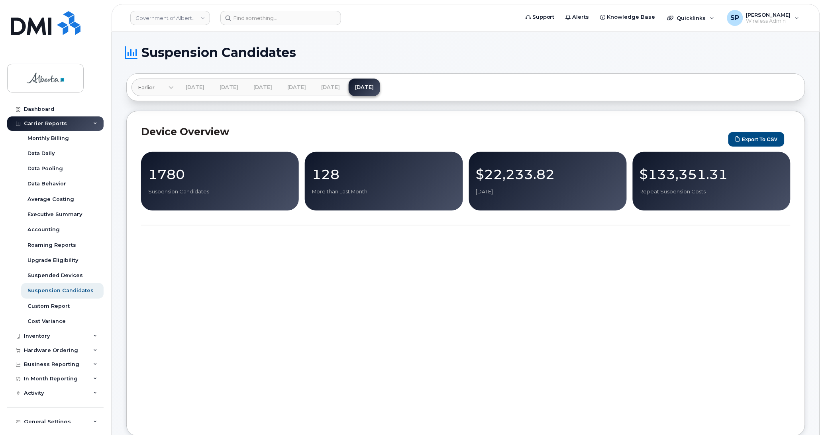
click at [174, 176] on p "1780" at bounding box center [219, 174] width 143 height 14
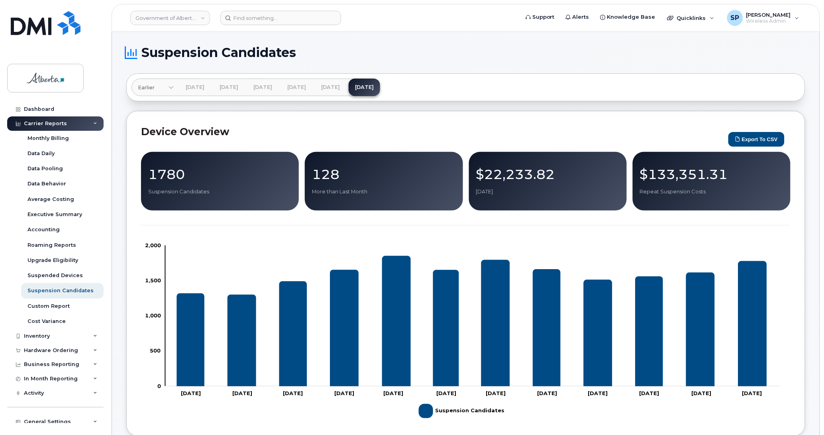
click at [204, 178] on p "1780" at bounding box center [219, 174] width 143 height 14
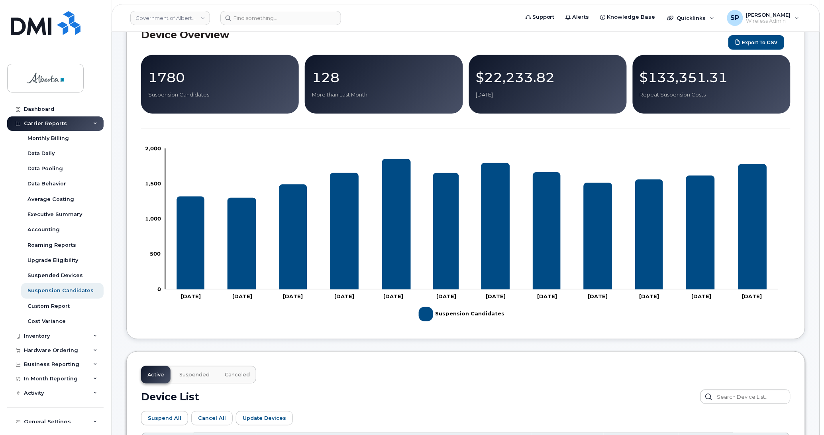
scroll to position [75, 0]
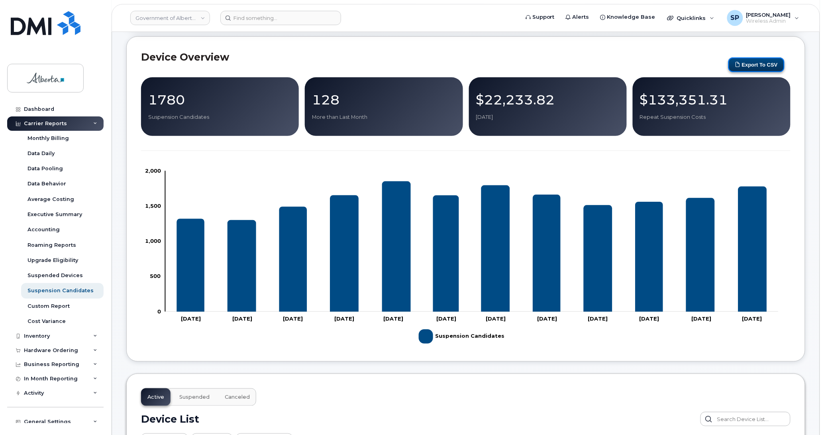
click at [763, 63] on button "Export to CSV" at bounding box center [756, 64] width 56 height 15
click at [252, 13] on input at bounding box center [280, 18] width 121 height 14
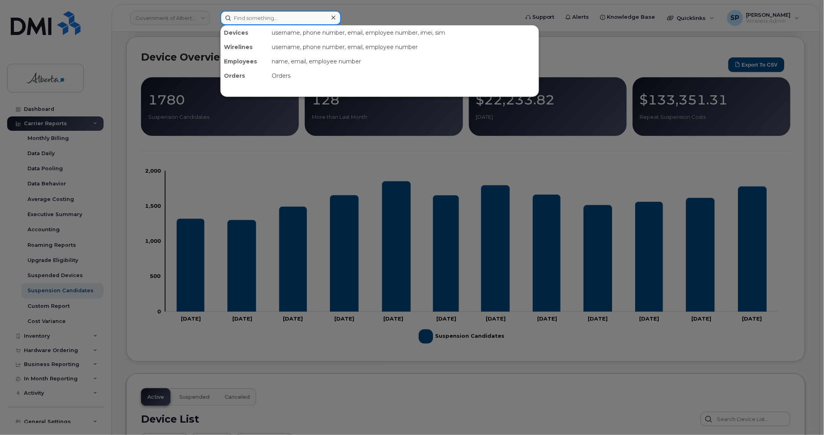
paste input "7809191798"
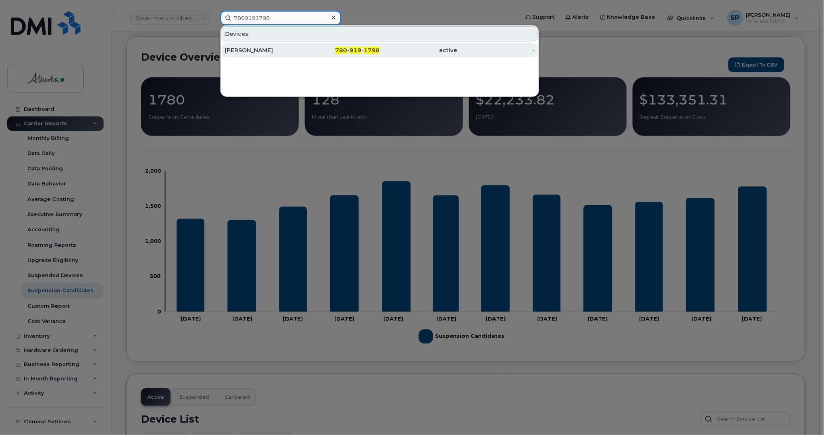
type input "7809191798"
click at [250, 51] on div "[PERSON_NAME]" at bounding box center [264, 50] width 78 height 8
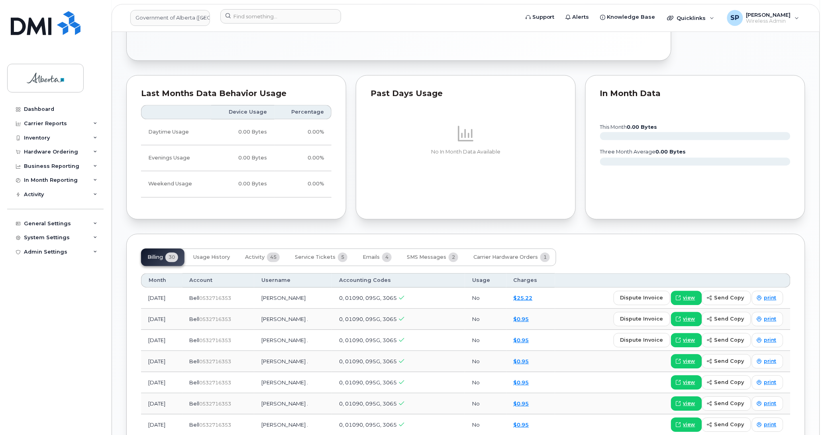
scroll to position [619, 0]
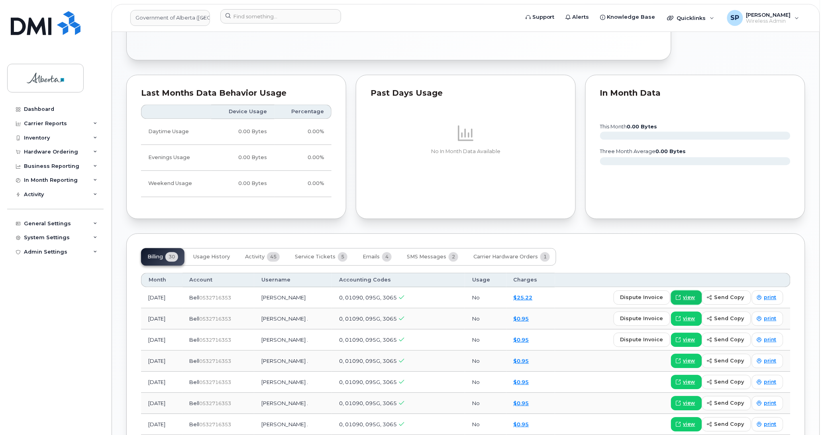
click at [687, 299] on span "view" at bounding box center [689, 297] width 12 height 7
drag, startPoint x: 824, startPoint y: 210, endPoint x: 821, endPoint y: 116, distance: 94.9
click at [821, 116] on body "Government of [GEOGRAPHIC_DATA] (GOA) Support Alerts Knowledge Base Quicklinks …" at bounding box center [412, 157] width 824 height 1552
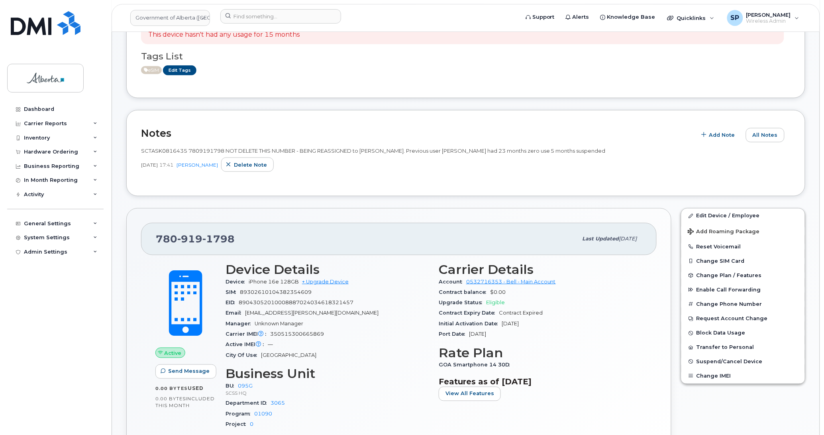
scroll to position [190, 0]
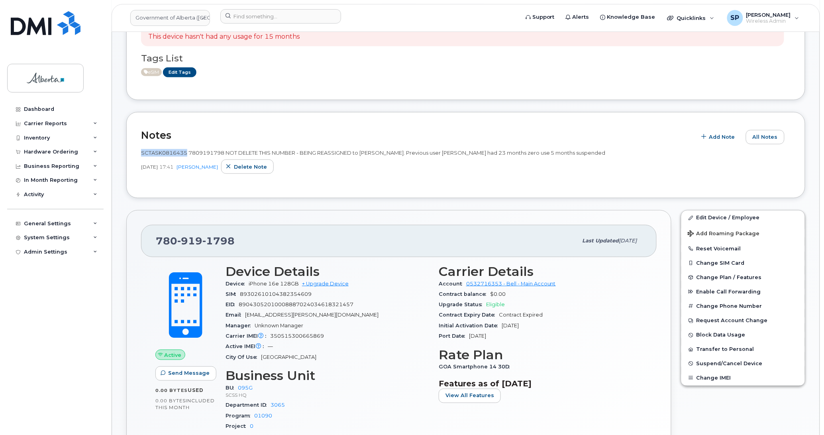
drag, startPoint x: 186, startPoint y: 151, endPoint x: 142, endPoint y: 156, distance: 44.4
click at [142, 156] on div "SCTASK0816435 7809191798 NOT DELETE THIS NUMBER - BEING REASSIGNED to [PERSON_N…" at bounding box center [465, 153] width 649 height 8
copy span "SCTASK0816435"
drag, startPoint x: 240, startPoint y: 239, endPoint x: 150, endPoint y: 245, distance: 90.3
click at [150, 245] on div "[PHONE_NUMBER] Last updated [DATE]" at bounding box center [399, 241] width 516 height 32
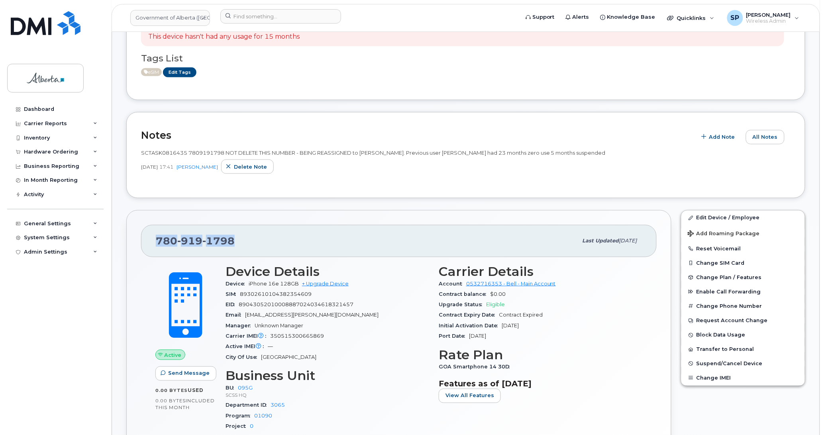
copy span "[PHONE_NUMBER]"
click at [270, 251] on div "[PHONE_NUMBER] Last updated [DATE]" at bounding box center [399, 241] width 516 height 32
drag, startPoint x: 241, startPoint y: 238, endPoint x: 155, endPoint y: 240, distance: 85.7
click at [155, 240] on div "[PHONE_NUMBER] Last updated [DATE]" at bounding box center [399, 241] width 516 height 32
copy span "[PHONE_NUMBER]"
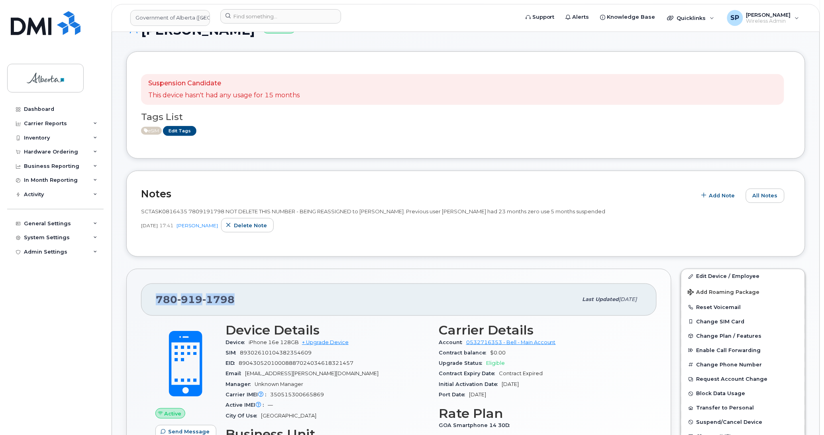
scroll to position [135, 0]
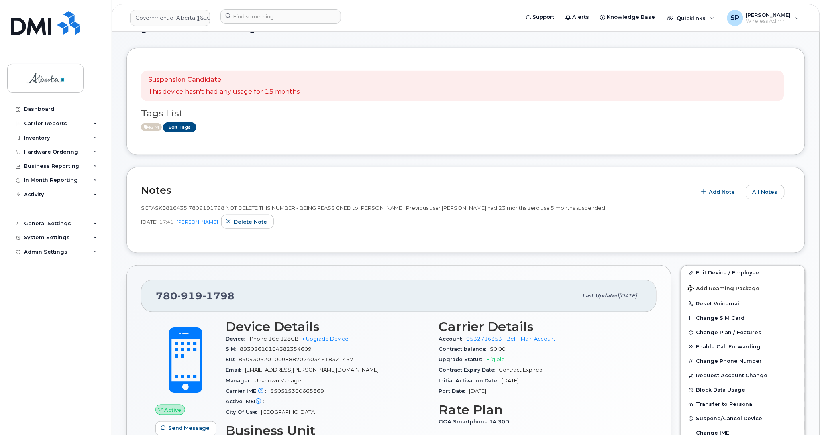
click at [16, 339] on div "Dashboard Carrier Reports Monthly Billing Data Daily Data Pooling Data Behavior…" at bounding box center [56, 262] width 98 height 321
drag, startPoint x: 187, startPoint y: 208, endPoint x: 140, endPoint y: 206, distance: 47.1
click div "Notes Add Note All Notes SCTASK0816435 7809191798 NOT DELETE THIS NUMBER - BEIN…"
copy span "SCTASK0816435"
click div "eSIM Edit Tags"
